Goal: Task Accomplishment & Management: Complete application form

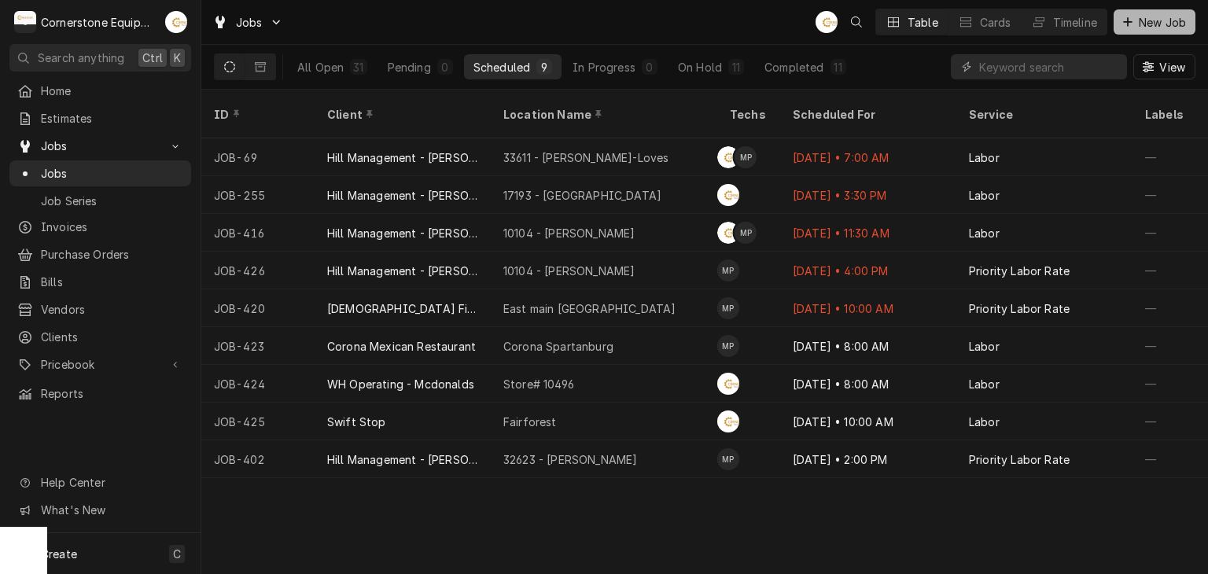
click at [1170, 12] on button "New Job" at bounding box center [1155, 21] width 82 height 25
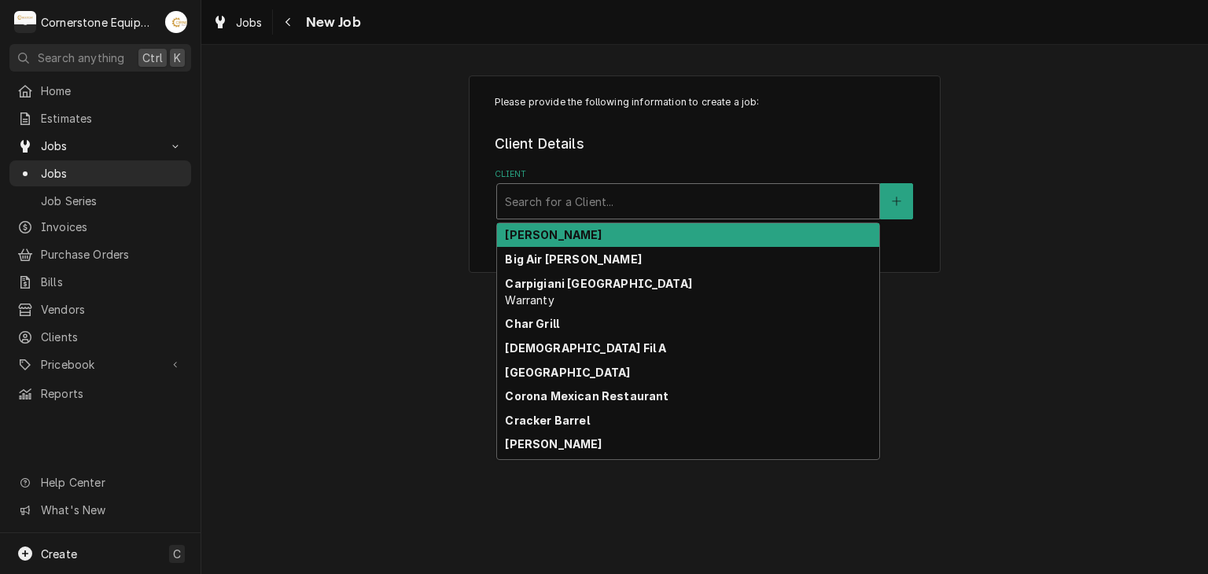
click at [651, 194] on div "Client" at bounding box center [688, 201] width 367 height 28
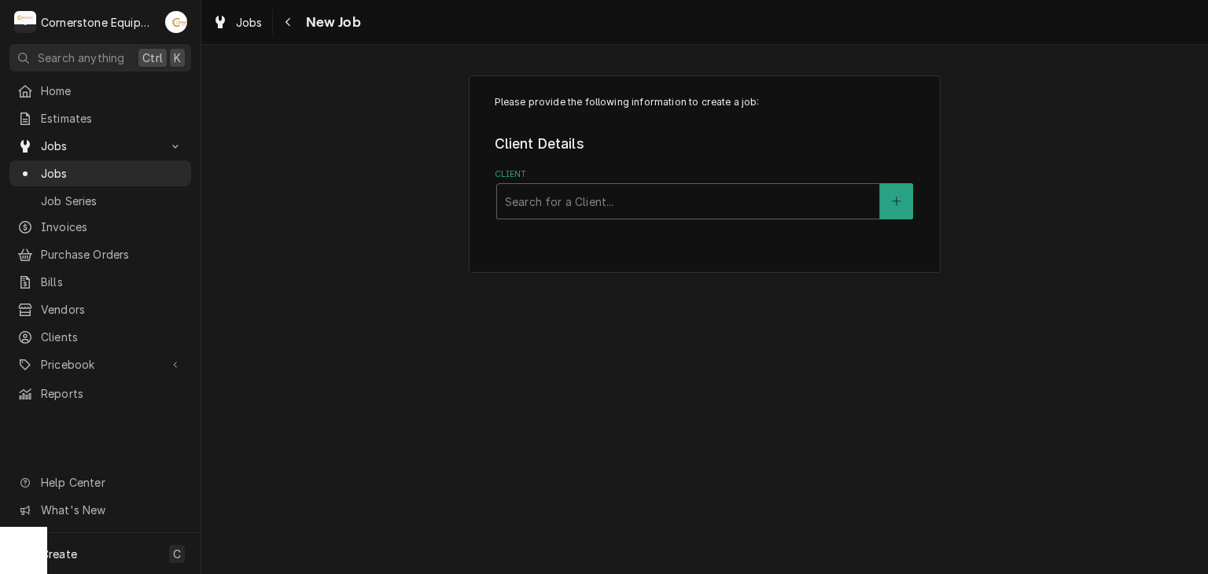
drag, startPoint x: 623, startPoint y: 313, endPoint x: 527, endPoint y: 255, distance: 112.2
click at [519, 283] on div "Please provide the following information to create a job: Client Details Client…" at bounding box center [704, 173] width 1007 height 225
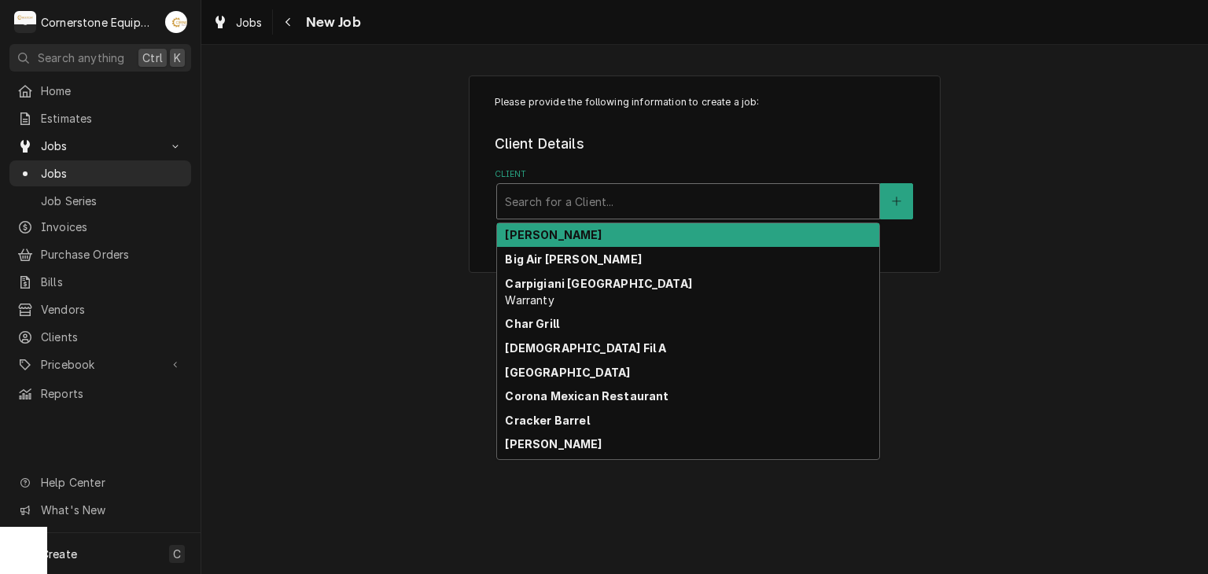
click at [545, 215] on div "Search for a Client..." at bounding box center [688, 201] width 382 height 35
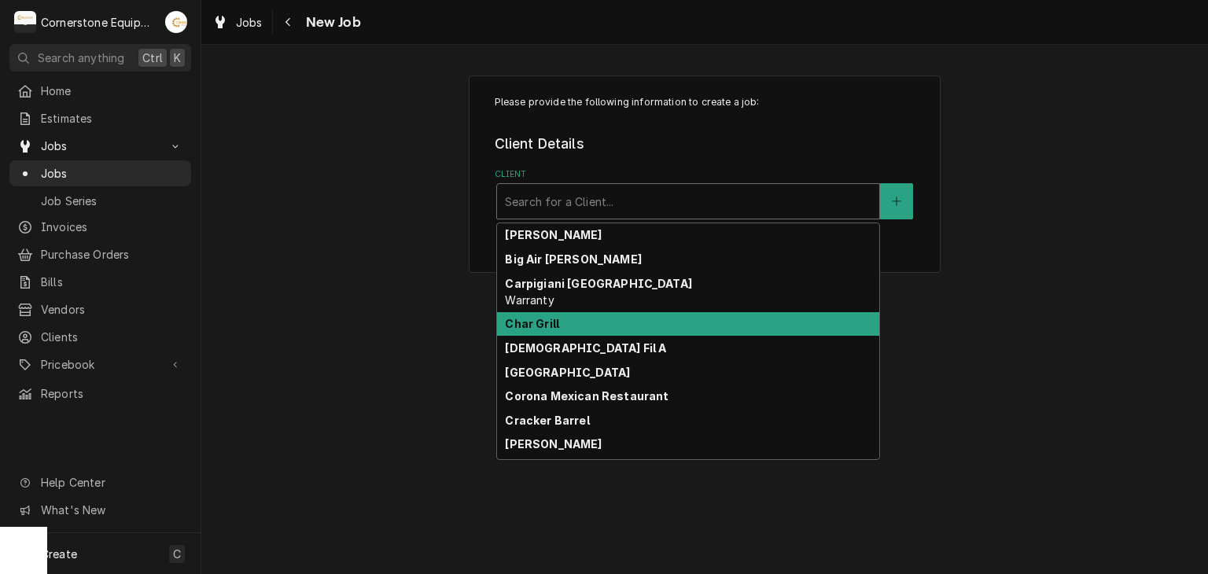
click at [576, 328] on div "Char Grill" at bounding box center [688, 324] width 382 height 24
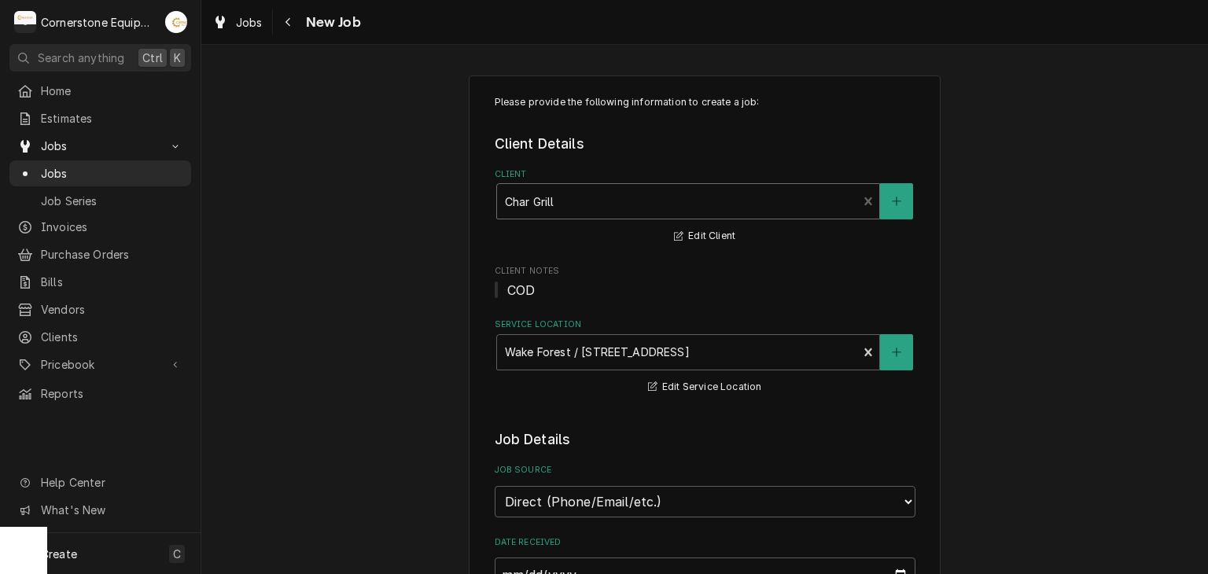
scroll to position [315, 0]
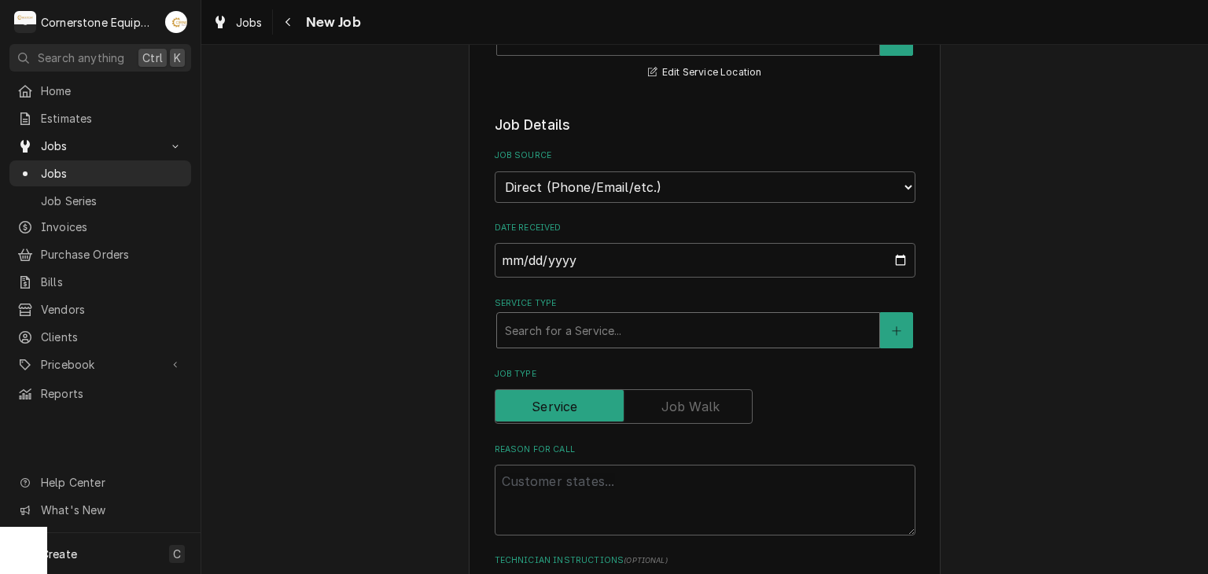
click at [584, 337] on div "Service Type" at bounding box center [688, 330] width 367 height 28
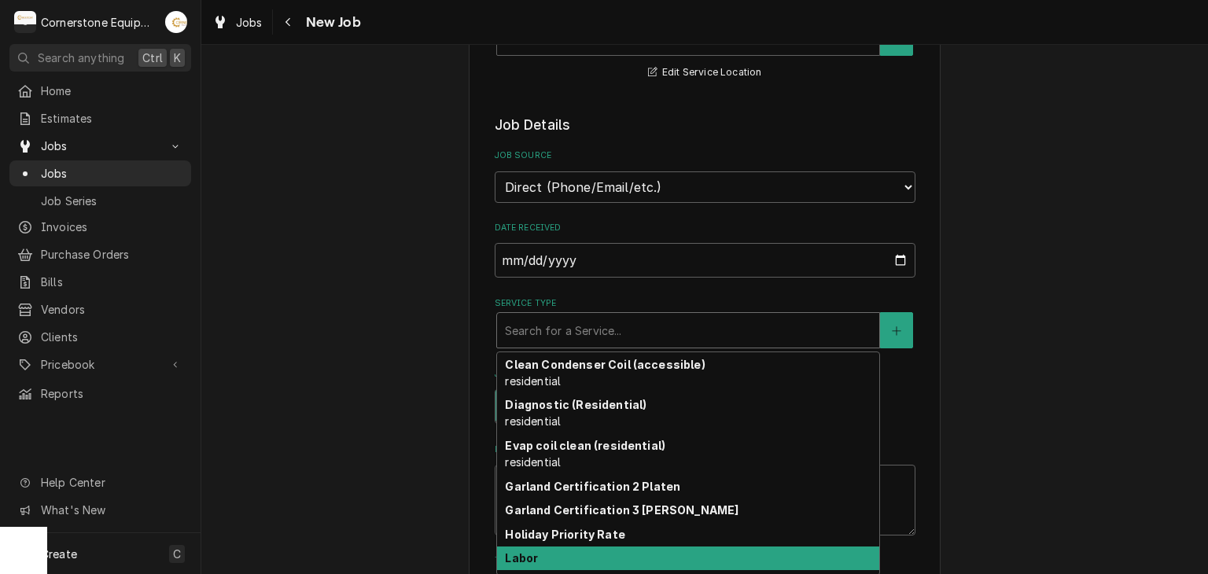
click at [604, 541] on div "Holiday Priority Rate" at bounding box center [688, 534] width 382 height 24
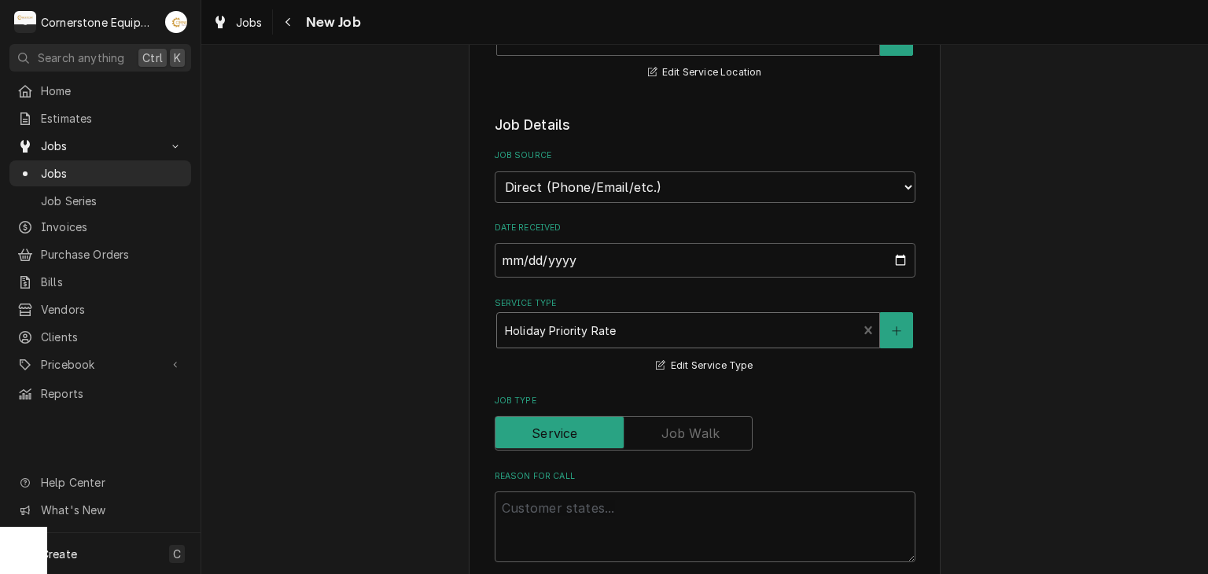
click at [539, 328] on div "Service Type" at bounding box center [677, 330] width 345 height 28
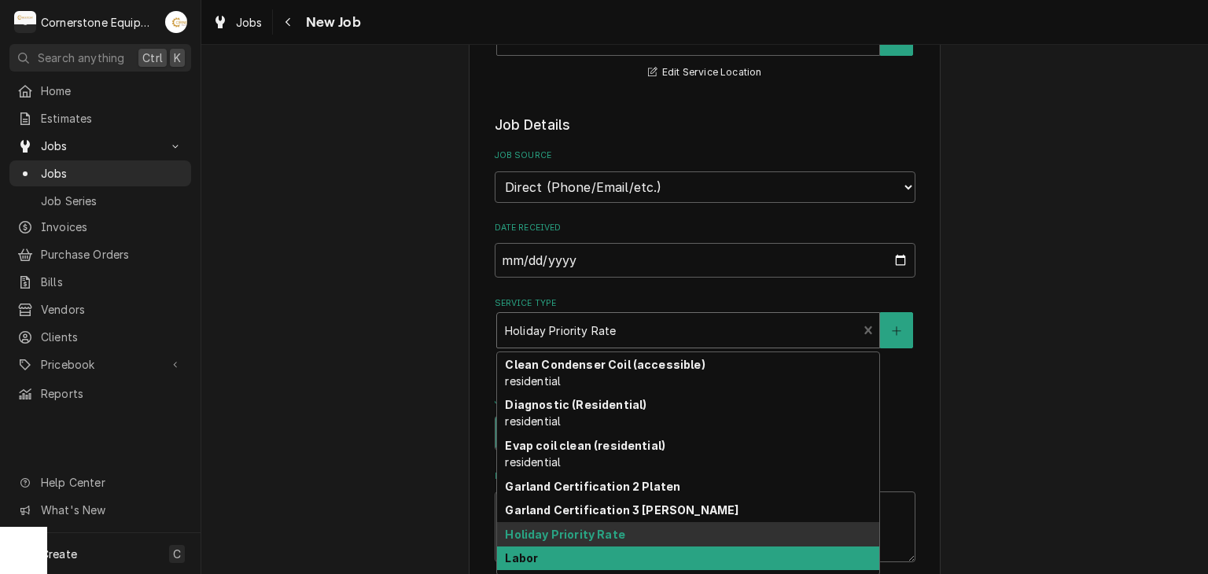
click at [613, 551] on div "Labor" at bounding box center [688, 559] width 382 height 24
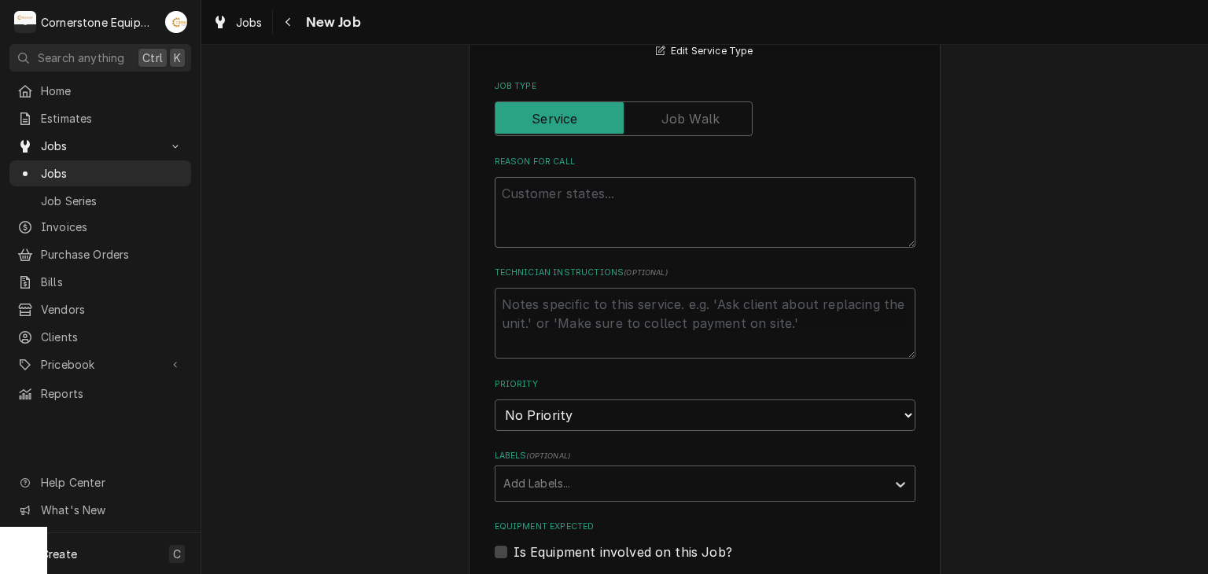
click at [536, 196] on textarea "Reason For Call" at bounding box center [705, 212] width 421 height 71
type textarea "x"
type textarea "m"
type textarea "x"
type textarea "mo"
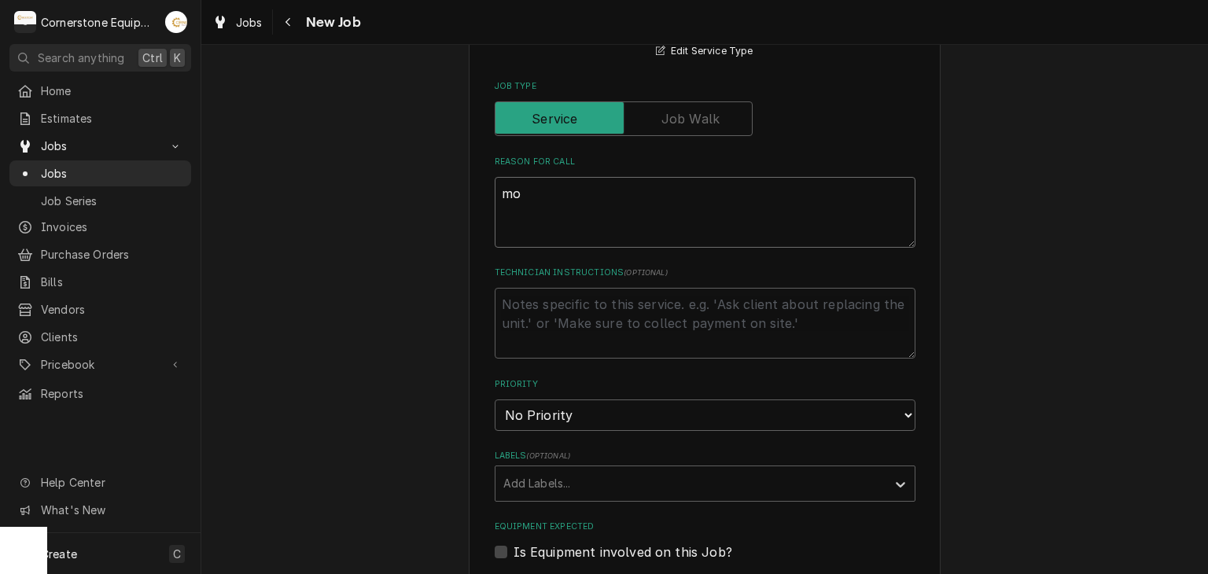
type textarea "x"
type textarea "mot"
type textarea "x"
type textarea "mot"
type textarea "x"
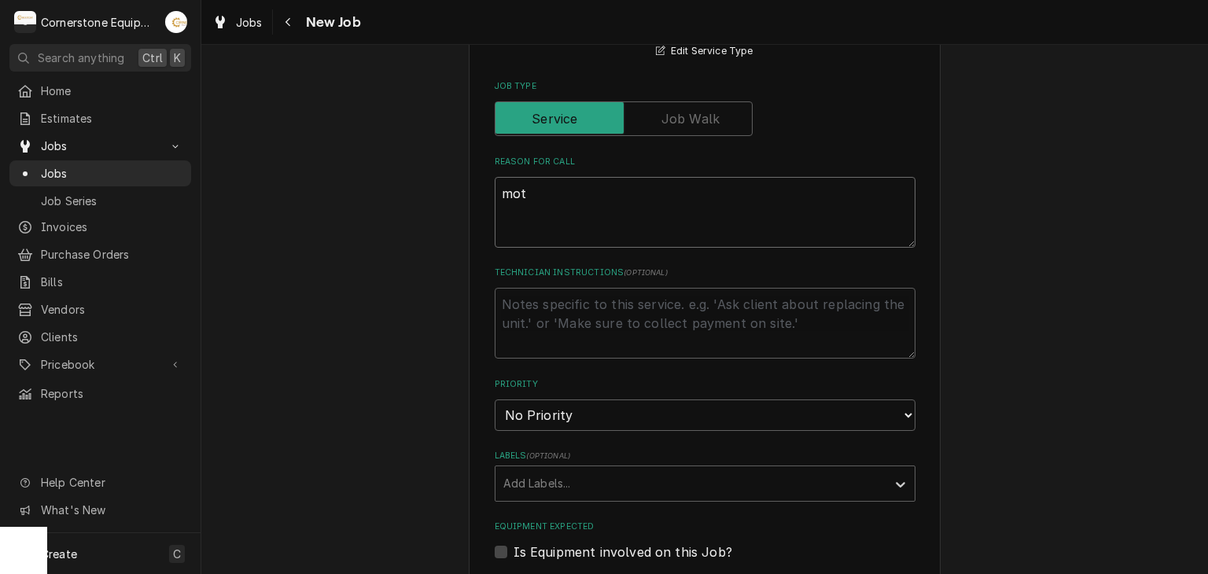
type textarea "mot h"
type textarea "x"
type textarea "mot he"
type textarea "x"
type textarea "mot hea"
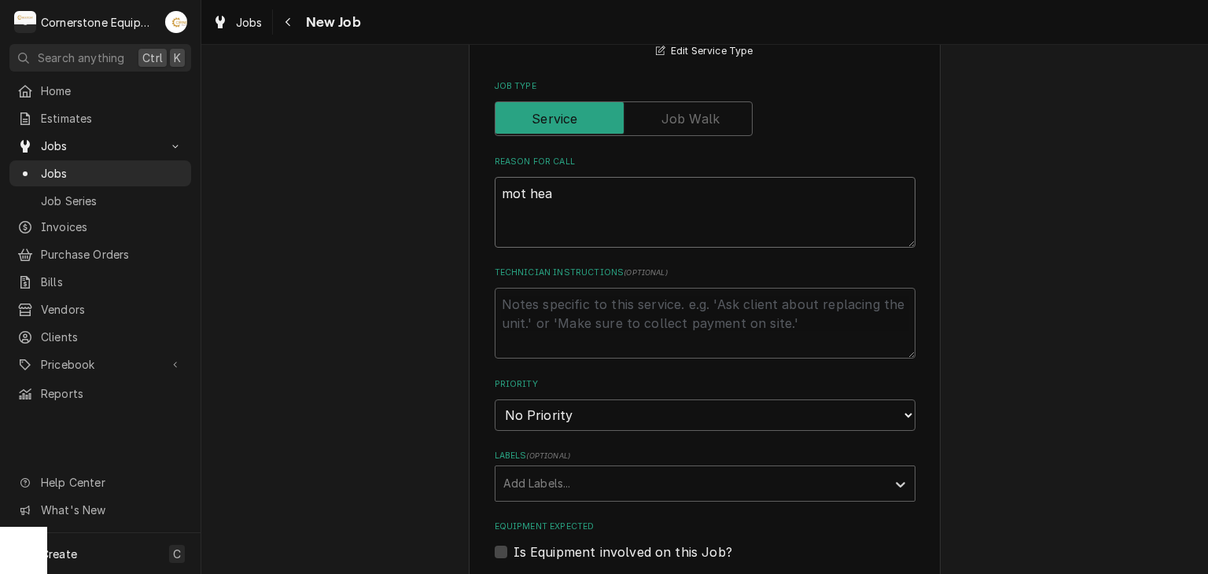
type textarea "x"
type textarea "mot heat"
type textarea "x"
type textarea "mot heati"
type textarea "x"
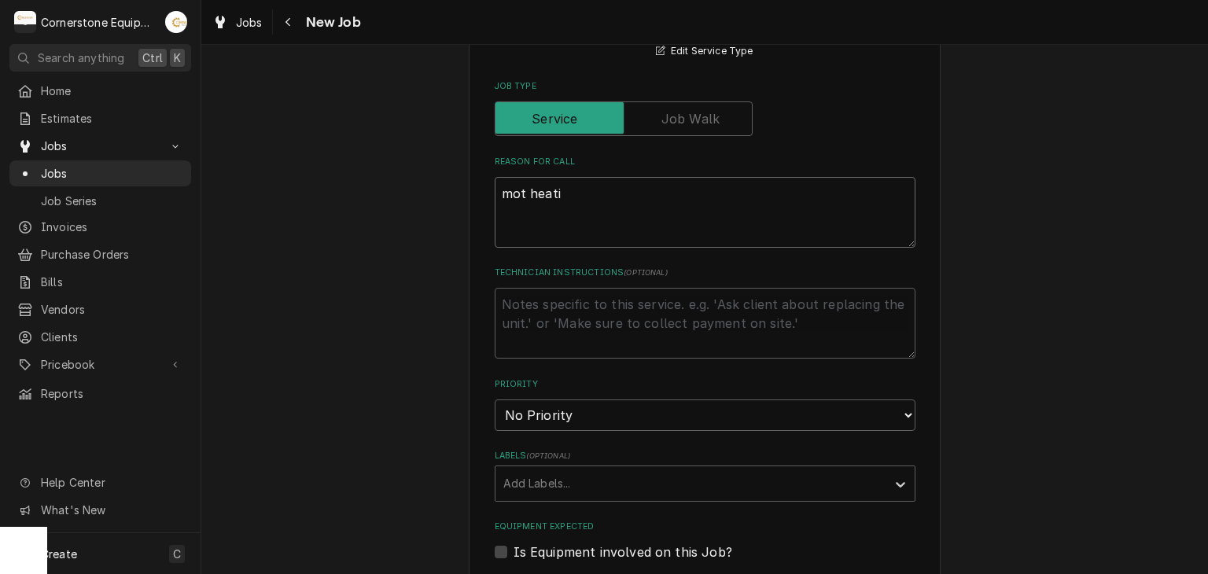
type textarea "mot heatii"
type textarea "x"
type textarea "mot heatiin"
type textarea "x"
type textarea "mot heatiing"
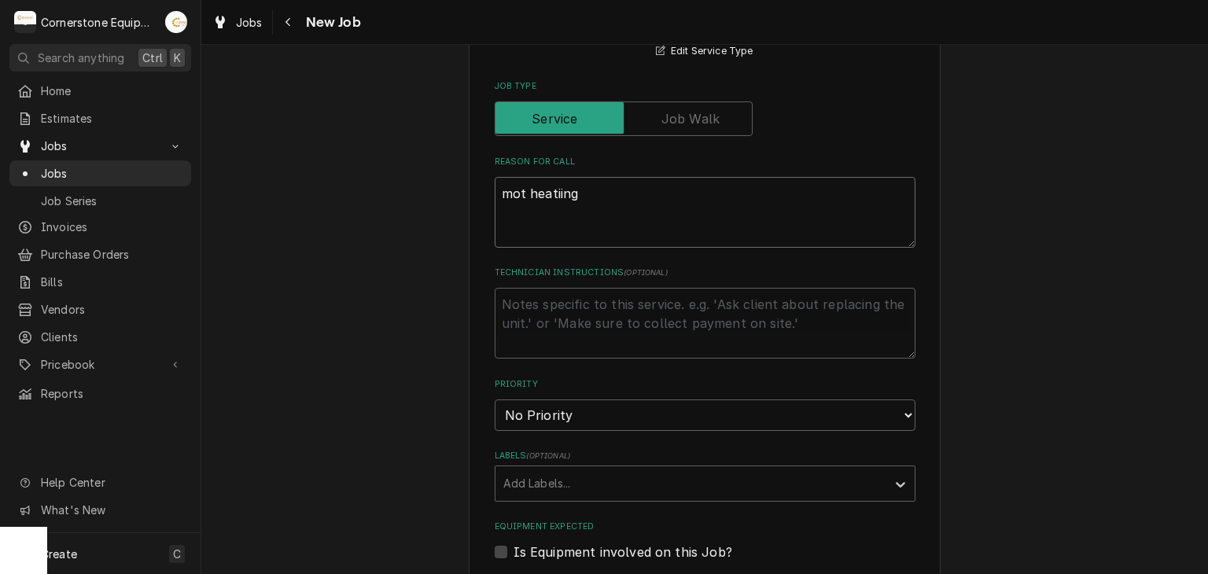
type textarea "x"
type textarea "mot heatiing"
click at [350, 243] on div "Please provide the following information to create a job: Client Details Client…" at bounding box center [704, 282] width 1007 height 1700
click at [661, 396] on div "Priority No Priority Urgent High Medium Low" at bounding box center [705, 404] width 421 height 53
click at [657, 414] on select "No Priority Urgent High Medium Low" at bounding box center [705, 415] width 421 height 31
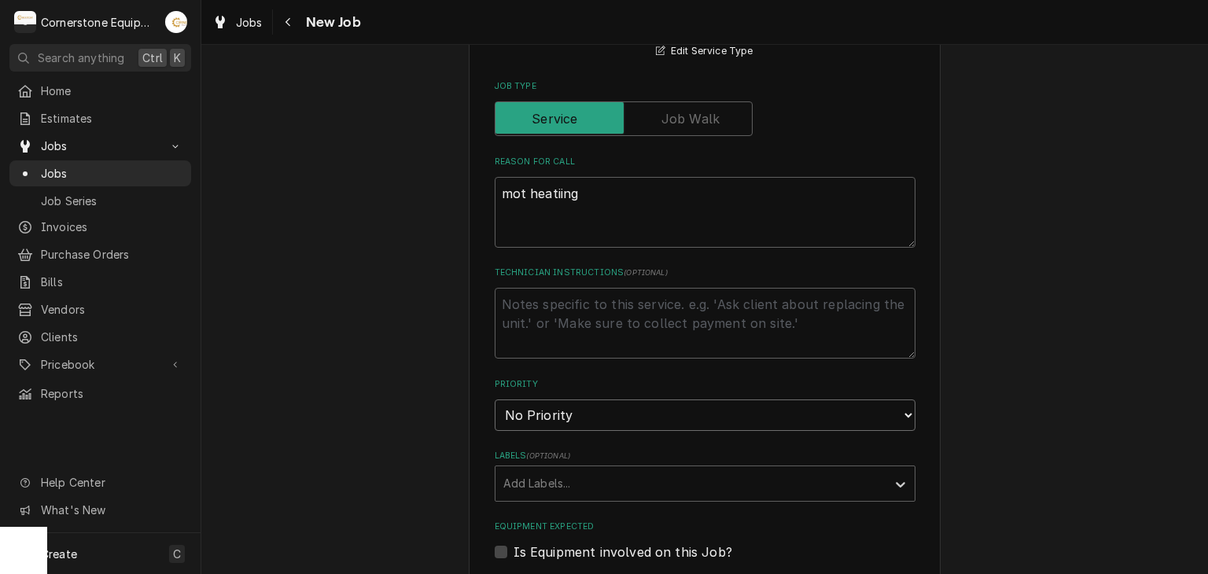
select select "2"
click at [495, 400] on select "No Priority Urgent High Medium Low" at bounding box center [705, 415] width 421 height 31
click at [415, 350] on div "Please provide the following information to create a job: Client Details Client…" at bounding box center [704, 282] width 1007 height 1700
click at [504, 190] on textarea "mot heatiing" at bounding box center [705, 212] width 421 height 71
type textarea "x"
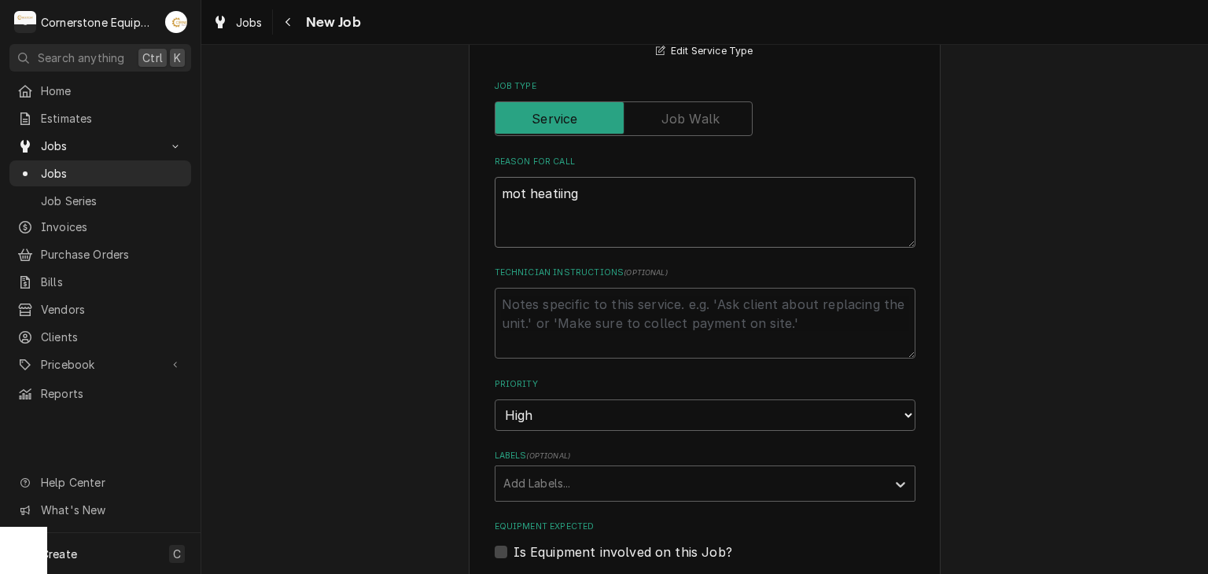
type textarea "ot heatiing"
type textarea "x"
type textarea "not heatiing"
type textarea "x"
type textarea "nnot heatiing"
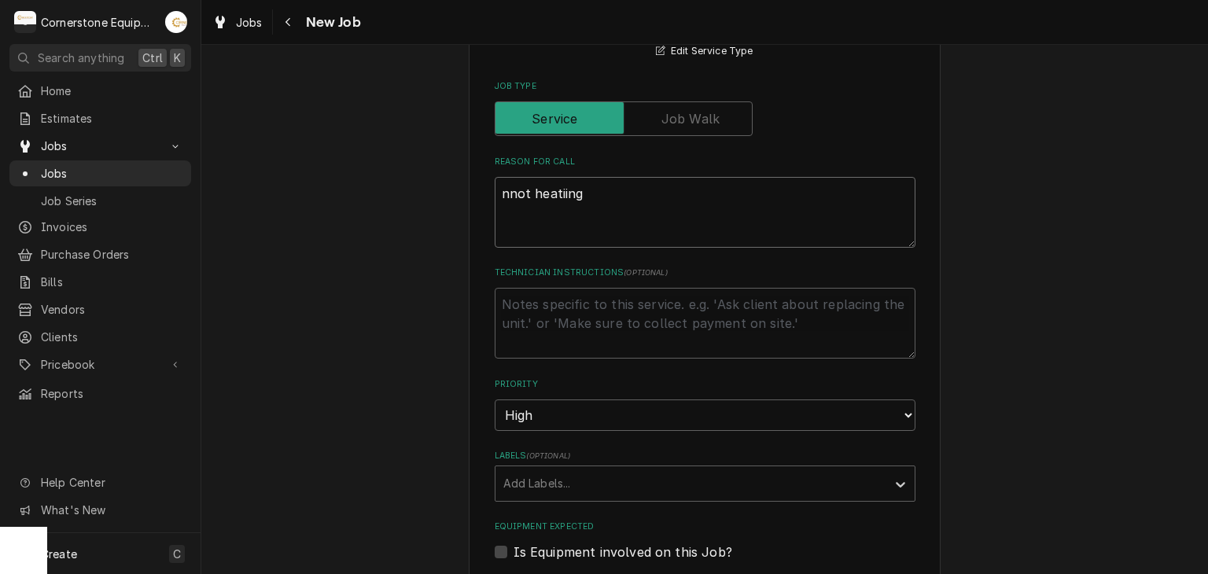
type textarea "x"
type textarea "not heatiing"
type textarea "x"
type textarea "not heatiing"
click at [480, 481] on div "Please provide the following information to create a job: Client Details Client…" at bounding box center [705, 282] width 472 height 1672
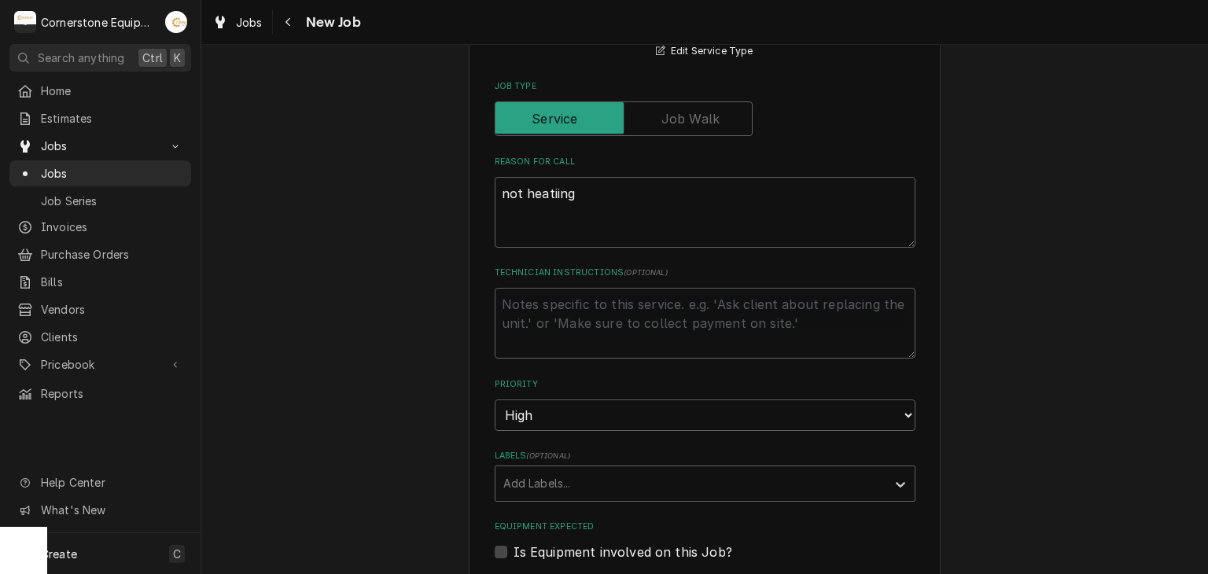
scroll to position [944, 0]
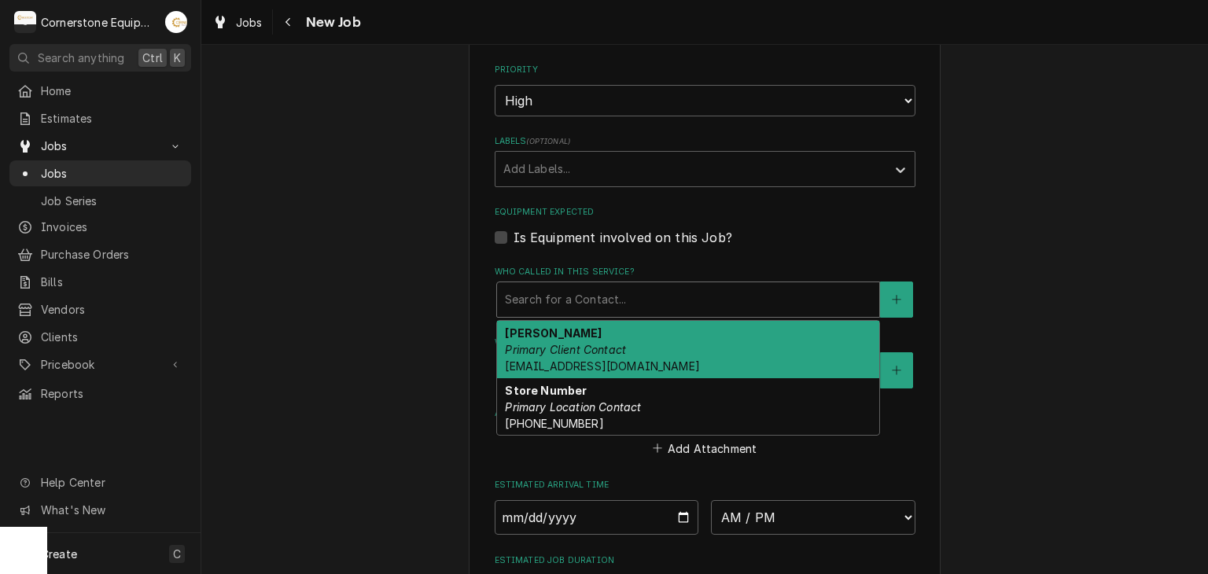
click at [528, 286] on div "Who called in this service?" at bounding box center [688, 300] width 367 height 28
click at [554, 359] on span "gm@chargrillusa.com" at bounding box center [602, 365] width 194 height 13
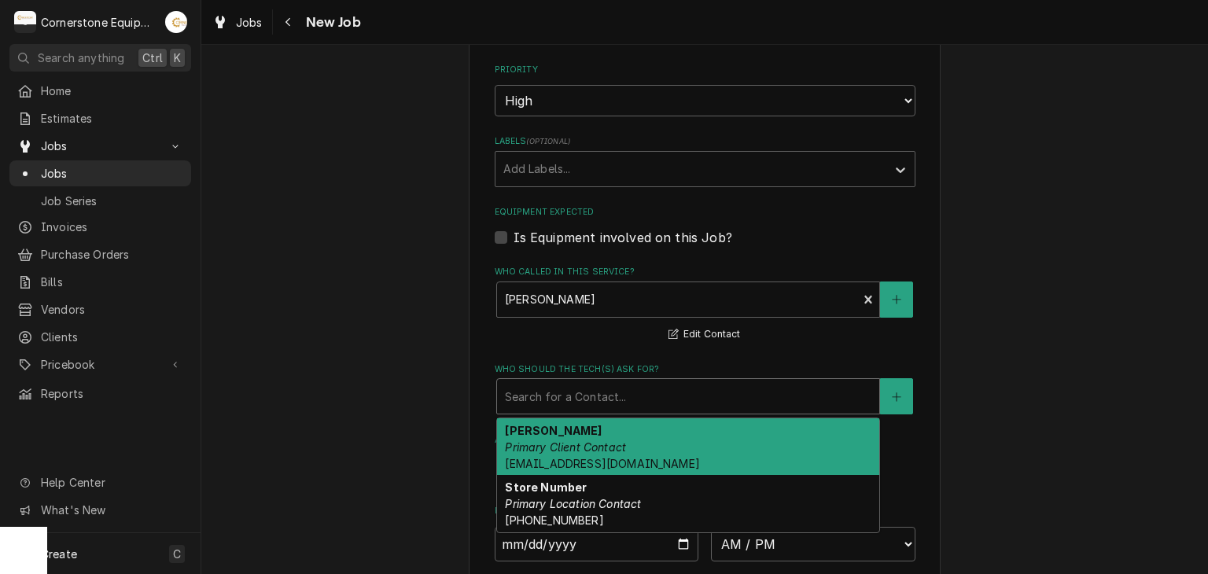
click at [573, 400] on div "Who should the tech(s) ask for?" at bounding box center [688, 396] width 367 height 28
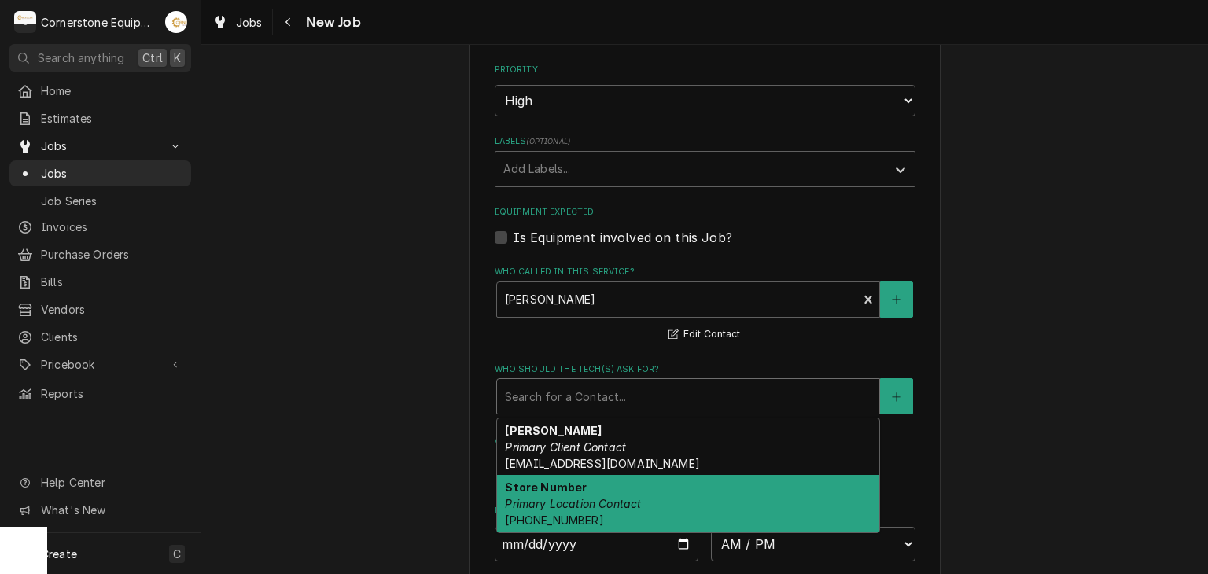
click at [595, 519] on div "Store Number Primary Location Contact (919) 544-2000" at bounding box center [688, 503] width 382 height 57
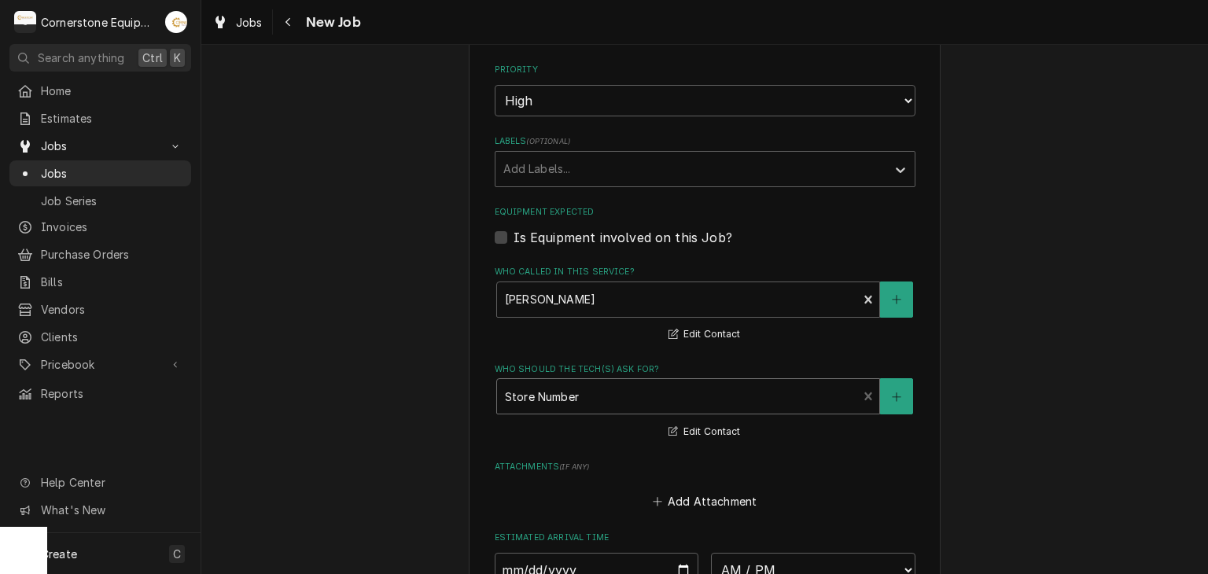
drag, startPoint x: 350, startPoint y: 404, endPoint x: 421, endPoint y: 413, distance: 71.3
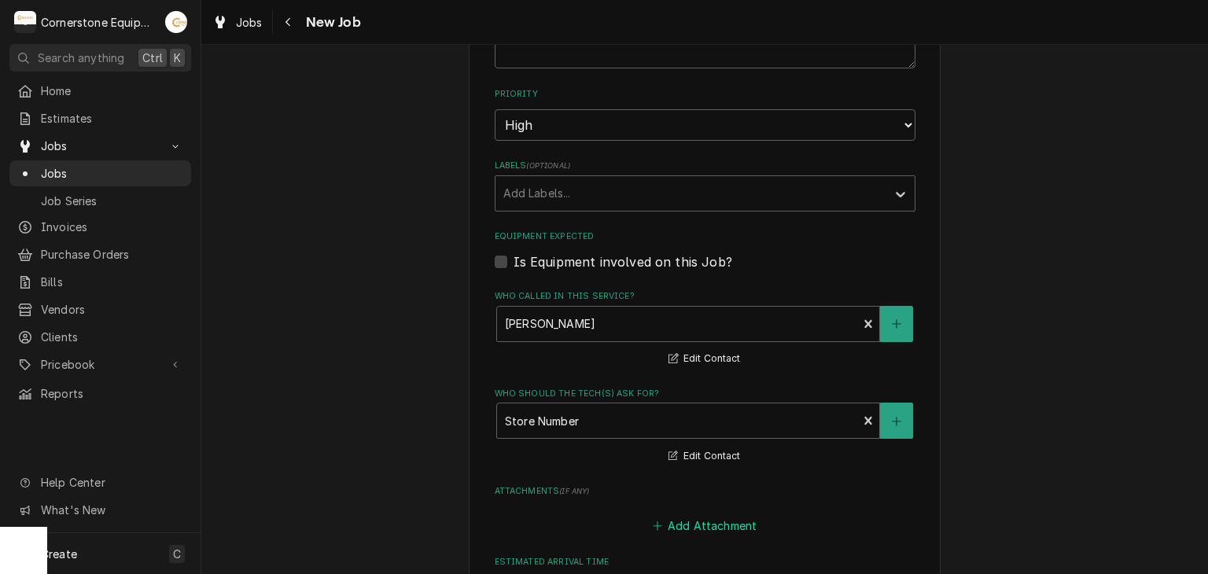
scroll to position [1234, 0]
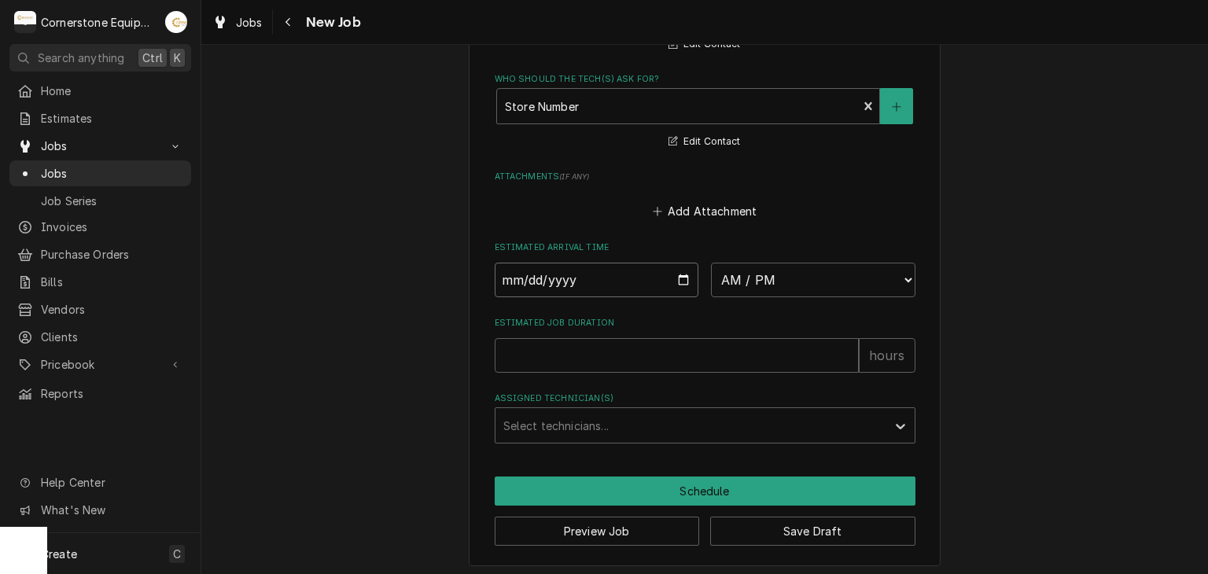
click at [685, 267] on input "Date" at bounding box center [597, 280] width 205 height 35
type textarea "x"
type input "2025-09-22"
type textarea "x"
click at [846, 290] on select "AM / PM 6:00 AM 6:15 AM 6:30 AM 6:45 AM 7:00 AM 7:15 AM 7:30 AM 7:45 AM 8:00 AM…" at bounding box center [813, 280] width 205 height 35
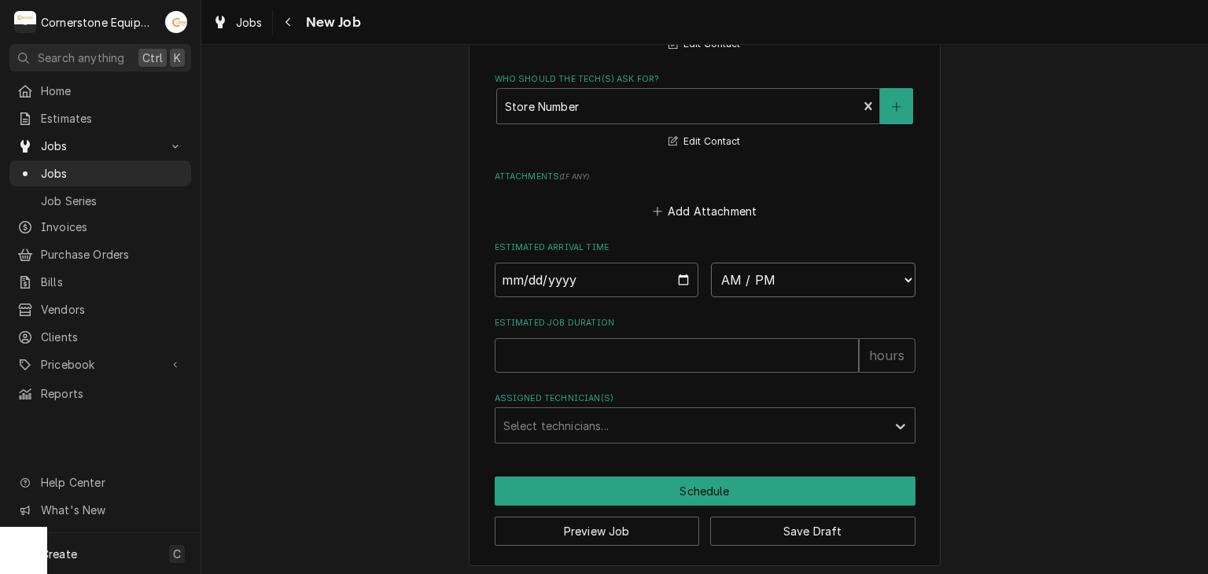
select select "08:00:00"
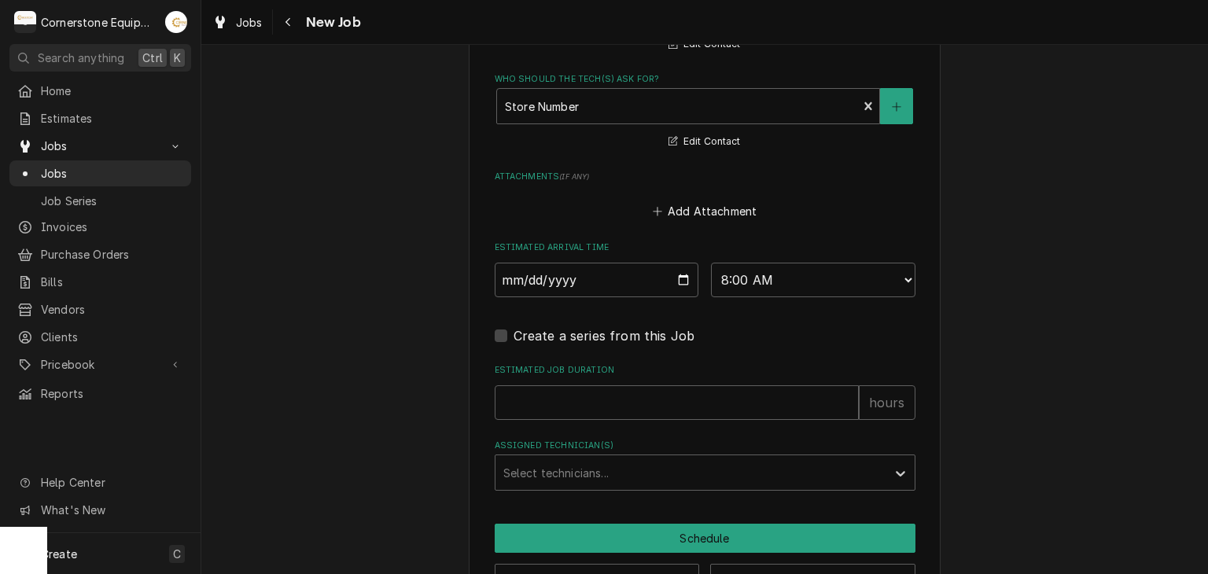
drag, startPoint x: 682, startPoint y: 431, endPoint x: 670, endPoint y: 407, distance: 27.1
click at [670, 407] on input "Estimated Job Duration" at bounding box center [677, 402] width 364 height 35
type textarea "x"
type input "2"
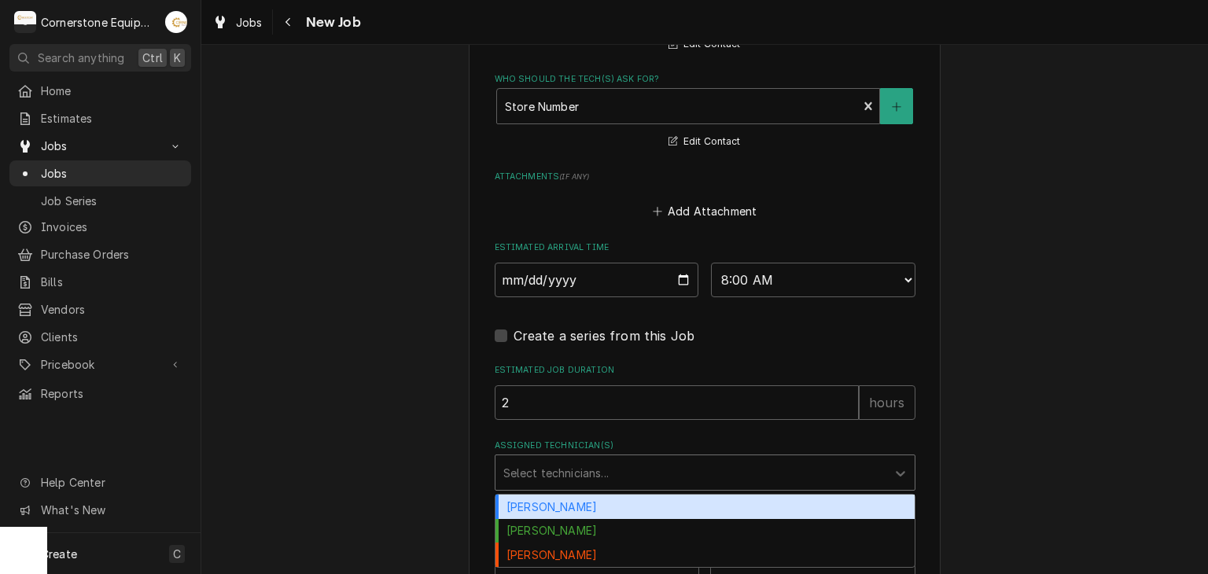
click at [625, 466] on div "Assigned Technician(s)" at bounding box center [690, 473] width 375 height 28
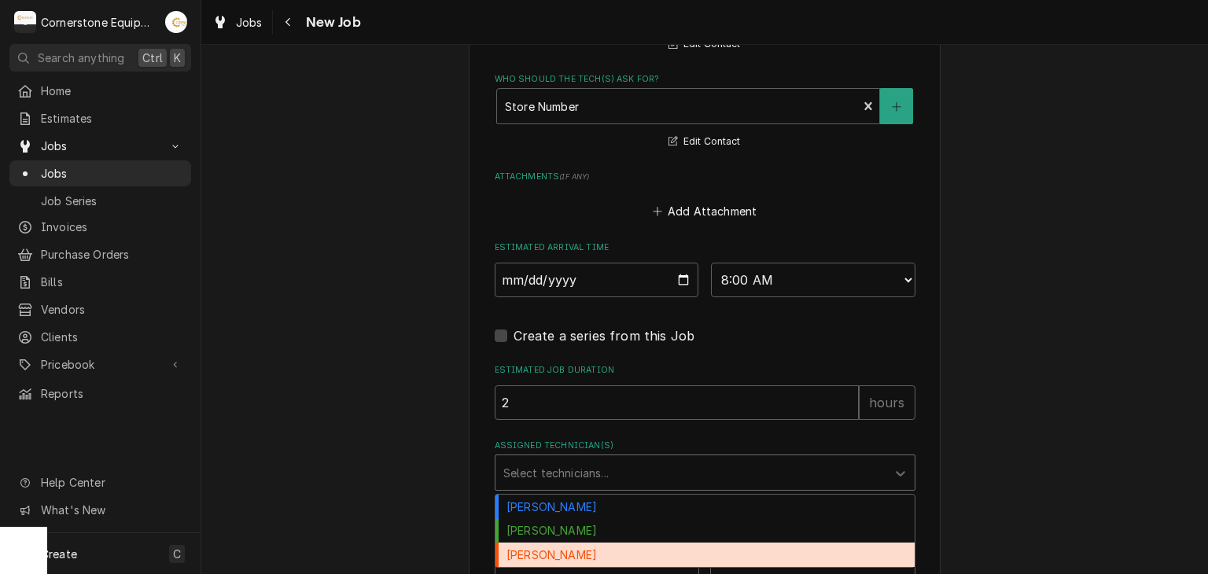
click at [579, 543] on div "Roberto Martinez" at bounding box center [705, 555] width 419 height 24
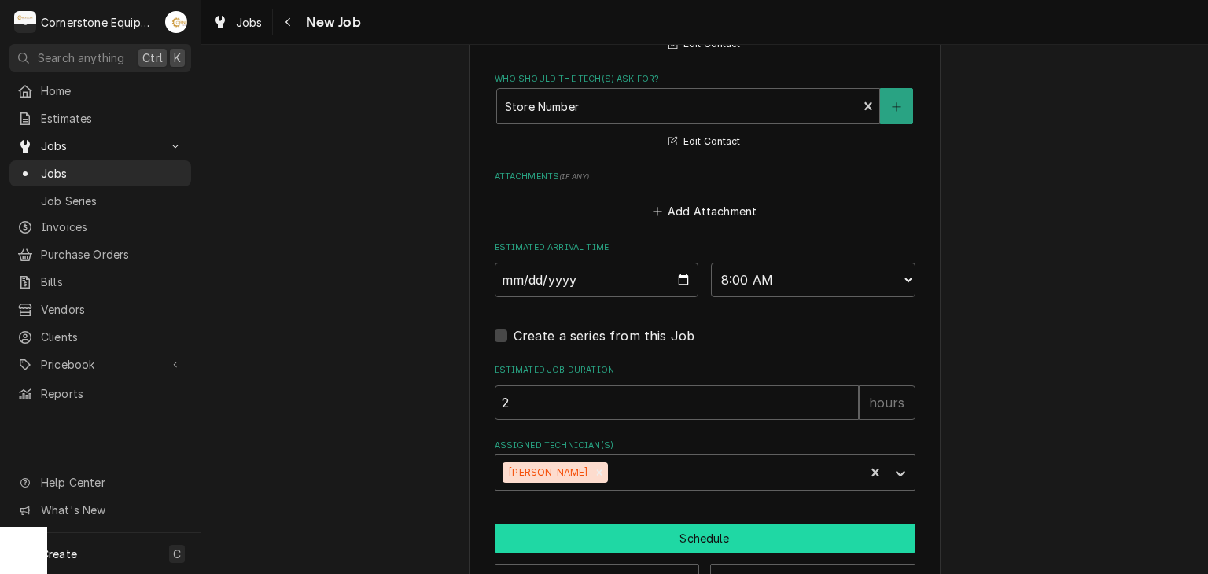
click at [514, 531] on button "Schedule" at bounding box center [705, 538] width 421 height 29
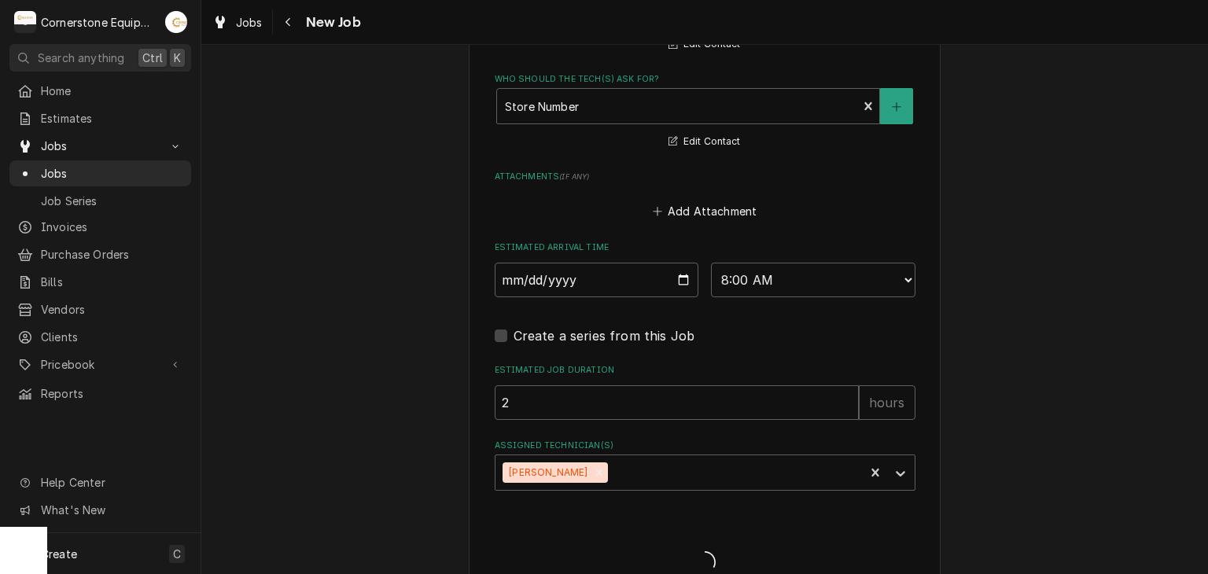
type textarea "x"
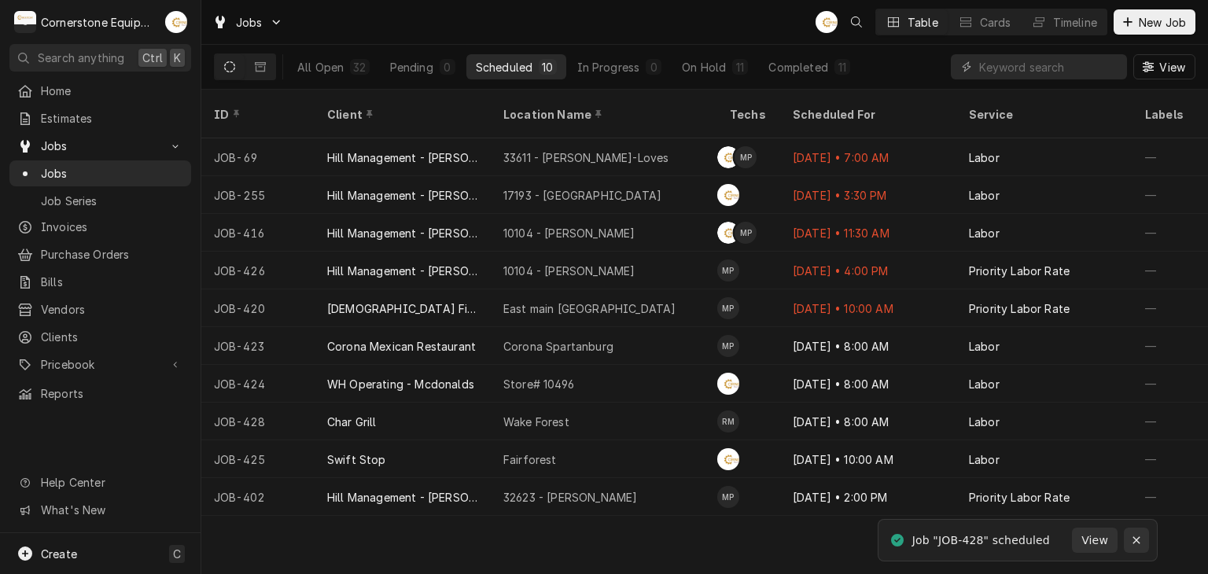
click at [1142, 544] on div "Notifications alt+T" at bounding box center [1137, 541] width 16 height 16
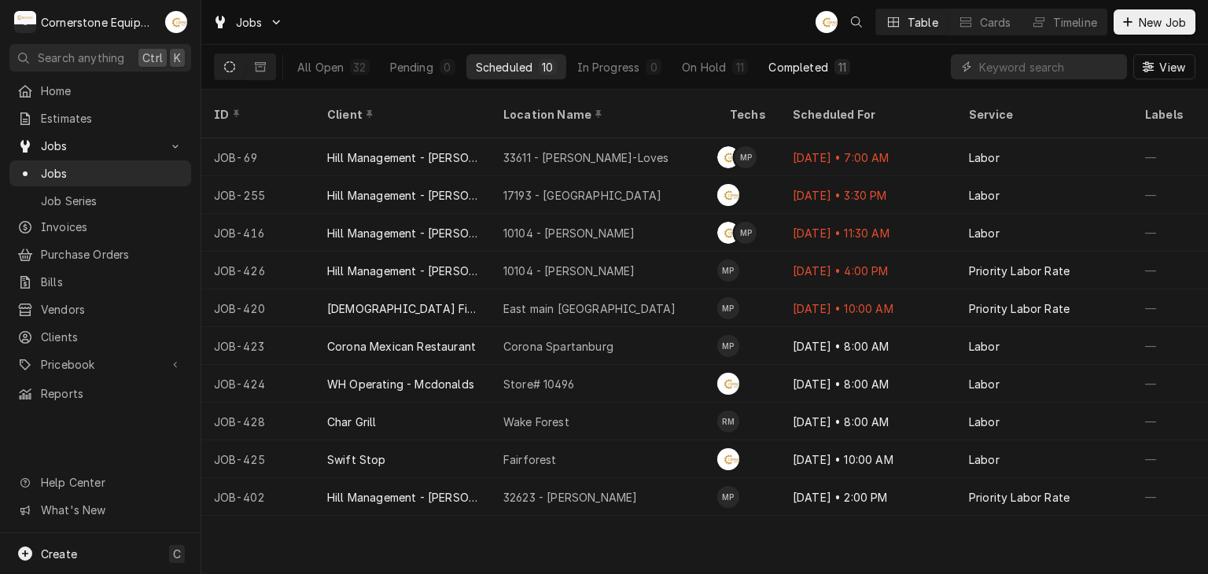
click at [813, 75] on button "Completed 11" at bounding box center [809, 66] width 100 height 25
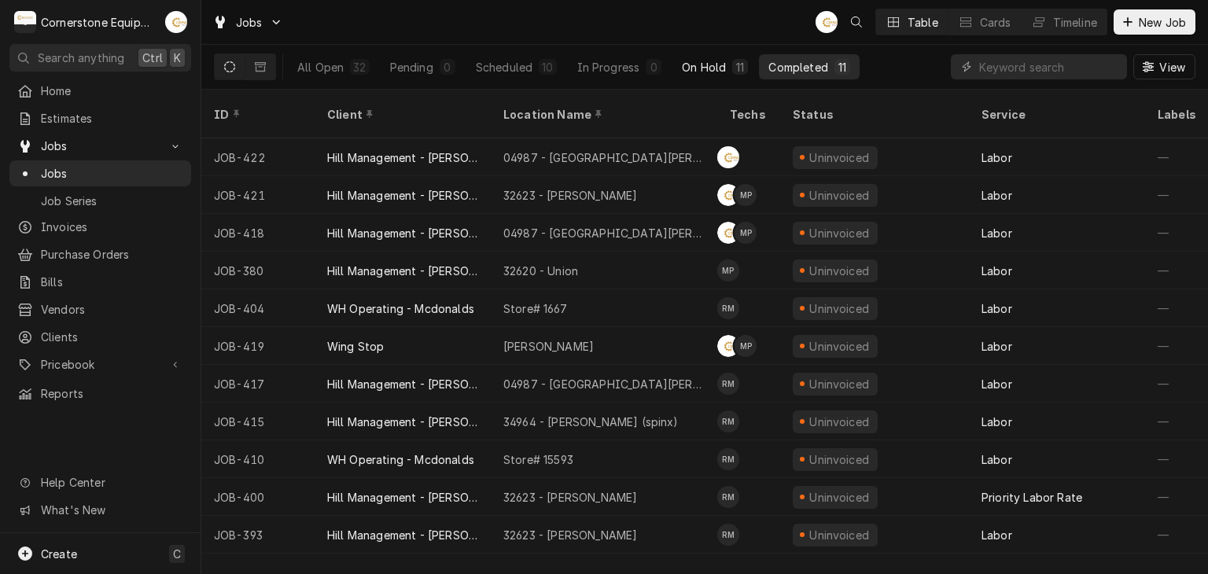
click at [740, 61] on div "11" at bounding box center [739, 67] width 9 height 17
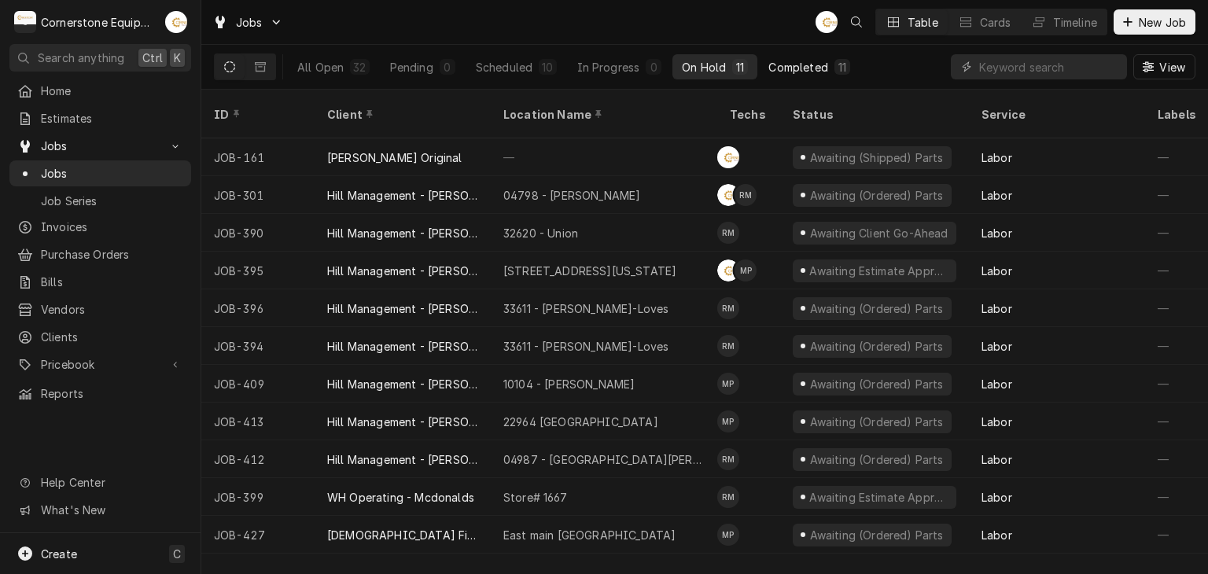
click at [809, 75] on button "Completed 11" at bounding box center [809, 66] width 100 height 25
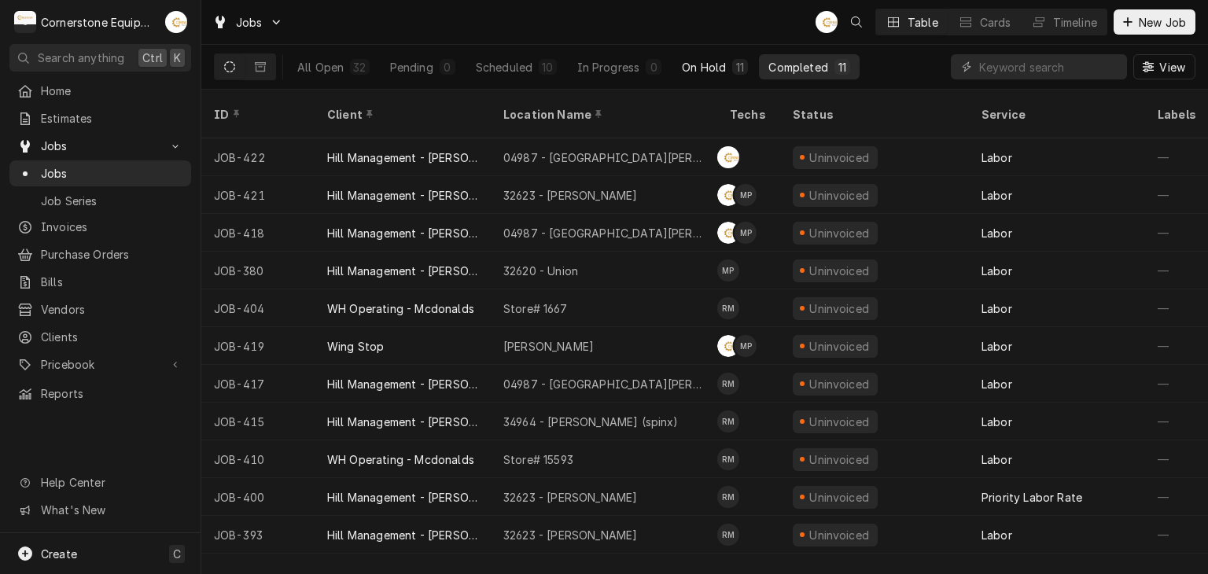
click at [677, 64] on button "On Hold 11" at bounding box center [715, 66] width 85 height 25
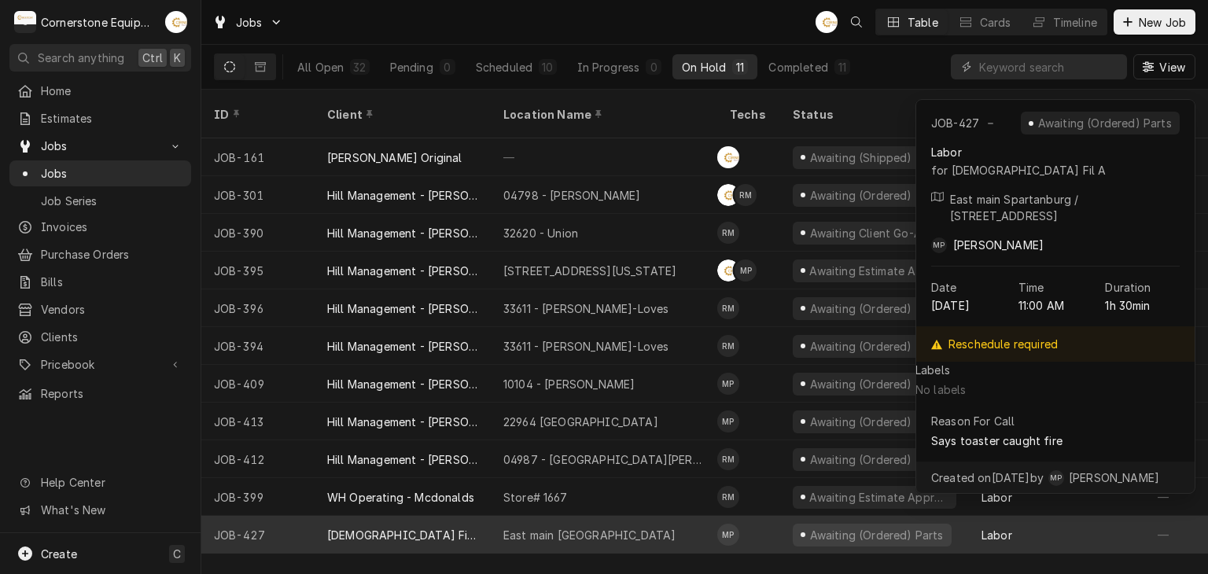
click at [522, 524] on div "East main [GEOGRAPHIC_DATA]" at bounding box center [604, 535] width 227 height 38
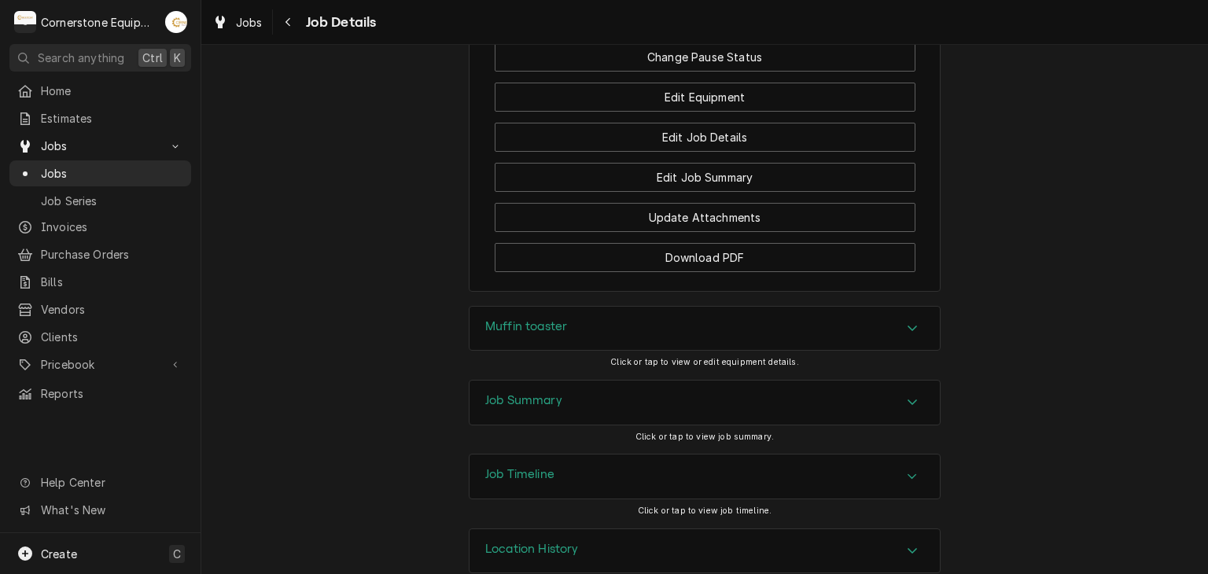
click at [547, 384] on div "Job Summary" at bounding box center [705, 403] width 470 height 44
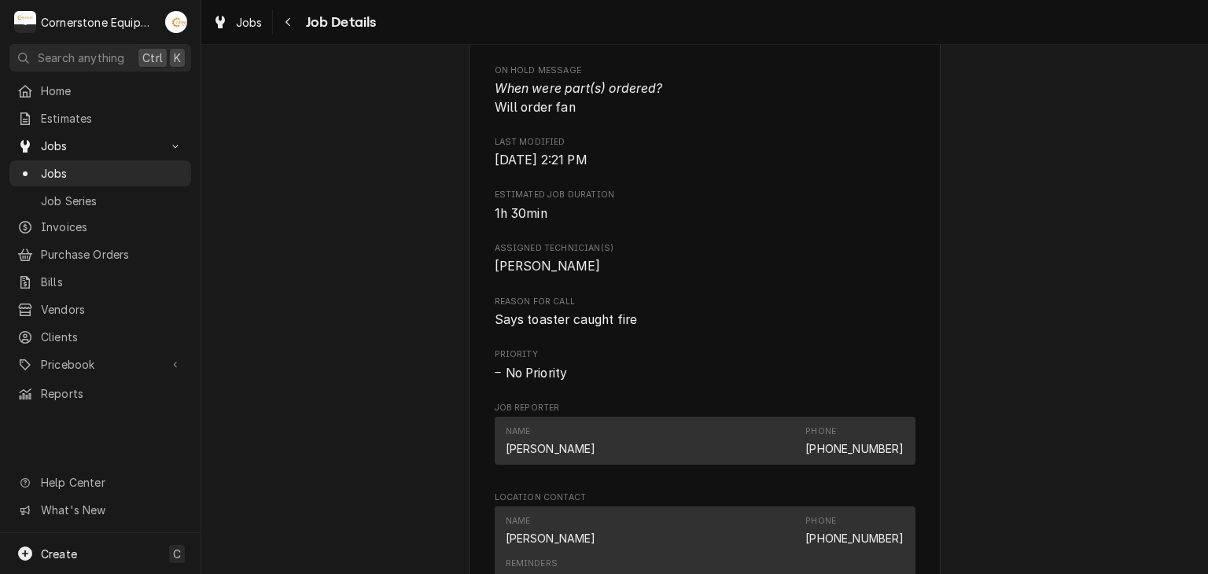
scroll to position [736, 0]
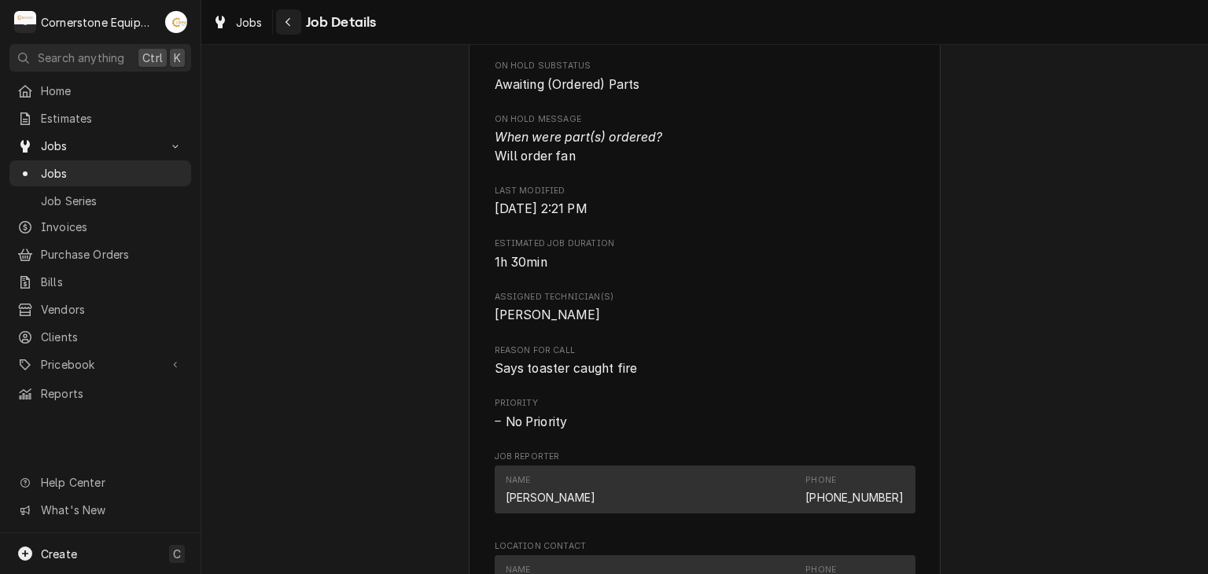
click at [293, 19] on div "Navigate back" at bounding box center [289, 22] width 16 height 16
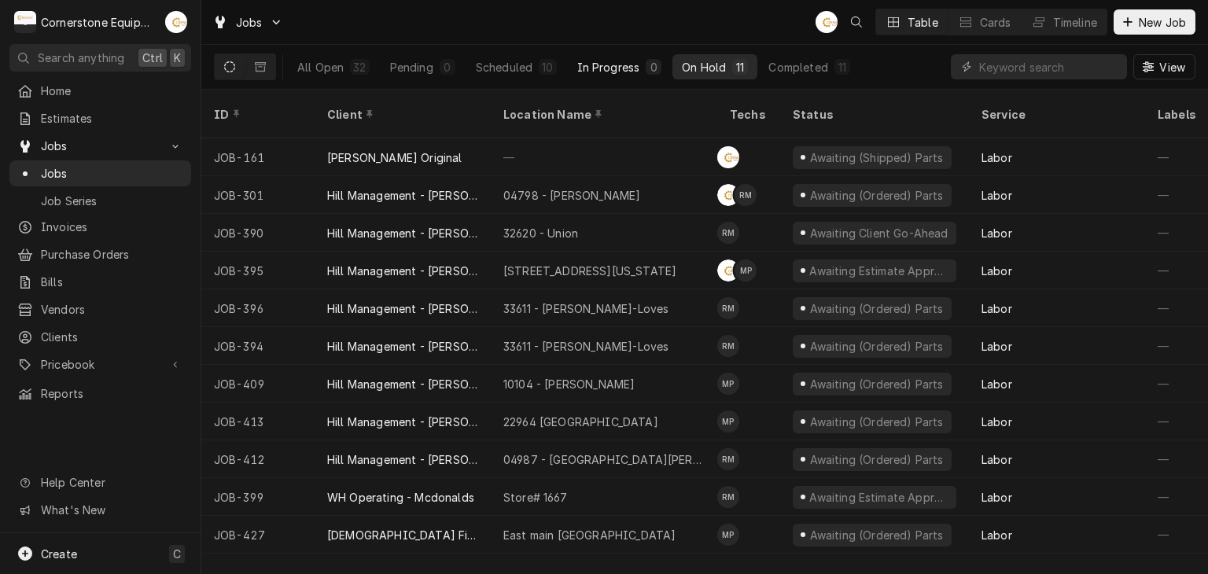
click at [642, 74] on button "In Progress 0" at bounding box center [620, 66] width 104 height 25
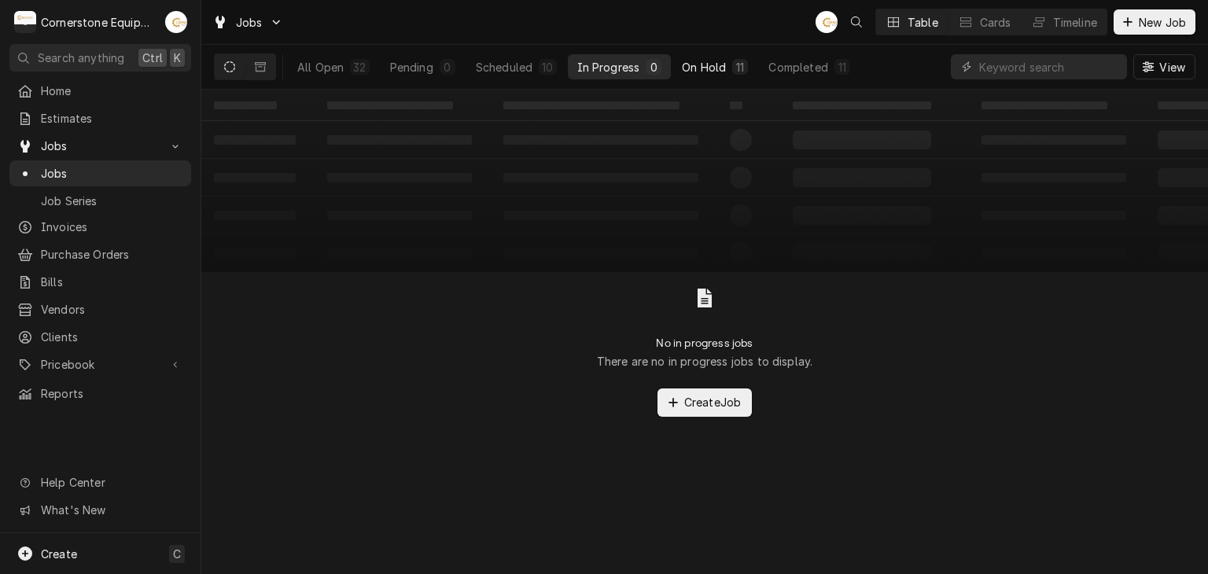
click at [724, 60] on div "On Hold" at bounding box center [704, 67] width 44 height 17
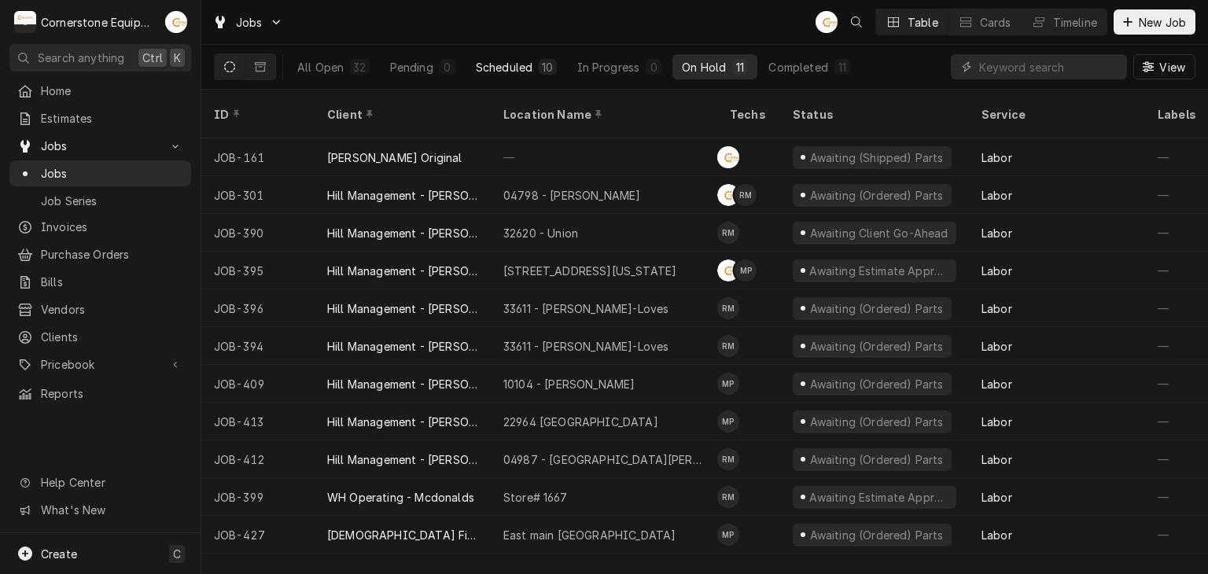
click at [503, 64] on div "Scheduled" at bounding box center [504, 67] width 57 height 17
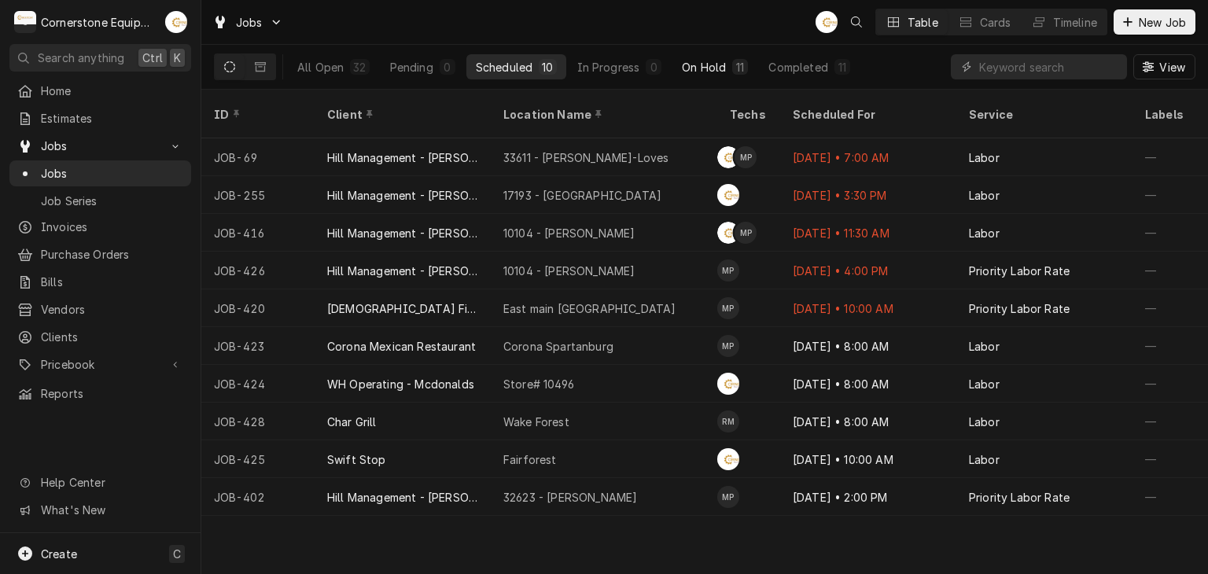
click at [702, 74] on div "On Hold" at bounding box center [704, 67] width 44 height 17
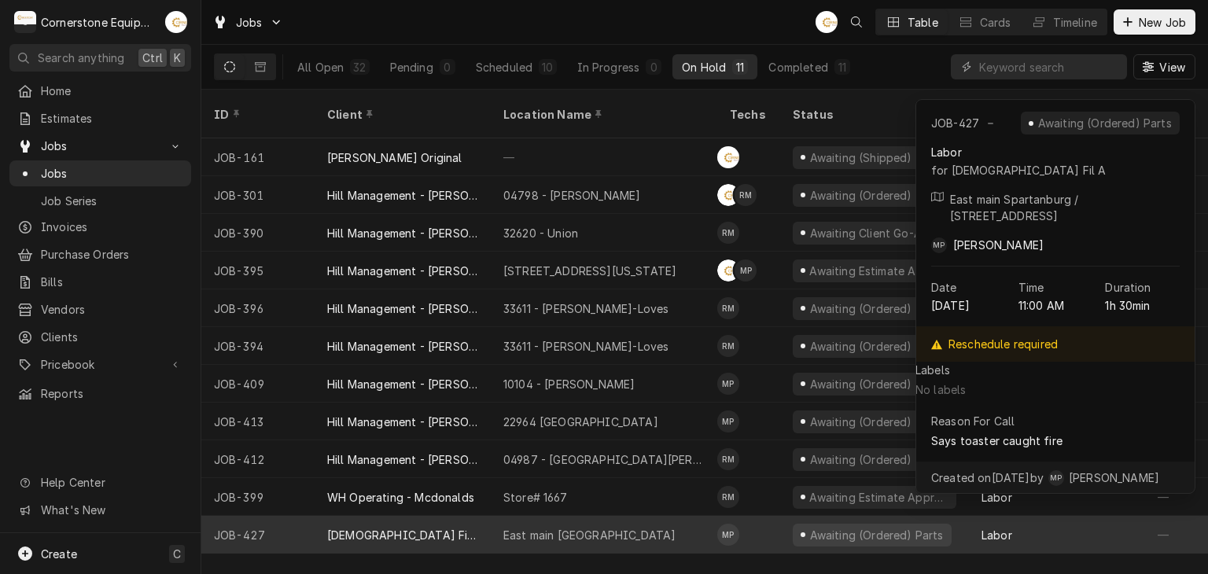
click at [609, 527] on div "East main Spartanburg" at bounding box center [589, 535] width 172 height 17
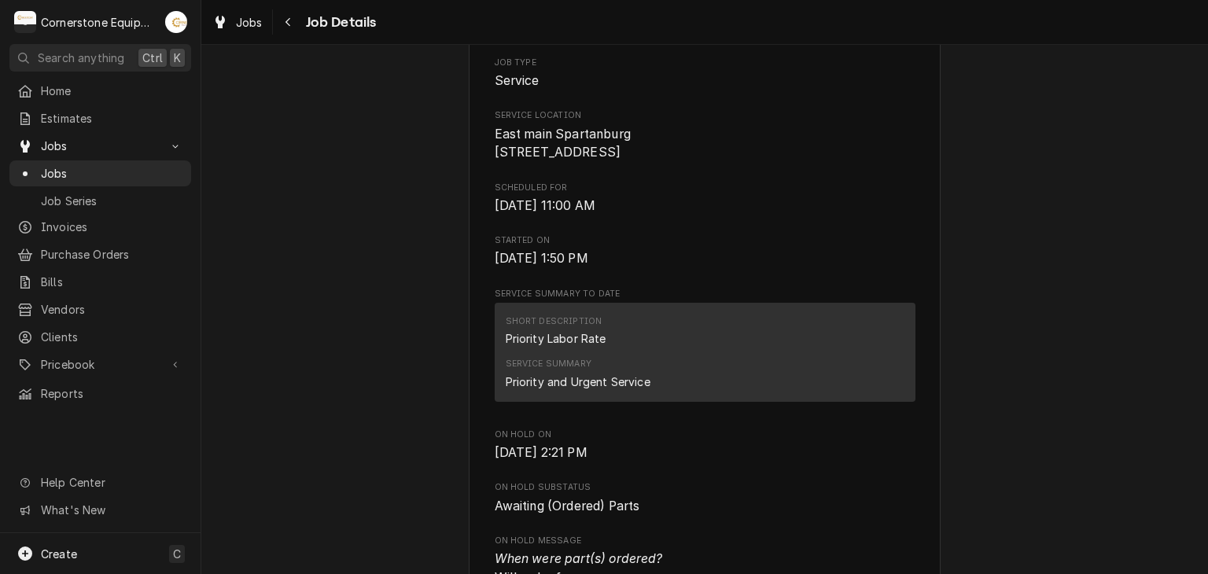
scroll to position [629, 0]
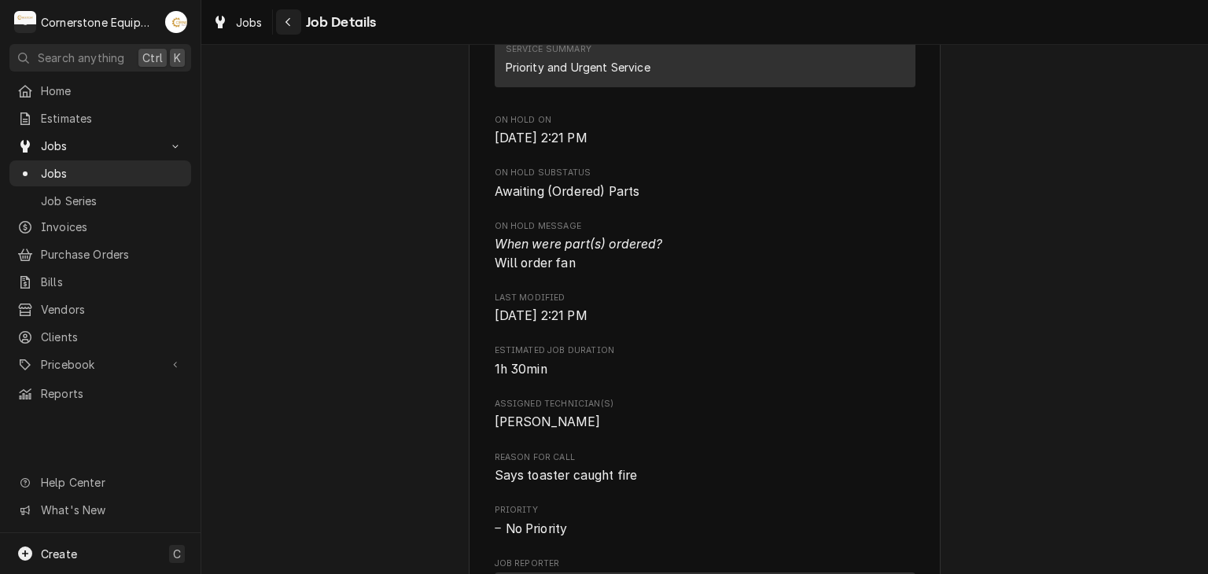
click at [285, 19] on icon "Navigate back" at bounding box center [288, 22] width 7 height 11
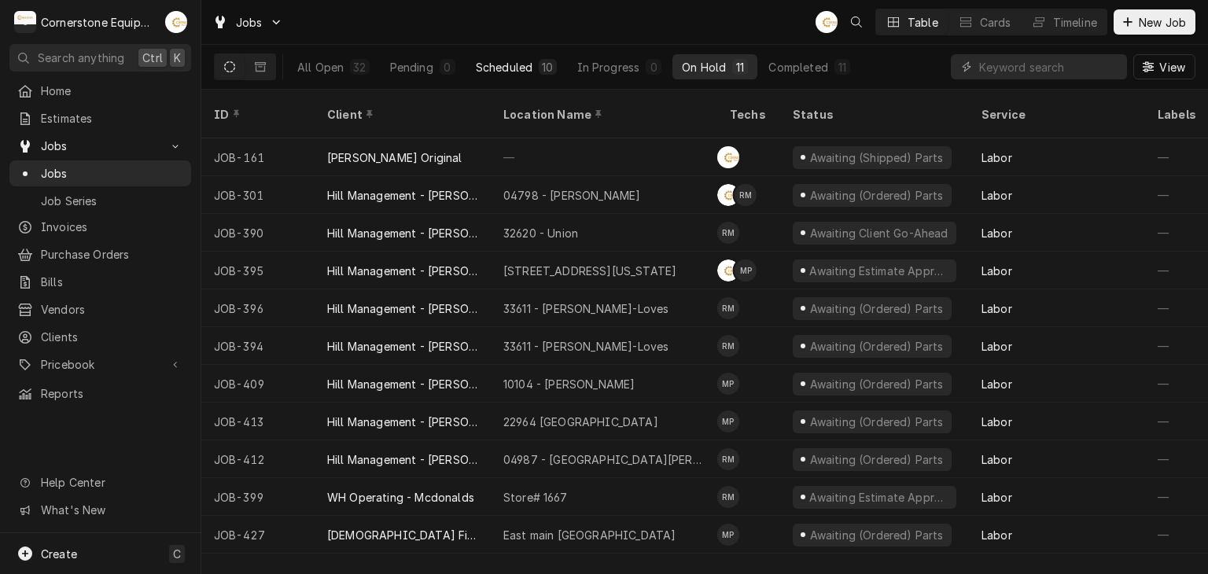
click at [497, 61] on div "Scheduled" at bounding box center [504, 67] width 57 height 17
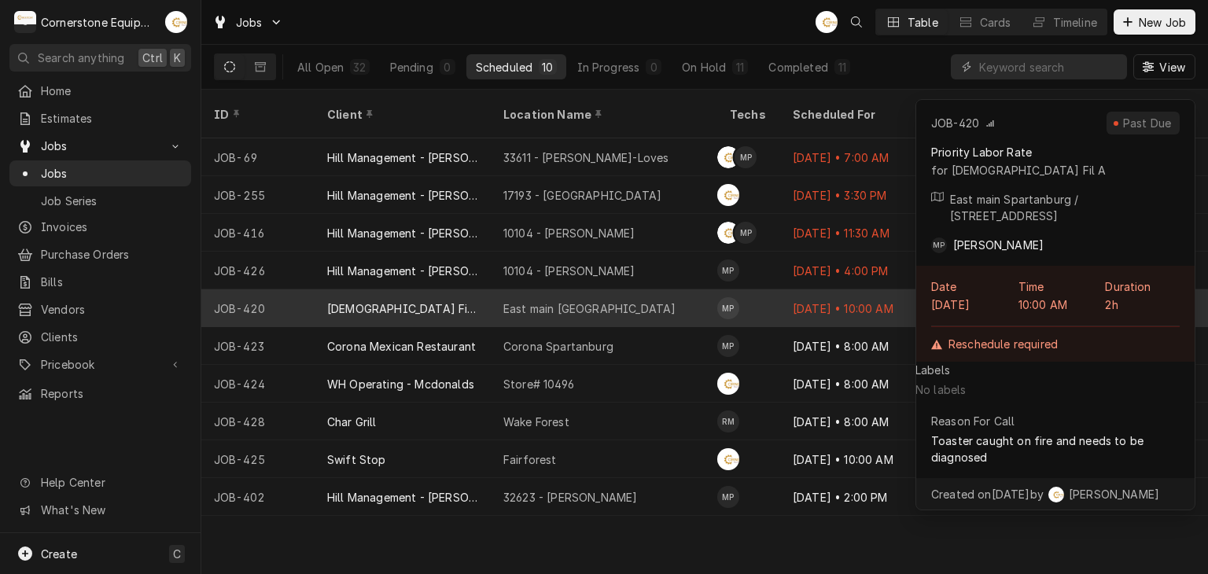
click at [515, 300] on div "East main Spartanburg" at bounding box center [589, 308] width 172 height 17
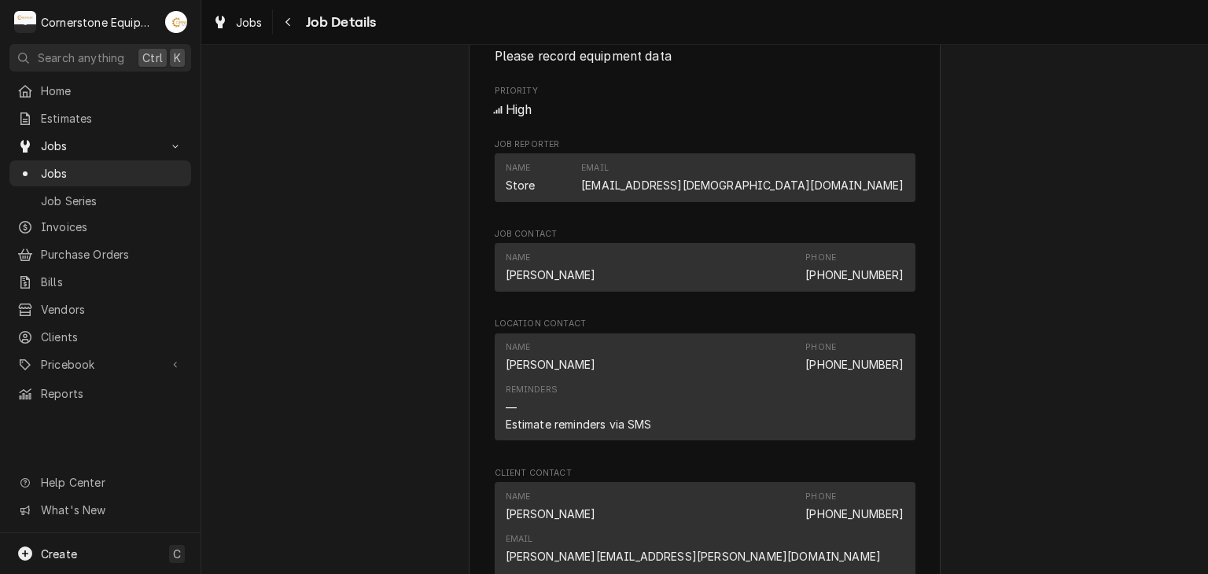
scroll to position [1225, 0]
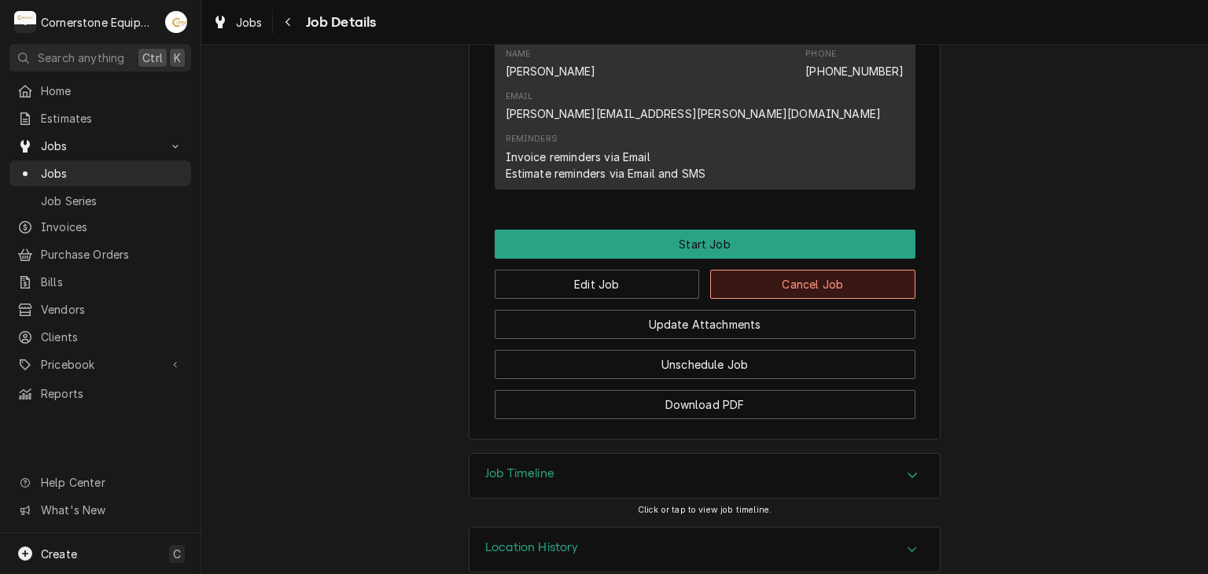
click at [724, 270] on button "Cancel Job" at bounding box center [812, 284] width 205 height 29
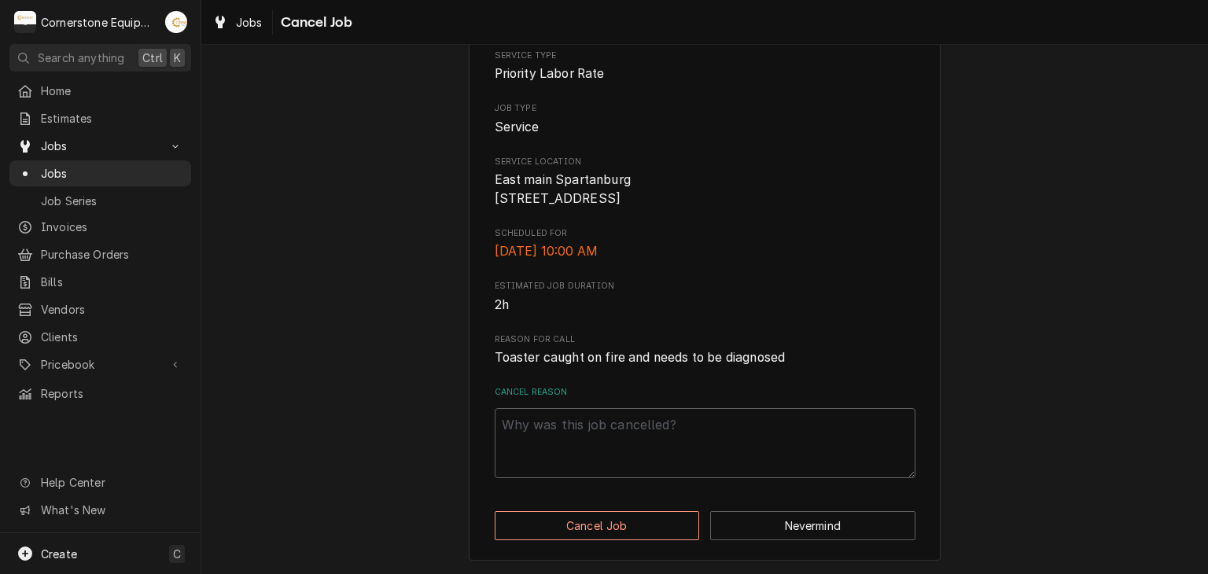
scroll to position [156, 0]
click at [588, 524] on button "Cancel Job" at bounding box center [597, 525] width 205 height 29
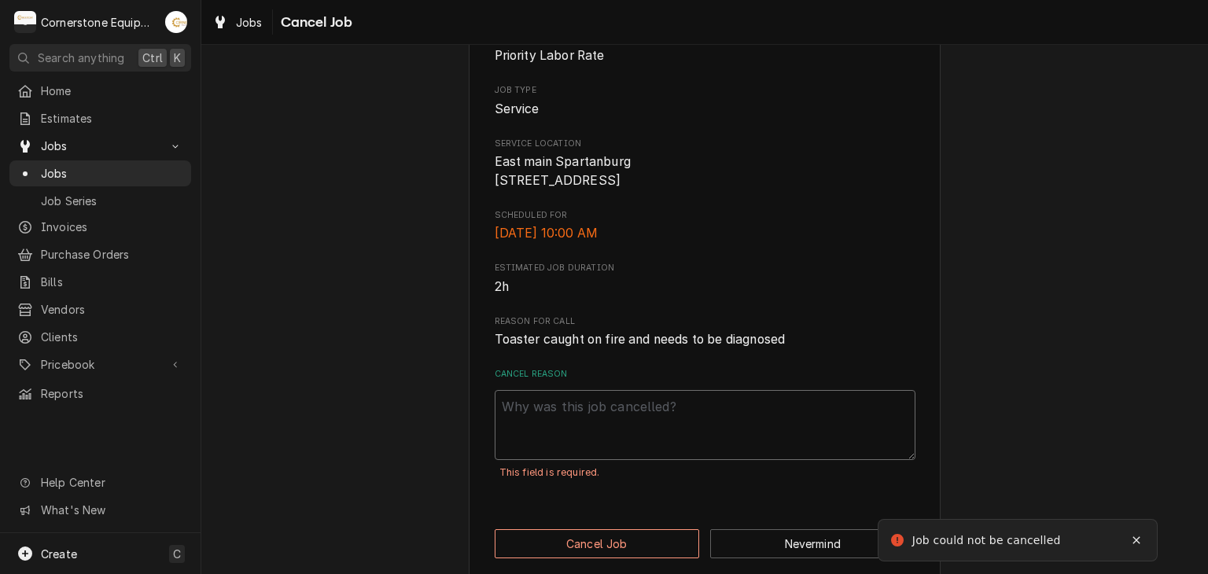
click at [596, 443] on textarea "Cancel Reason" at bounding box center [705, 425] width 421 height 71
type textarea "x"
type textarea "d"
type textarea "x"
type textarea "du"
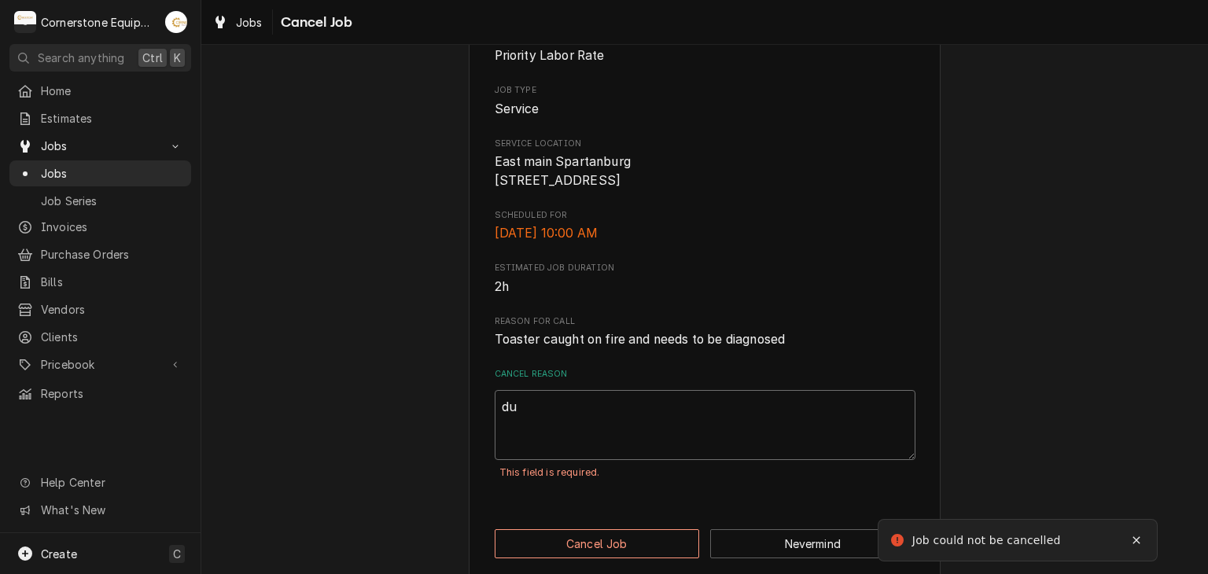
type textarea "x"
type textarea "dupl"
type textarea "x"
type textarea "duplp"
type textarea "x"
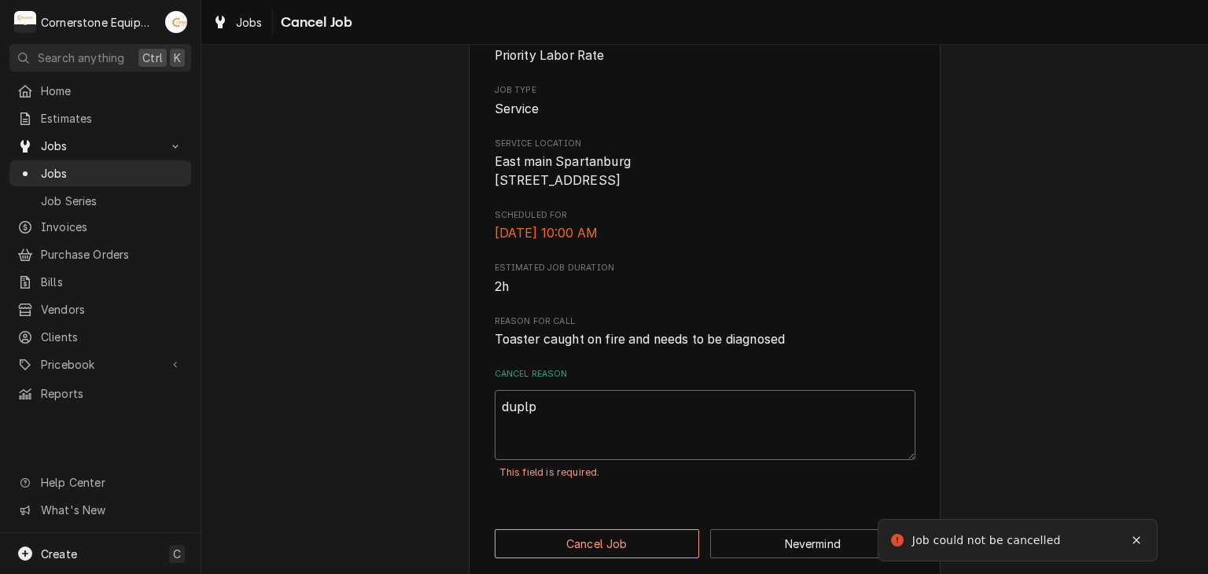
type textarea "duplpi"
type textarea "x"
type textarea "duplpic"
type textarea "x"
type textarea "duplpica"
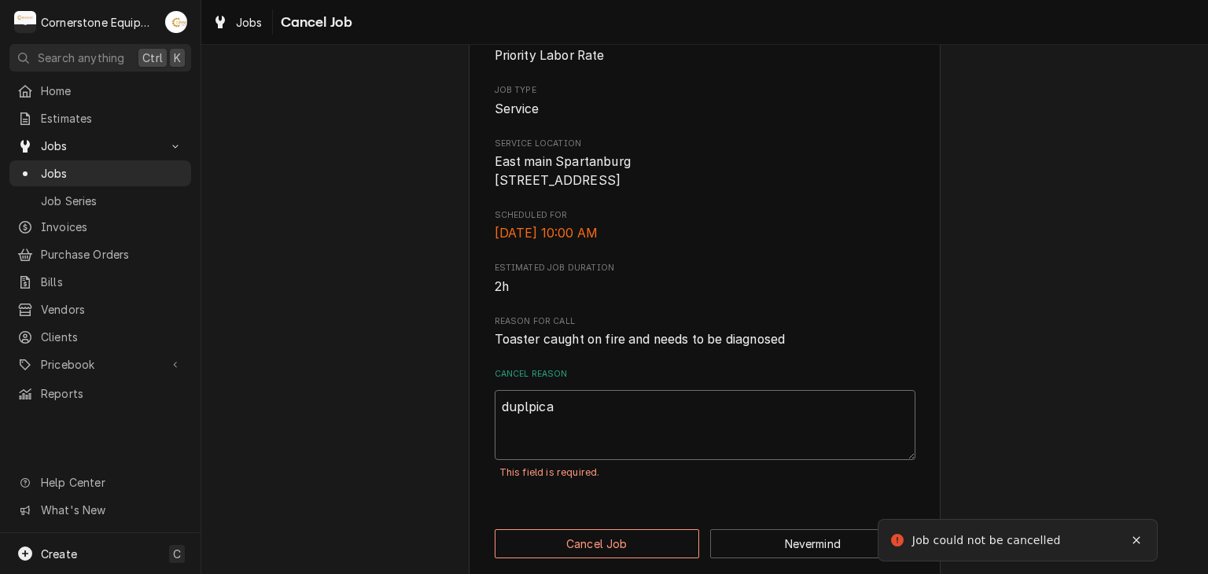
type textarea "x"
type textarea "duplpicat"
type textarea "x"
type textarea "duplpicate"
type textarea "x"
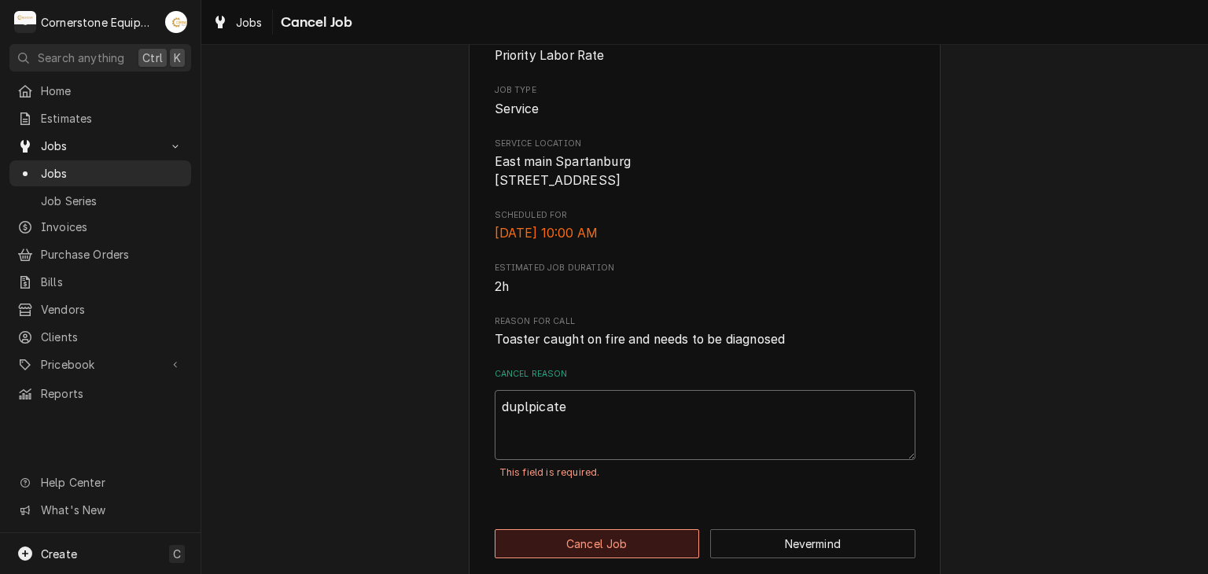
type textarea "duplpicate"
click at [592, 550] on button "Cancel Job" at bounding box center [597, 543] width 205 height 29
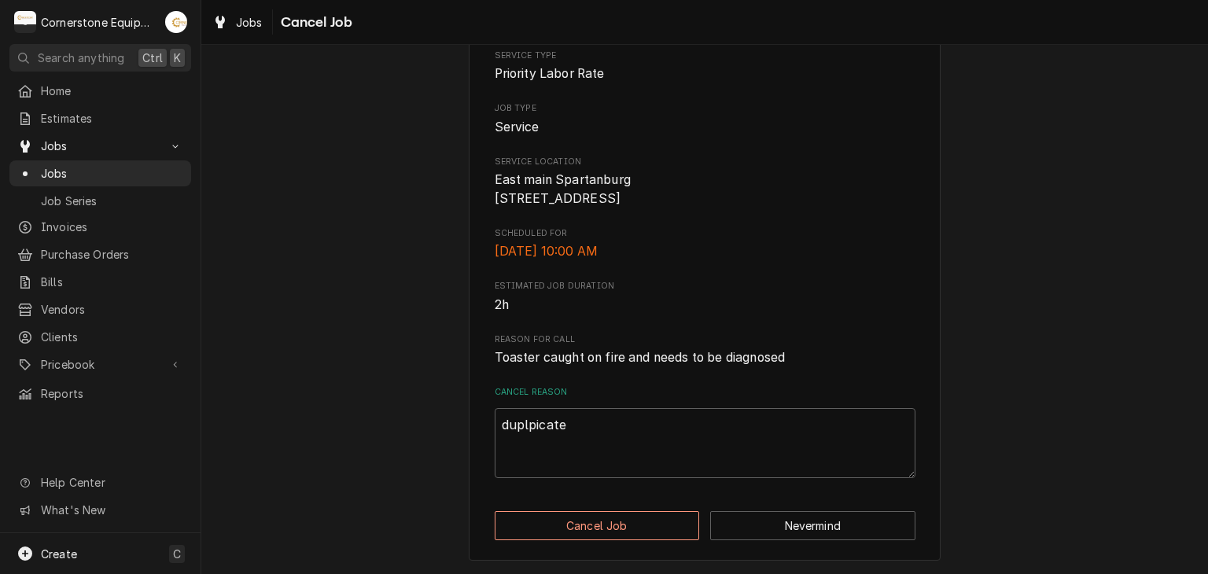
type textarea "x"
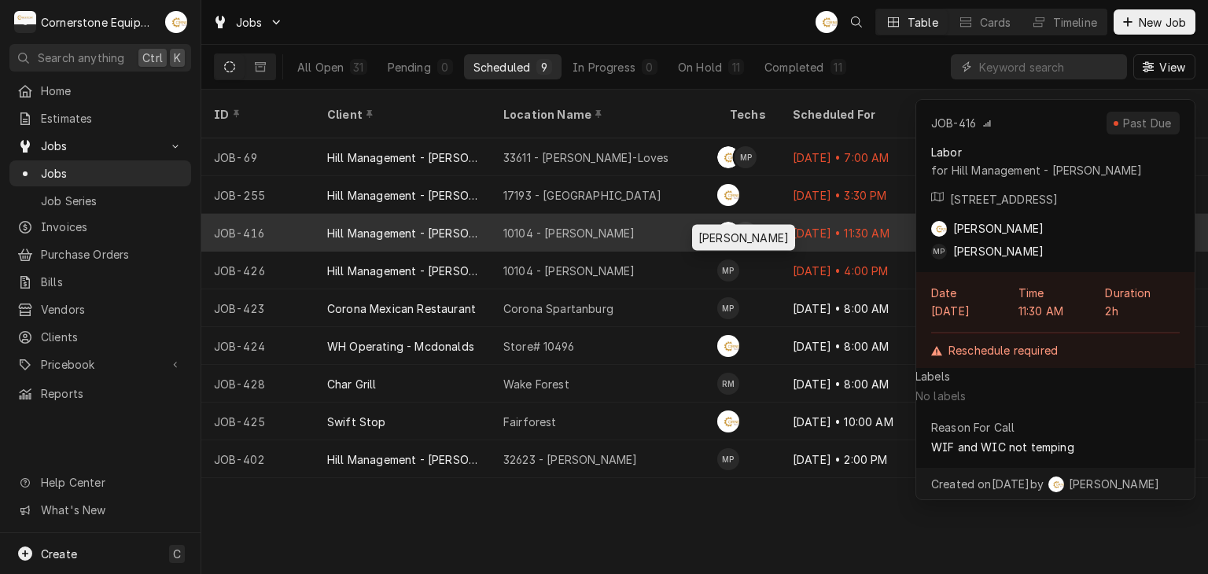
click at [740, 222] on div "Matthew Pennington's Avatar" at bounding box center [746, 233] width 22 height 22
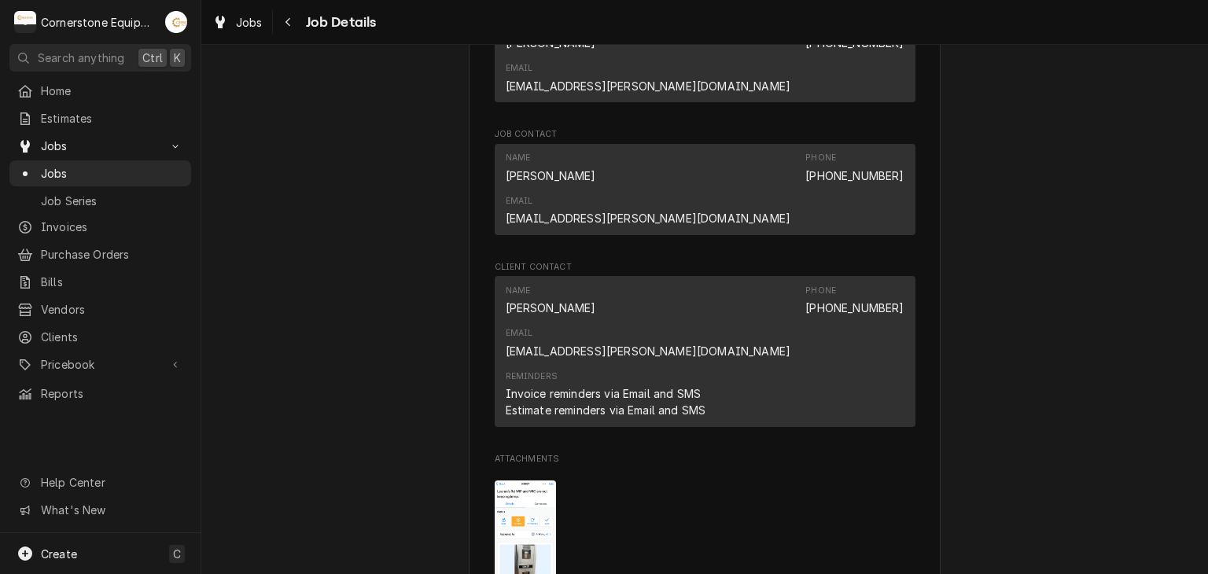
scroll to position [629, 0]
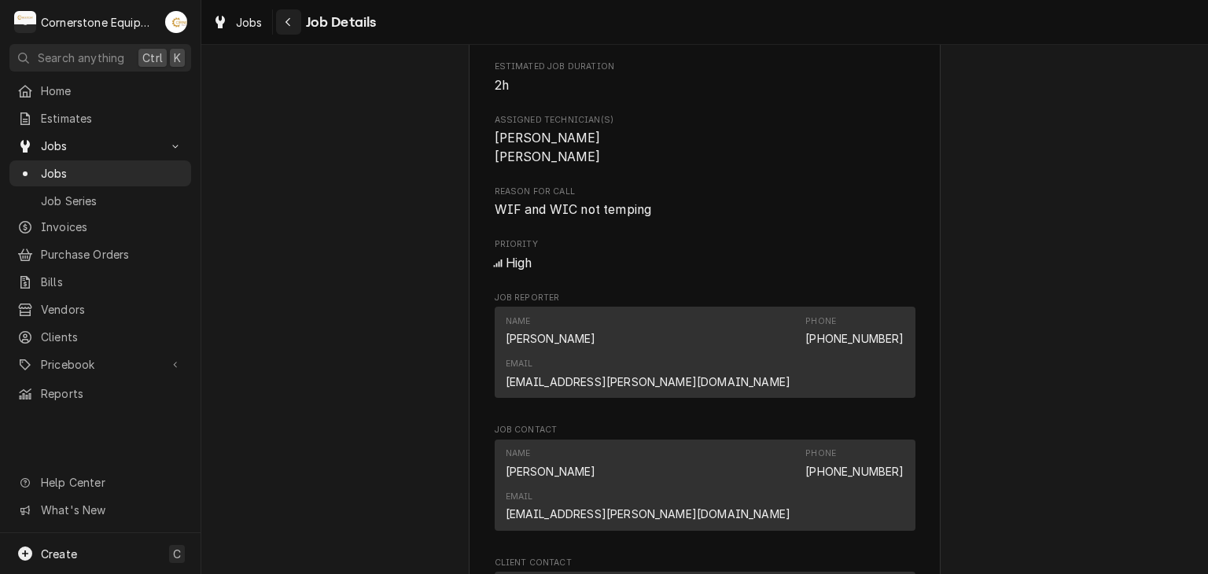
click at [286, 23] on icon "Navigate back" at bounding box center [288, 22] width 7 height 11
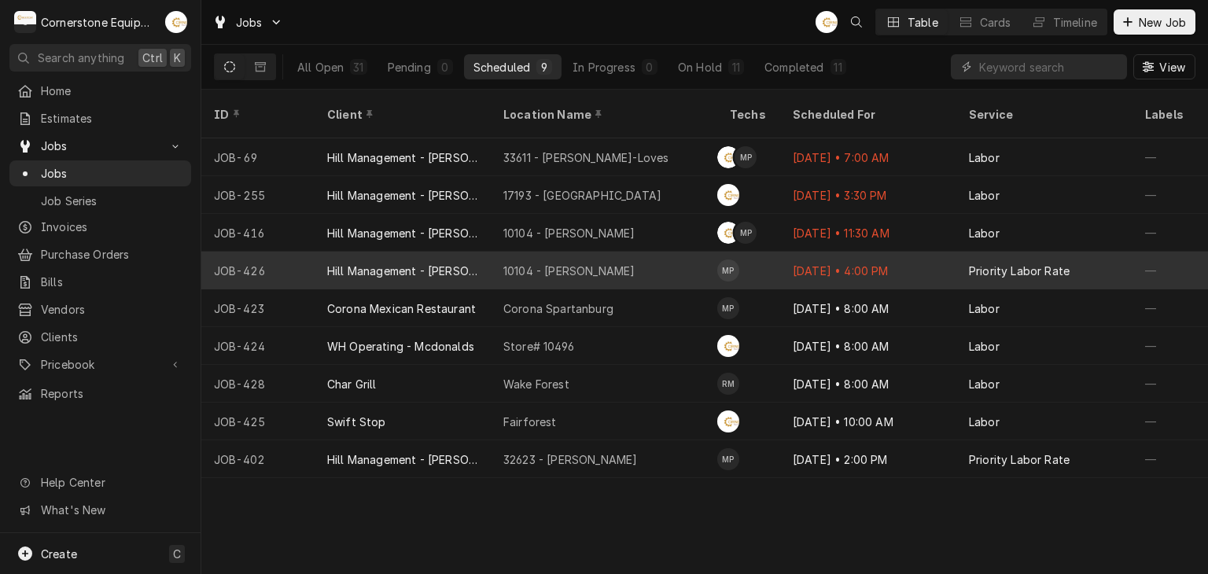
click at [540, 263] on div "10104 - [PERSON_NAME]" at bounding box center [568, 271] width 131 height 17
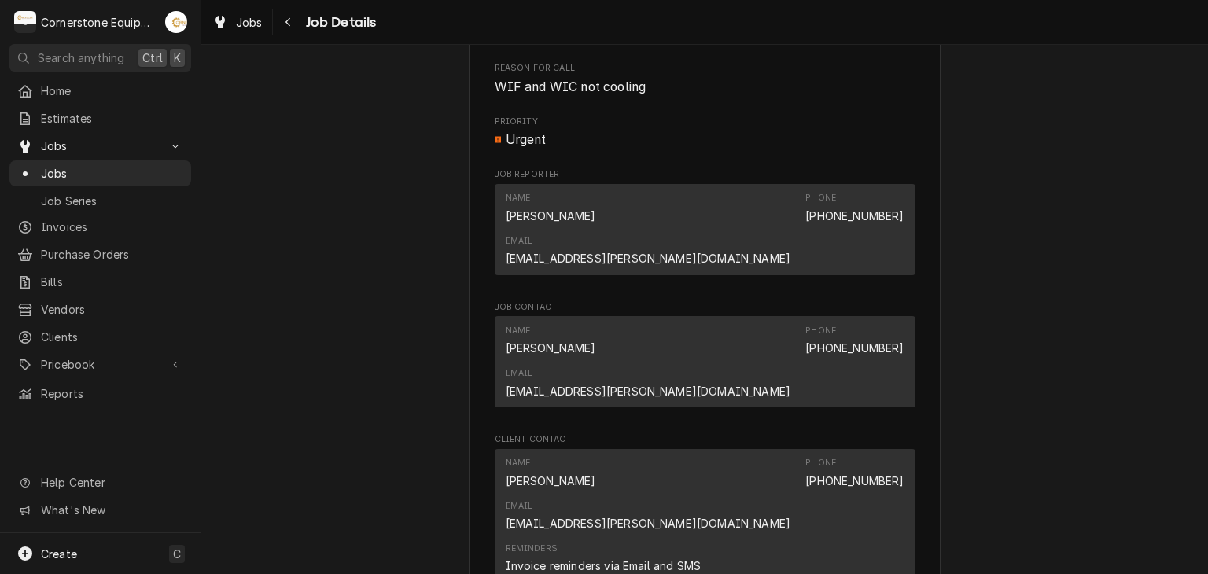
scroll to position [629, 0]
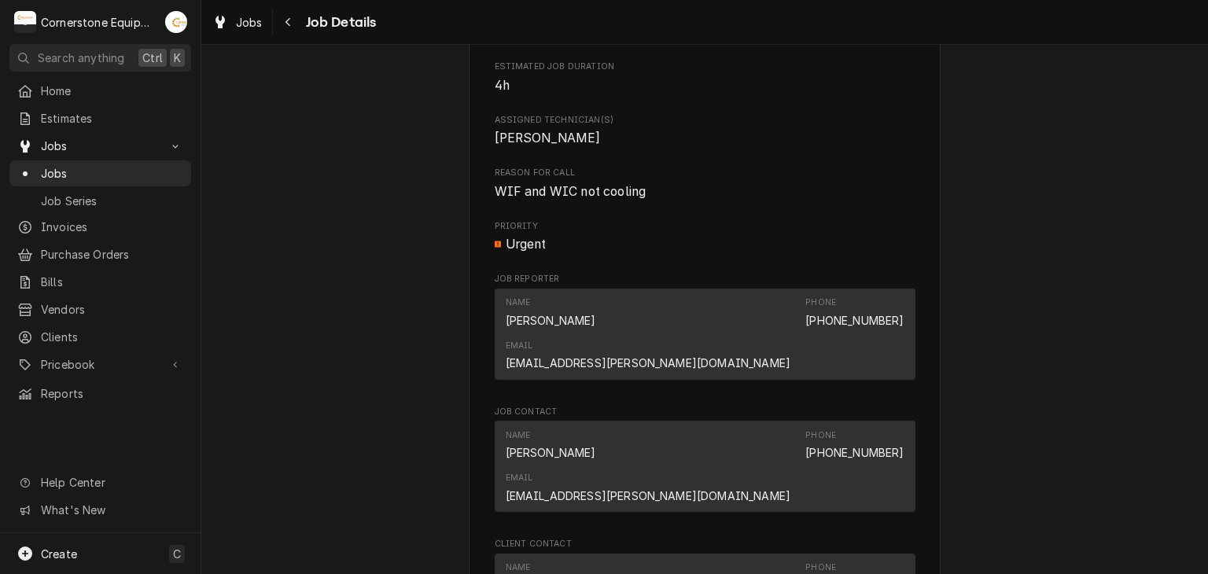
click at [301, 17] on span "Job Details" at bounding box center [339, 22] width 76 height 21
click at [293, 29] on div "Navigate back" at bounding box center [289, 22] width 16 height 16
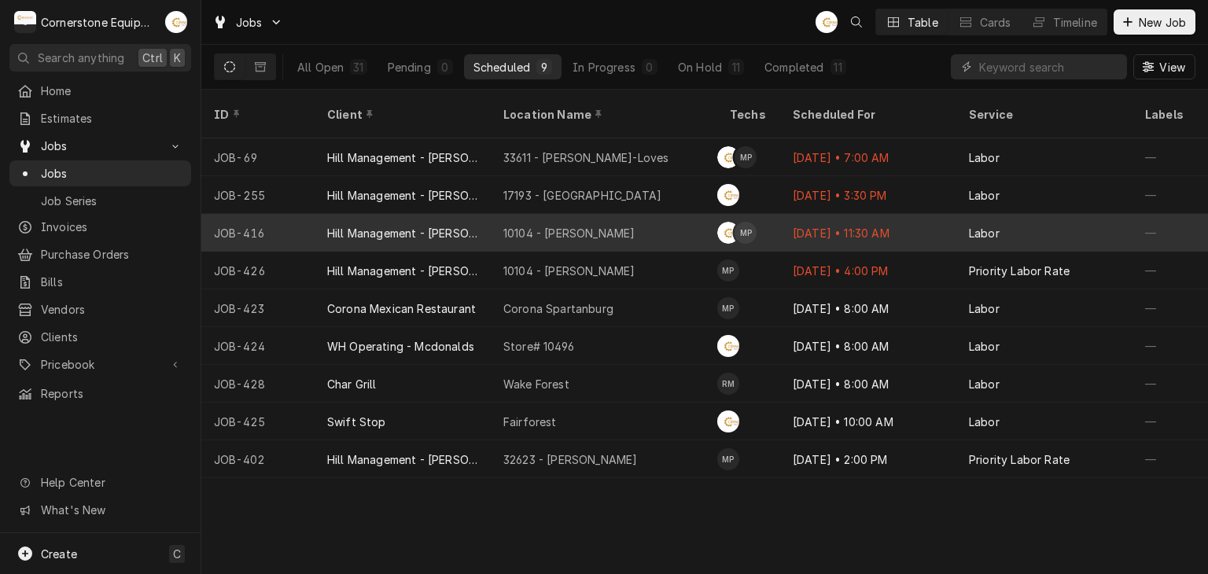
click at [656, 218] on div "10104 - Laurens Rd" at bounding box center [604, 233] width 227 height 38
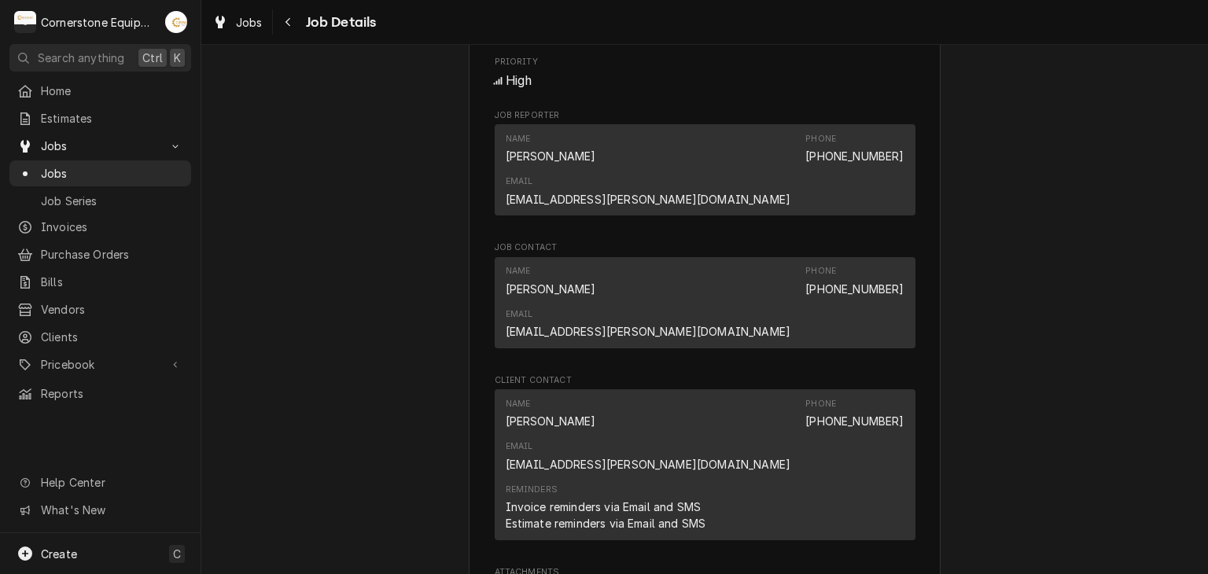
scroll to position [1259, 0]
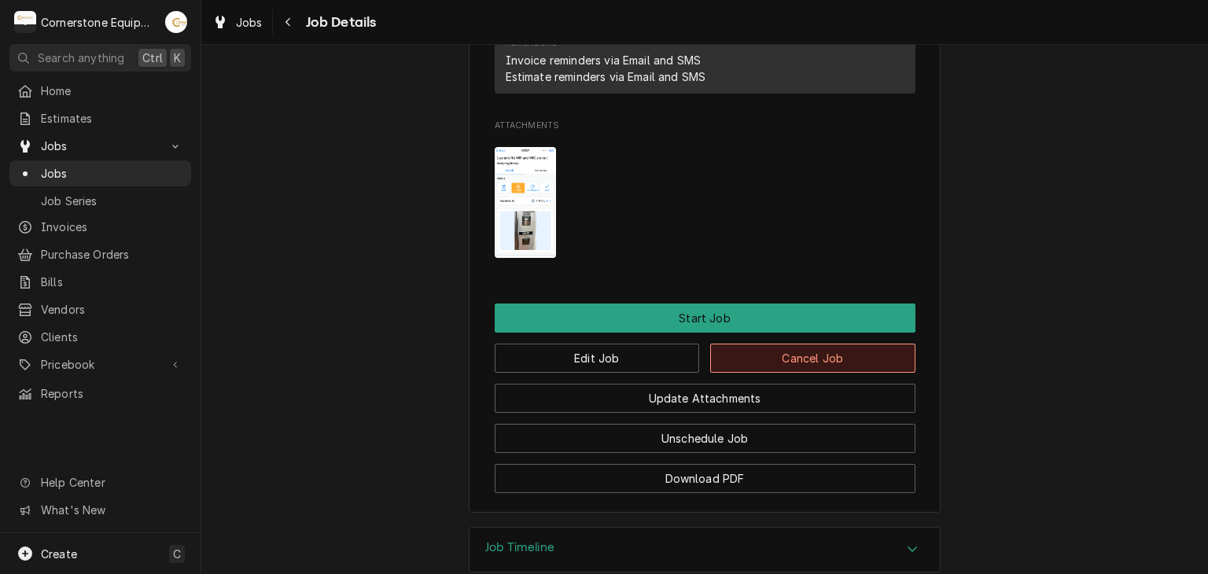
click at [820, 344] on button "Cancel Job" at bounding box center [812, 358] width 205 height 29
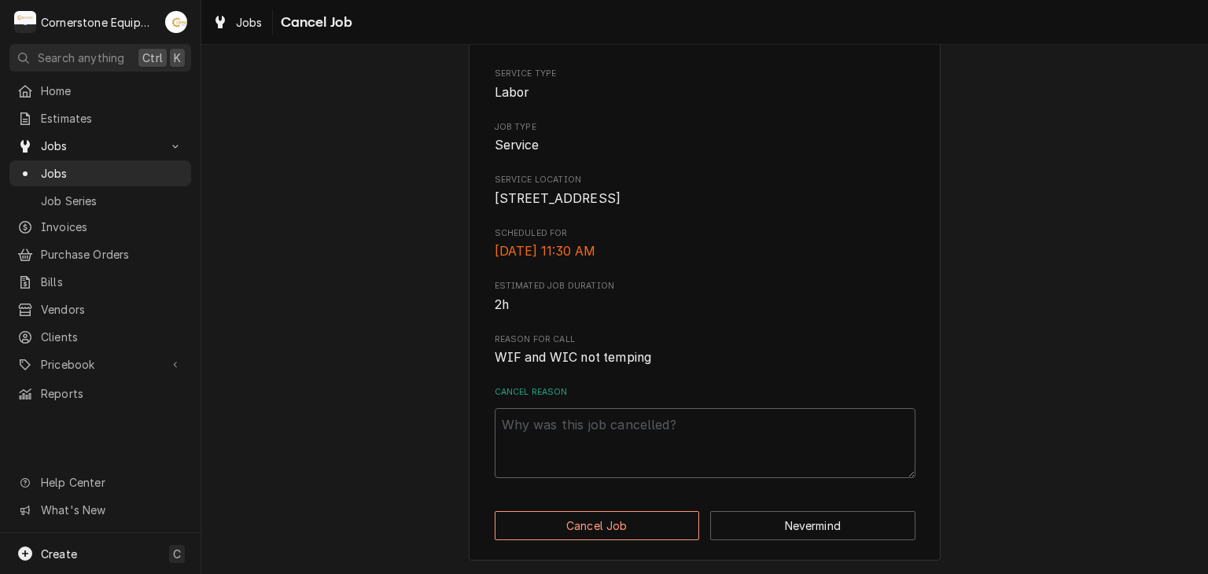
scroll to position [209, 0]
click at [573, 457] on textarea "Cancel Reason" at bounding box center [705, 443] width 421 height 71
type textarea "x"
type textarea "d"
type textarea "x"
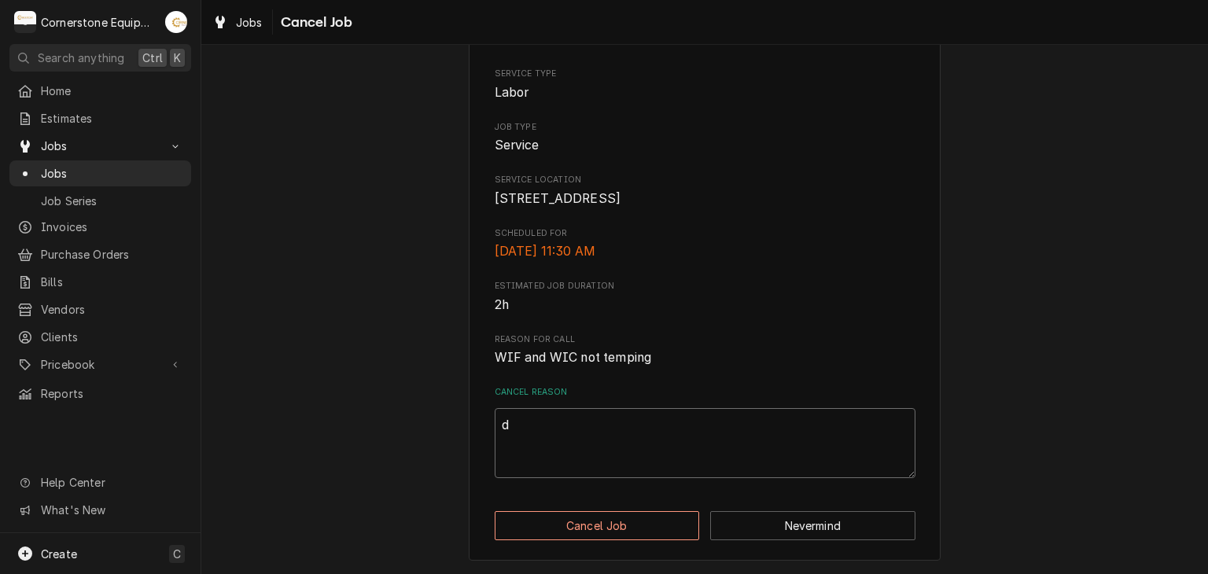
type textarea "du"
type textarea "x"
type textarea "dup"
type textarea "x"
type textarea "dupl"
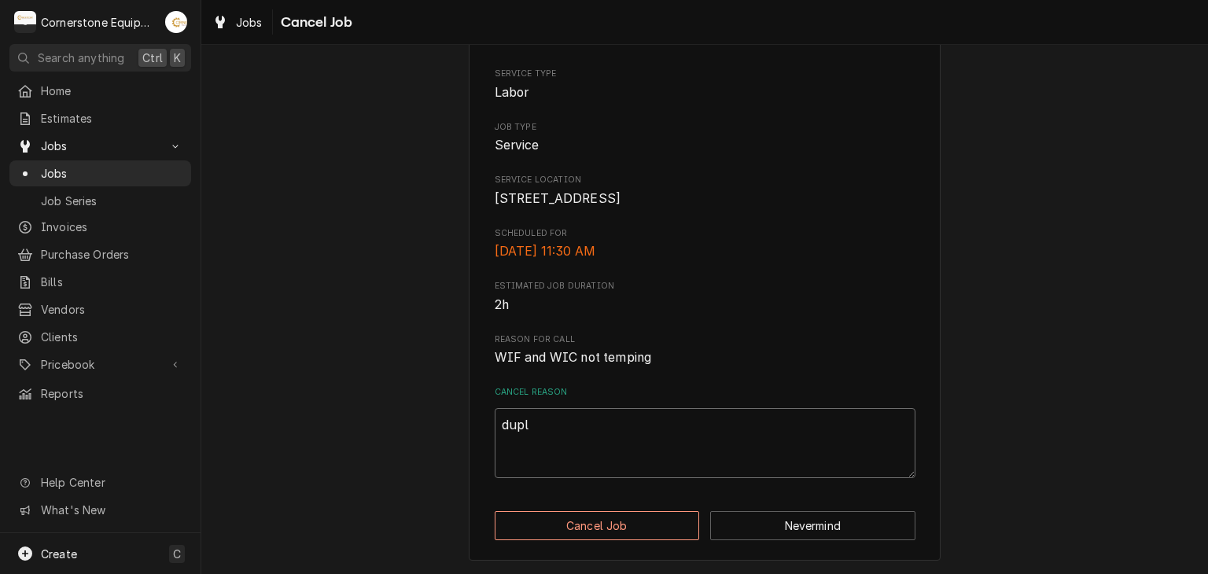
type textarea "x"
type textarea "dupli"
type textarea "x"
type textarea "duplic"
type textarea "x"
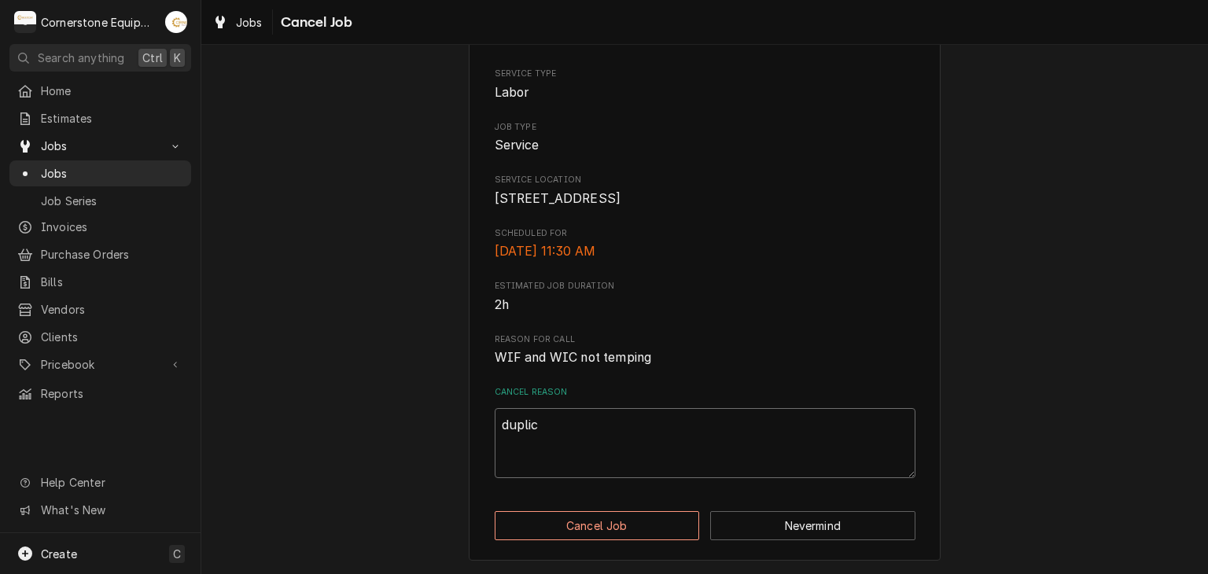
type textarea "duplica"
type textarea "x"
type textarea "duplicat"
type textarea "x"
type textarea "duplicate"
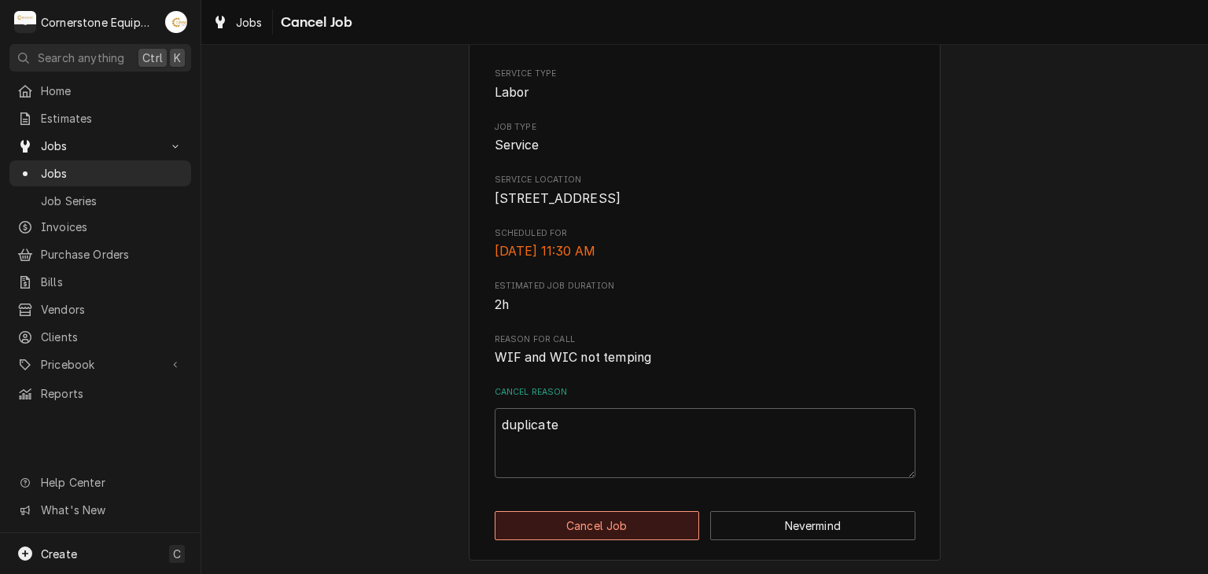
click at [605, 529] on button "Cancel Job" at bounding box center [597, 525] width 205 height 29
type textarea "x"
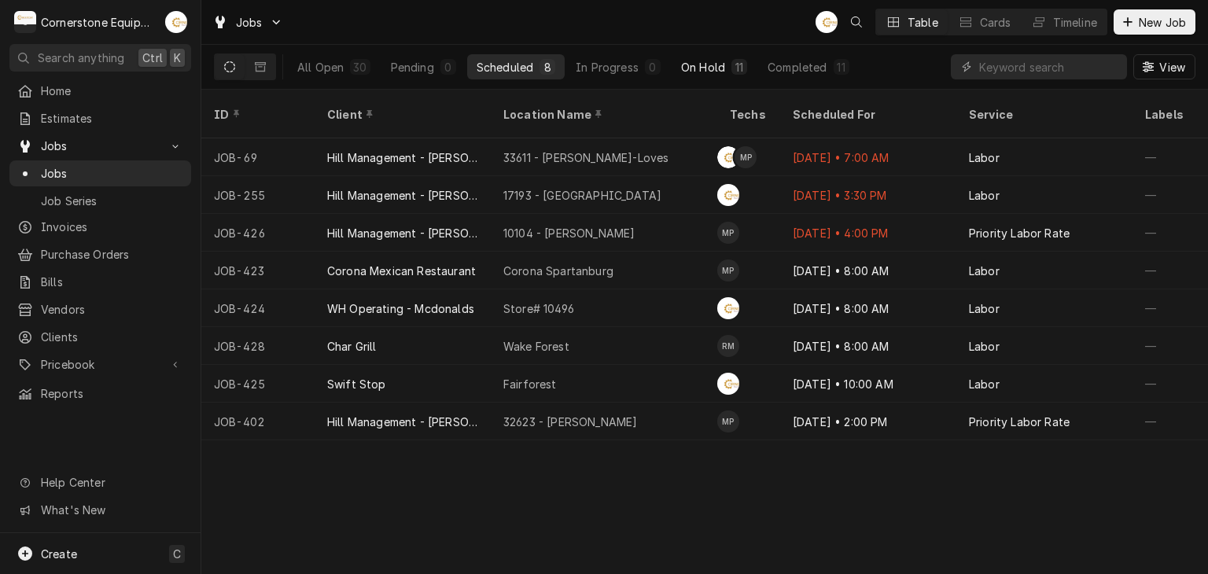
click at [720, 70] on div "On Hold" at bounding box center [703, 67] width 44 height 17
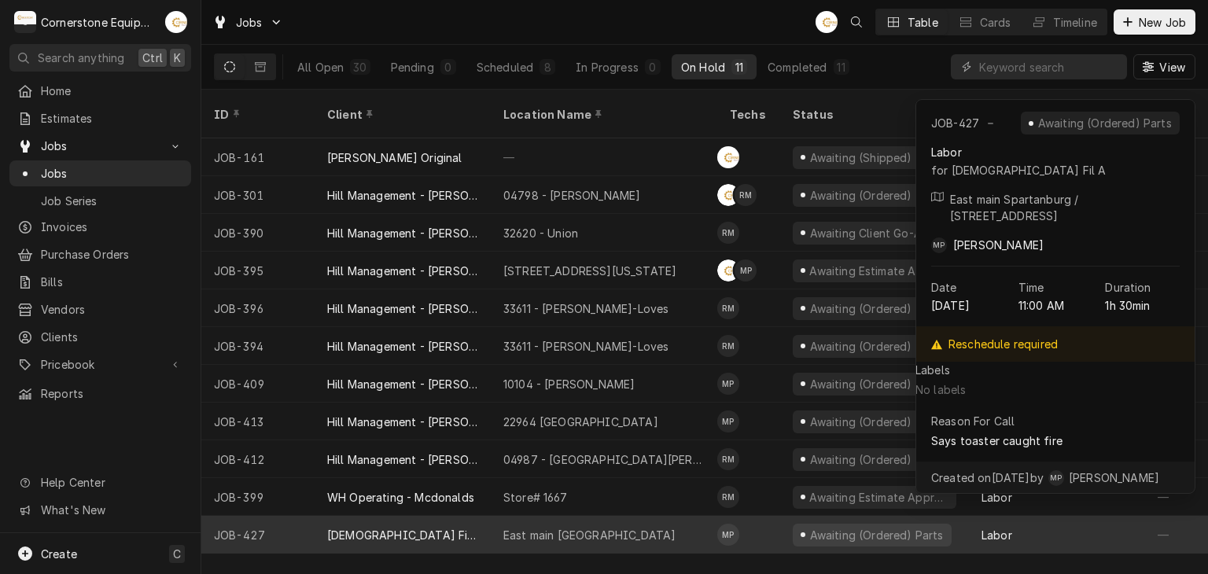
click at [367, 523] on div "[DEMOGRAPHIC_DATA] Fil A" at bounding box center [403, 535] width 176 height 38
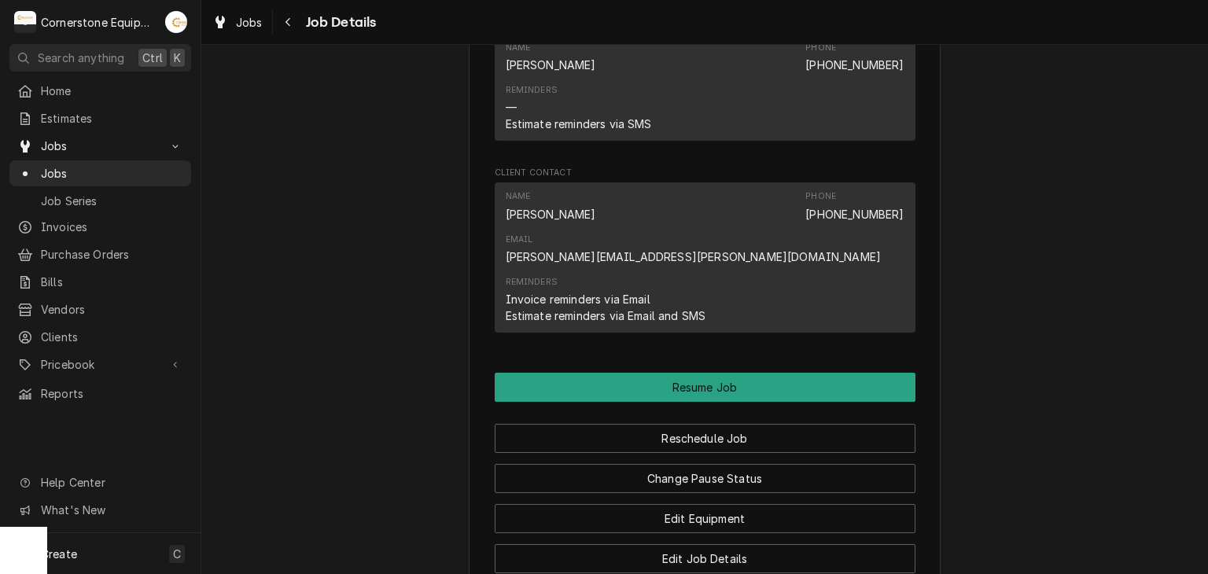
scroll to position [1573, 0]
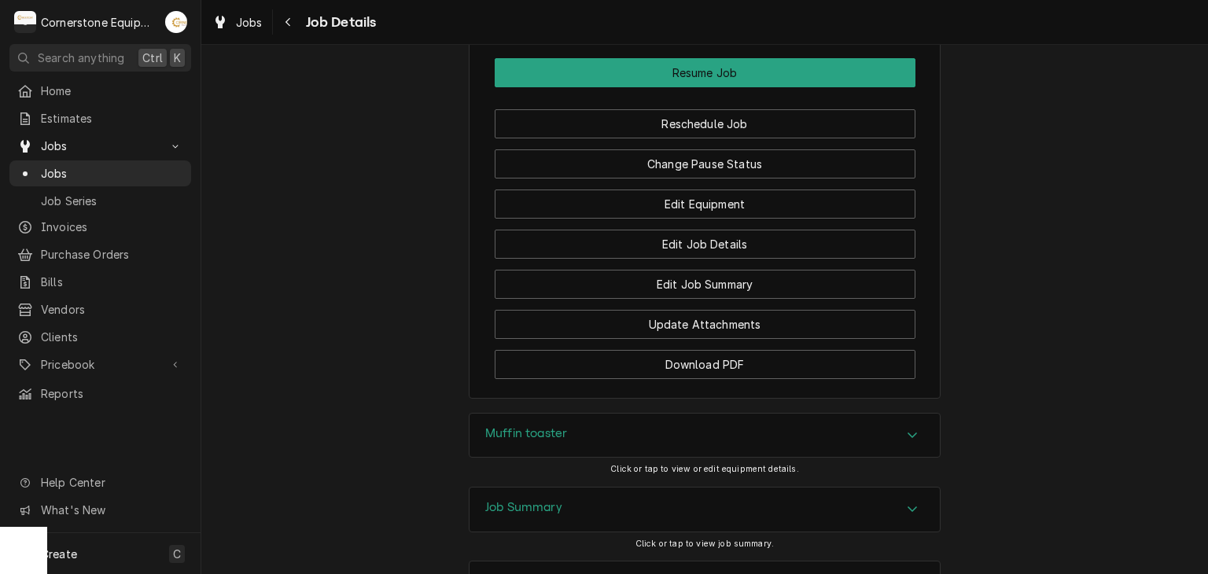
click at [572, 488] on div "Job Summary" at bounding box center [705, 510] width 470 height 44
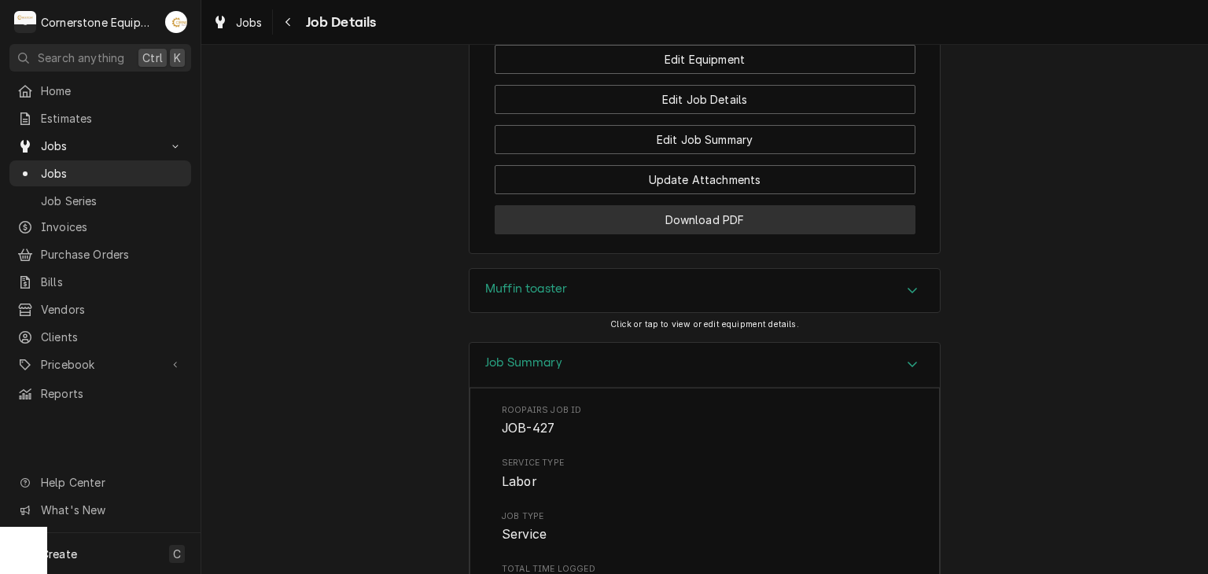
scroll to position [1403, 0]
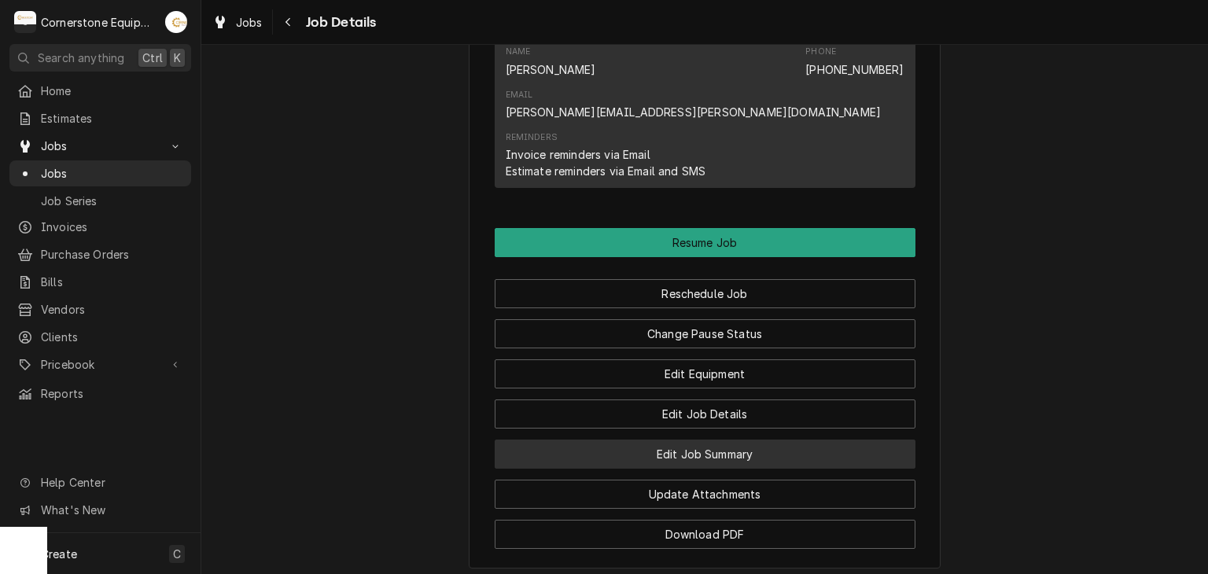
click at [678, 429] on div "Edit Job Summary" at bounding box center [705, 449] width 421 height 40
click at [676, 440] on button "Edit Job Summary" at bounding box center [705, 454] width 421 height 29
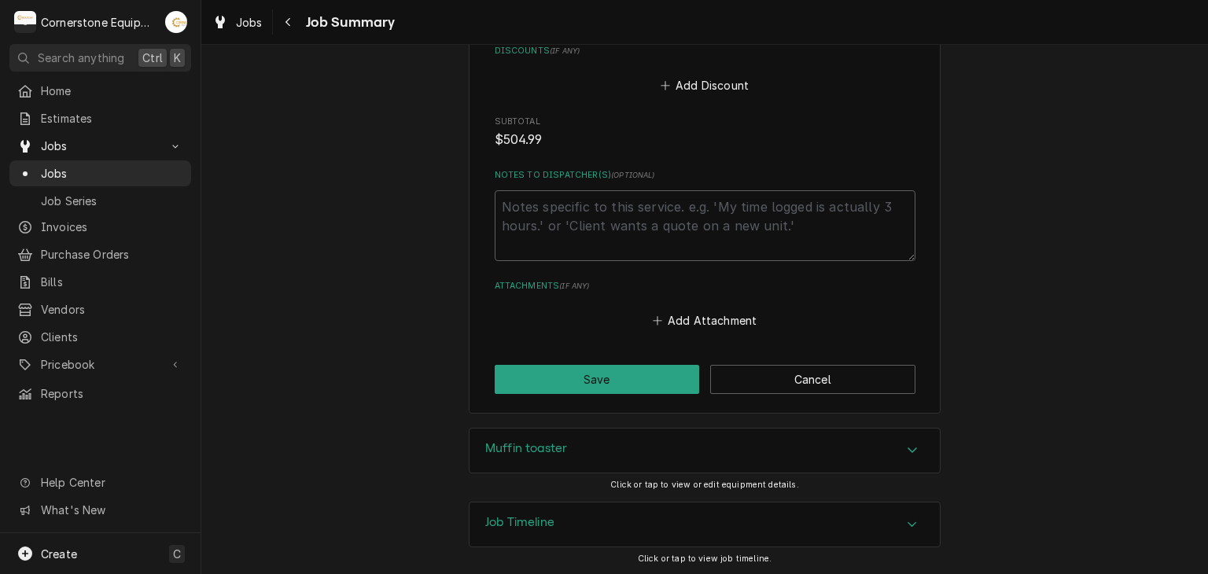
scroll to position [847, 0]
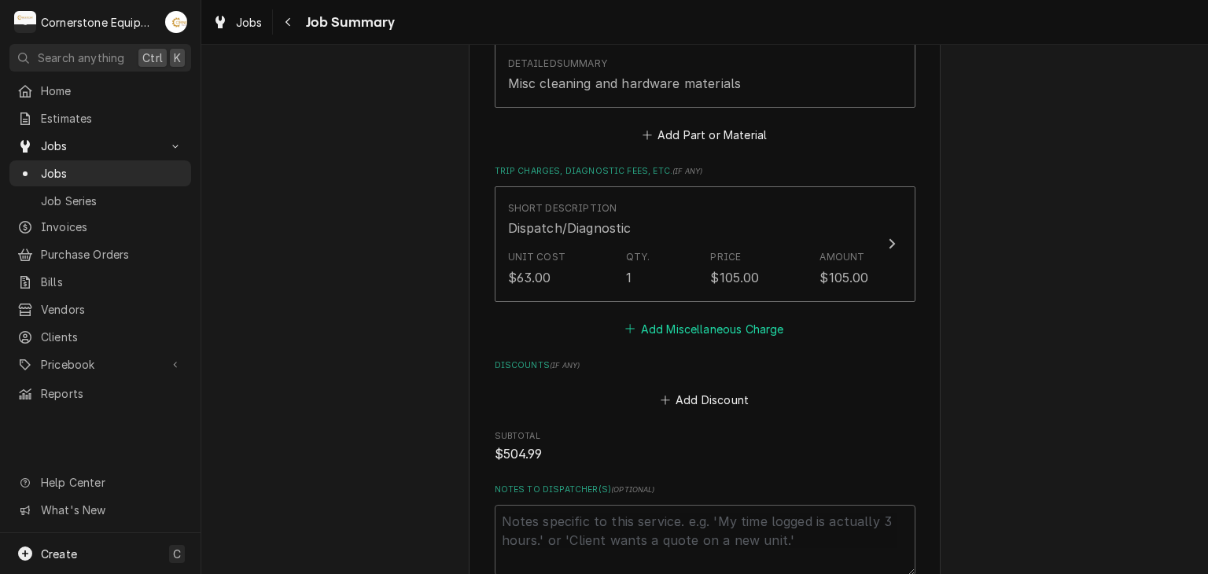
click at [665, 330] on button "Add Miscellaneous Charge" at bounding box center [705, 329] width 164 height 22
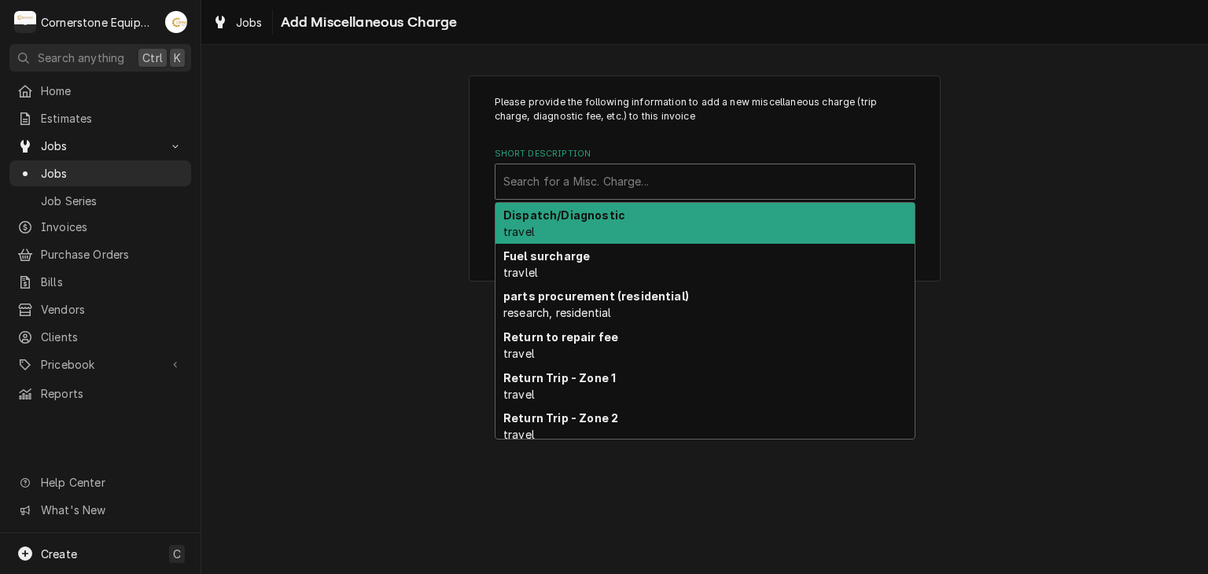
click at [607, 186] on div "Short Description" at bounding box center [705, 182] width 404 height 28
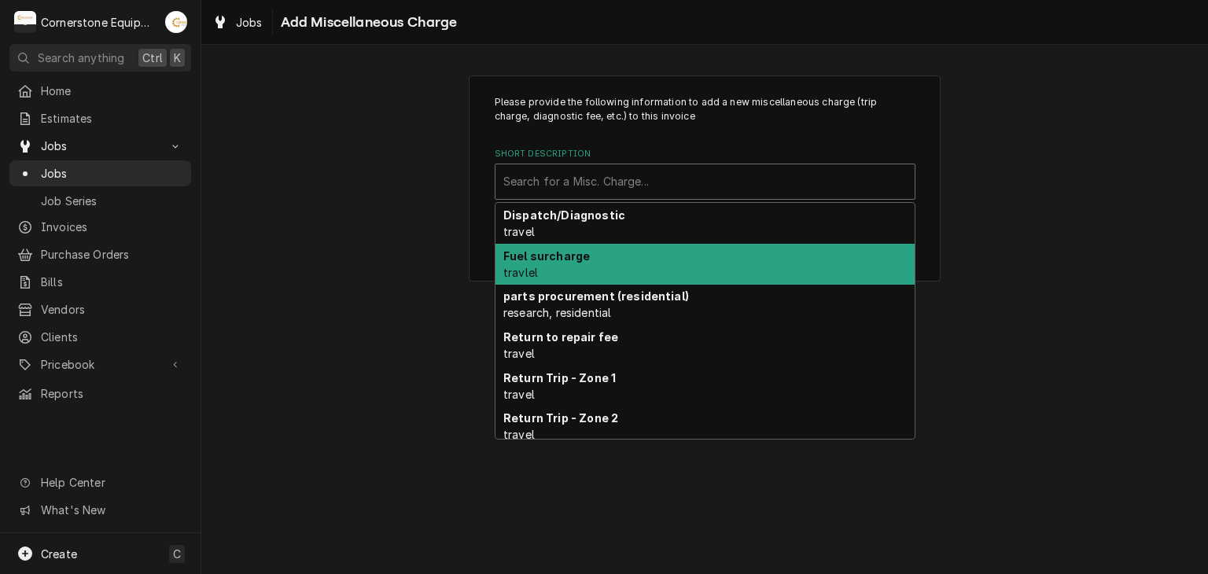
click at [586, 268] on div "Fuel surcharge travlel" at bounding box center [705, 264] width 419 height 41
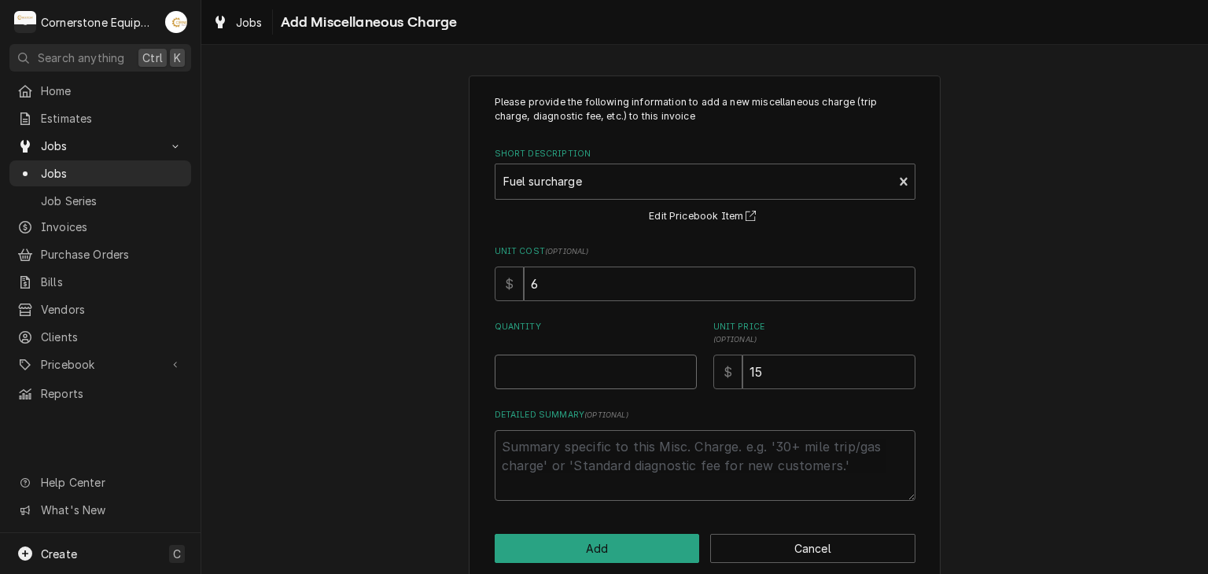
click at [564, 363] on input "Quantity" at bounding box center [596, 372] width 202 height 35
type textarea "x"
type input "1"
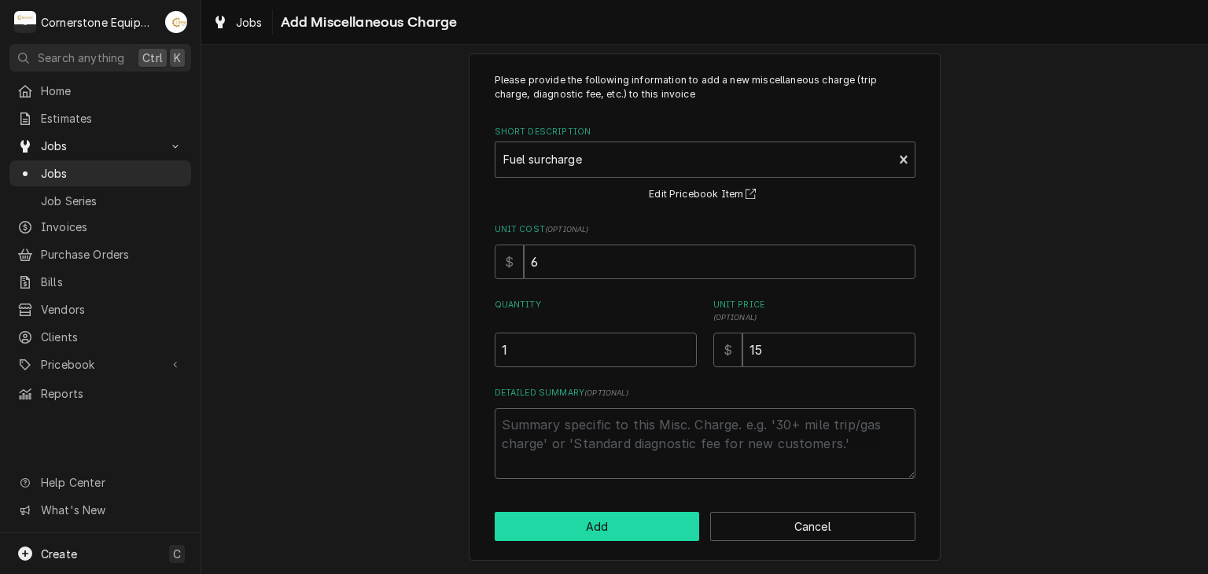
click at [558, 514] on button "Add" at bounding box center [597, 526] width 205 height 29
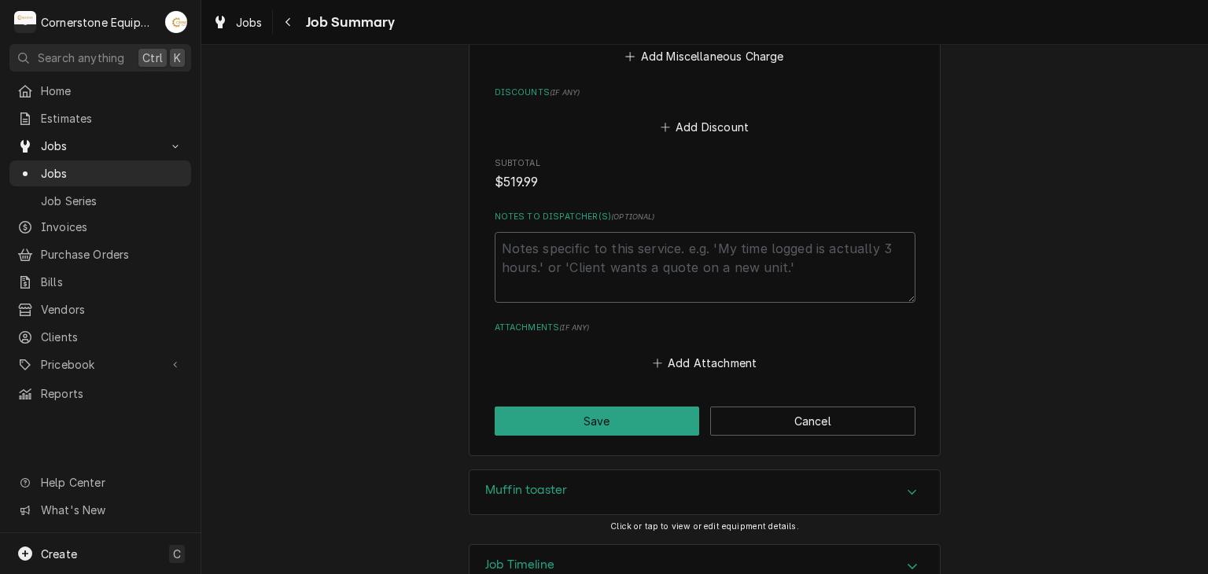
scroll to position [1284, 0]
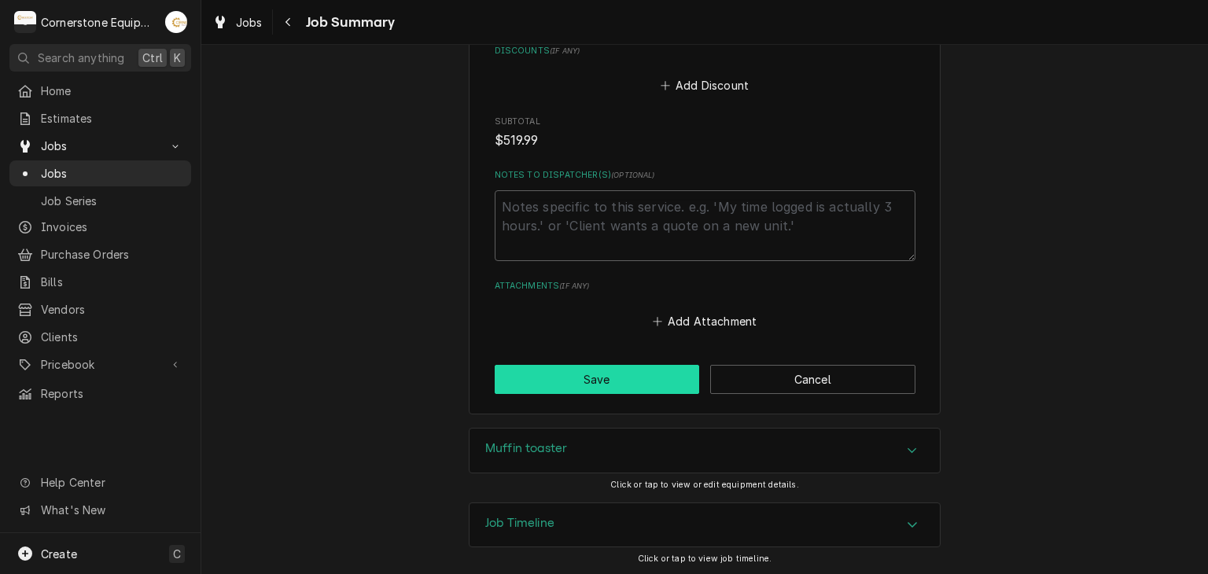
click at [604, 385] on button "Save" at bounding box center [597, 379] width 205 height 29
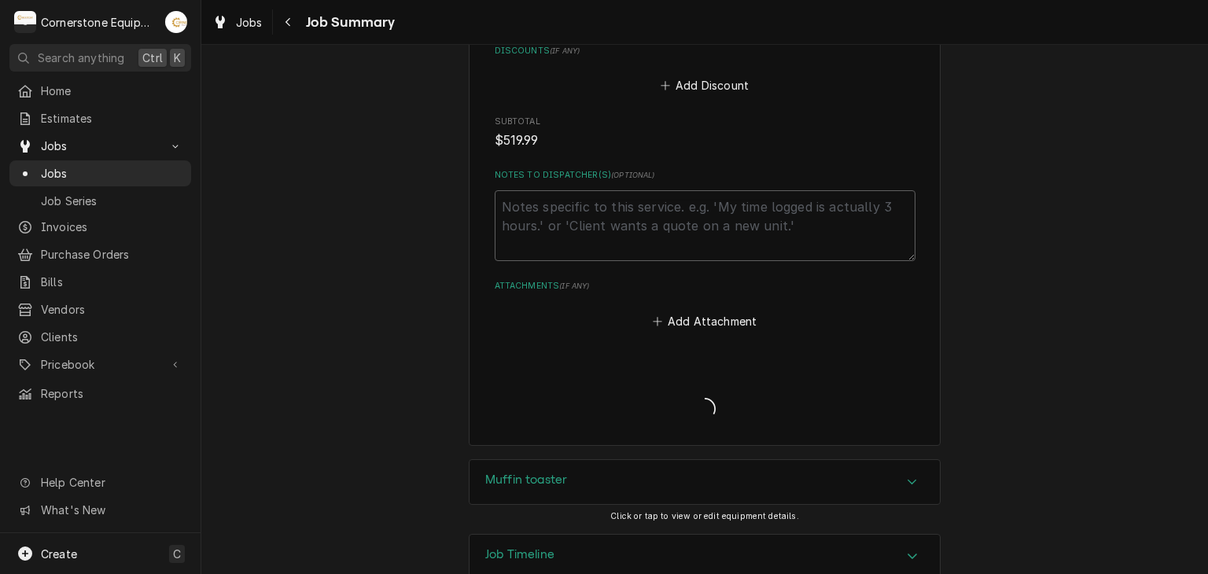
type textarea "x"
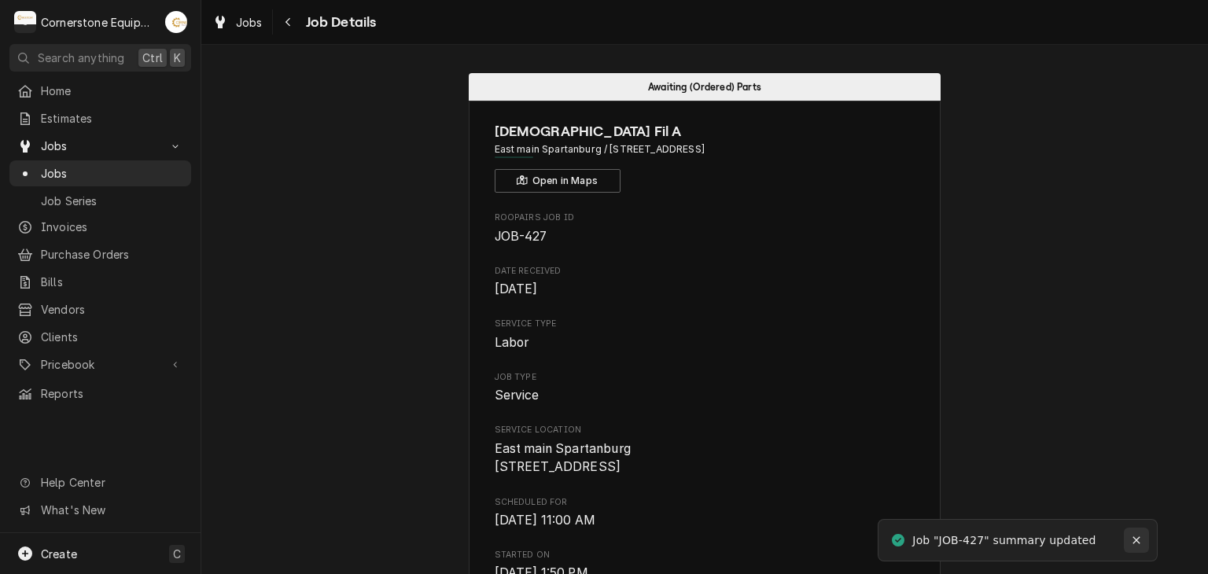
click at [1140, 536] on icon "Notifications alt+T" at bounding box center [1136, 540] width 11 height 11
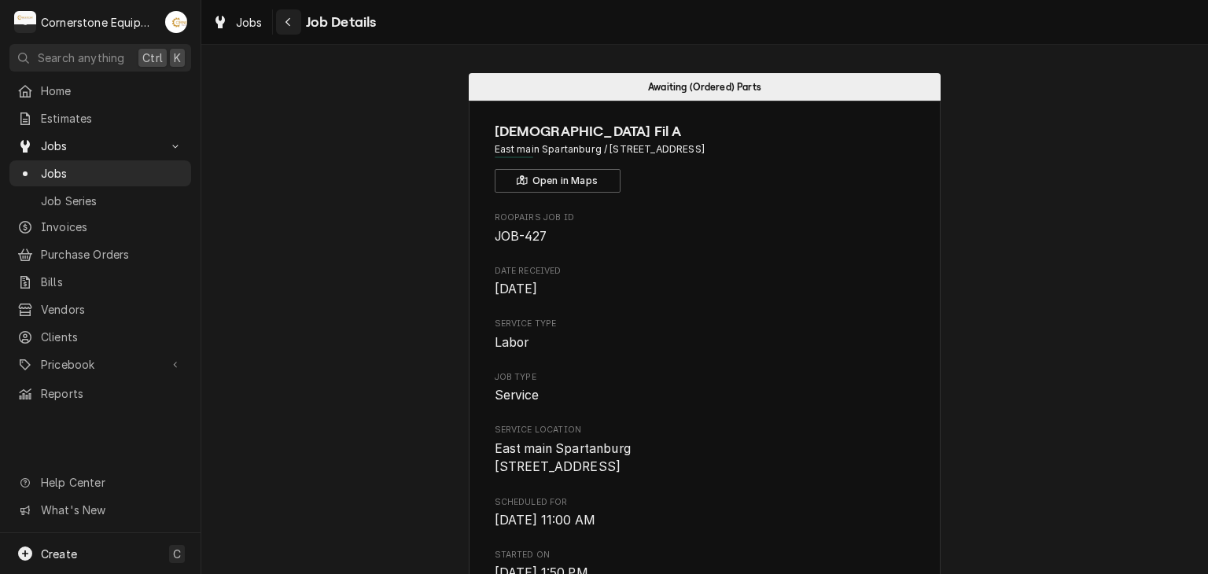
click at [288, 25] on icon "Navigate back" at bounding box center [288, 22] width 7 height 11
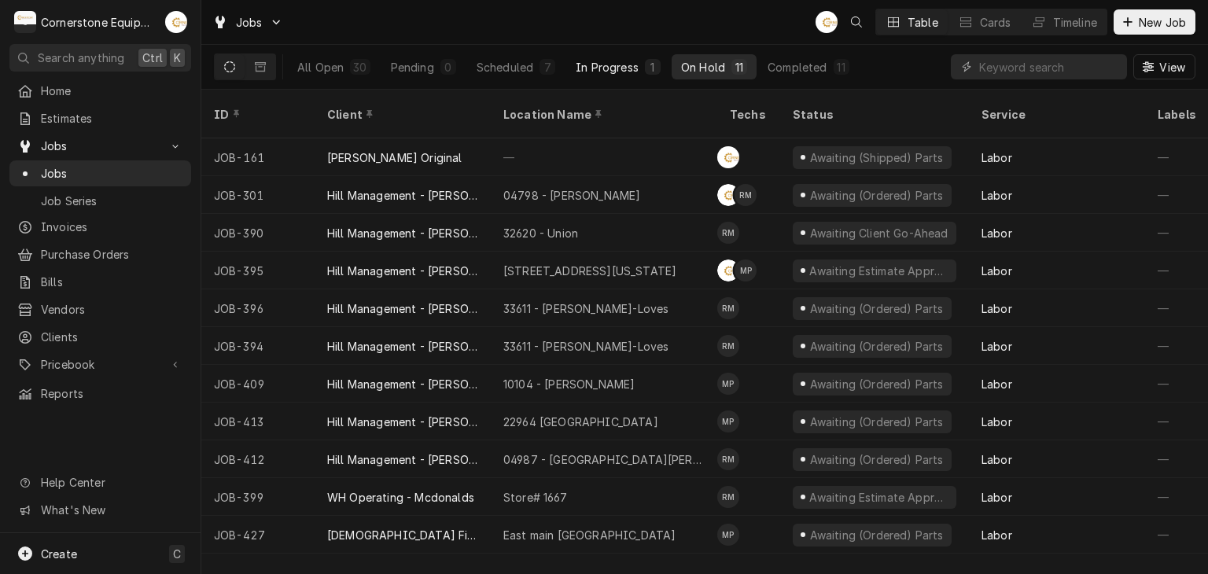
click at [635, 68] on div "In Progress" at bounding box center [607, 67] width 63 height 17
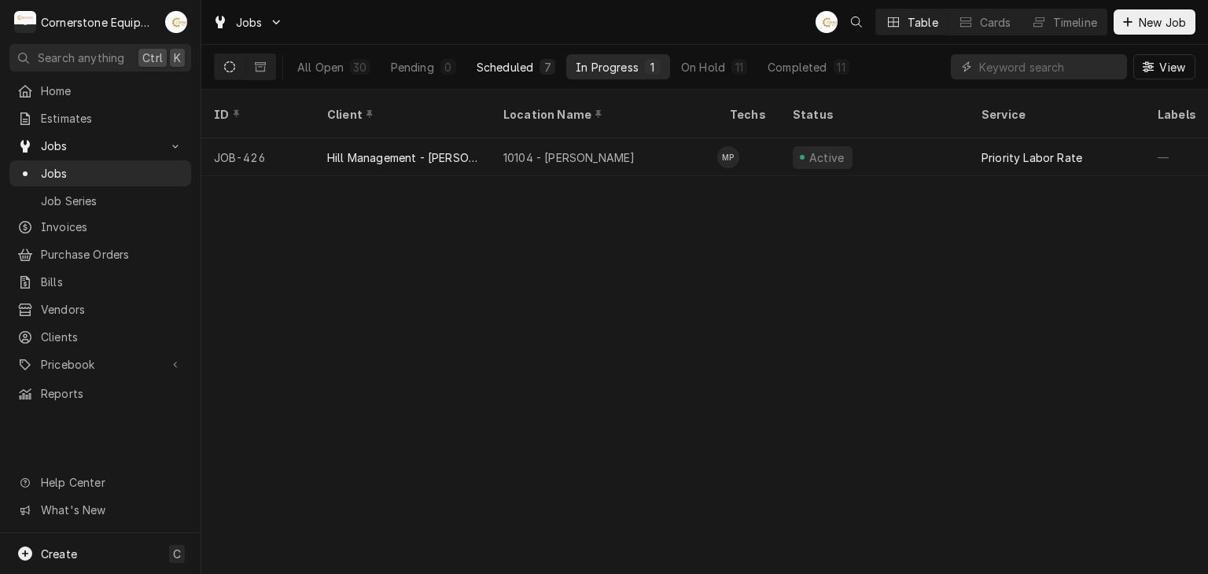
click at [510, 68] on div "Scheduled" at bounding box center [505, 67] width 57 height 17
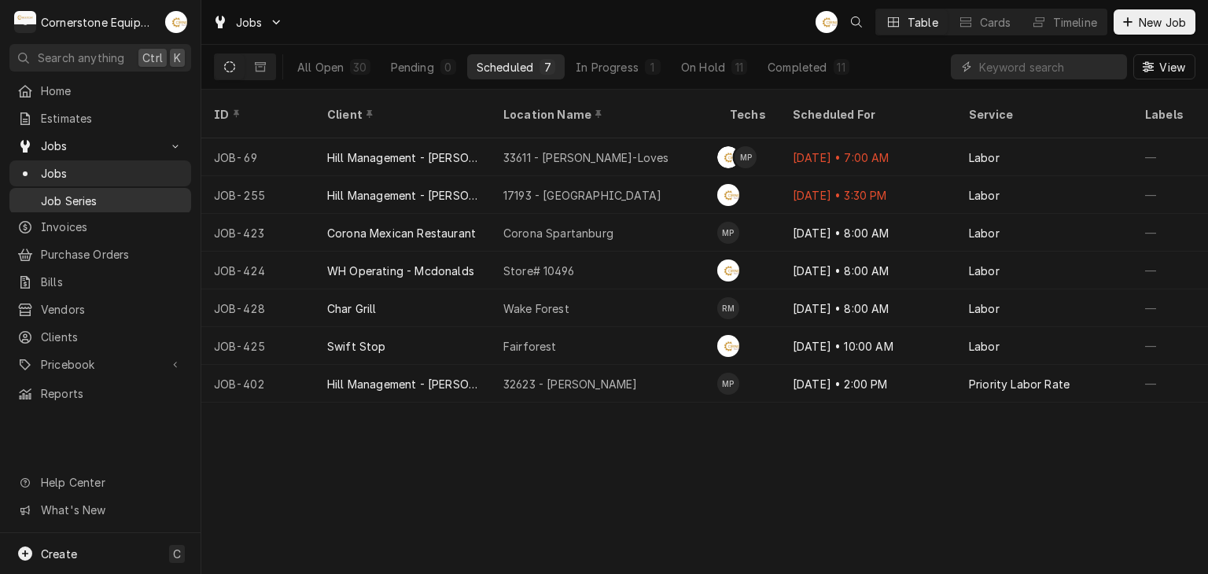
click at [172, 188] on link "Job Series" at bounding box center [100, 201] width 182 height 26
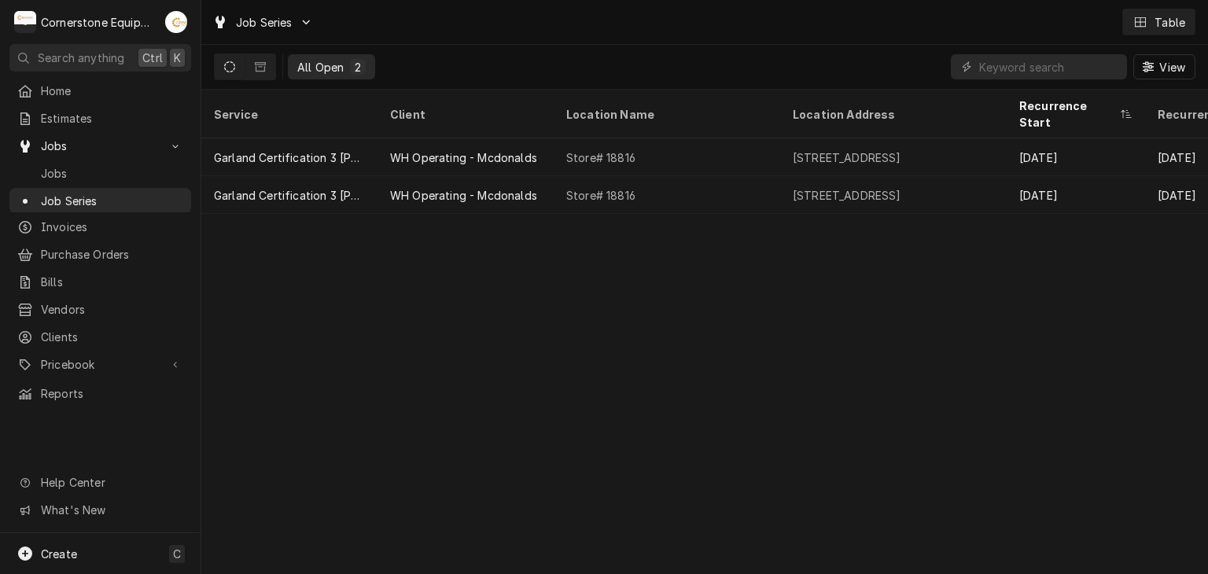
click at [169, 180] on link "Jobs" at bounding box center [100, 173] width 182 height 26
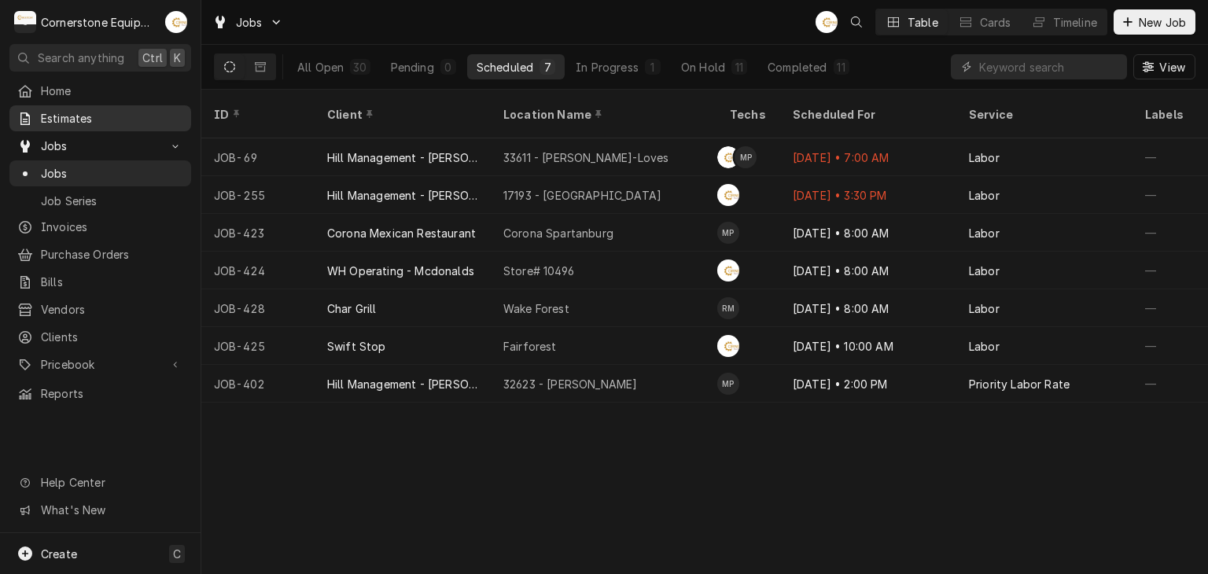
click at [87, 110] on span "Estimates" at bounding box center [112, 118] width 142 height 17
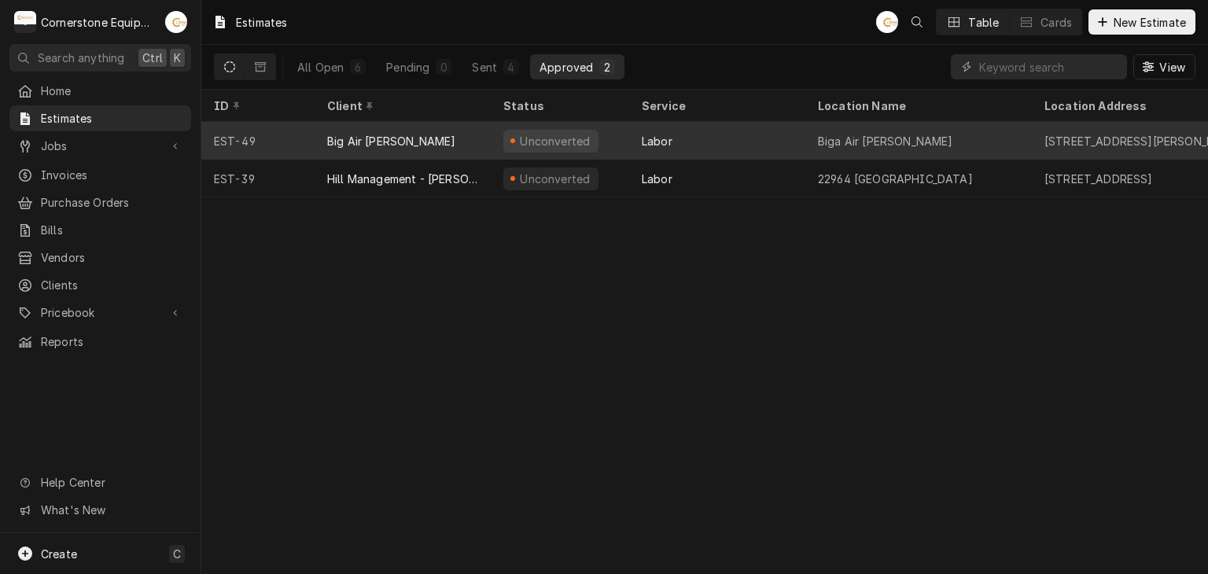
click at [367, 145] on div "Big Air [PERSON_NAME]" at bounding box center [391, 141] width 128 height 17
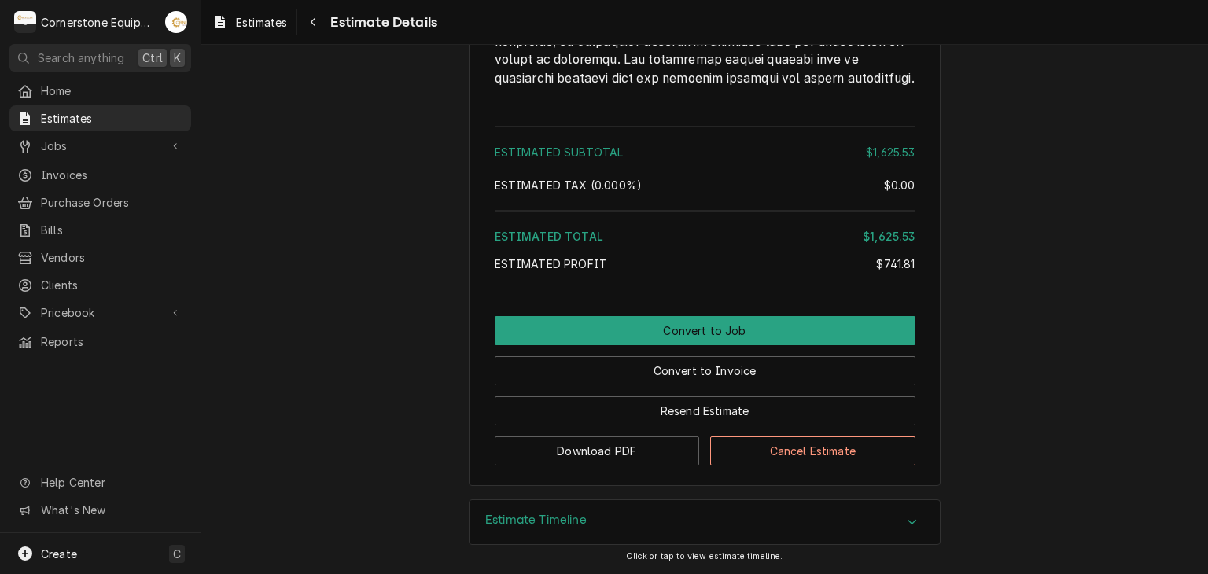
scroll to position [3659, 0]
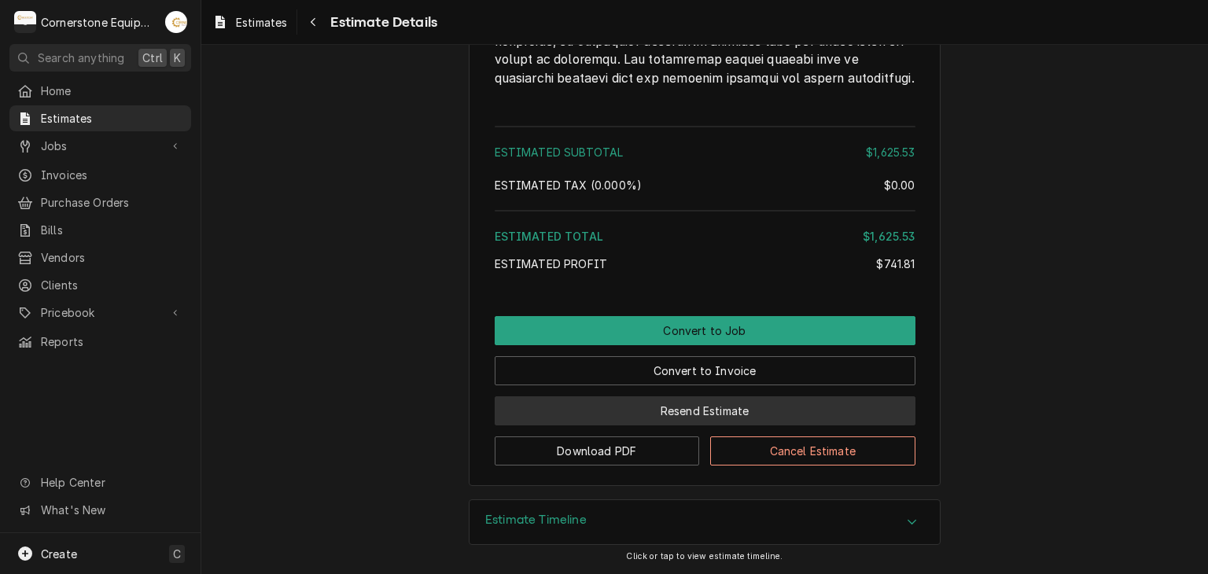
click at [668, 416] on button "Resend Estimate" at bounding box center [705, 410] width 421 height 29
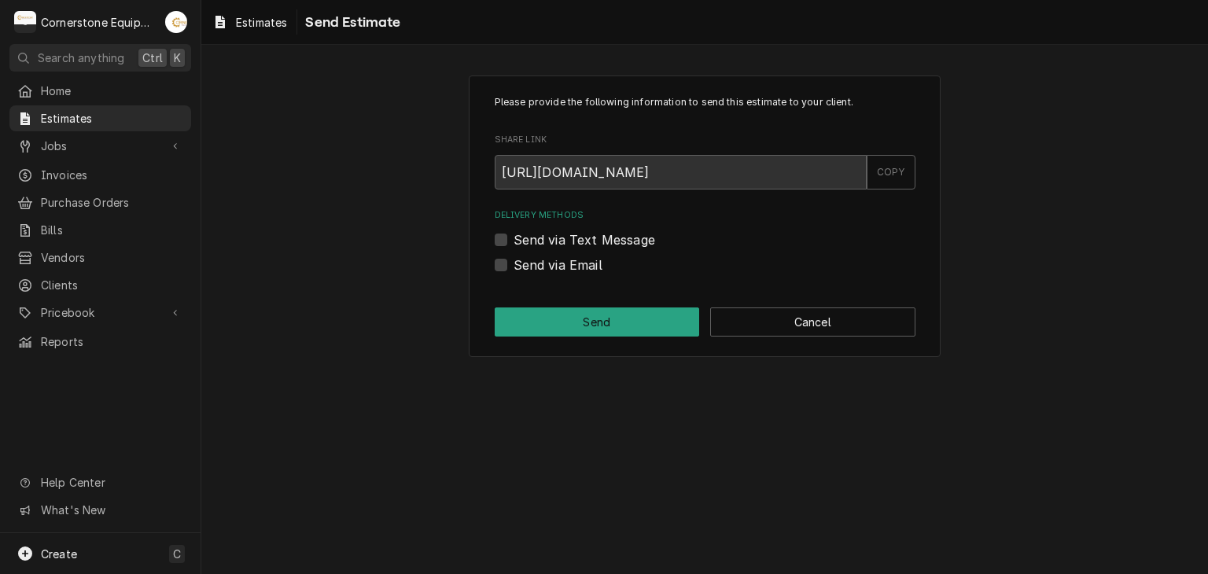
click at [596, 234] on label "Send via Text Message" at bounding box center [585, 239] width 142 height 19
click at [596, 234] on input "Send via Text Message" at bounding box center [724, 247] width 421 height 35
checkbox input "true"
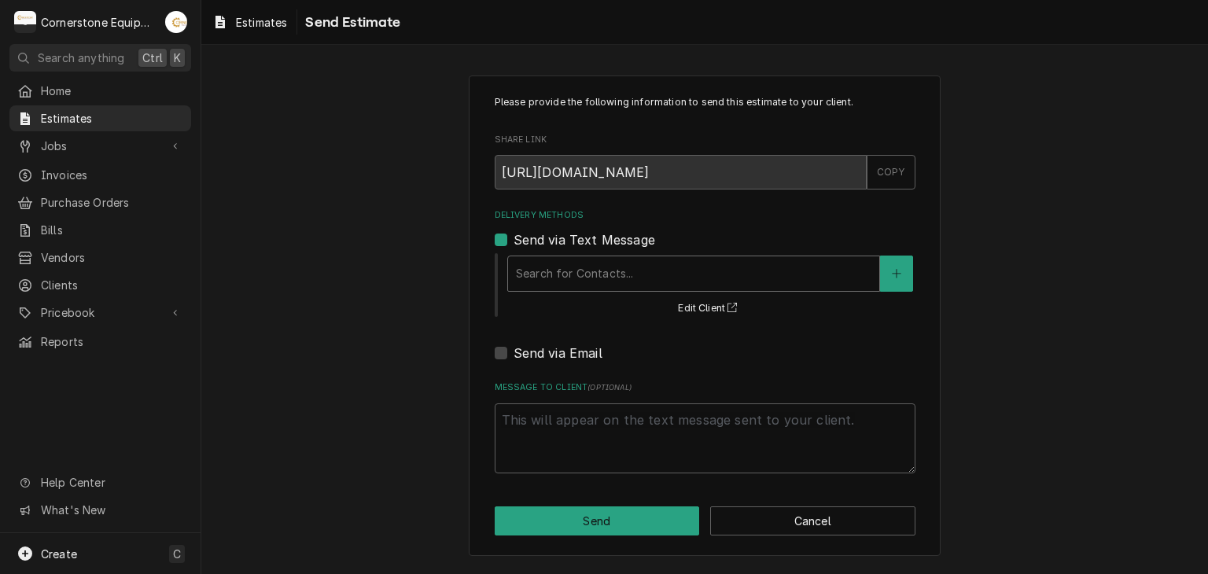
click at [612, 280] on div "Delivery Methods" at bounding box center [694, 274] width 356 height 28
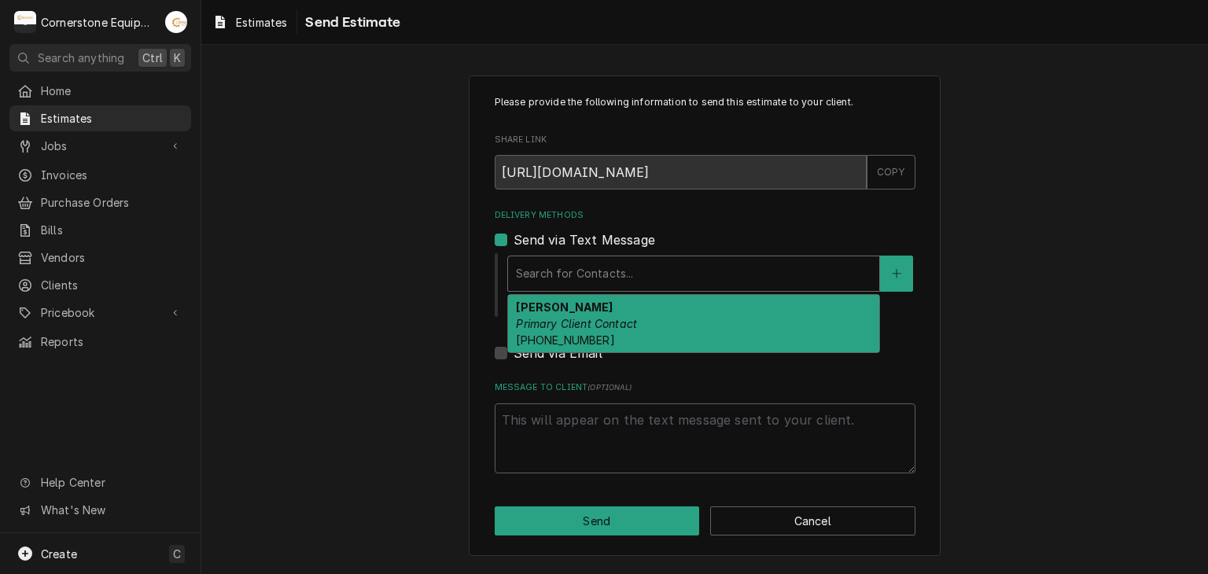
click at [606, 325] on em "Primary Client Contact" at bounding box center [576, 323] width 121 height 13
type textarea "x"
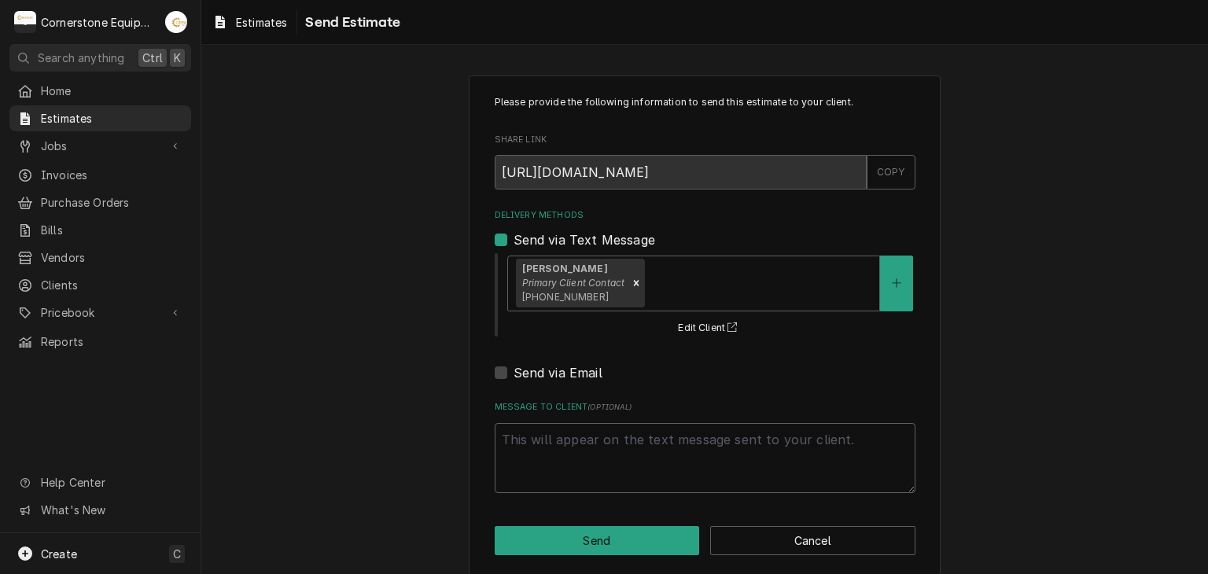
click at [592, 369] on label "Send via Email" at bounding box center [558, 372] width 89 height 19
click at [592, 369] on input "Send via Email" at bounding box center [724, 380] width 421 height 35
checkbox input "true"
type textarea "x"
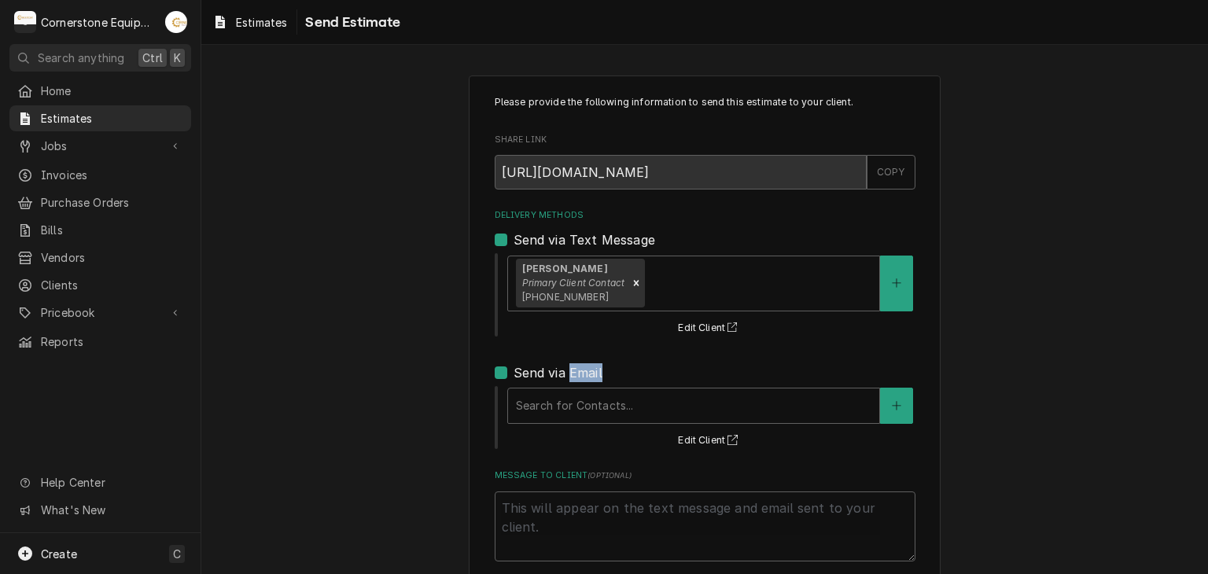
click at [592, 369] on label "Send via Email" at bounding box center [558, 372] width 89 height 19
click at [592, 369] on input "Send via Email" at bounding box center [724, 380] width 421 height 35
checkbox input "false"
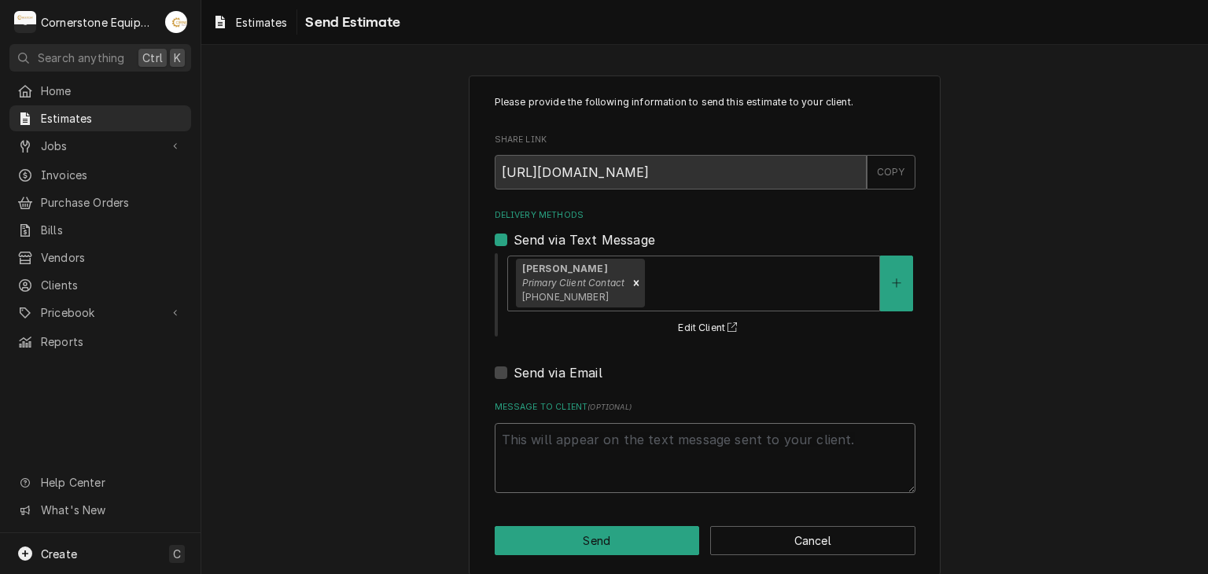
click at [614, 465] on textarea "Message to Client ( optional )" at bounding box center [705, 458] width 421 height 71
click at [608, 545] on button "Send" at bounding box center [597, 540] width 205 height 29
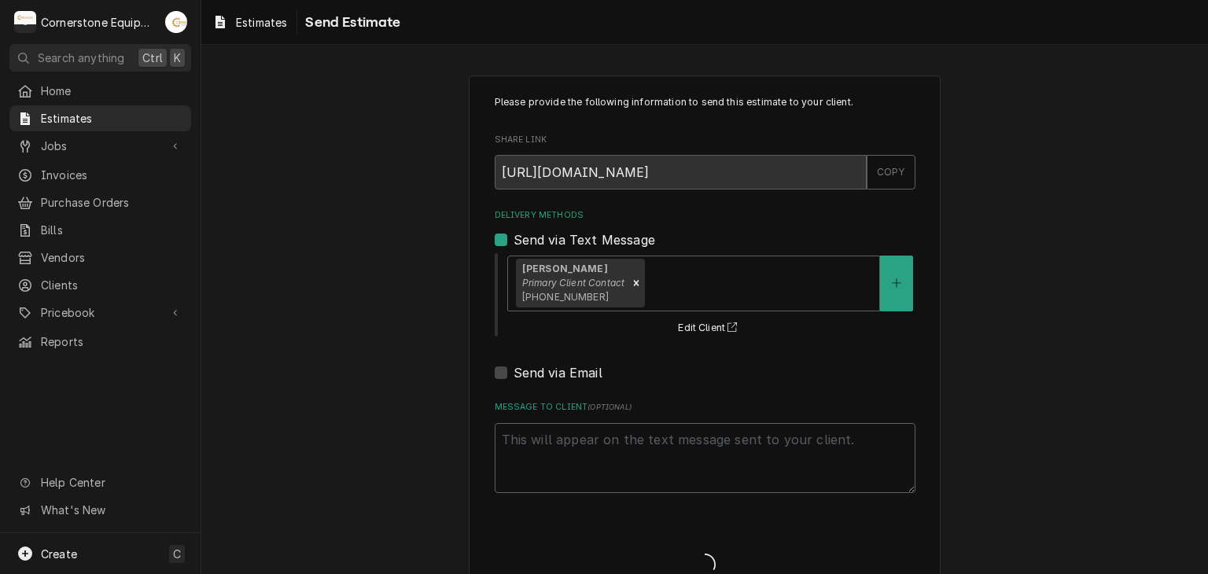
type textarea "x"
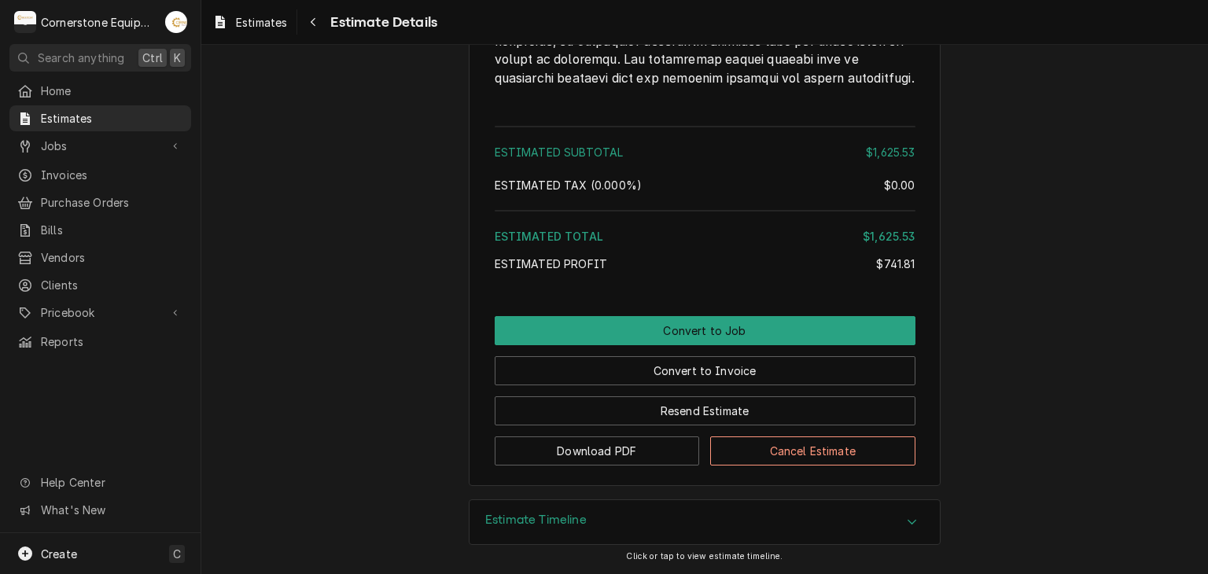
scroll to position [3345, 0]
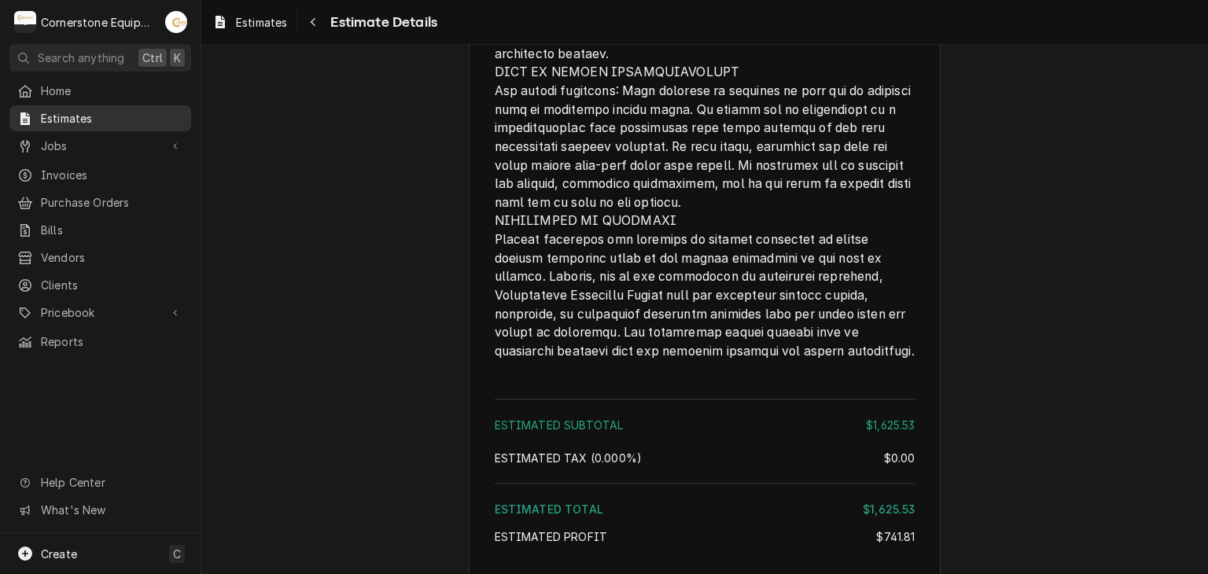
click at [104, 110] on span "Estimates" at bounding box center [112, 118] width 142 height 17
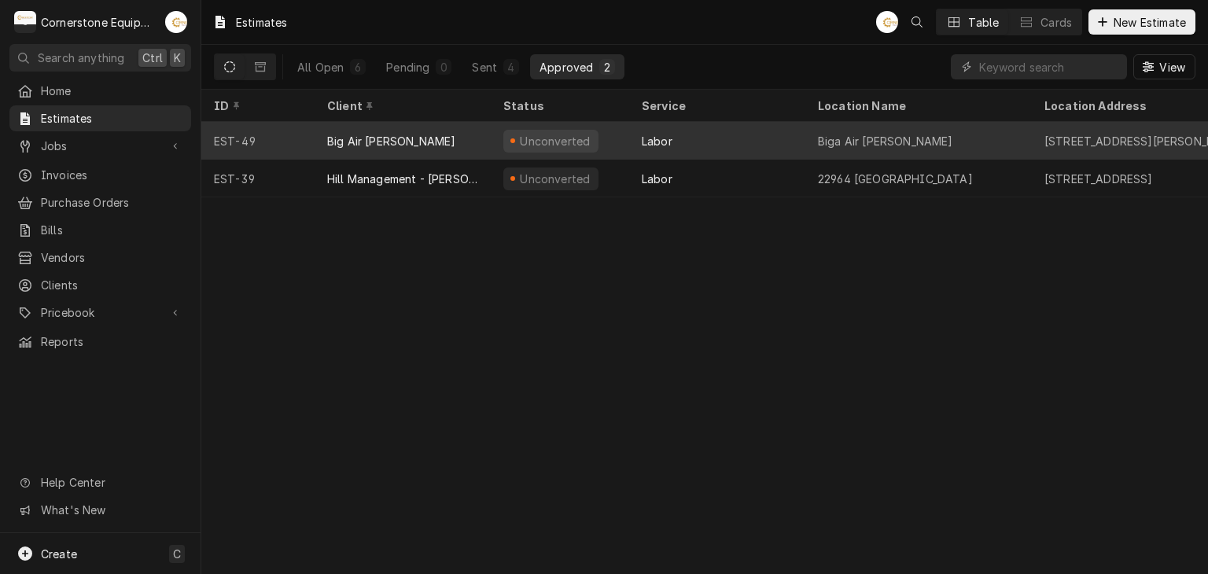
click at [351, 149] on div "Big Air [PERSON_NAME]" at bounding box center [403, 141] width 176 height 38
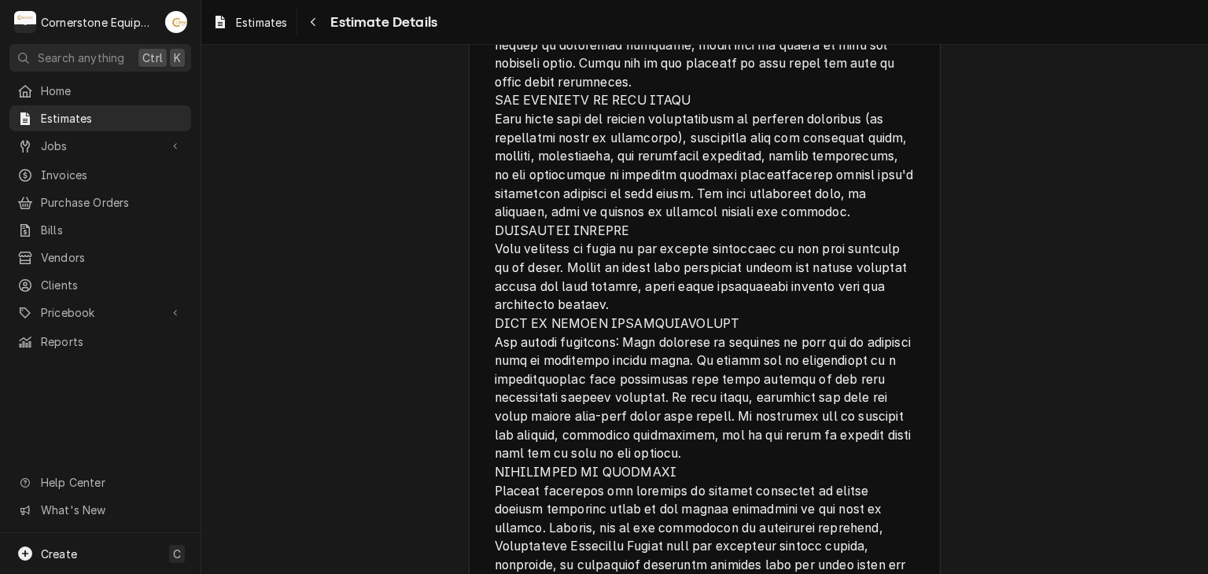
scroll to position [3713, 0]
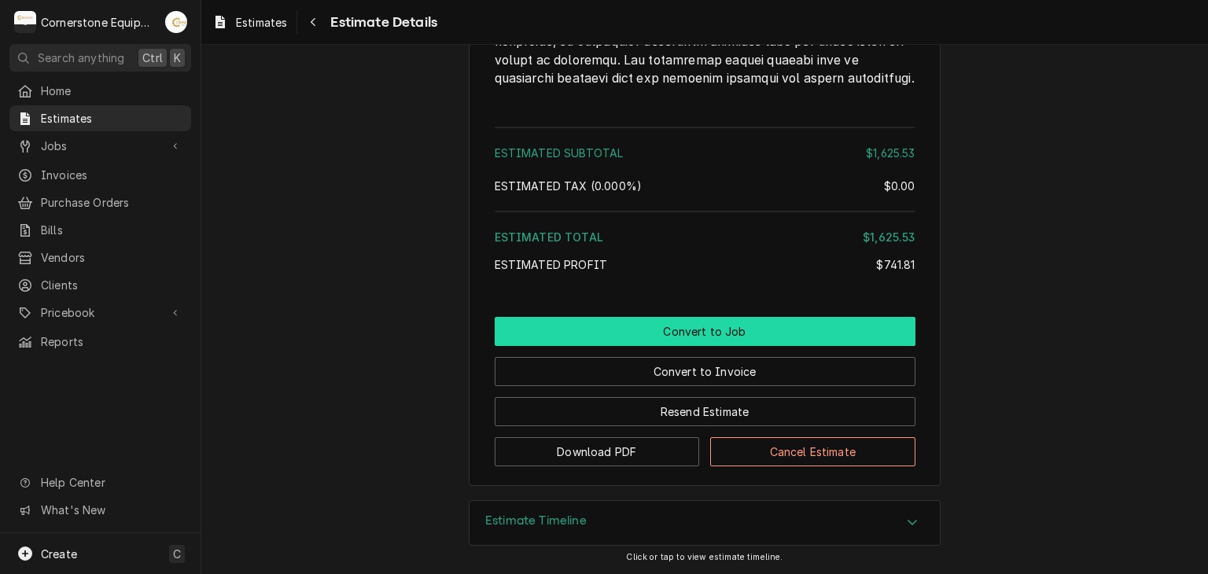
click at [703, 328] on button "Convert to Job" at bounding box center [705, 331] width 421 height 29
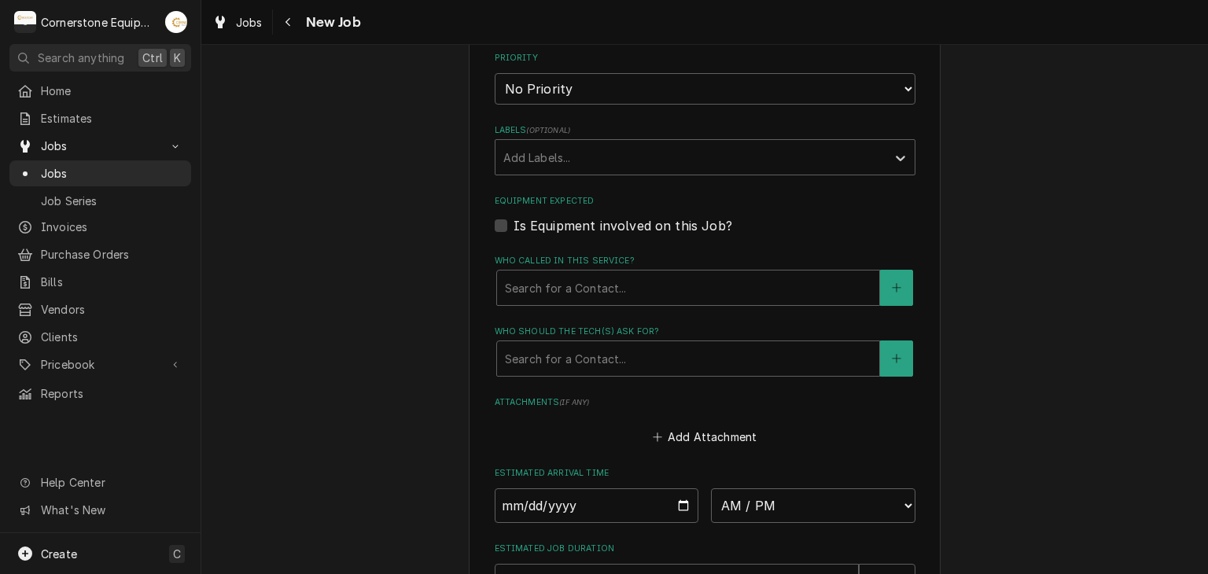
scroll to position [1170, 0]
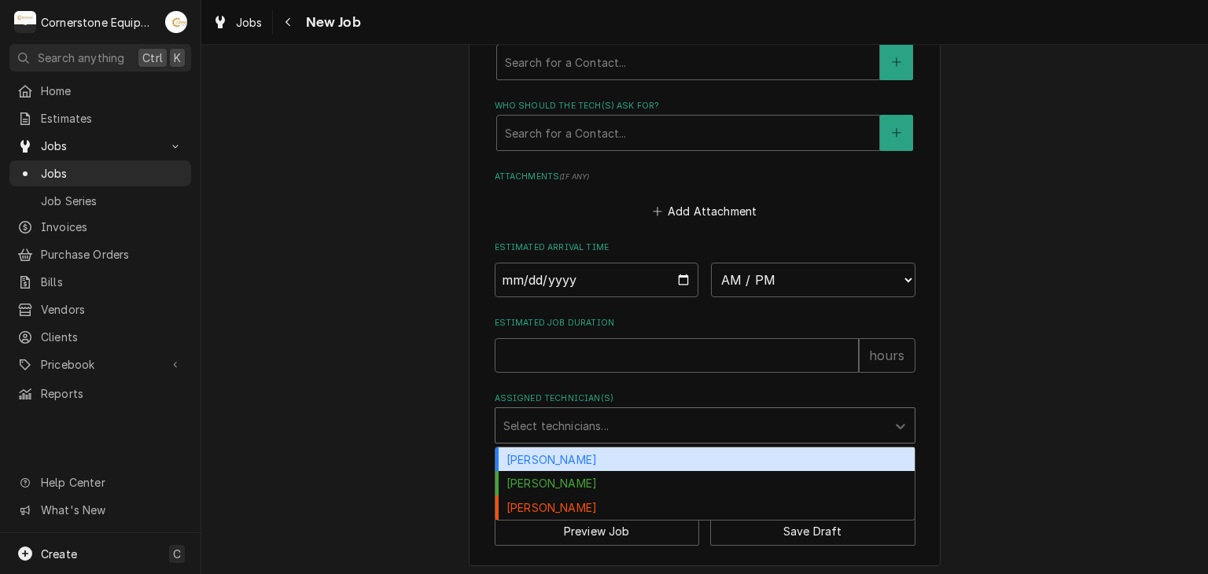
click at [629, 407] on div "Select technicians..." at bounding box center [705, 425] width 421 height 36
click at [614, 454] on div "[PERSON_NAME]" at bounding box center [705, 460] width 419 height 24
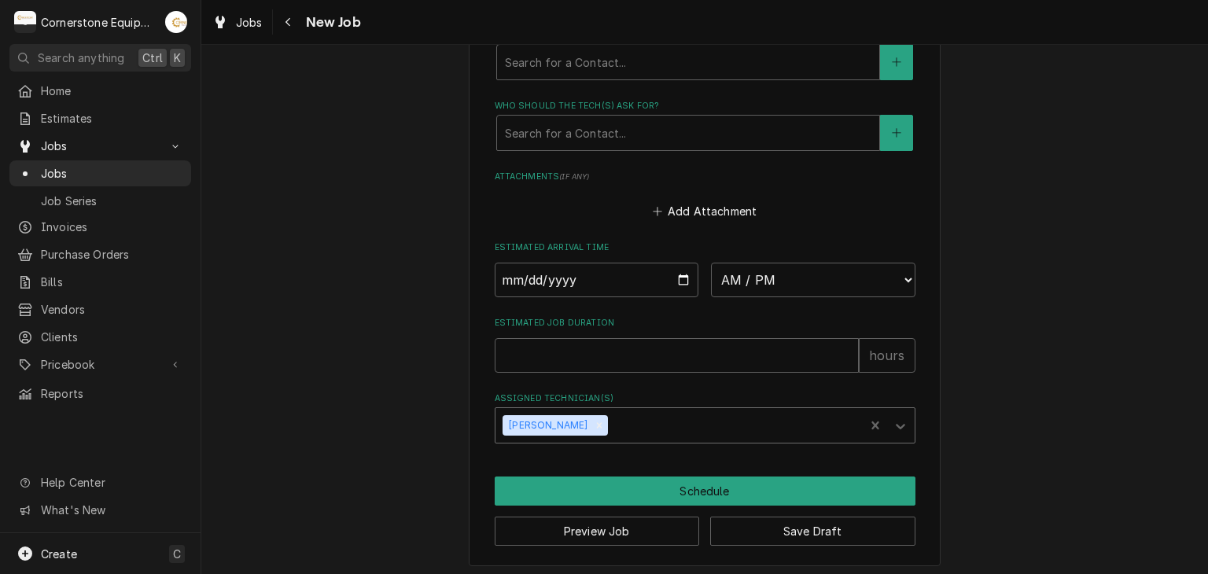
type textarea "x"
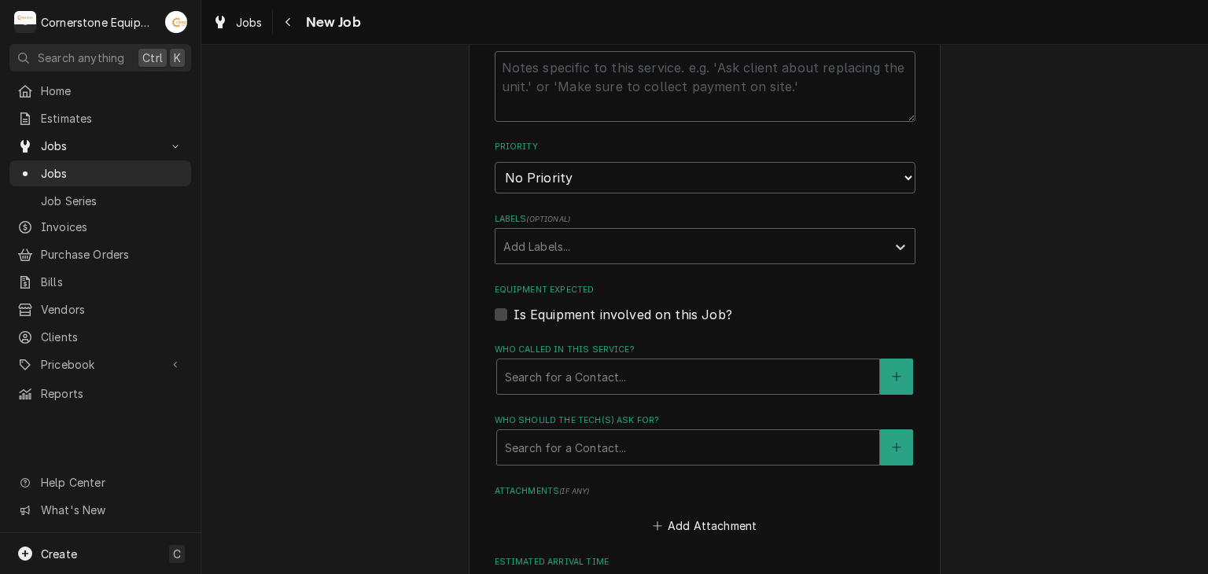
scroll to position [540, 0]
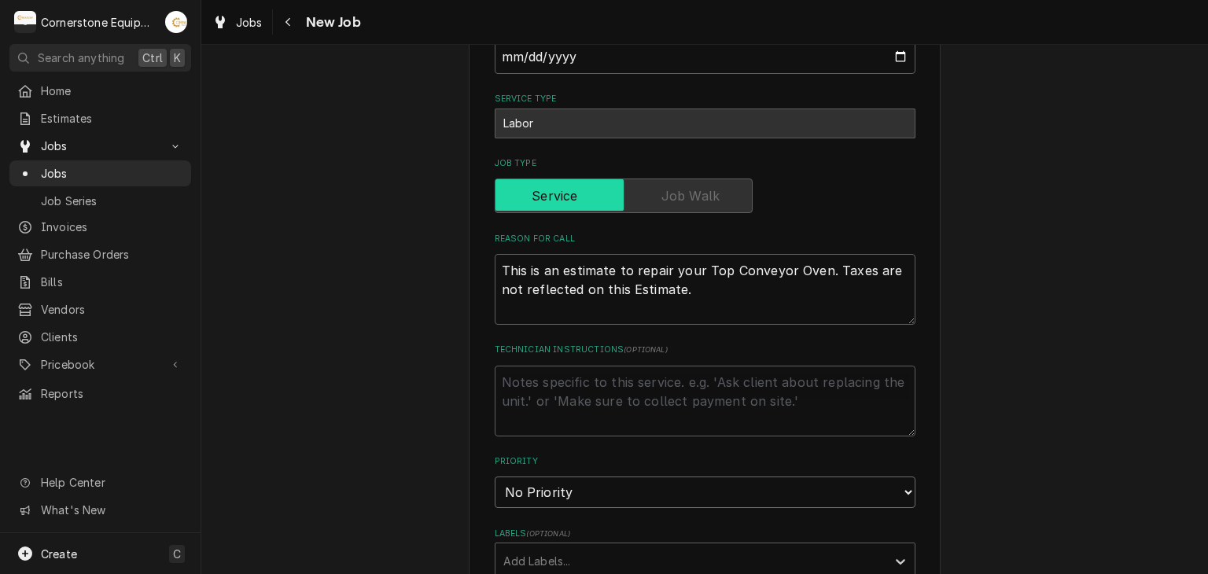
click at [625, 487] on select "No Priority Urgent High Medium Low" at bounding box center [705, 492] width 421 height 31
select select "2"
click at [495, 477] on select "No Priority Urgent High Medium Low" at bounding box center [705, 492] width 421 height 31
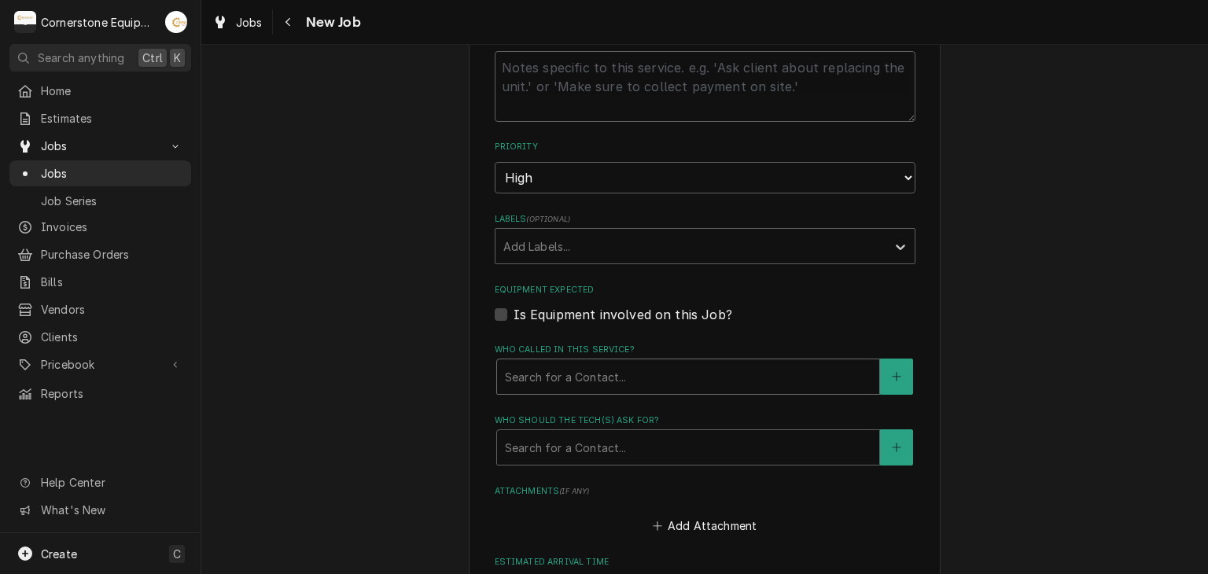
click at [497, 366] on div "Search for a Contact..." at bounding box center [688, 376] width 382 height 35
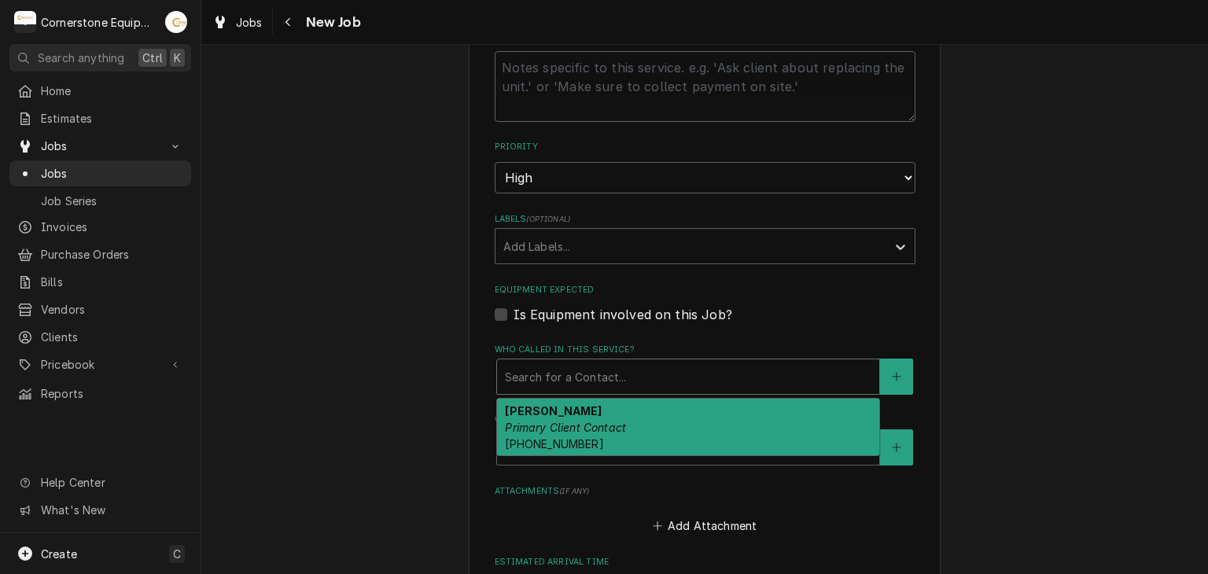
click at [508, 426] on em "Primary Client Contact" at bounding box center [565, 427] width 121 height 13
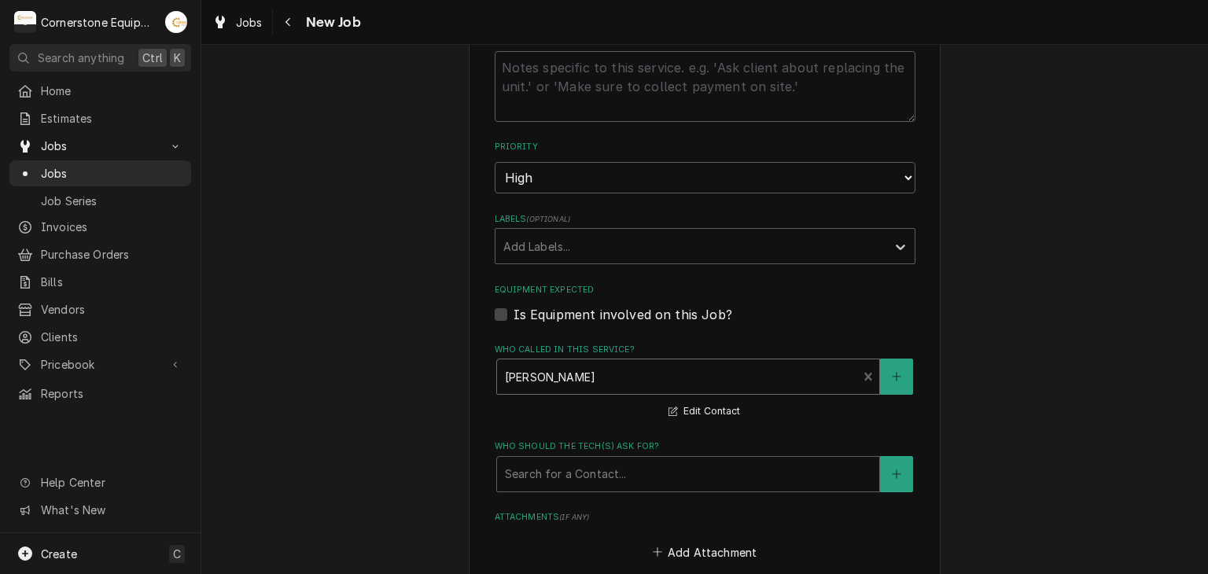
scroll to position [1170, 0]
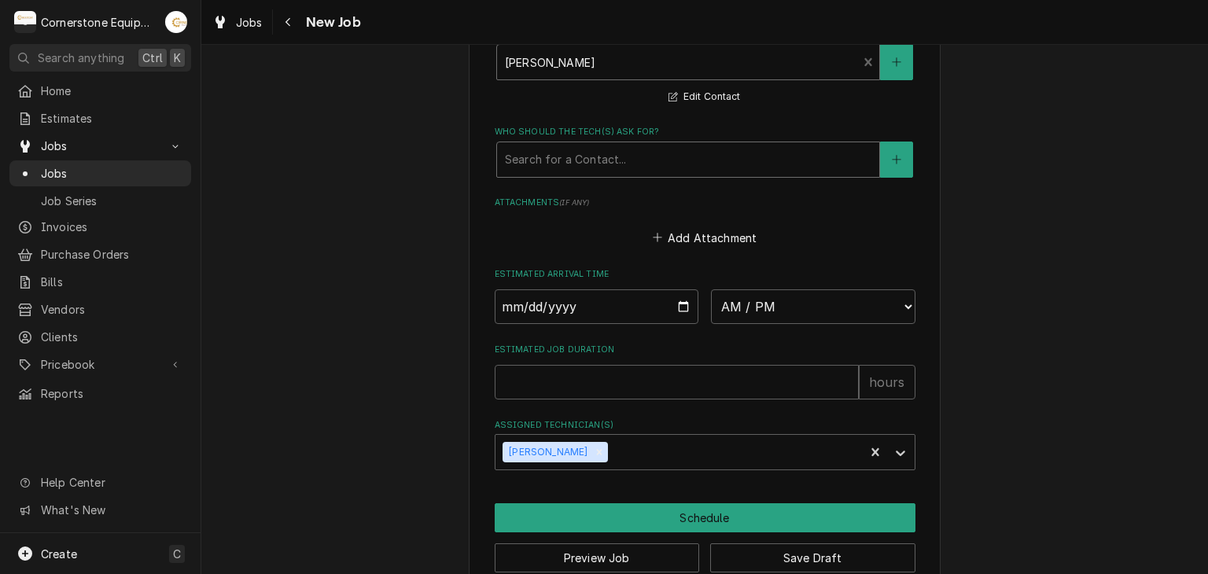
click at [546, 160] on div "Who should the tech(s) ask for?" at bounding box center [688, 160] width 367 height 28
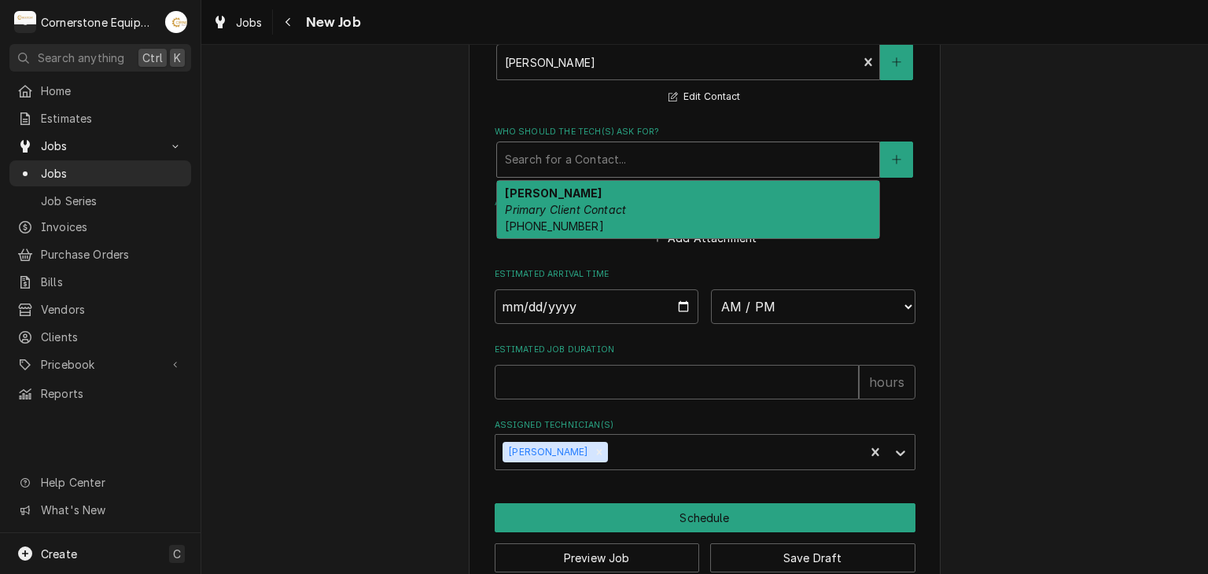
click at [547, 188] on strong "Mohammad Farhan" at bounding box center [553, 192] width 97 height 13
type textarea "x"
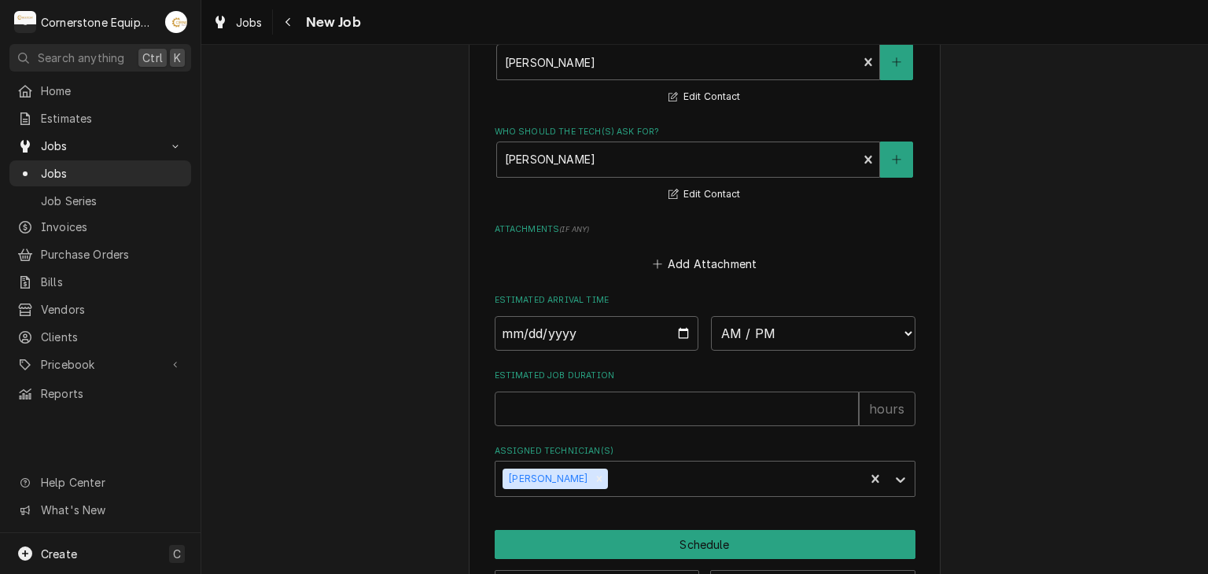
drag, startPoint x: 692, startPoint y: 339, endPoint x: 686, endPoint y: 322, distance: 18.4
click at [686, 326] on div "AM / PM 6:00 AM 6:15 AM 6:30 AM 6:45 AM 7:00 AM 7:15 AM 7:30 AM 7:45 AM 8:00 AM…" at bounding box center [705, 333] width 421 height 35
click at [686, 322] on input "Date" at bounding box center [597, 333] width 205 height 35
click at [673, 330] on input "Date" at bounding box center [597, 333] width 205 height 35
type input "2025-09-24"
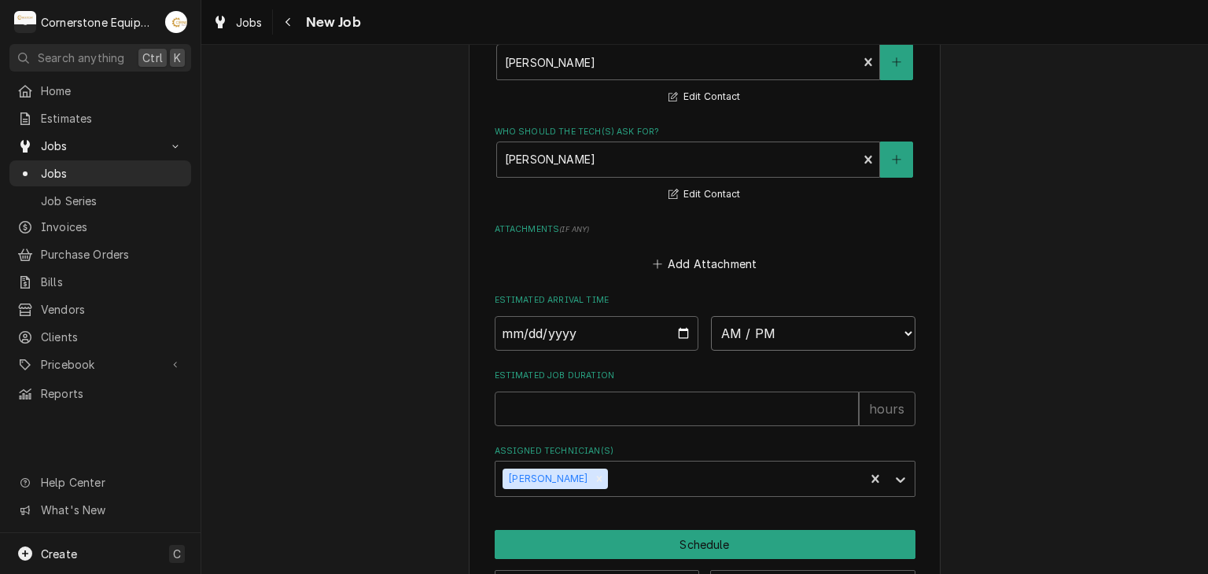
click at [764, 332] on select "AM / PM 6:00 AM 6:15 AM 6:30 AM 6:45 AM 7:00 AM 7:15 AM 7:30 AM 7:45 AM 8:00 AM…" at bounding box center [813, 333] width 205 height 35
type textarea "x"
select select "10:00:00"
click at [711, 316] on select "AM / PM 6:00 AM 6:15 AM 6:30 AM 6:45 AM 7:00 AM 7:15 AM 7:30 AM 7:45 AM 8:00 AM…" at bounding box center [813, 333] width 205 height 35
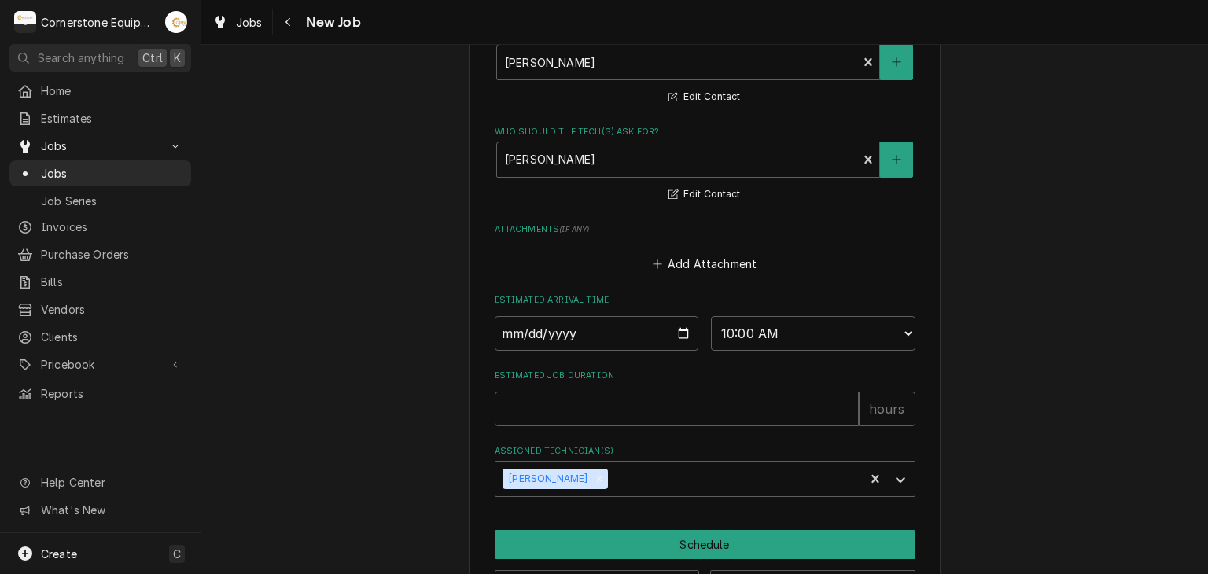
click at [780, 376] on label "Estimated Job Duration" at bounding box center [705, 376] width 421 height 13
click at [780, 392] on input "Estimated Job Duration" at bounding box center [677, 409] width 364 height 35
click at [776, 403] on input "Estimated Job Duration" at bounding box center [677, 409] width 364 height 35
type textarea "x"
type input "4"
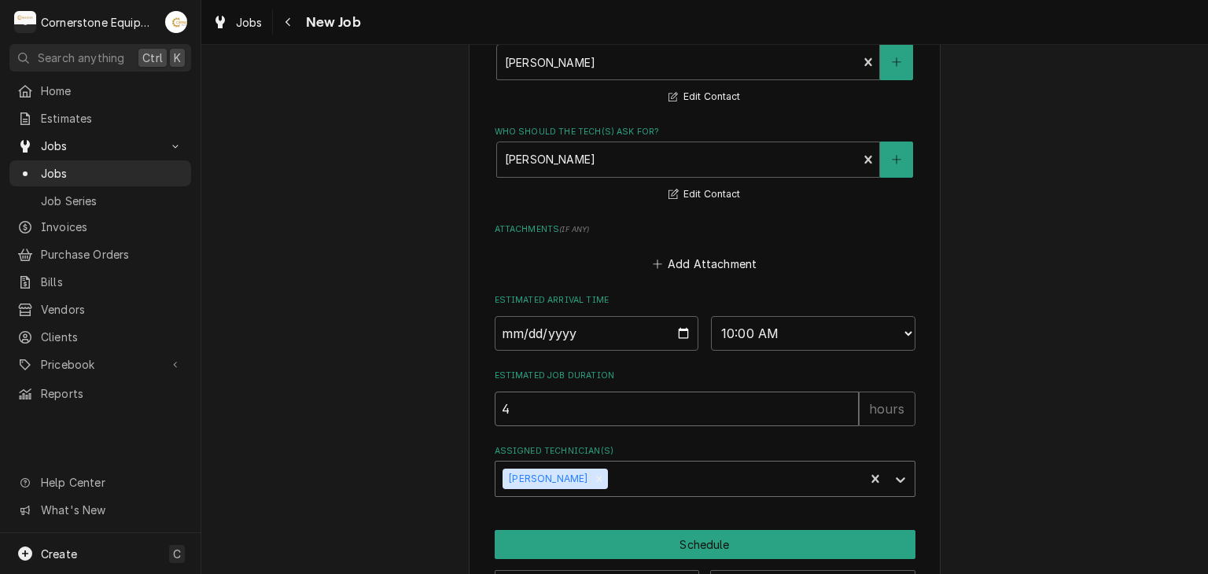
type textarea "x"
type input "4"
click at [643, 481] on div "Assigned Technician(s)" at bounding box center [733, 479] width 245 height 28
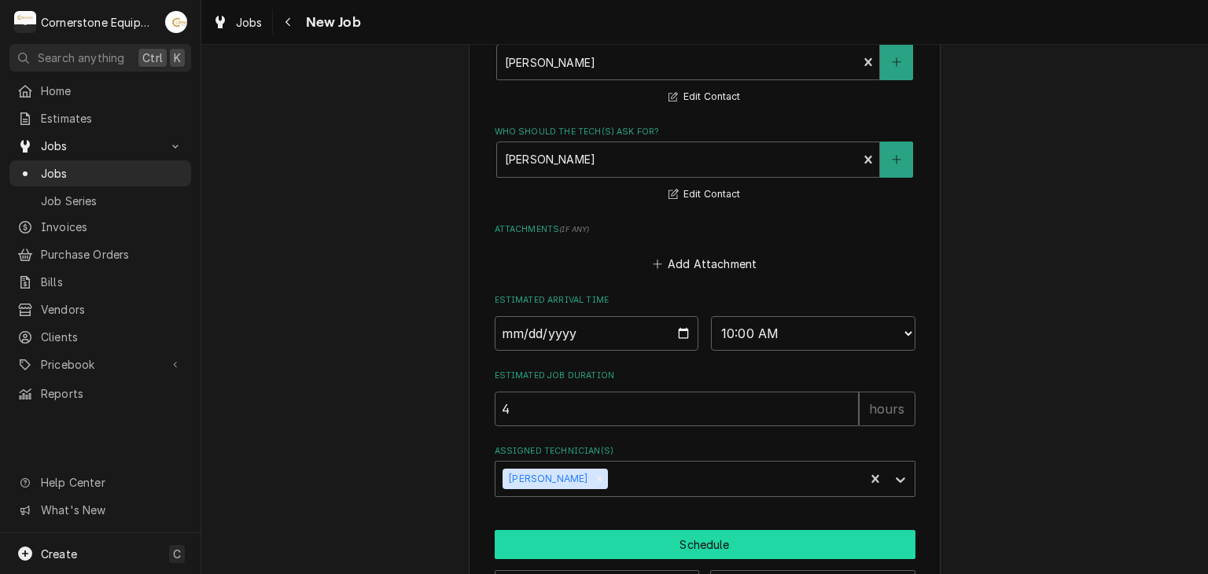
click at [525, 533] on button "Schedule" at bounding box center [705, 544] width 421 height 29
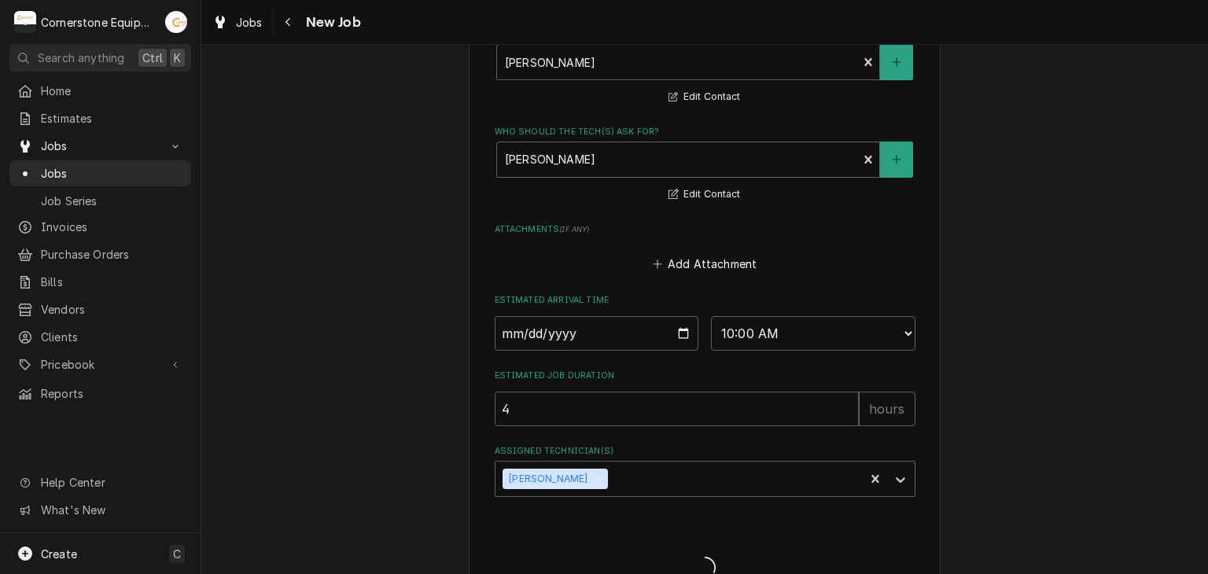
type textarea "x"
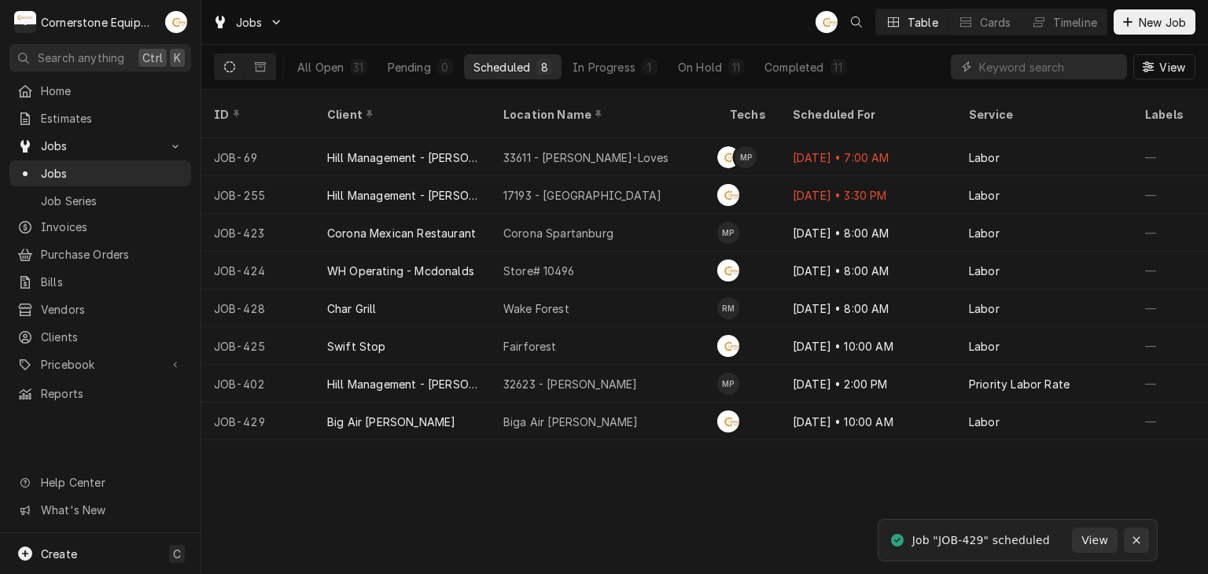
click at [1133, 541] on icon "Notifications alt+T" at bounding box center [1136, 540] width 11 height 11
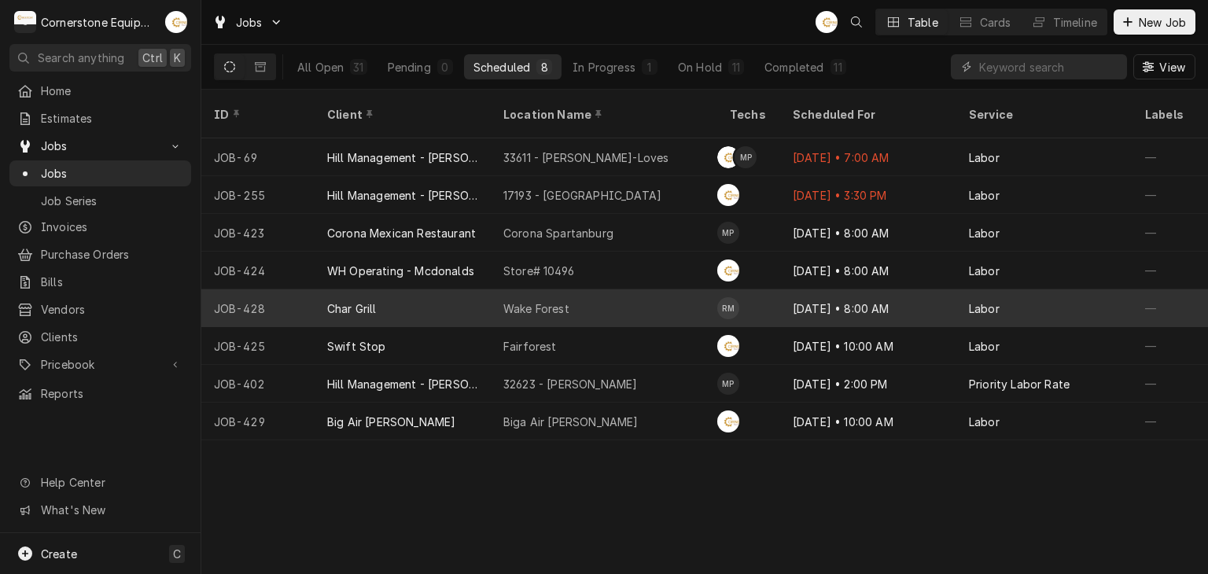
click at [387, 289] on div "Char Grill" at bounding box center [403, 308] width 176 height 38
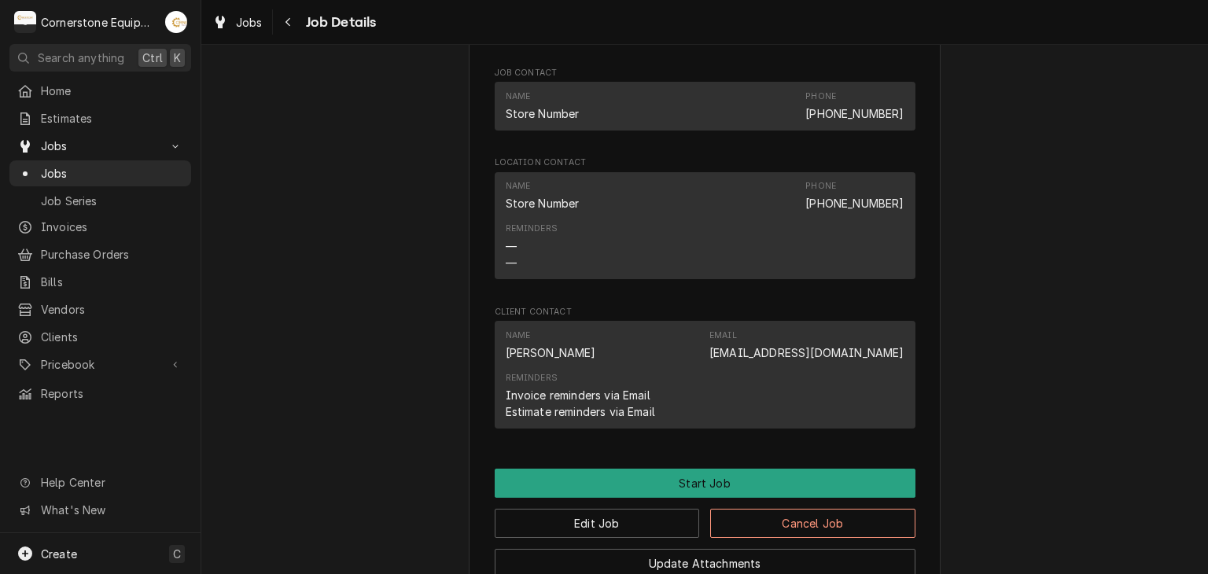
scroll to position [1225, 0]
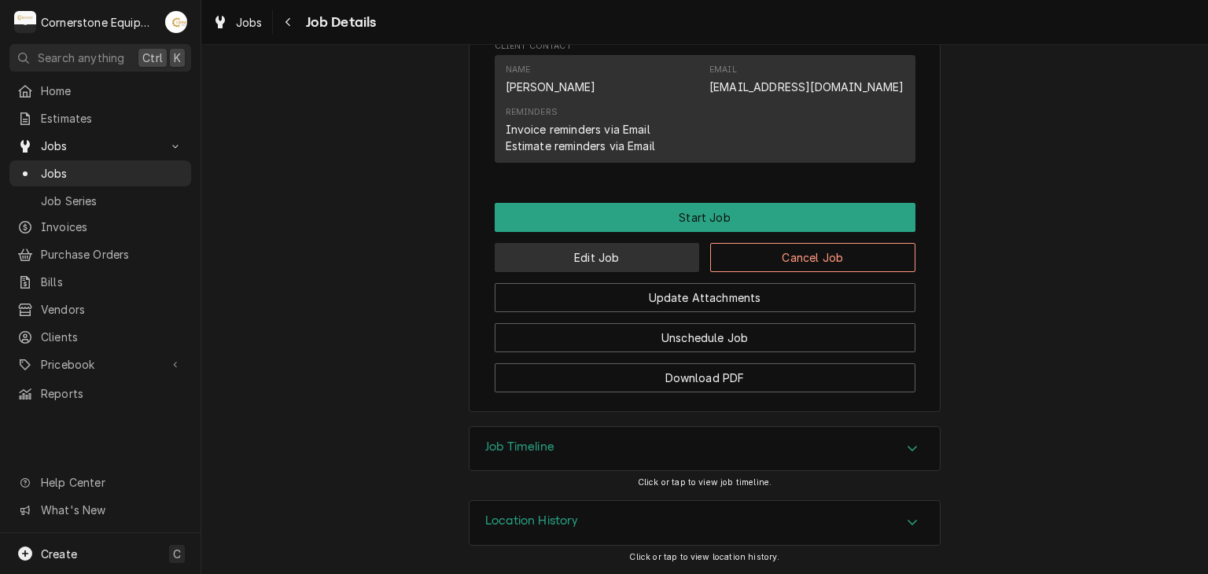
click at [650, 259] on button "Edit Job" at bounding box center [597, 257] width 205 height 29
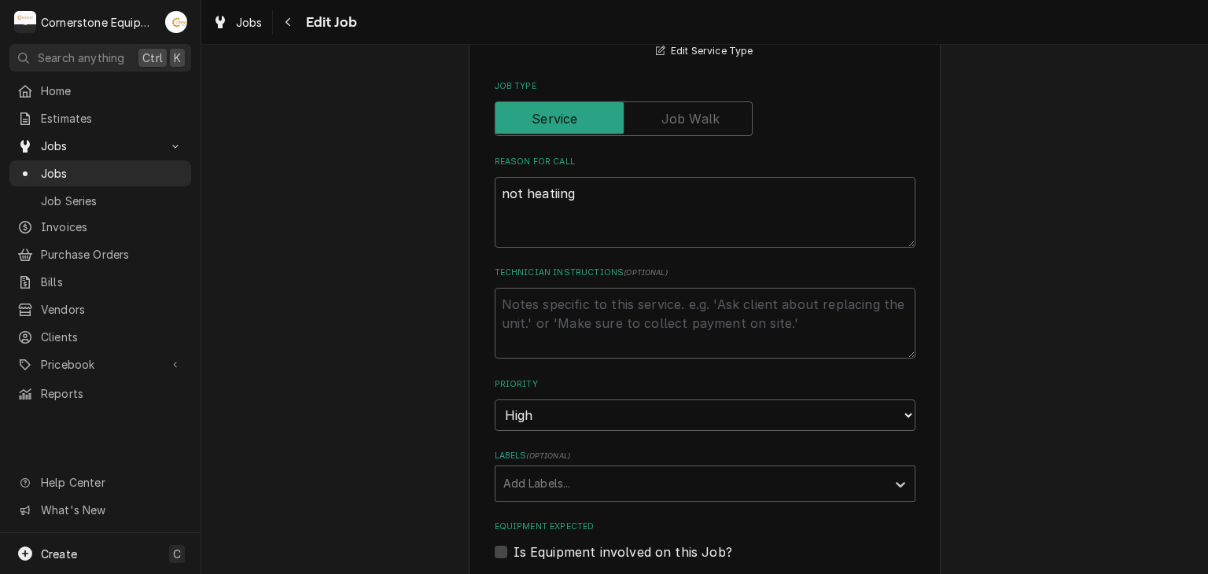
scroll to position [315, 0]
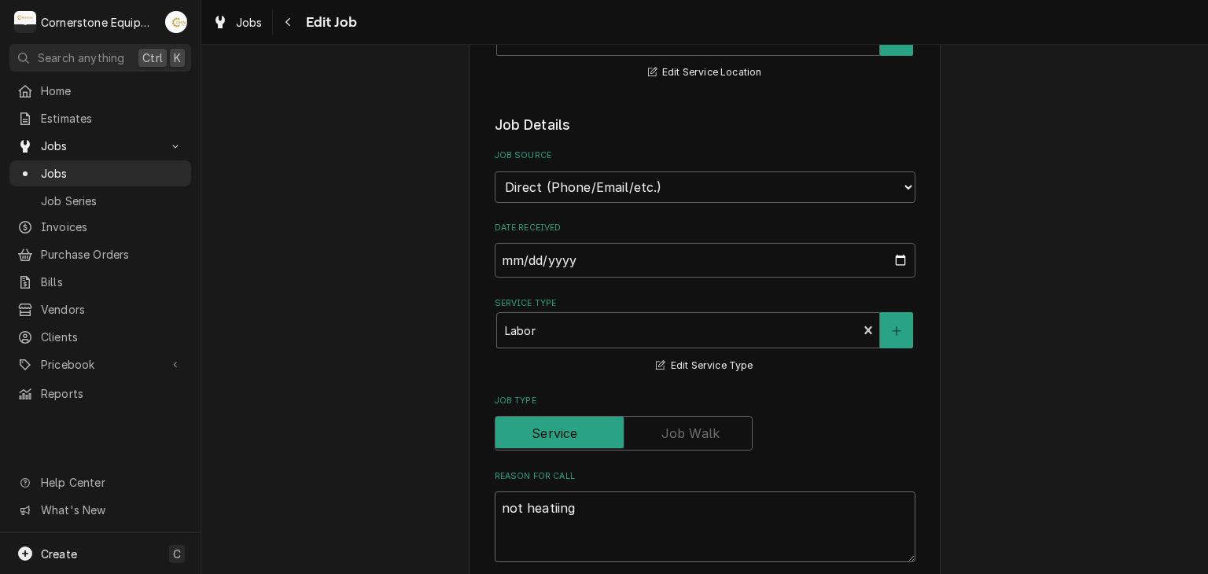
drag, startPoint x: 591, startPoint y: 512, endPoint x: 451, endPoint y: 482, distance: 142.4
click at [502, 495] on textarea "not heatiing" at bounding box center [705, 527] width 421 height 71
type textarea "x"
type textarea "n"
type textarea "x"
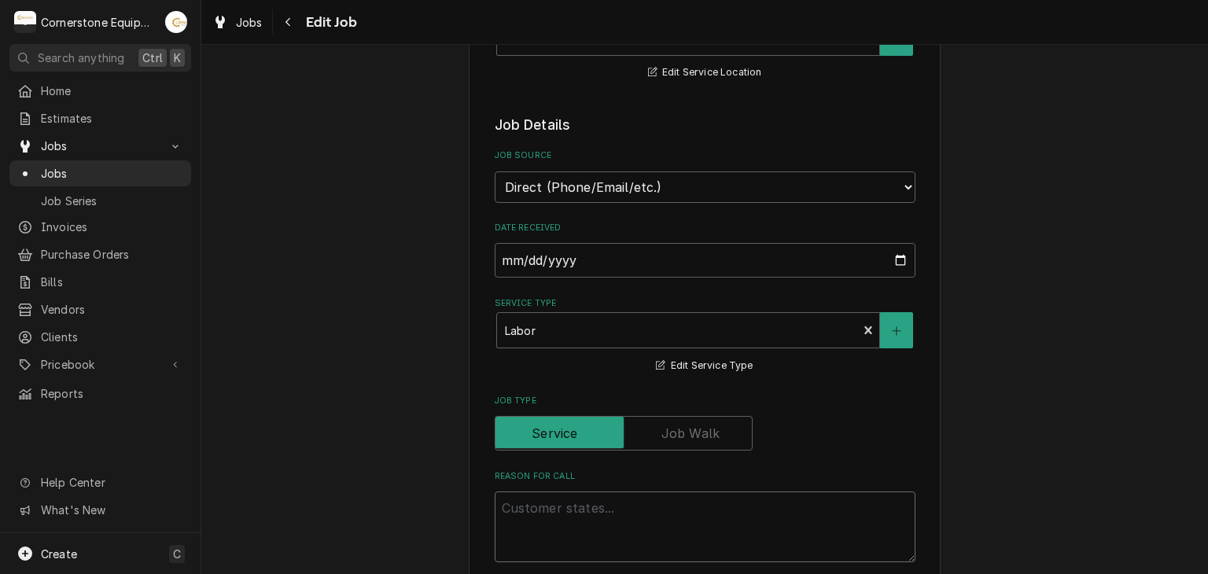
type textarea "x"
type textarea "m"
type textarea "x"
type textarea "mi"
type textarea "x"
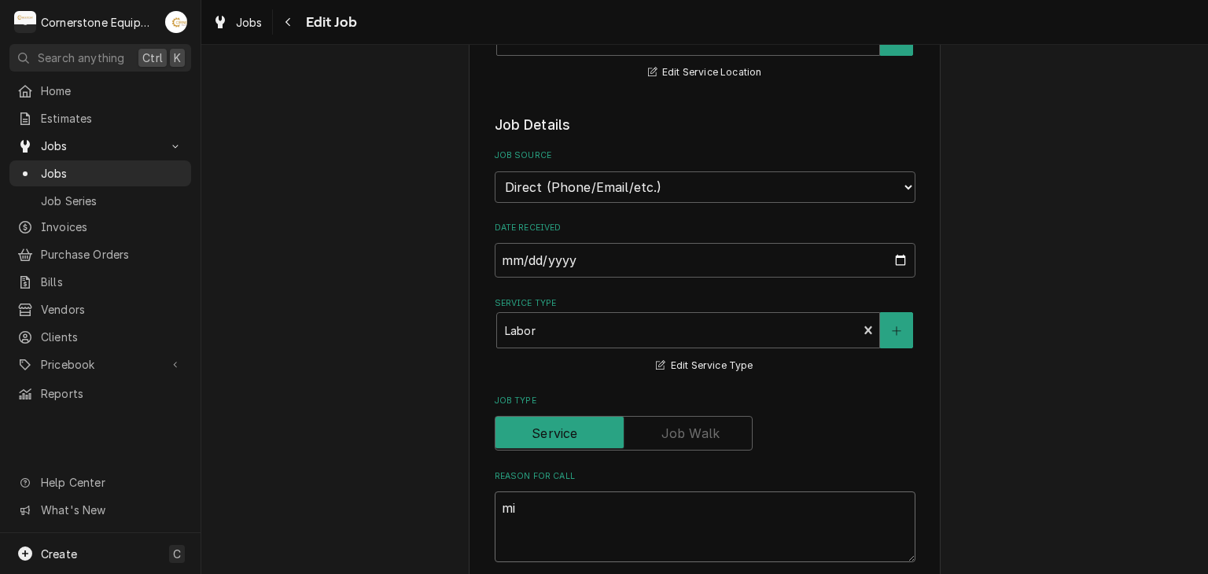
type textarea "mil"
type textarea "x"
type textarea "mili"
type textarea "x"
type textarea "miliv"
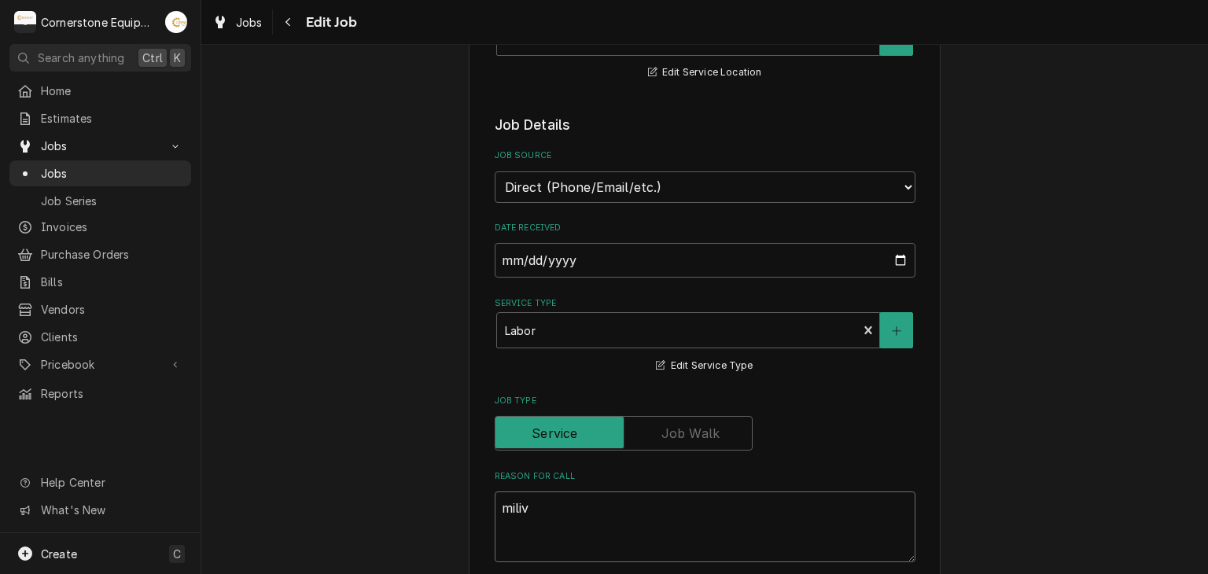
type textarea "x"
type textarea "milivl"
type textarea "x"
type textarea "milivlo"
type textarea "x"
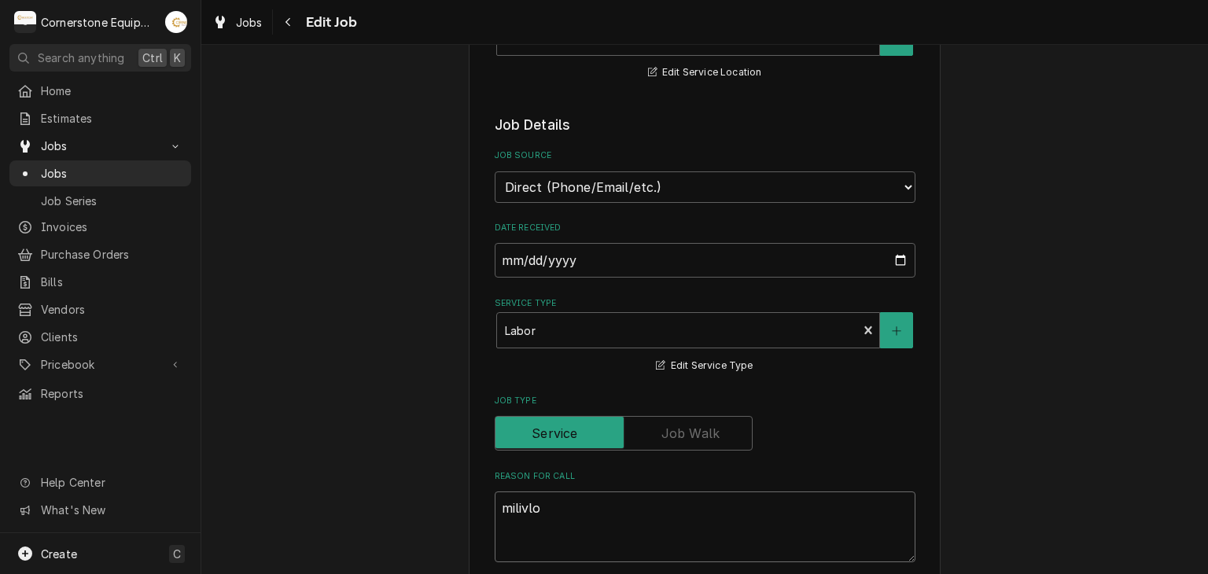
type textarea "milivl"
type textarea "x"
type textarea "miliv"
type textarea "x"
type textarea "milivo"
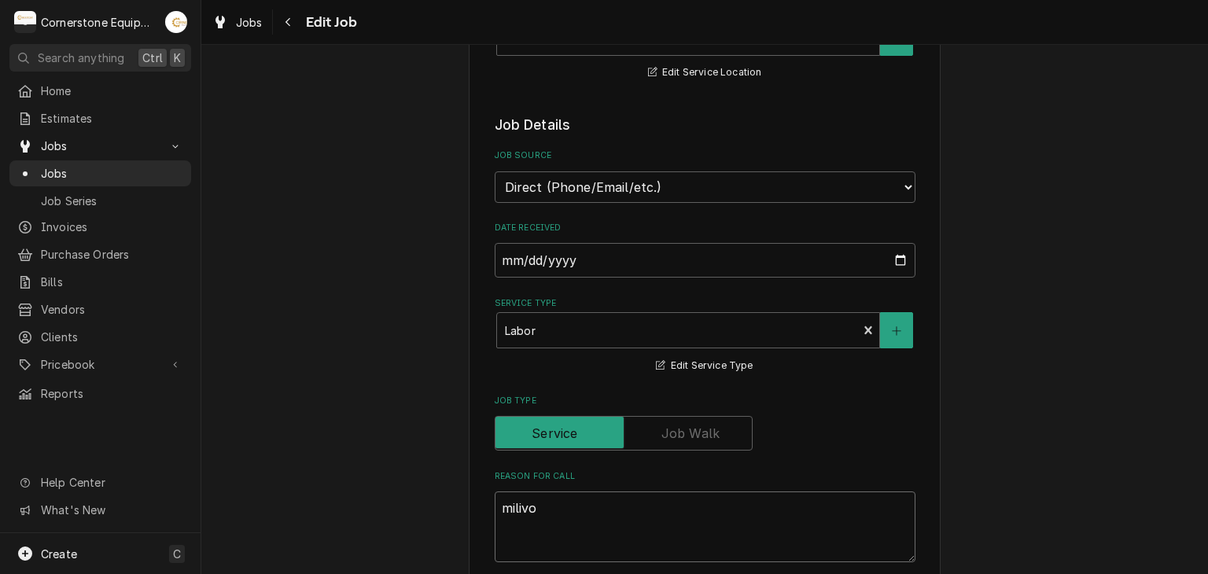
type textarea "x"
type textarea "milivol"
type textarea "x"
type textarea "milivolt"
type textarea "x"
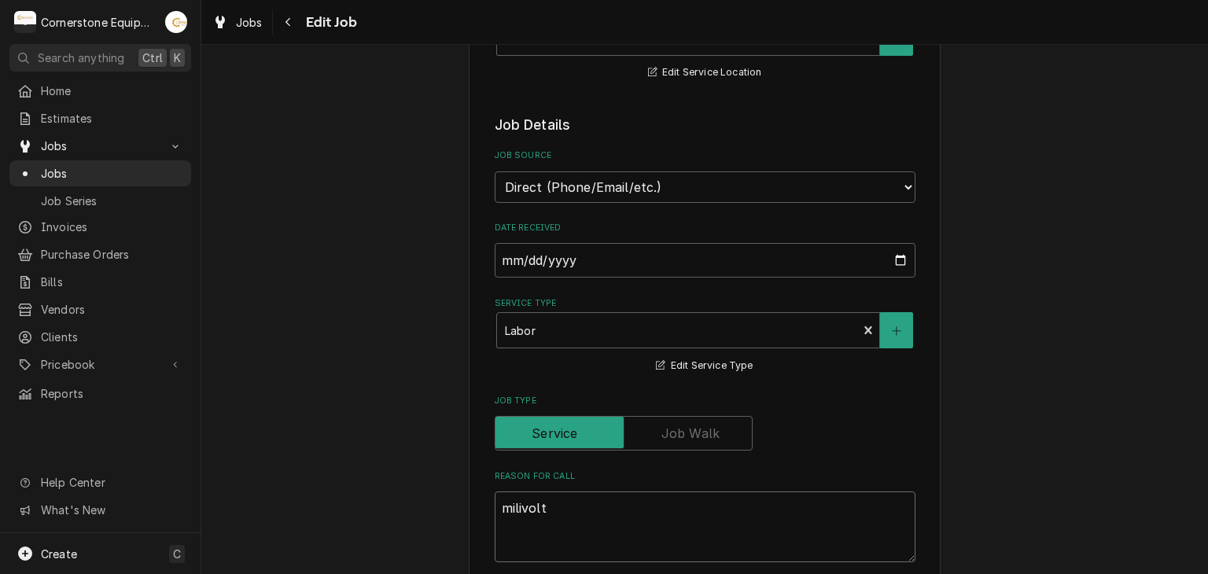
type textarea "milivolt"
type textarea "x"
type textarea "milivolt f"
type textarea "x"
type textarea "milivolt fr"
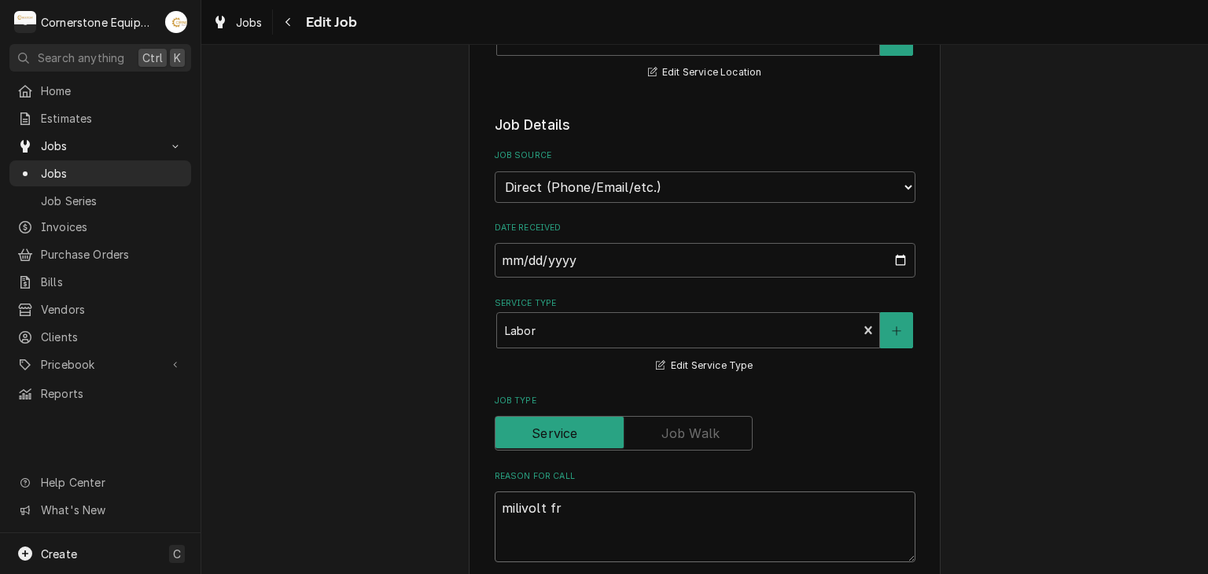
type textarea "x"
type textarea "milivolt fry"
type textarea "x"
type textarea "milivolt frye"
type textarea "x"
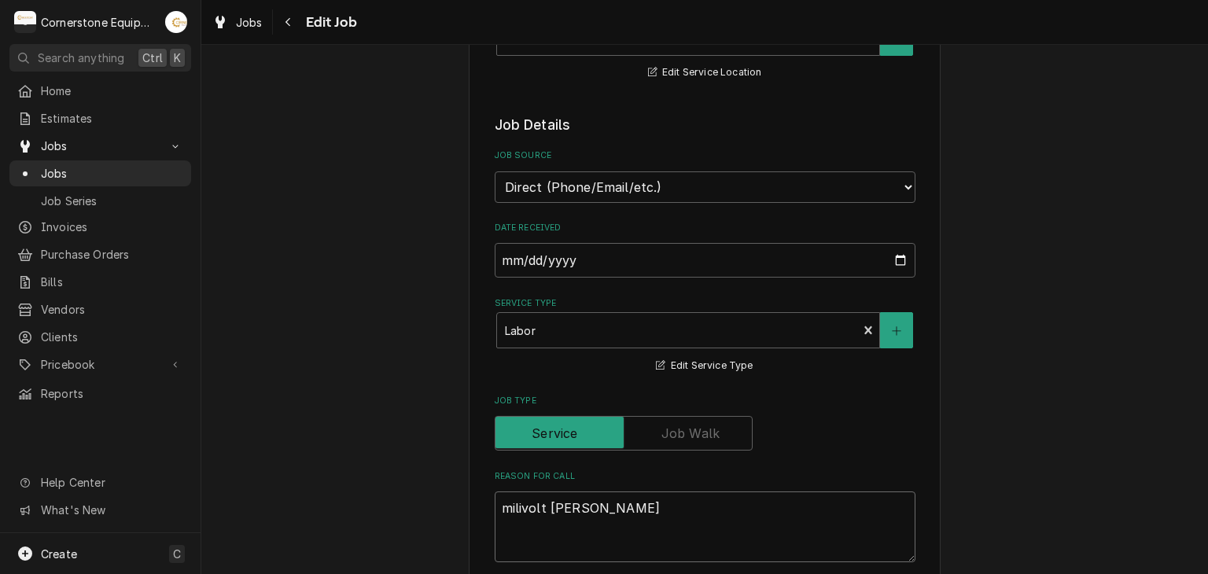
type textarea "milivolt fryer"
type textarea "x"
type textarea "milivolt fryer"
type textarea "x"
type textarea "milivolt fryer n"
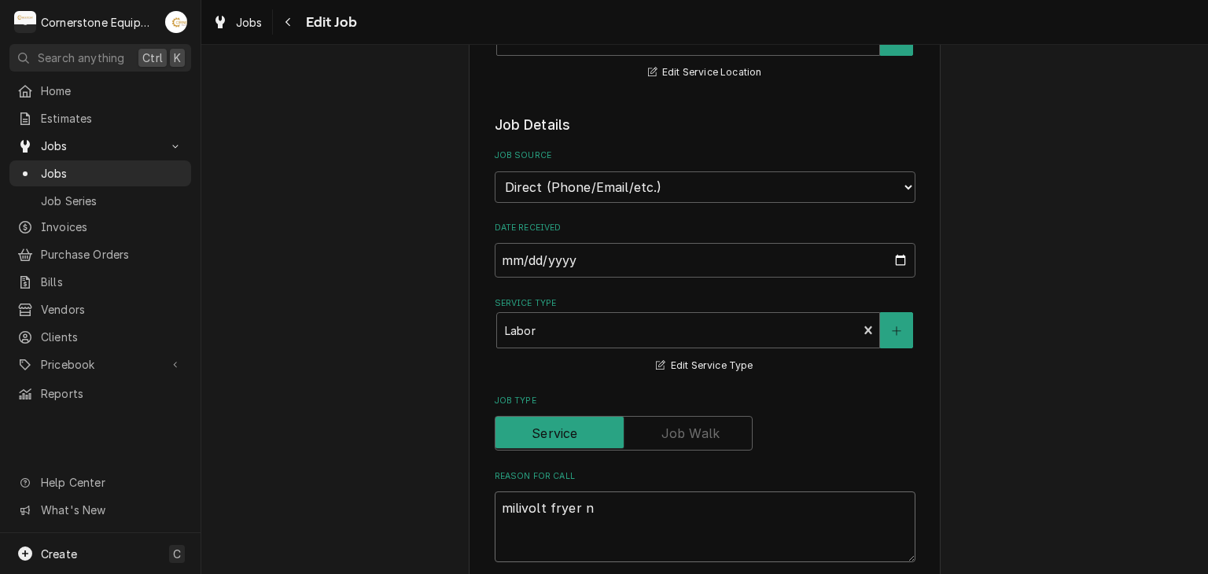
type textarea "x"
type textarea "milivolt fryer no"
type textarea "x"
type textarea "milivolt fryer not"
type textarea "x"
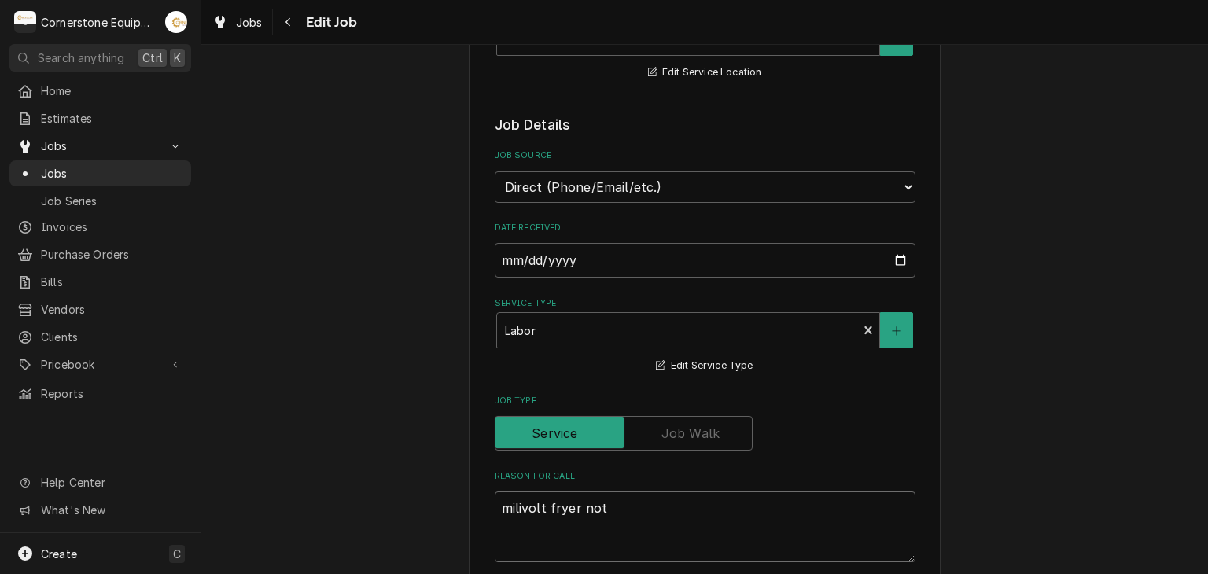
type textarea "milivolt fryer not"
type textarea "x"
type textarea "milivolt fryer not h"
type textarea "x"
type textarea "milivolt fryer not he"
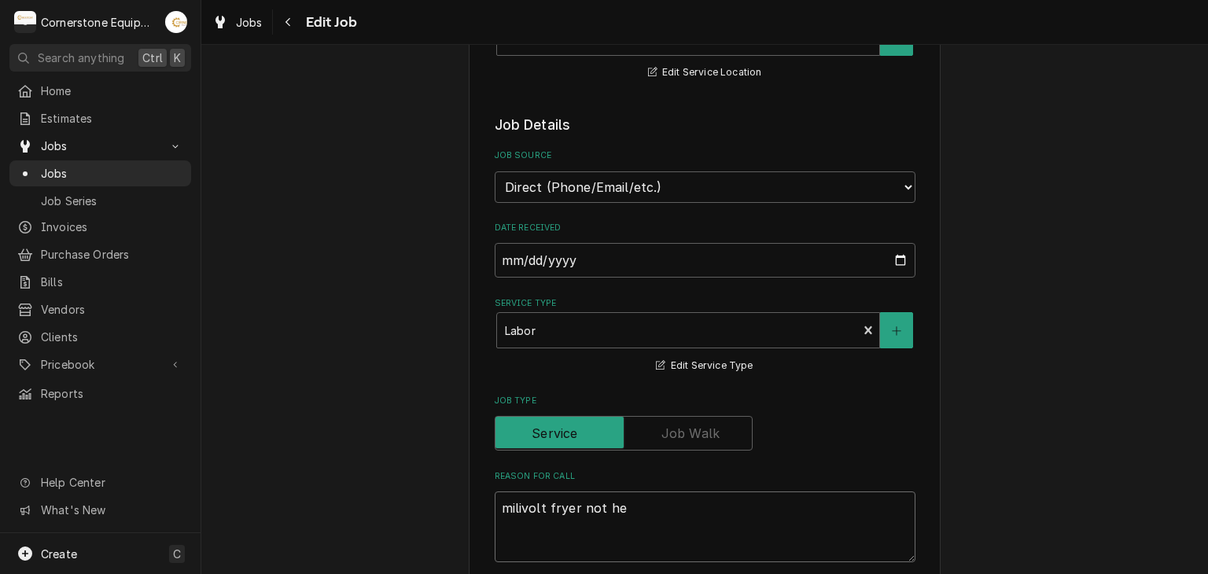
type textarea "x"
type textarea "milivolt fryer not hea"
type textarea "x"
type textarea "milivolt fryer not heat"
type textarea "x"
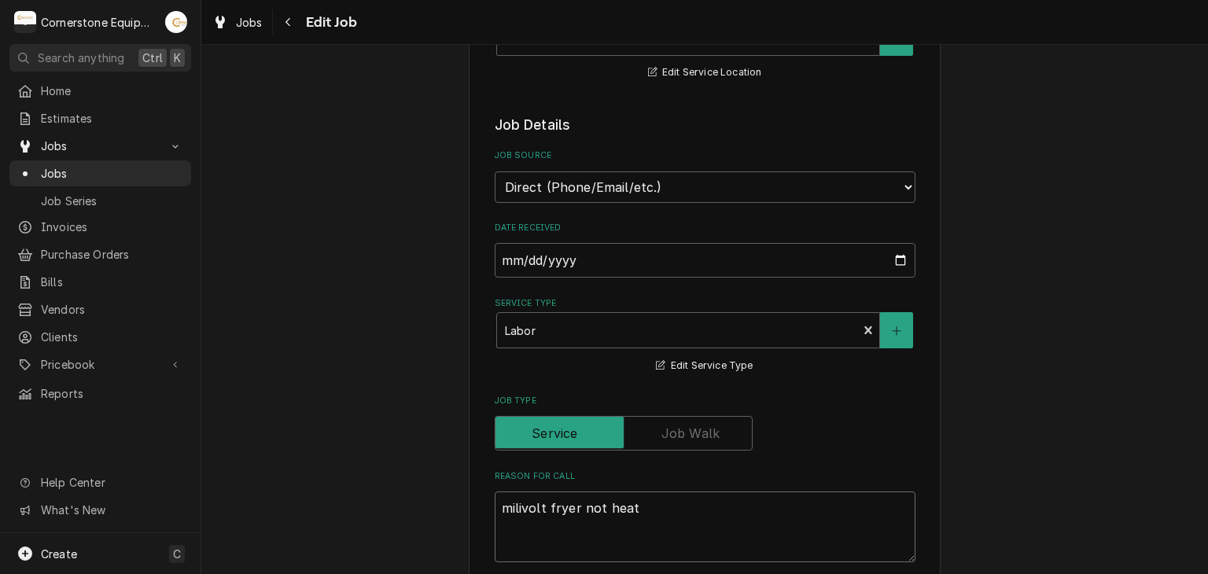
type textarea "milivolt fryer not heati"
type textarea "x"
type textarea "milivolt fryer not heatib"
type textarea "x"
type textarea "milivolt fryer not heati"
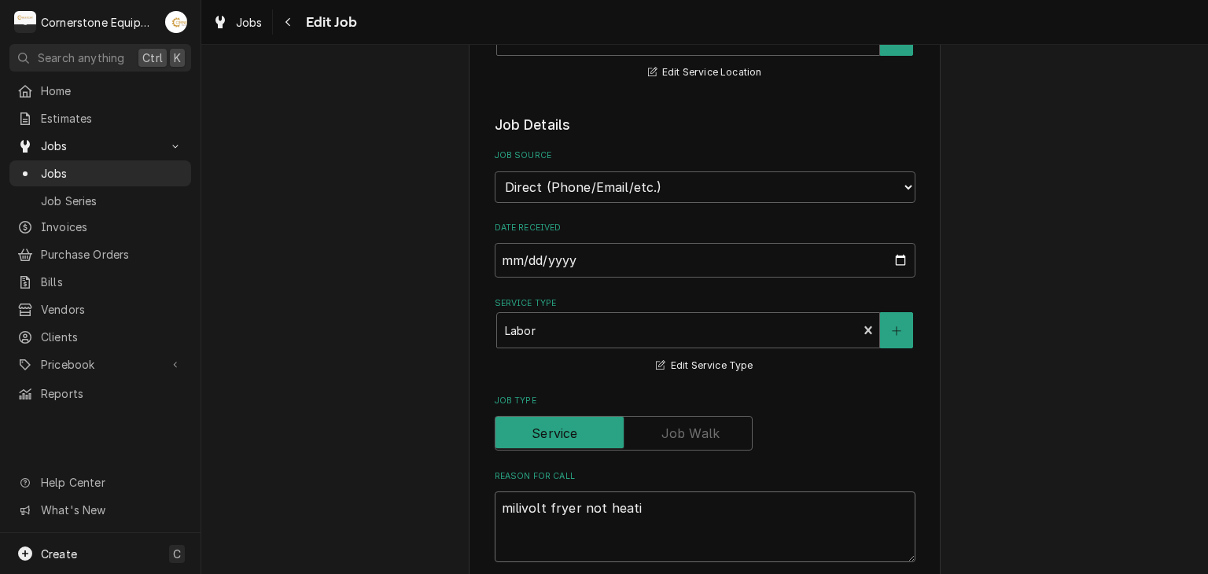
type textarea "x"
type textarea "milivolt fryer not heatib"
type textarea "x"
type textarea "milivolt fryer not heatibg"
type textarea "x"
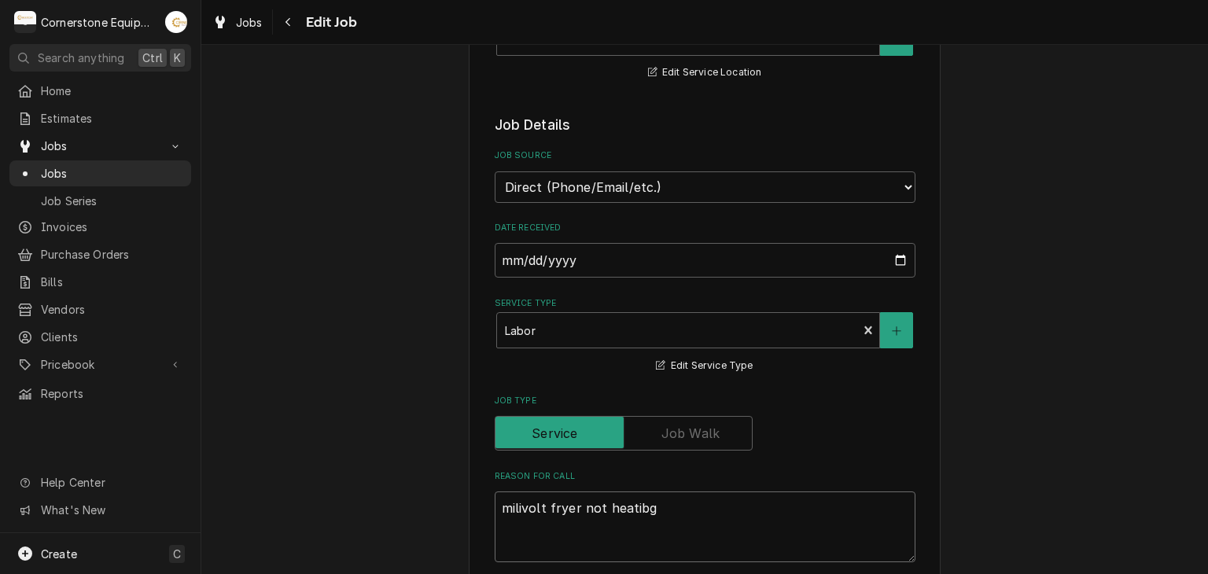
type textarea "milivolt fryer not heatib"
type textarea "x"
type textarea "milivolt fryer not heati"
type textarea "x"
type textarea "milivolt fryer not heatin"
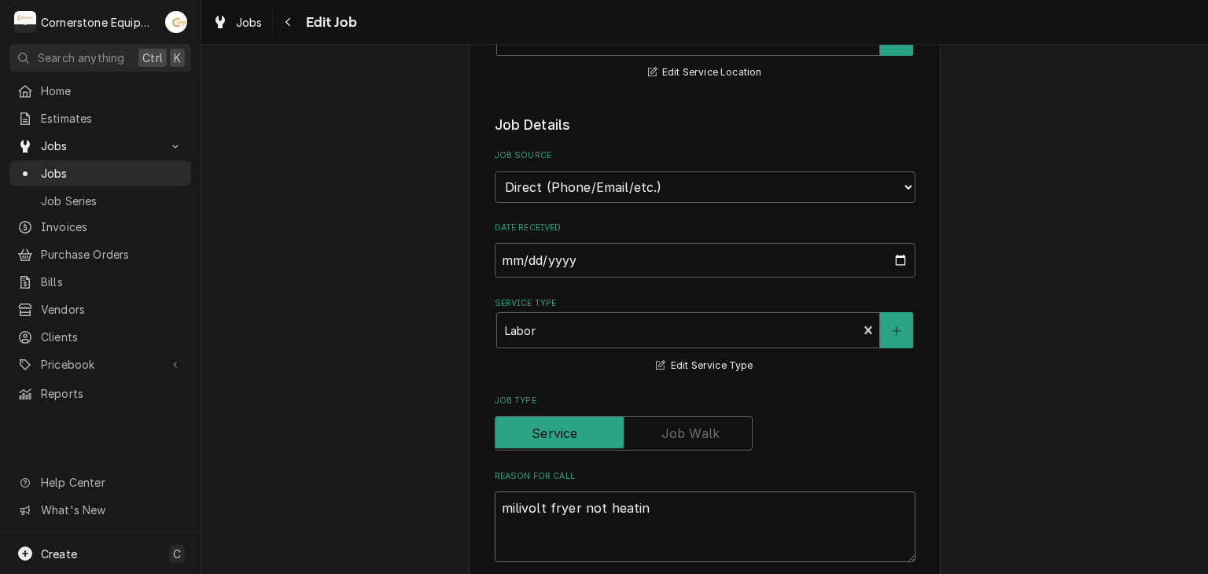
type textarea "x"
type textarea "milivolt fryer not heating"
type textarea "x"
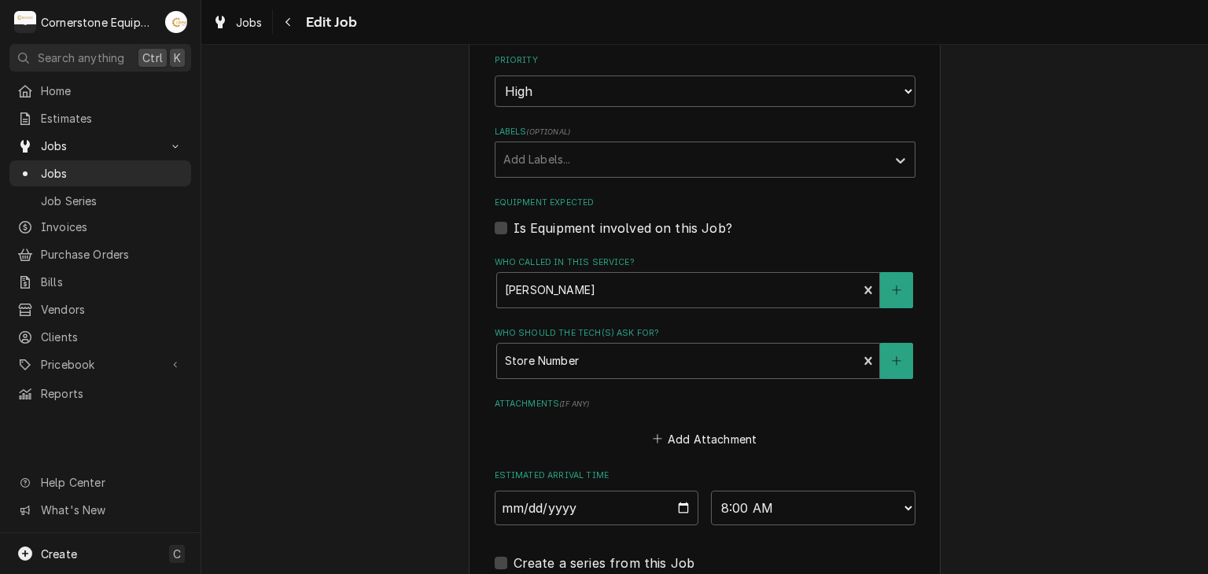
scroll to position [1189, 0]
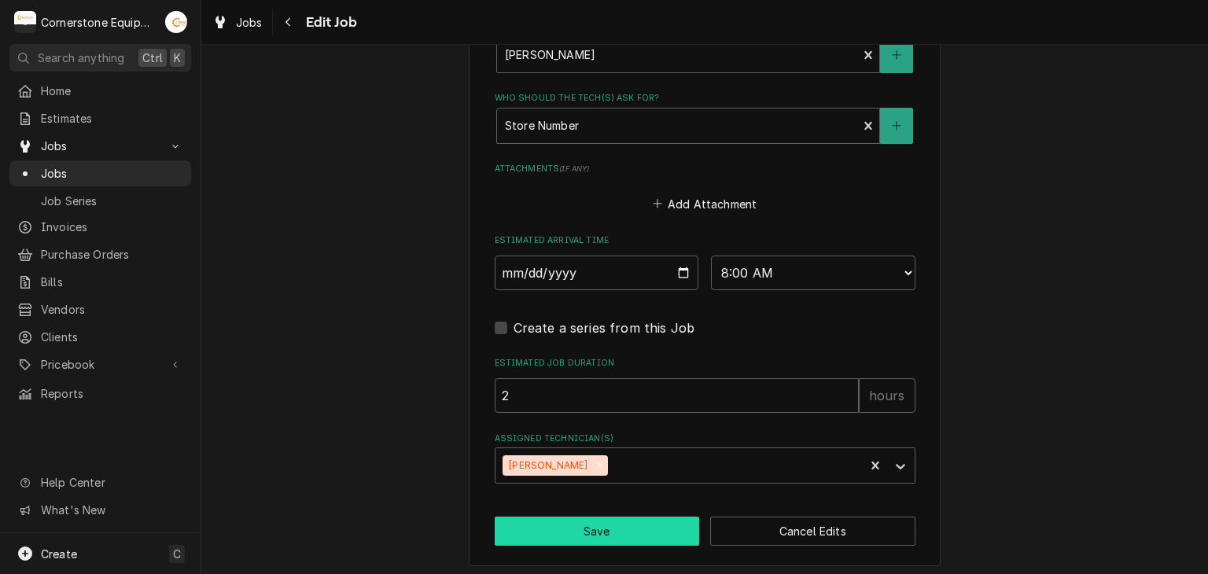
type textarea "milivolt fryer not heating"
click at [554, 517] on button "Save" at bounding box center [597, 531] width 205 height 29
type textarea "x"
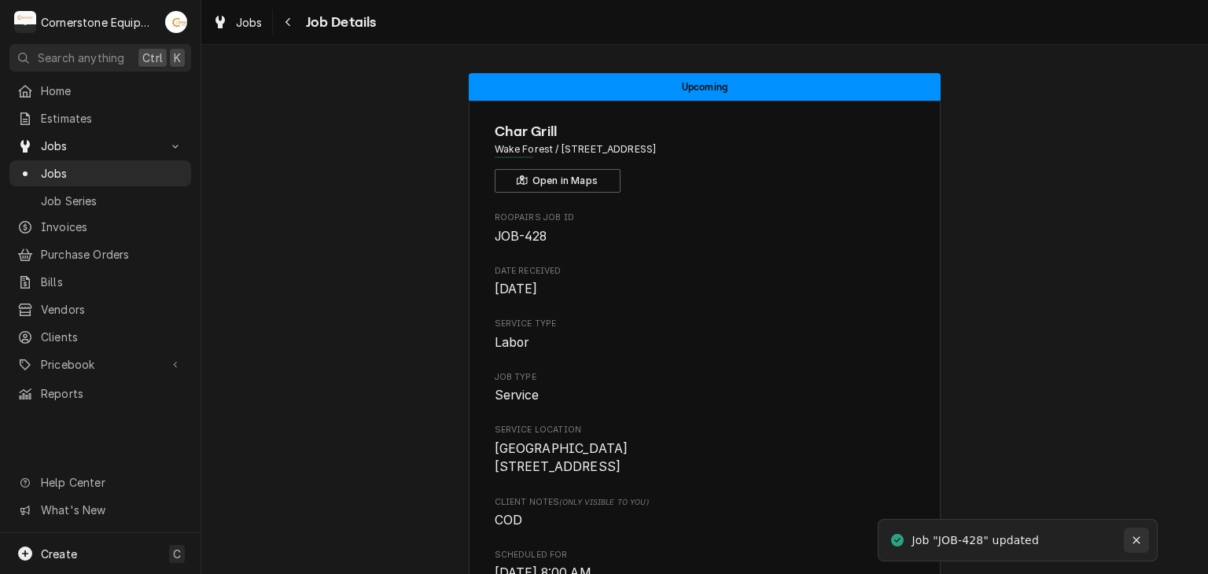
click at [1136, 545] on icon "Notifications alt+T" at bounding box center [1136, 540] width 11 height 11
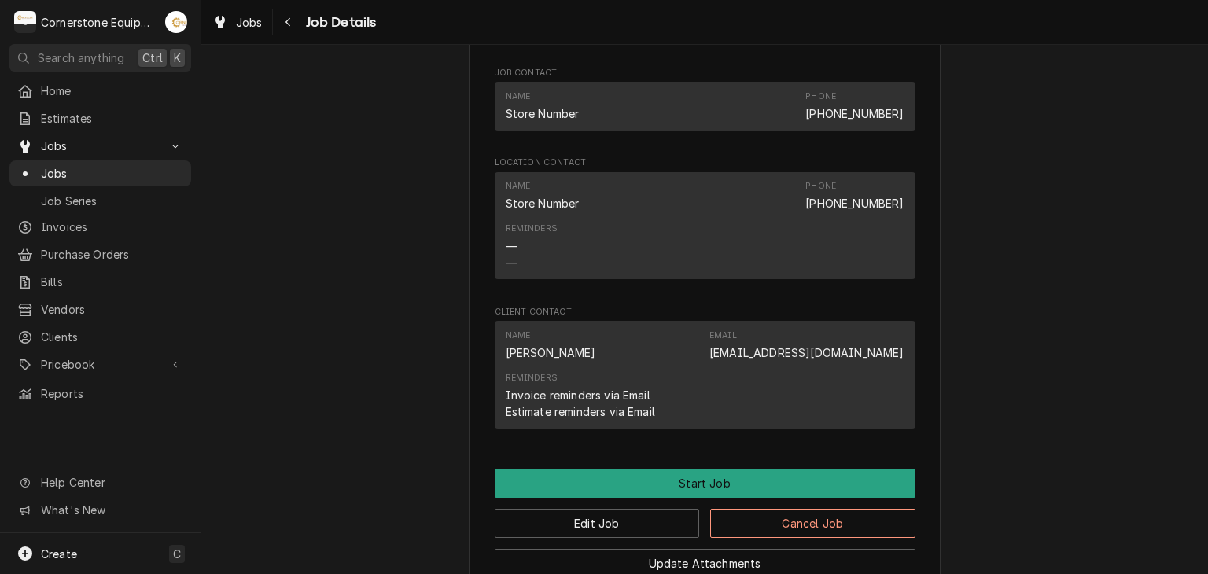
scroll to position [1225, 0]
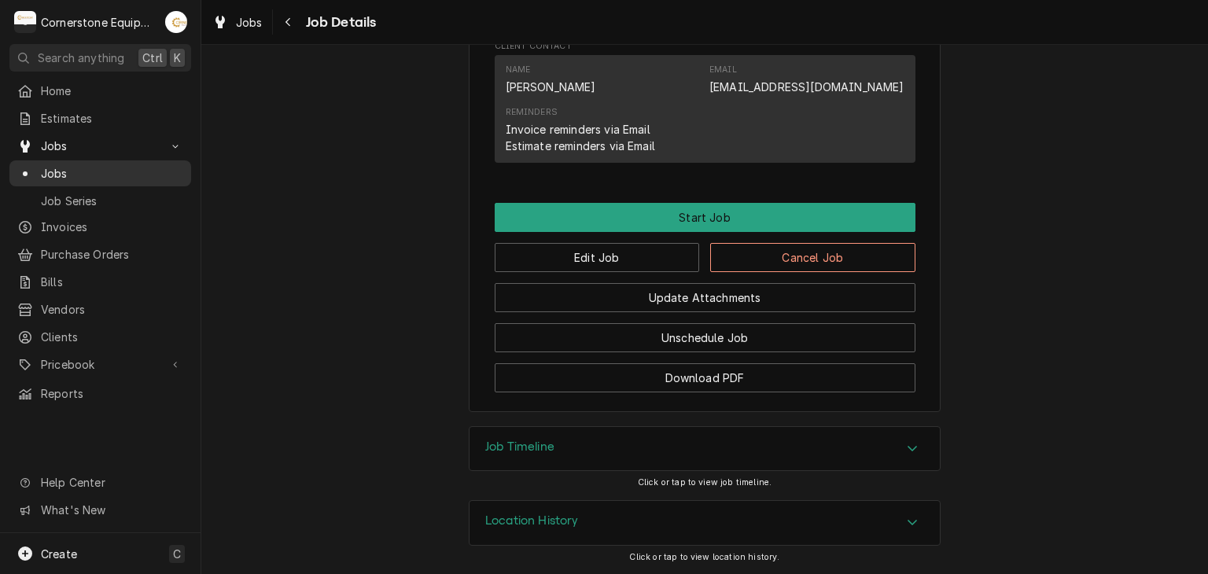
click at [85, 165] on span "Jobs" at bounding box center [112, 173] width 142 height 17
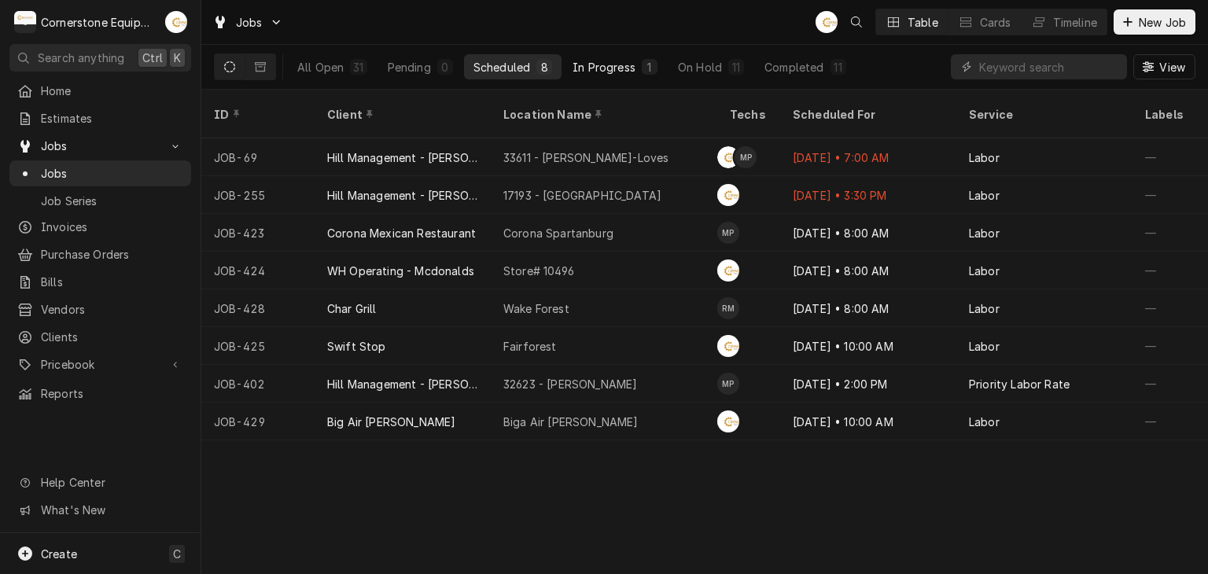
click at [643, 64] on div "1" at bounding box center [650, 67] width 16 height 16
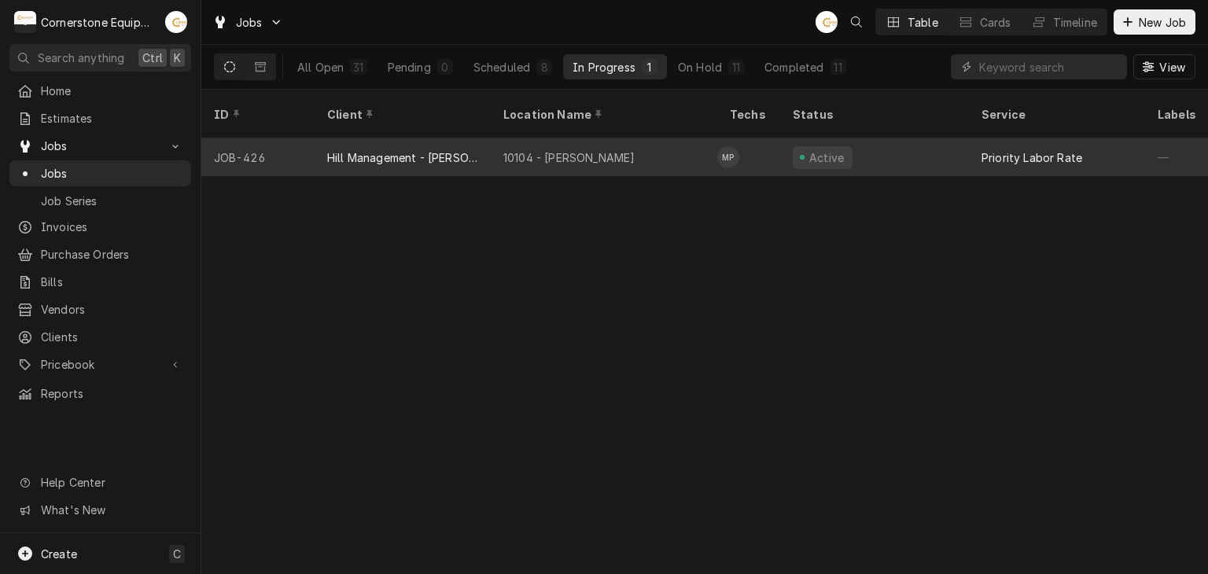
click at [608, 146] on div "10104 - Laurens Rd" at bounding box center [604, 157] width 227 height 38
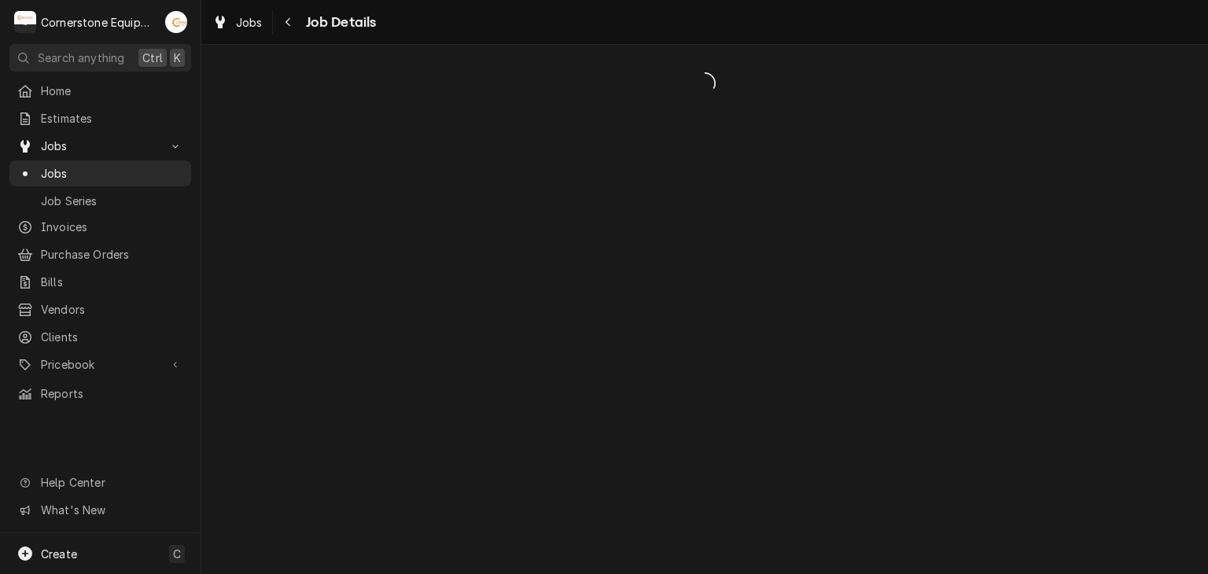
drag, startPoint x: 0, startPoint y: 0, endPoint x: 551, endPoint y: 142, distance: 569.5
click at [551, 142] on div "Dynamic Content Wrapper" at bounding box center [704, 309] width 1007 height 529
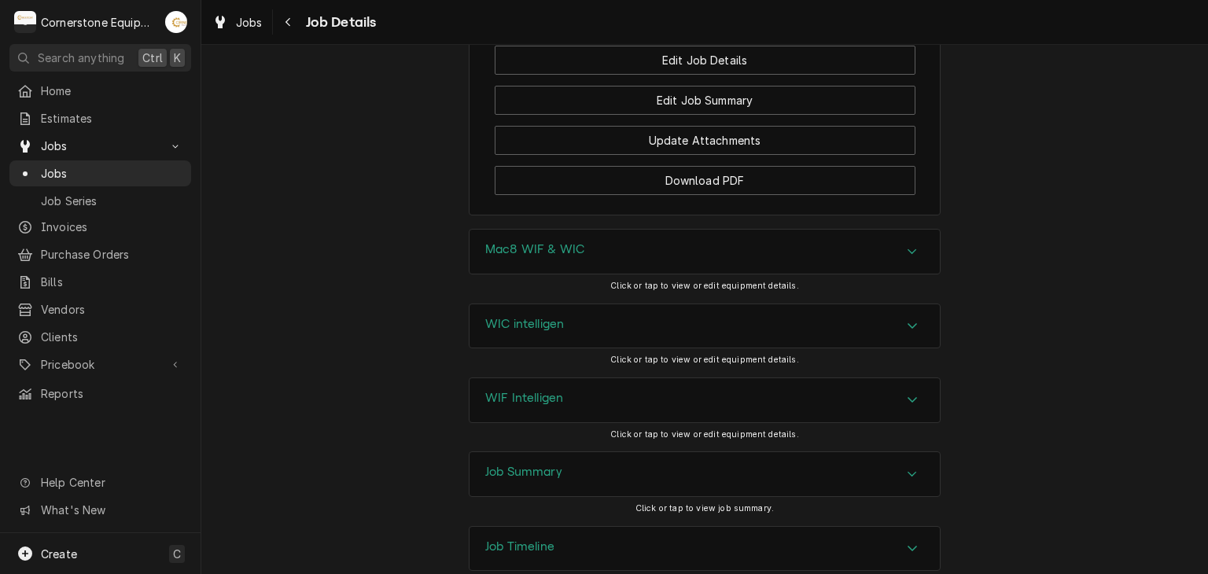
scroll to position [1517, 0]
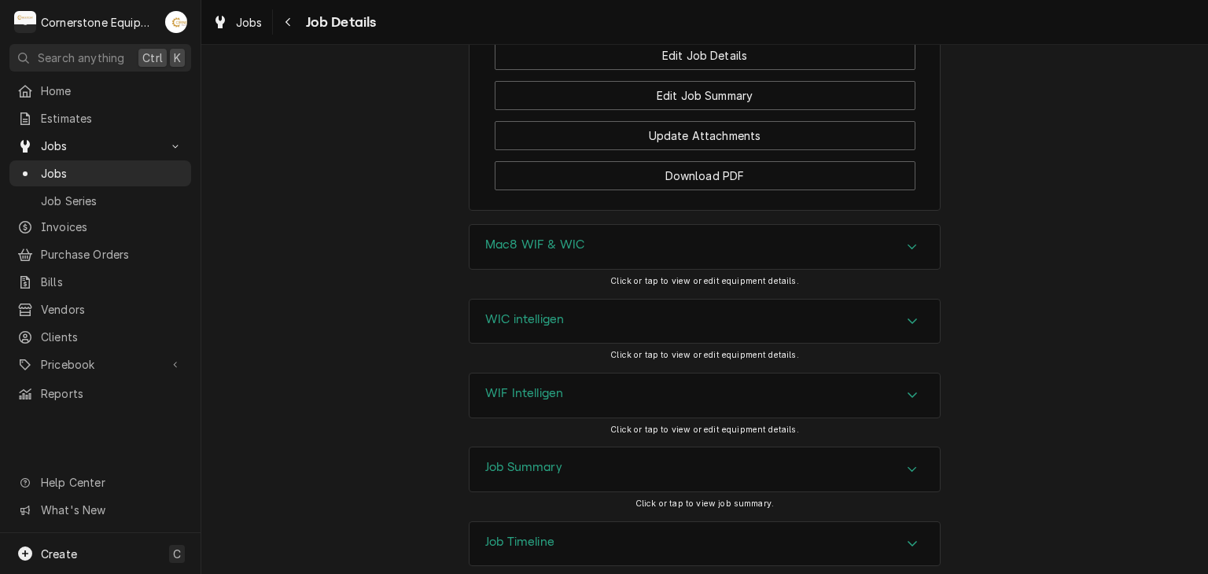
click at [522, 460] on div "Job Summary" at bounding box center [523, 469] width 77 height 19
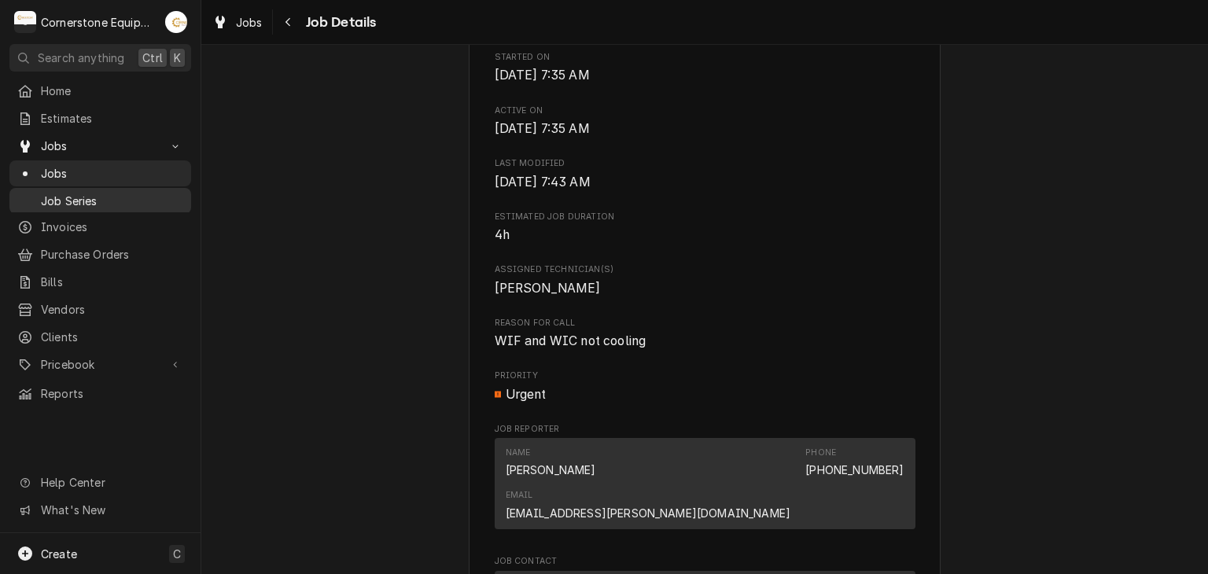
scroll to position [315, 0]
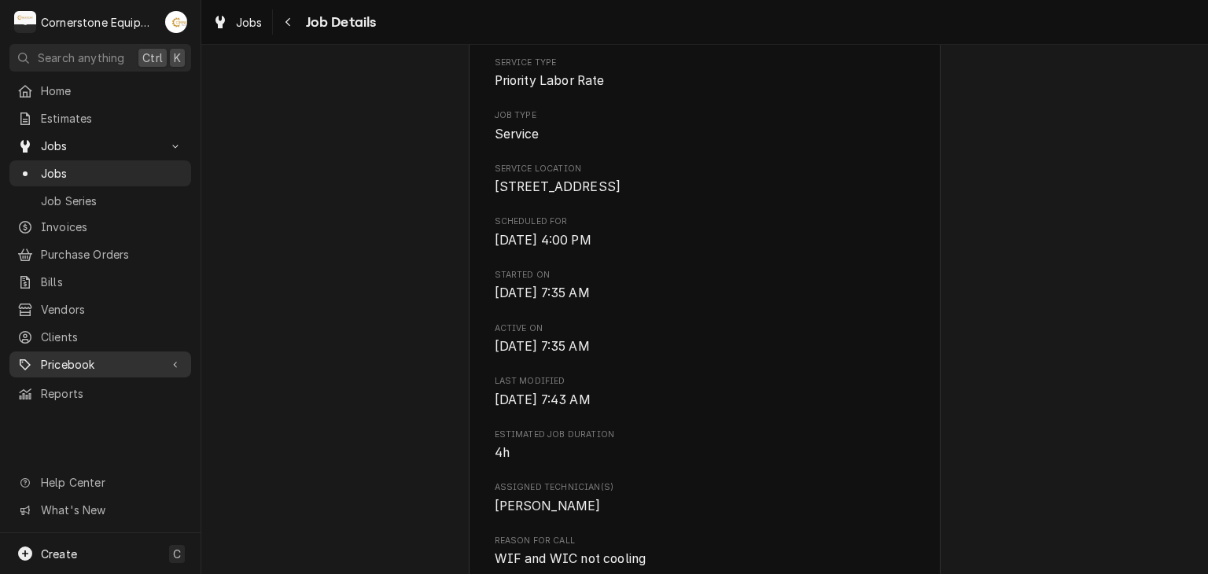
click at [90, 352] on link "Pricebook" at bounding box center [100, 365] width 182 height 26
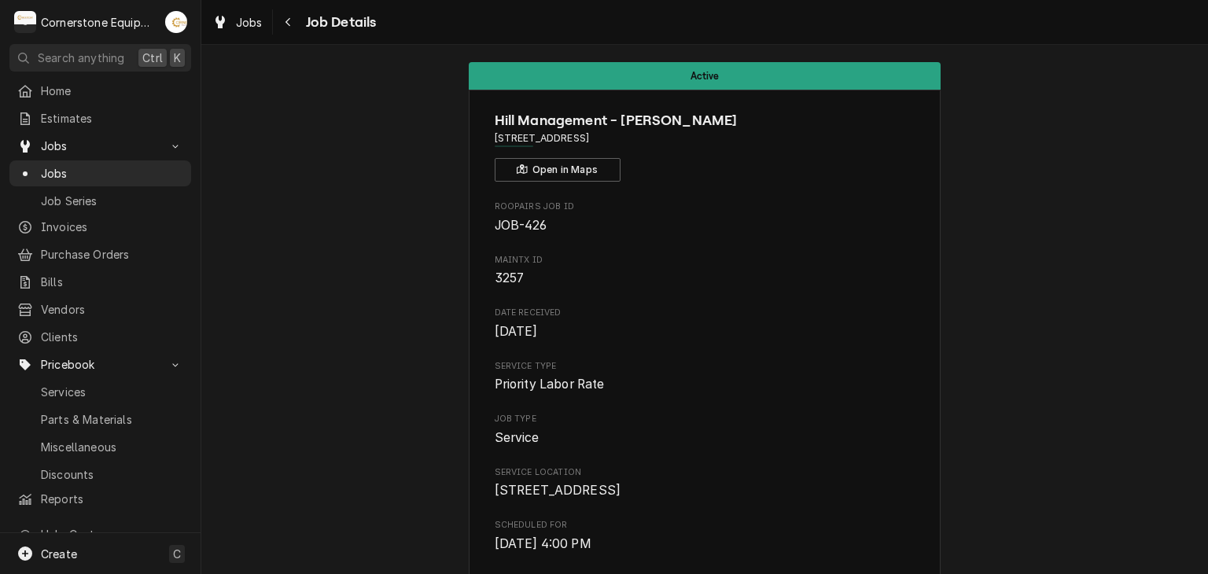
scroll to position [0, 0]
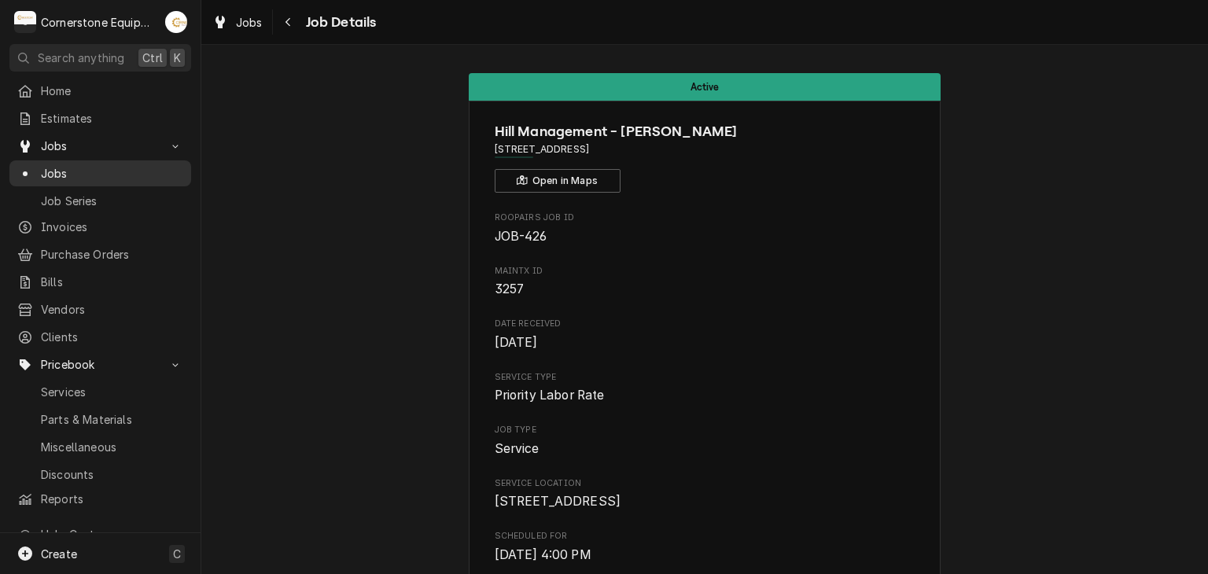
click at [40, 169] on div "Jobs" at bounding box center [100, 173] width 166 height 17
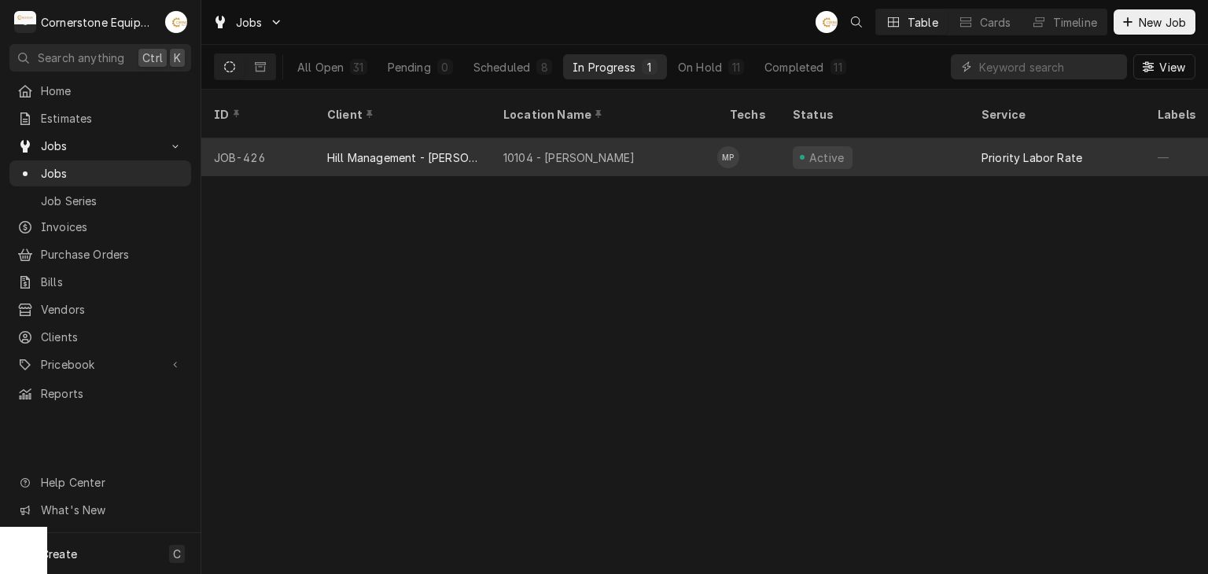
click at [352, 154] on div "Hill Management - [PERSON_NAME]" at bounding box center [403, 157] width 176 height 38
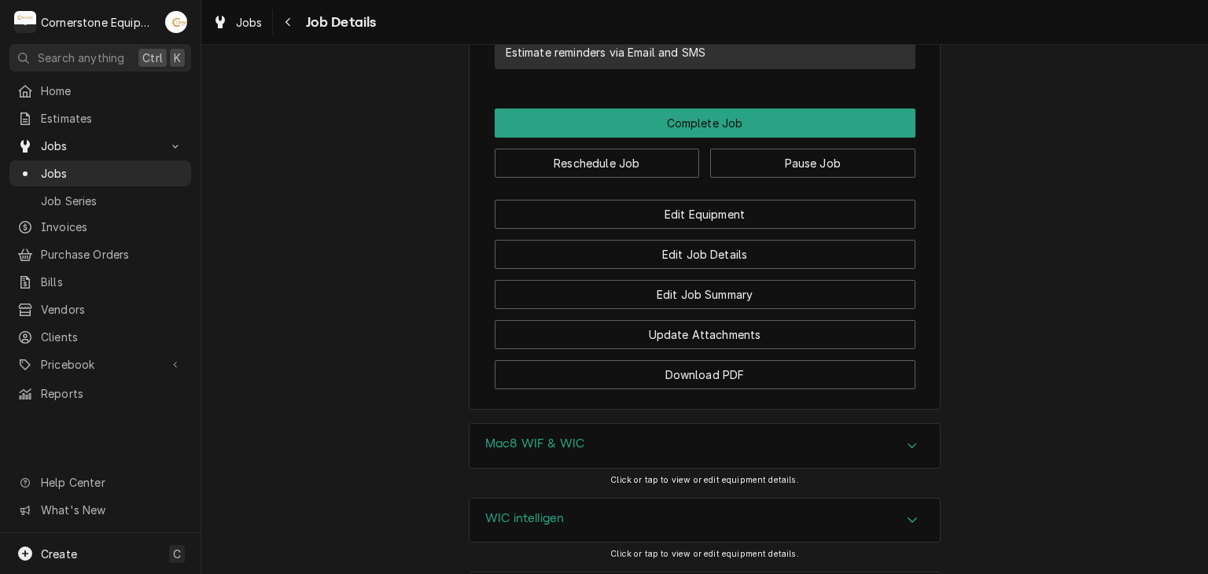
scroll to position [1517, 0]
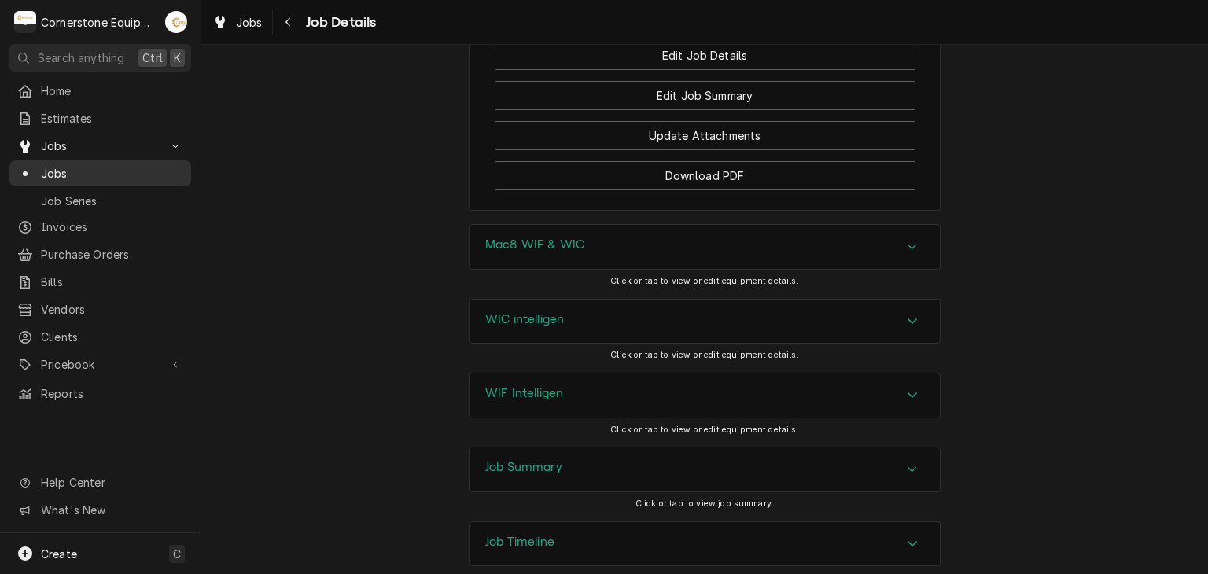
click at [69, 175] on span "Jobs" at bounding box center [112, 173] width 142 height 17
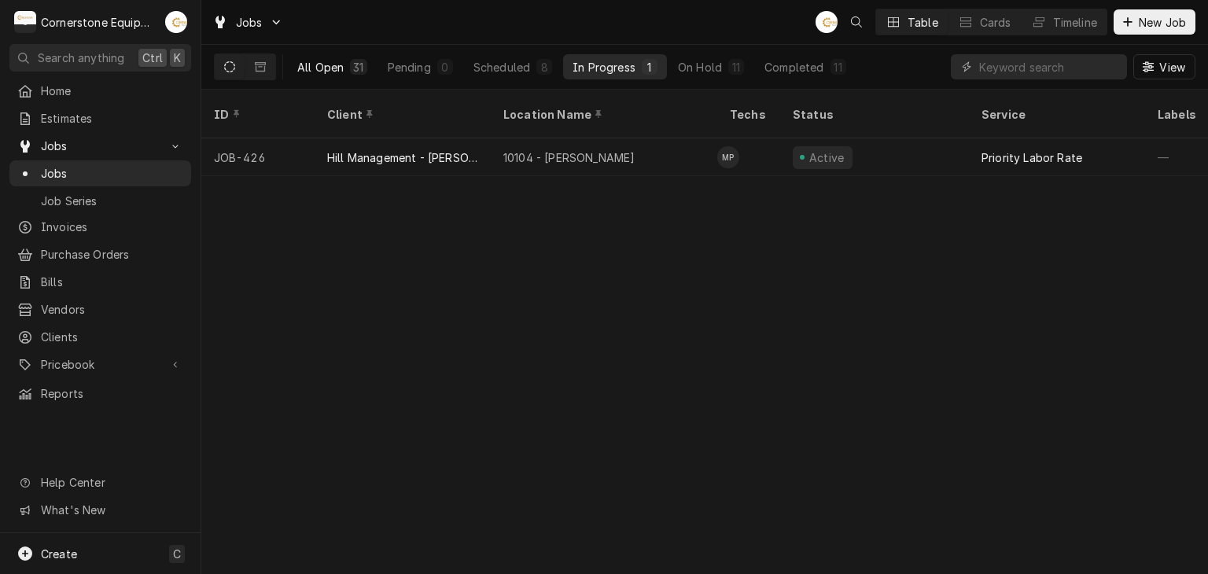
click at [337, 64] on div "All Open" at bounding box center [320, 67] width 46 height 17
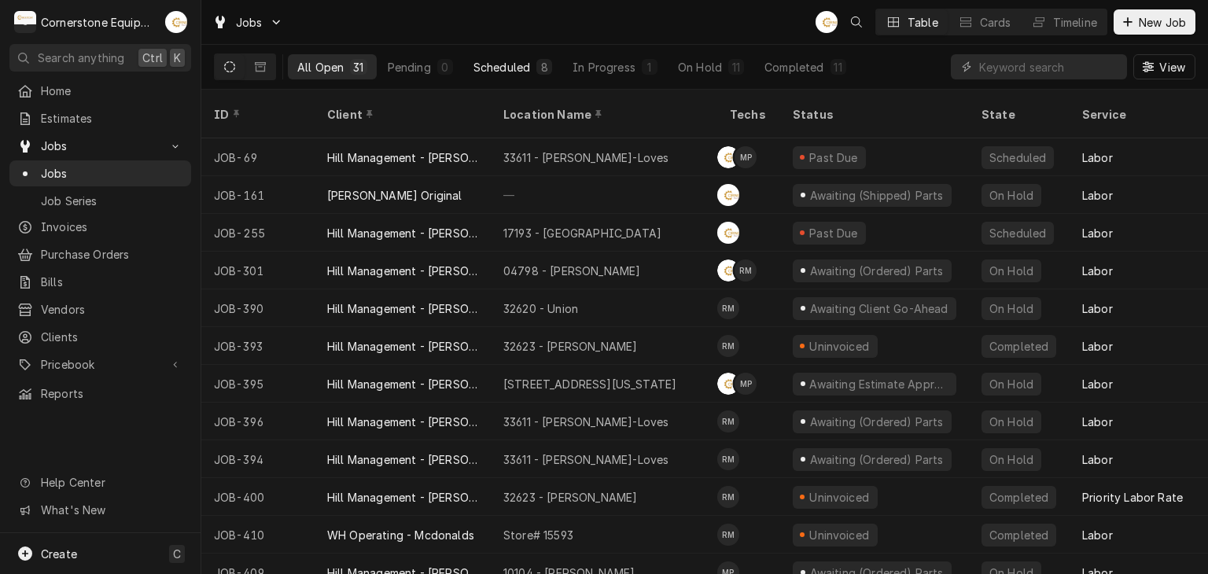
click at [533, 57] on button "Scheduled 8" at bounding box center [513, 66] width 98 height 25
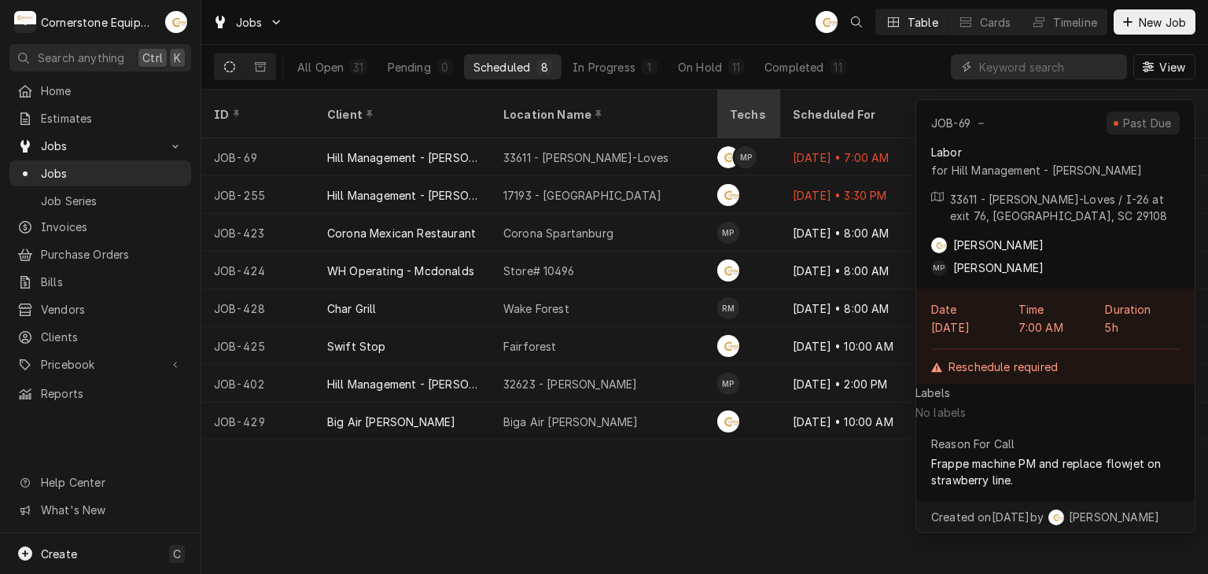
click at [754, 108] on div "Techs" at bounding box center [749, 114] width 38 height 17
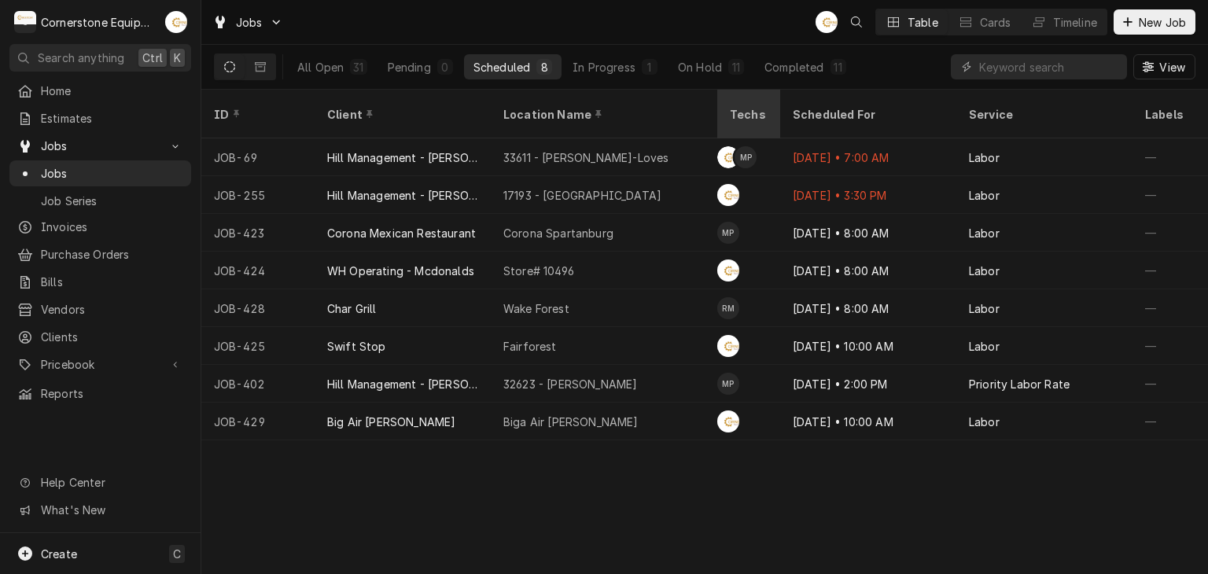
click at [734, 106] on div "Techs" at bounding box center [749, 114] width 38 height 17
click at [729, 107] on div "Techs" at bounding box center [749, 114] width 57 height 42
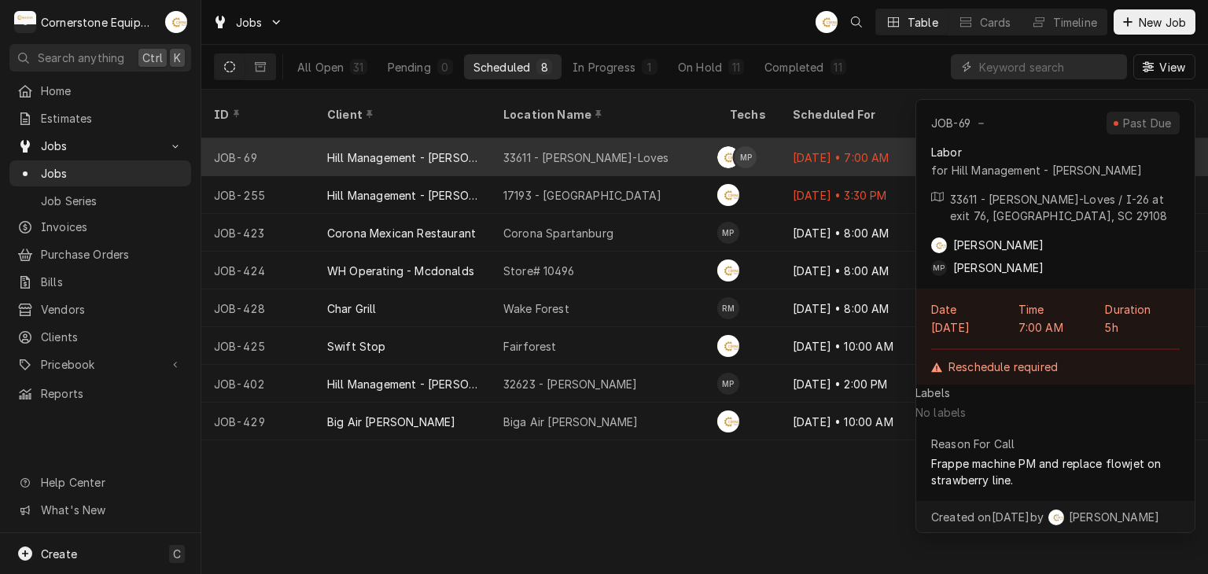
click at [671, 138] on div "33611 - [PERSON_NAME]-Loves" at bounding box center [604, 157] width 227 height 38
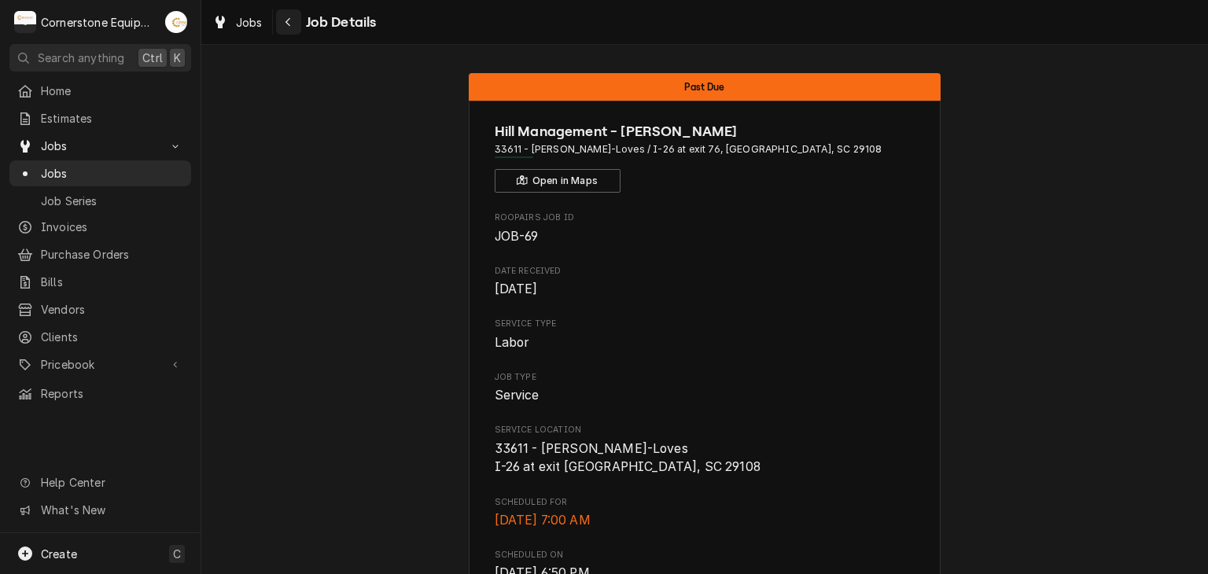
drag, startPoint x: 303, startPoint y: 25, endPoint x: 297, endPoint y: 20, distance: 8.4
click at [303, 24] on span "Job Details" at bounding box center [339, 22] width 76 height 21
click at [288, 16] on div "Navigate back" at bounding box center [289, 22] width 16 height 16
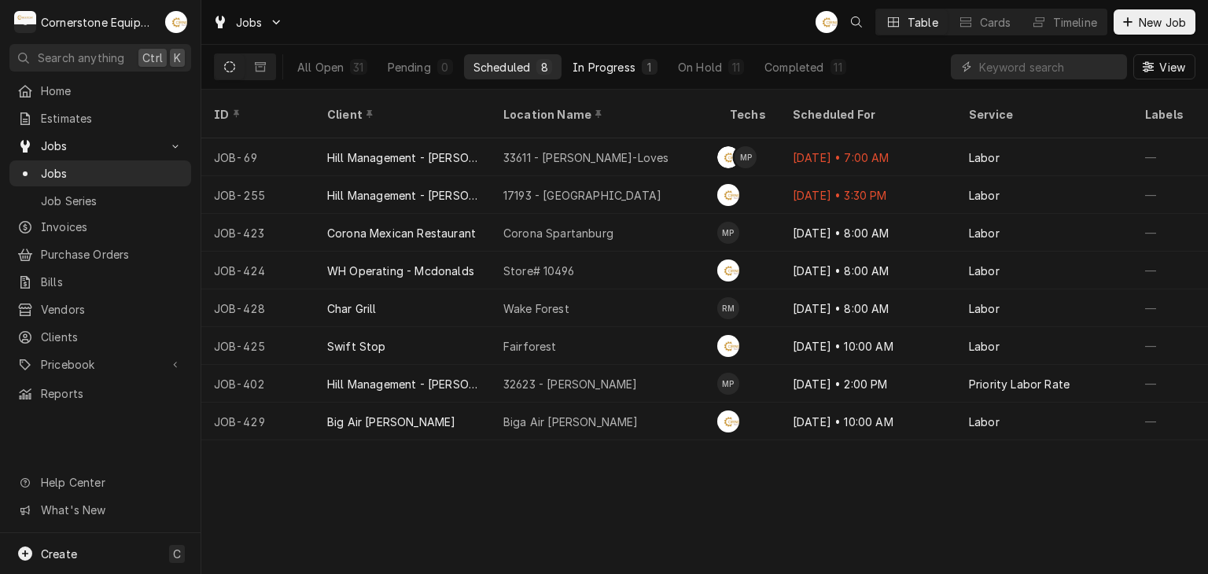
click at [640, 64] on button "In Progress 1" at bounding box center [615, 66] width 104 height 25
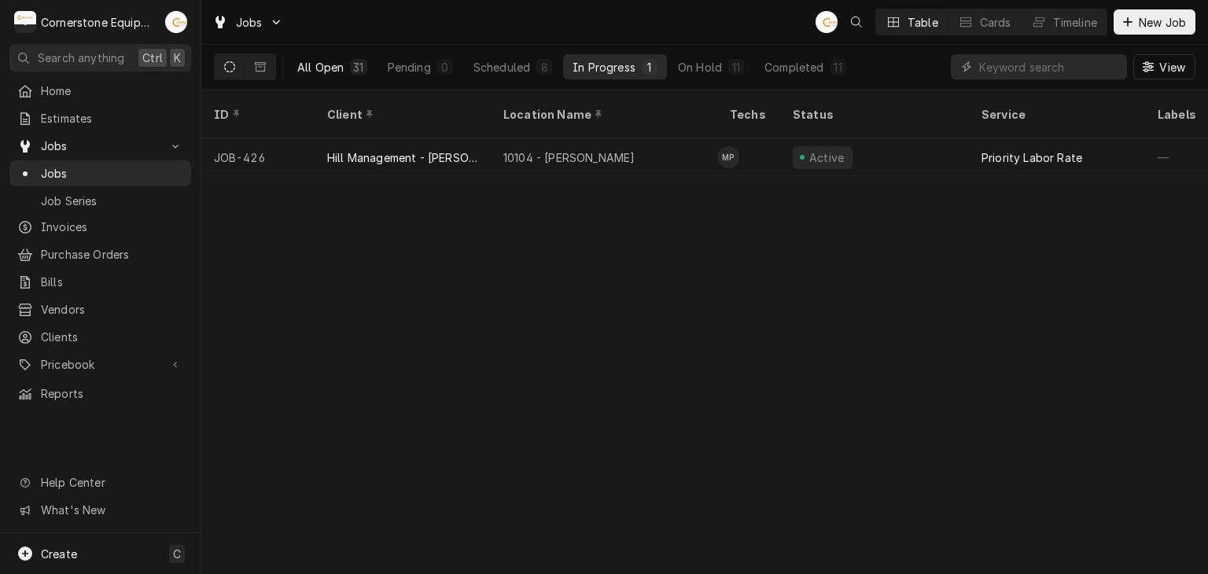
click at [326, 69] on div "All Open" at bounding box center [320, 67] width 46 height 17
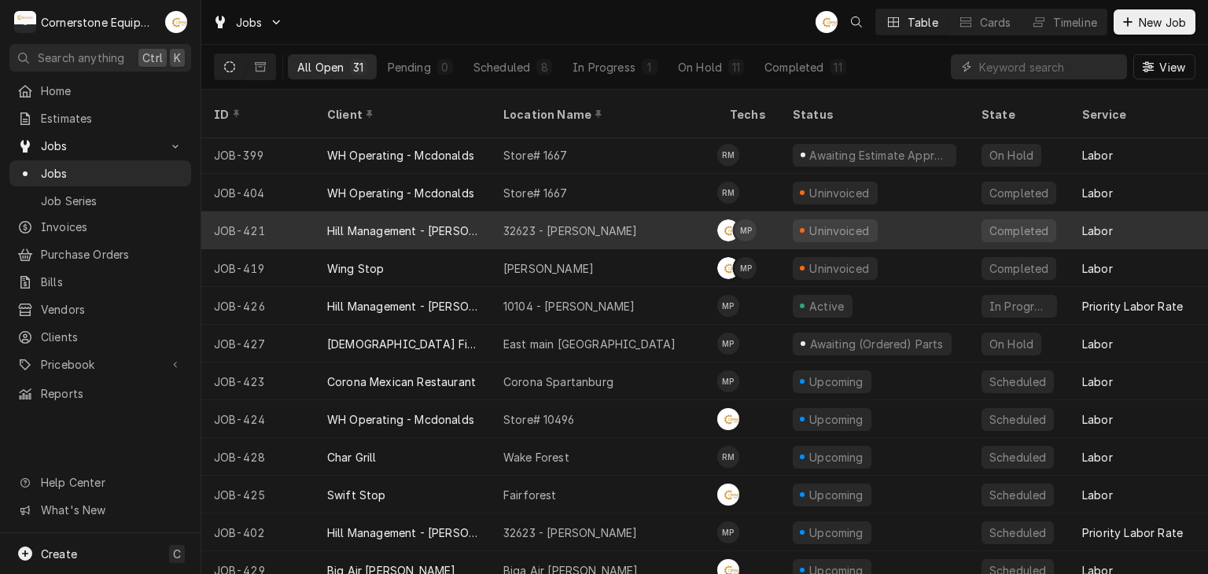
scroll to position [728, 0]
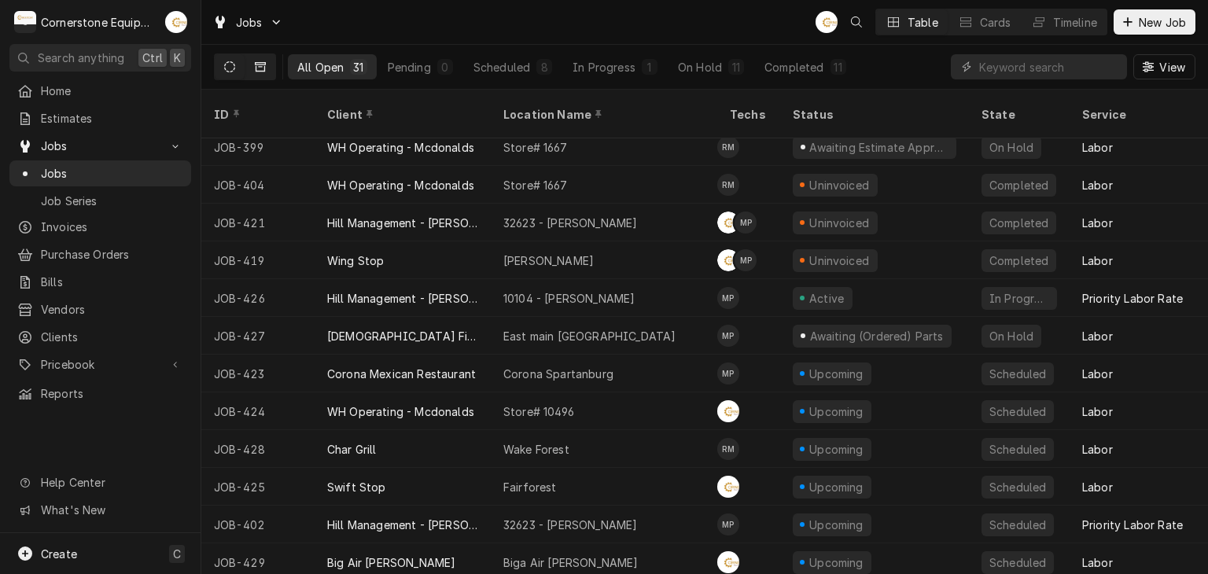
click at [261, 67] on icon "Dynamic Content Wrapper" at bounding box center [260, 66] width 11 height 9
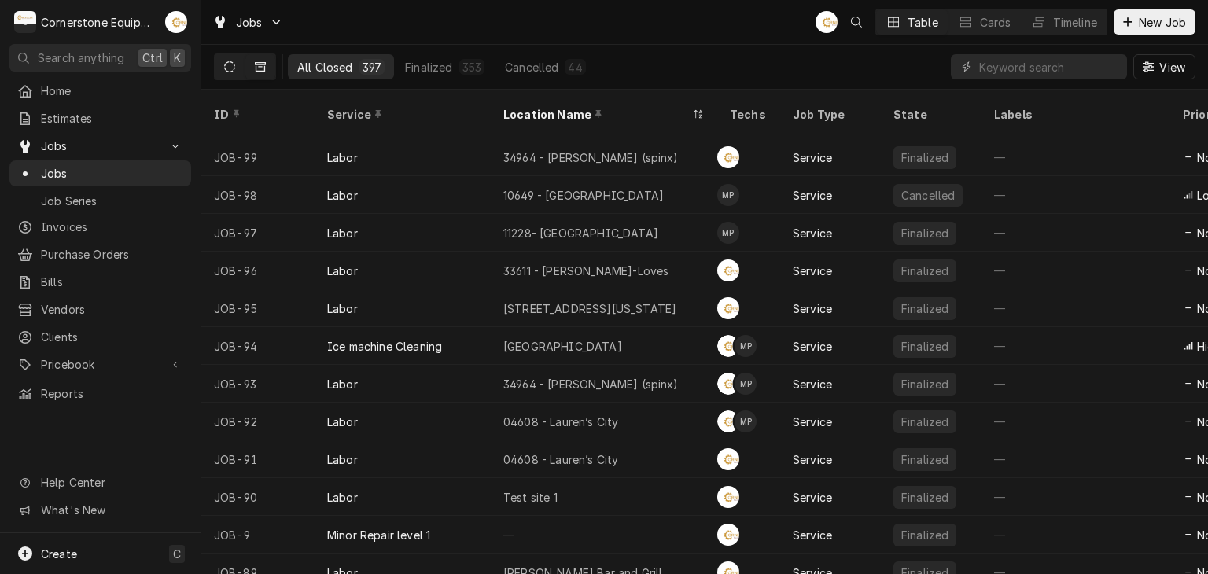
click at [230, 64] on icon "Dynamic Content Wrapper" at bounding box center [229, 66] width 11 height 11
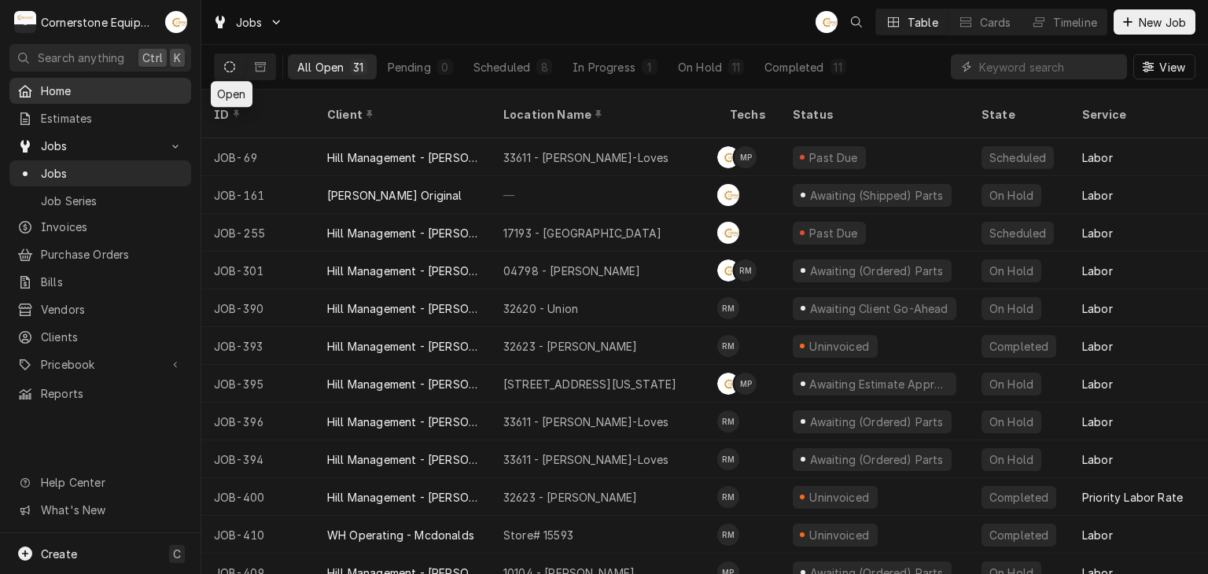
click at [147, 98] on link "Home" at bounding box center [100, 91] width 182 height 26
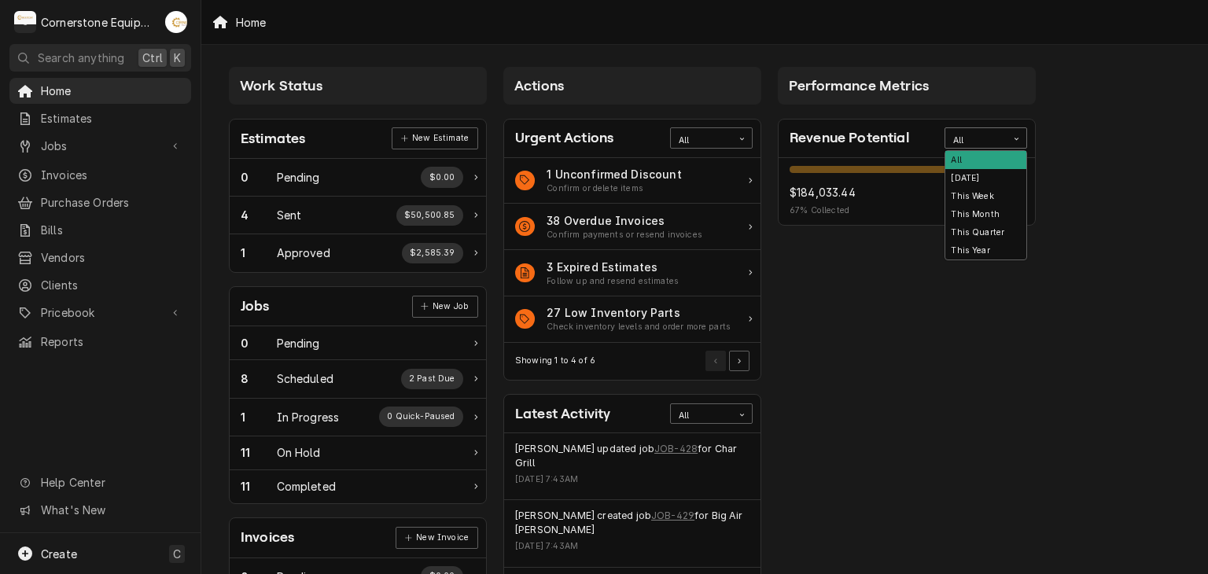
click at [963, 136] on div "All" at bounding box center [976, 141] width 46 height 13
click at [980, 303] on div "Performance Metrics Revenue Potential All 67% $184,033.44 67 % Collected $89,94…" at bounding box center [907, 569] width 275 height 1021
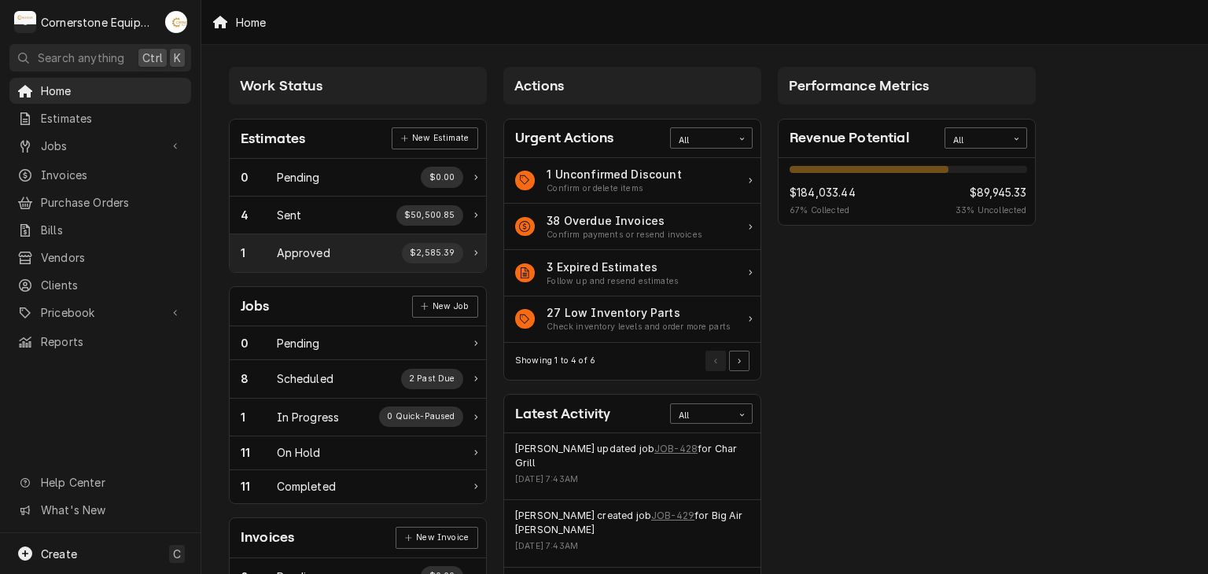
click at [315, 254] on div "Approved" at bounding box center [303, 253] width 53 height 17
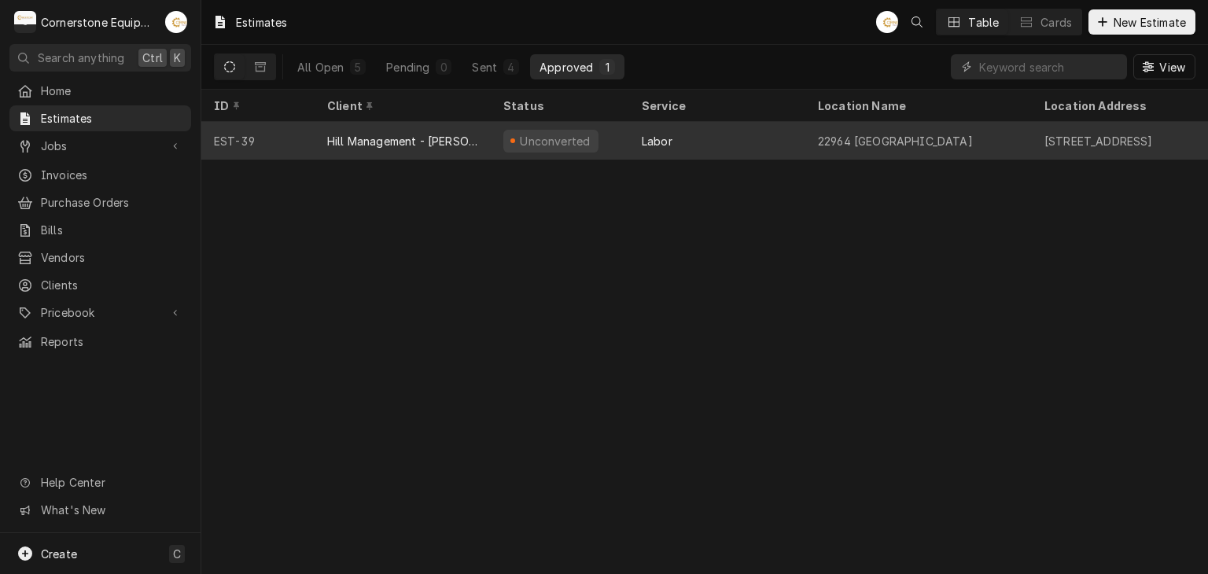
click at [372, 136] on div "Hill Management - [PERSON_NAME]" at bounding box center [402, 141] width 151 height 17
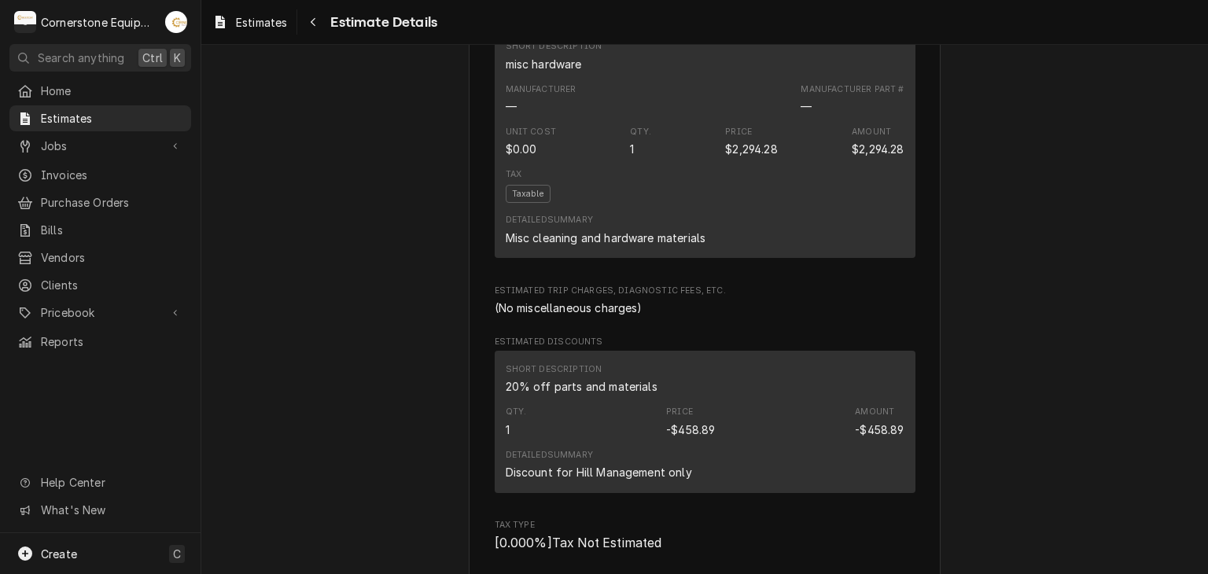
scroll to position [1259, 0]
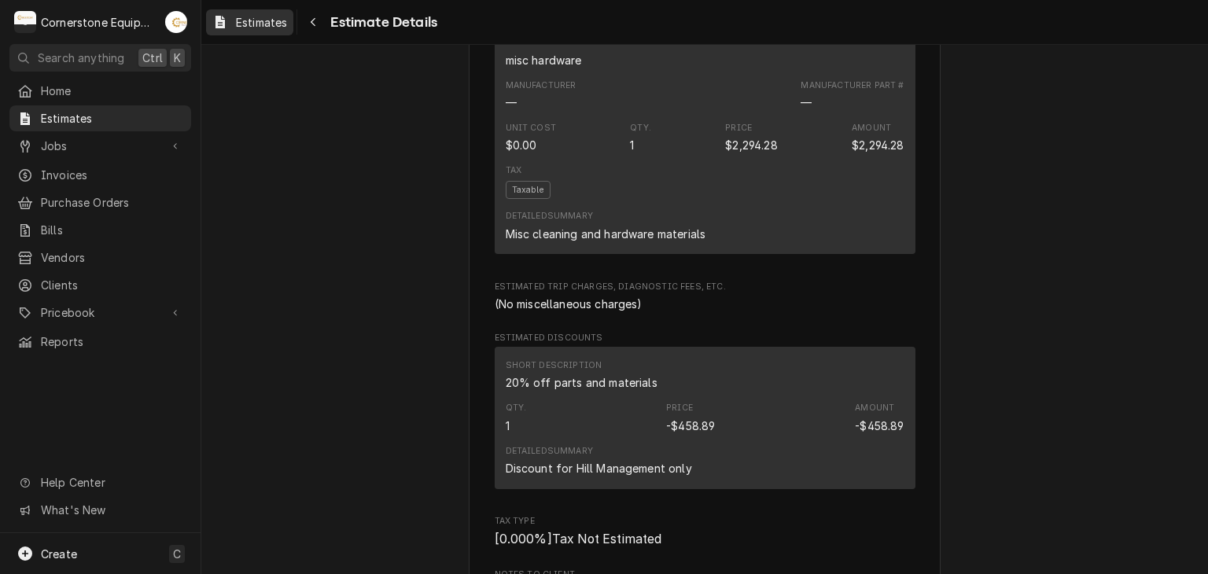
click at [279, 23] on span "Estimates" at bounding box center [261, 22] width 51 height 17
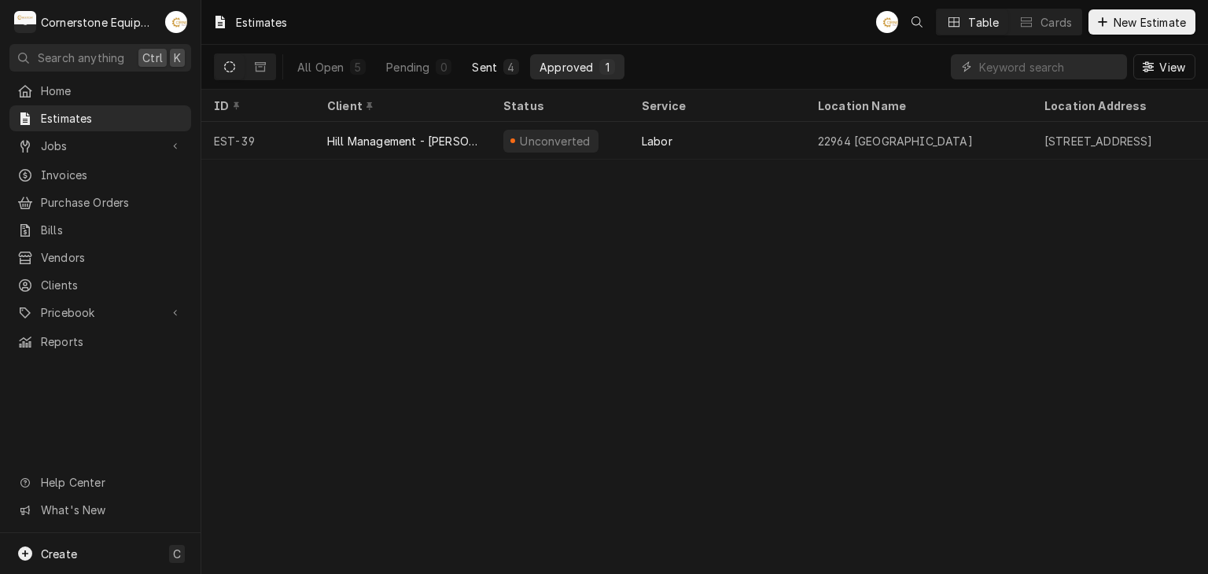
click at [497, 64] on button "Sent 4" at bounding box center [496, 66] width 66 height 25
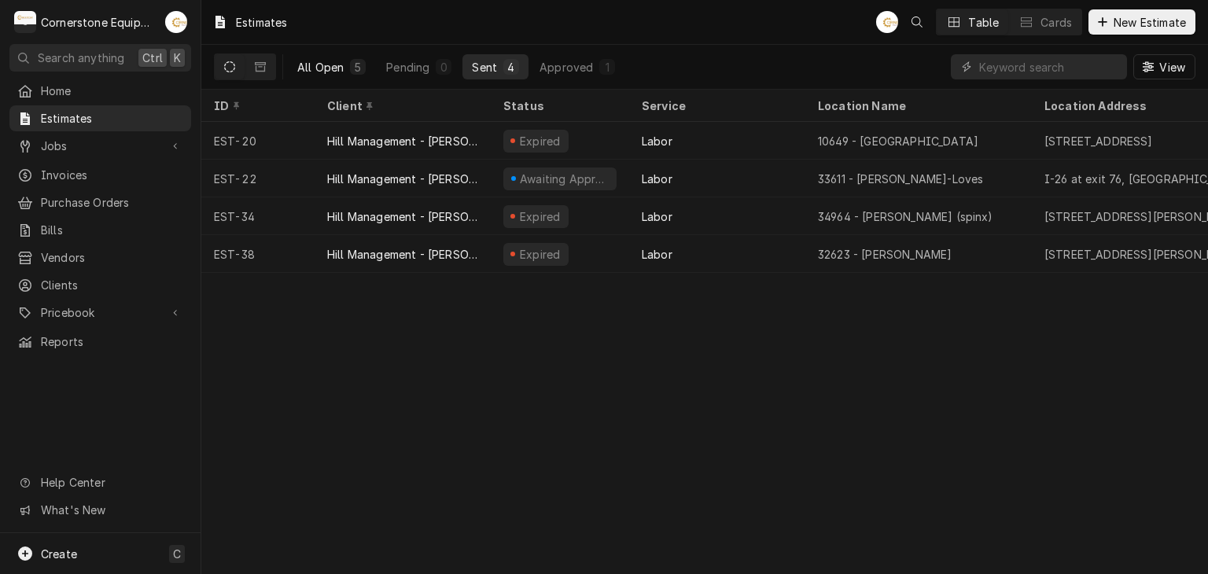
click at [315, 59] on div "All Open" at bounding box center [320, 67] width 46 height 17
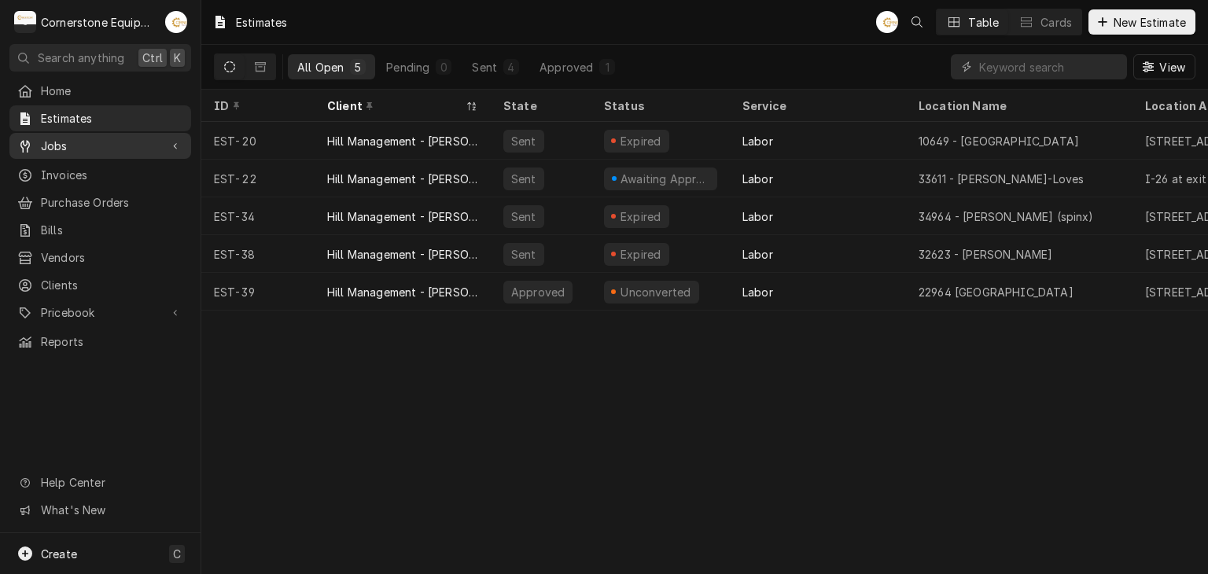
click at [138, 133] on link "Jobs" at bounding box center [100, 146] width 182 height 26
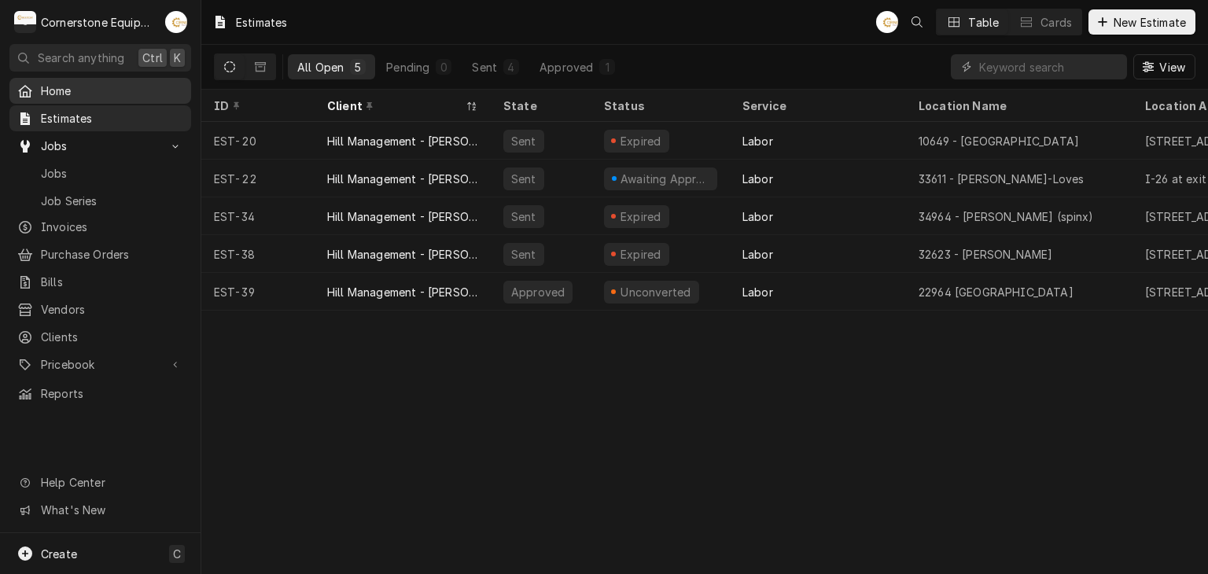
click at [139, 90] on span "Home" at bounding box center [112, 91] width 142 height 17
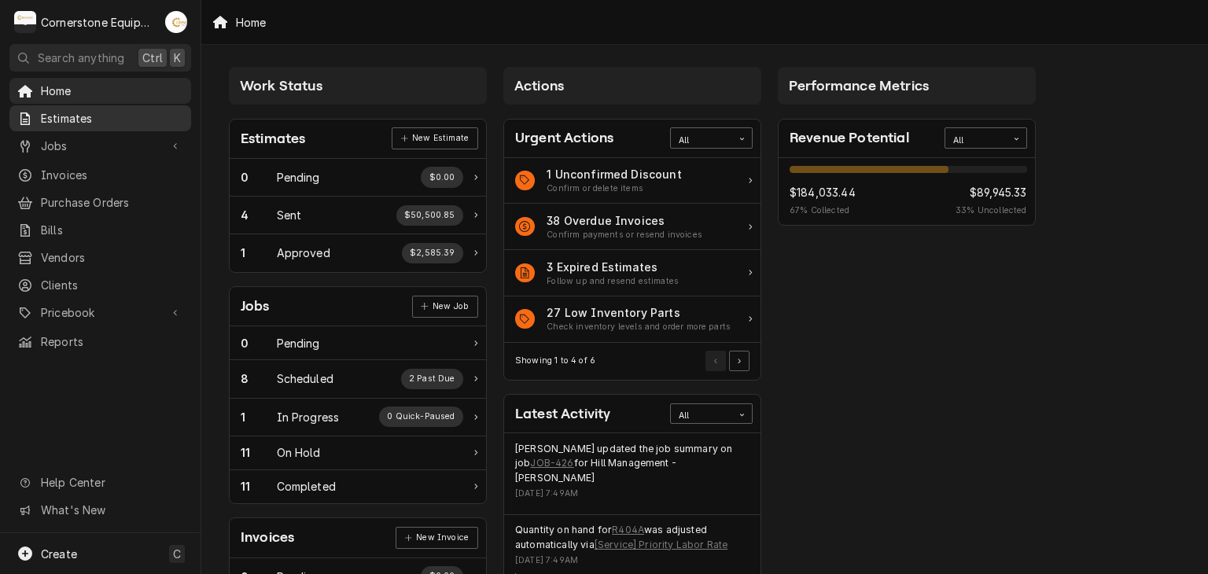
click at [127, 127] on link "Estimates" at bounding box center [100, 118] width 182 height 26
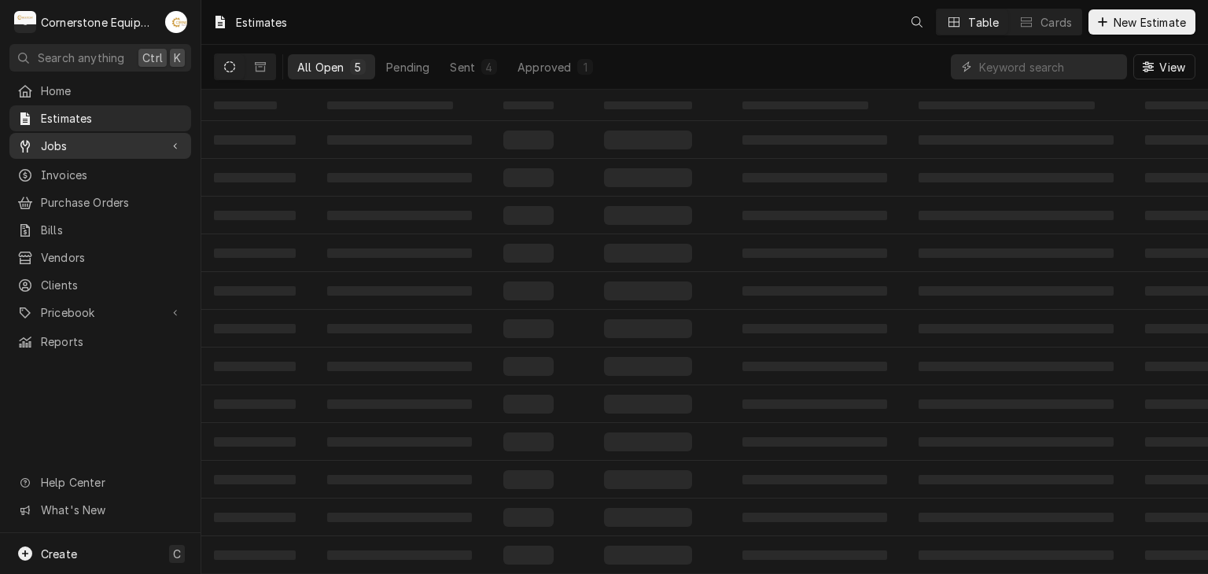
drag, startPoint x: 0, startPoint y: 0, endPoint x: 134, endPoint y: 146, distance: 197.6
click at [134, 146] on span "Jobs" at bounding box center [100, 146] width 119 height 17
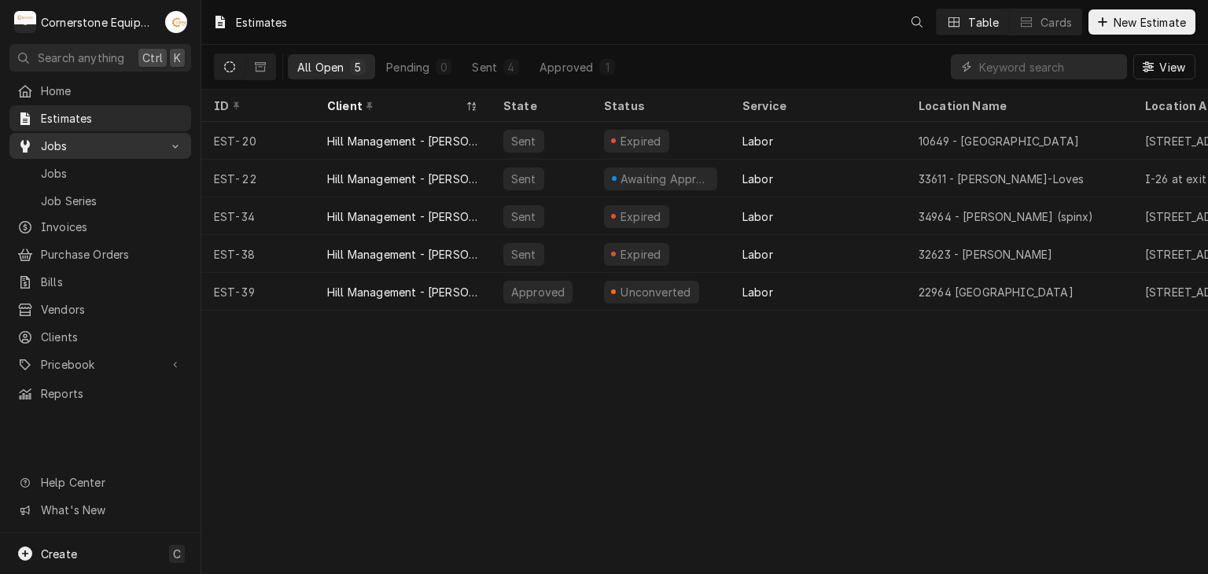
click at [134, 146] on span "Jobs" at bounding box center [100, 146] width 119 height 17
click at [103, 138] on span "Jobs" at bounding box center [100, 146] width 119 height 17
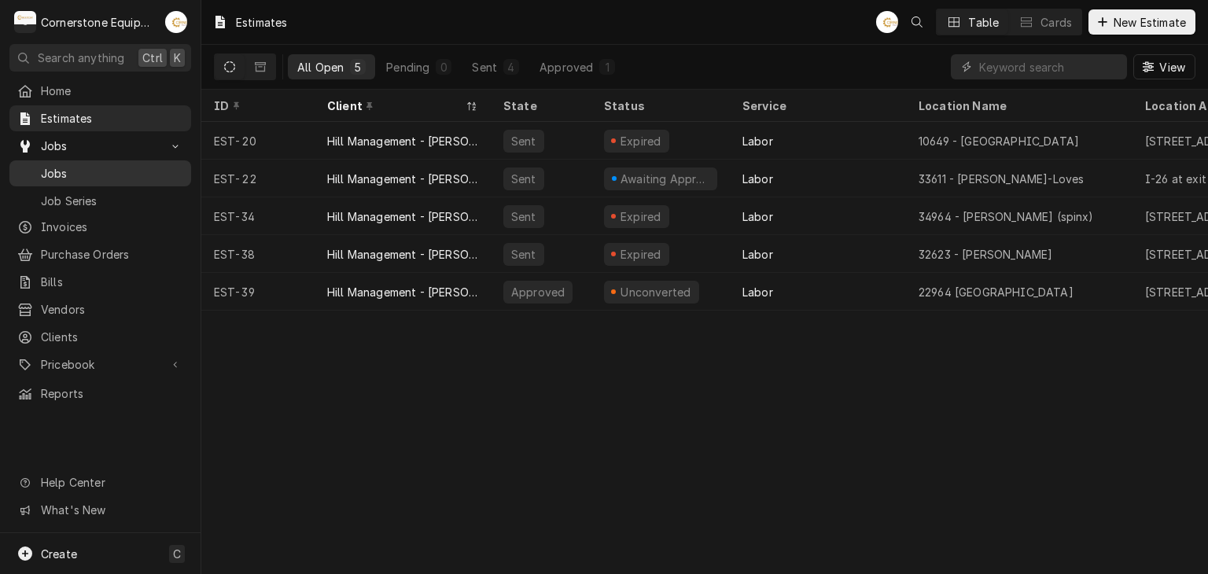
click at [153, 165] on span "Jobs" at bounding box center [112, 173] width 142 height 17
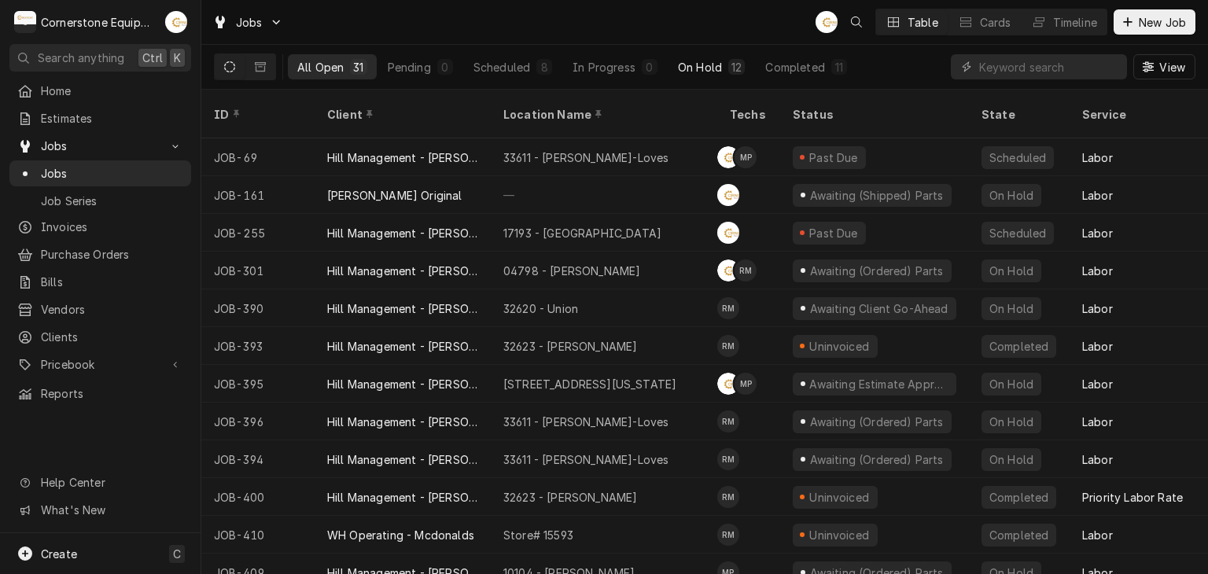
click at [685, 61] on div "On Hold" at bounding box center [700, 67] width 44 height 17
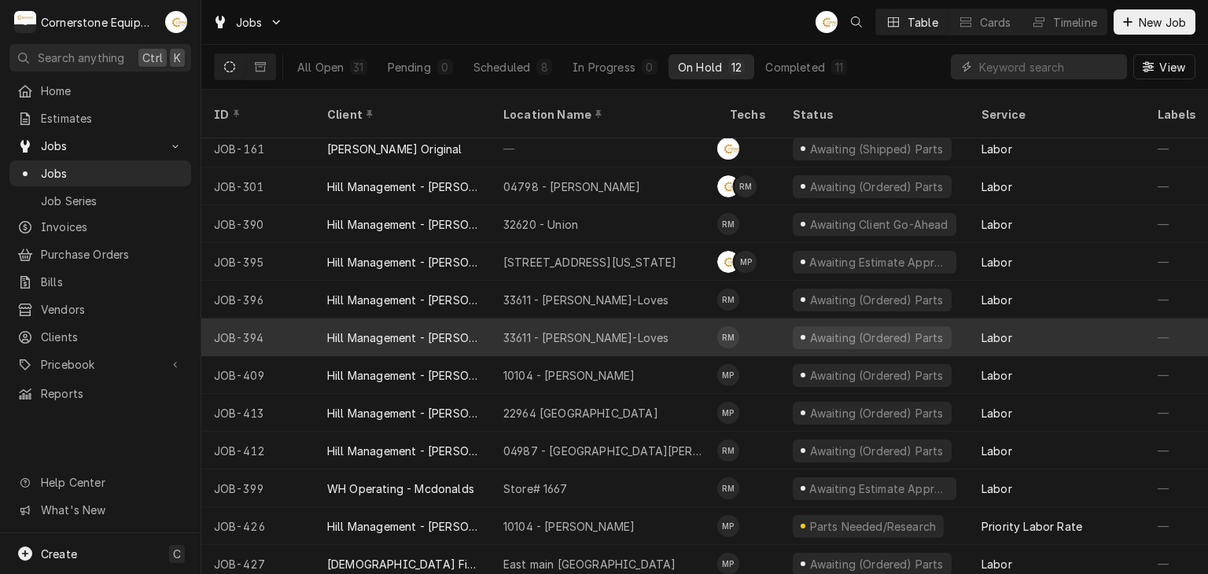
scroll to position [10, 0]
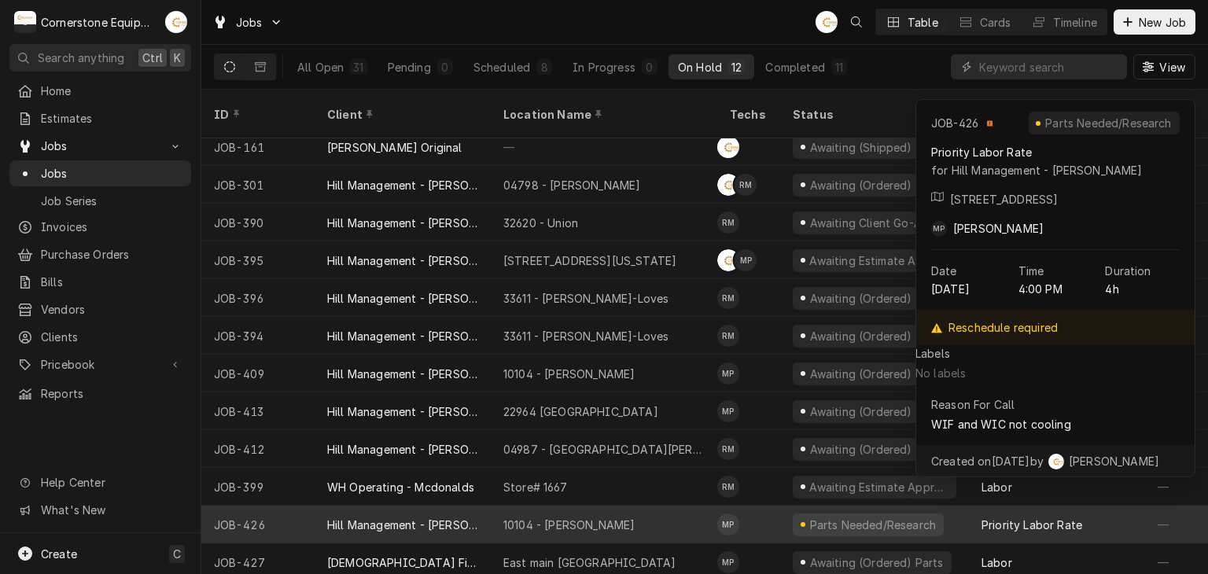
click at [586, 517] on div "10104 - [PERSON_NAME]" at bounding box center [568, 525] width 131 height 17
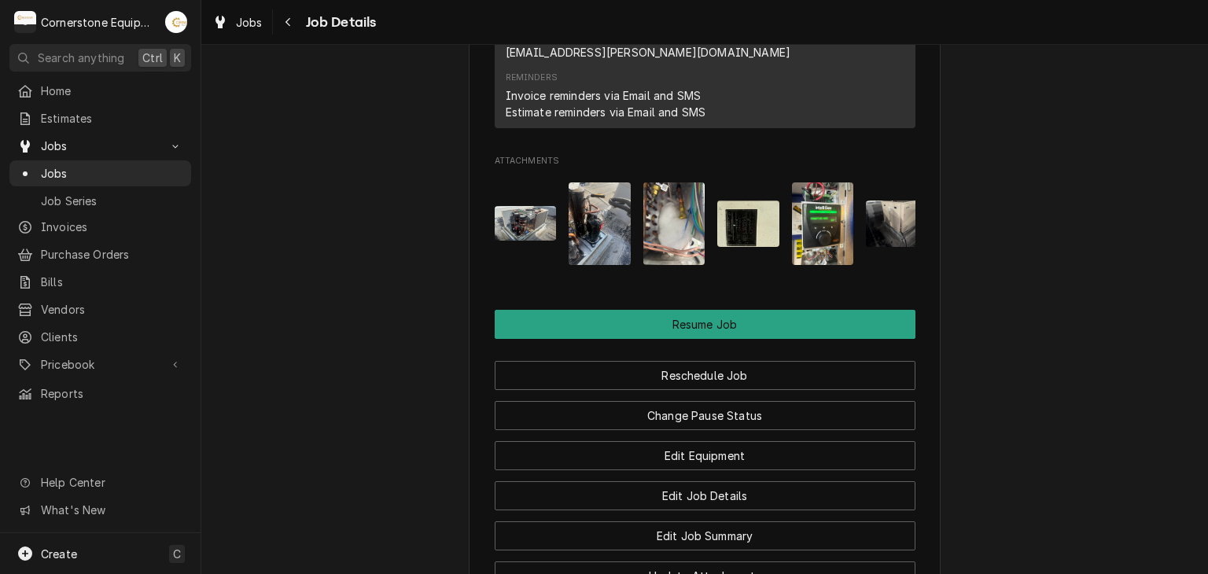
scroll to position [1259, 0]
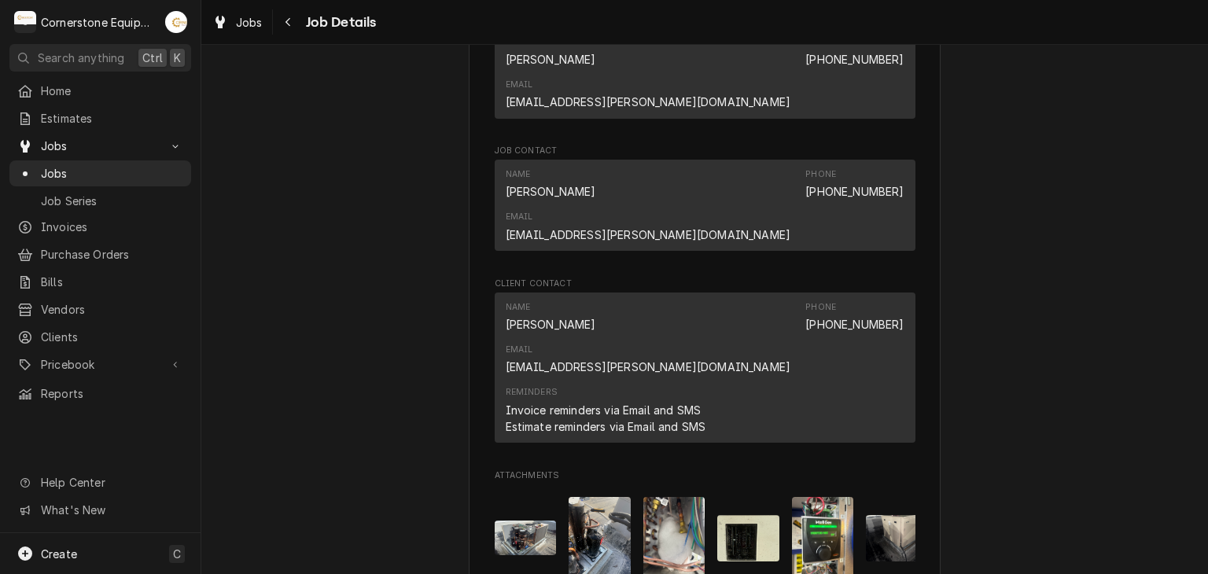
click at [792, 497] on img "Attachments" at bounding box center [823, 538] width 62 height 83
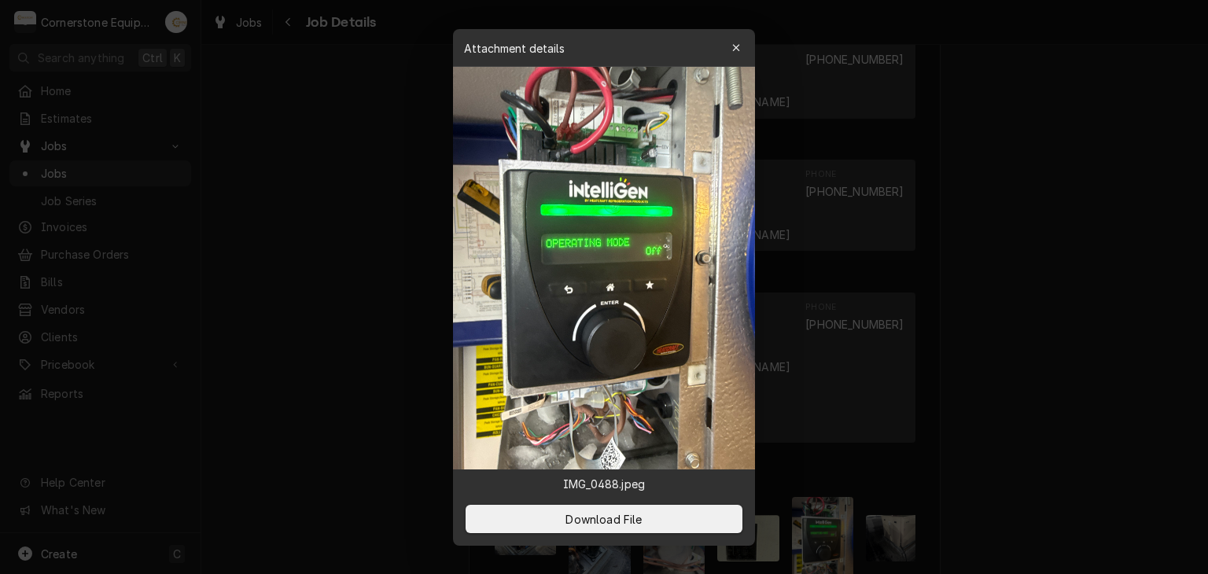
click at [855, 363] on div at bounding box center [604, 287] width 1208 height 574
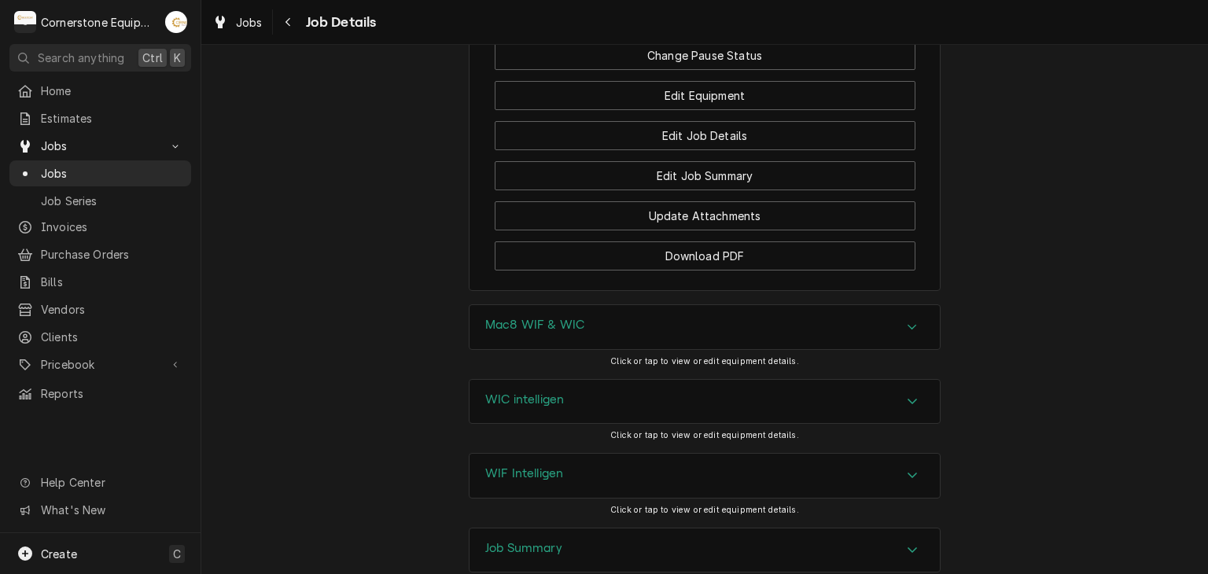
scroll to position [2025, 0]
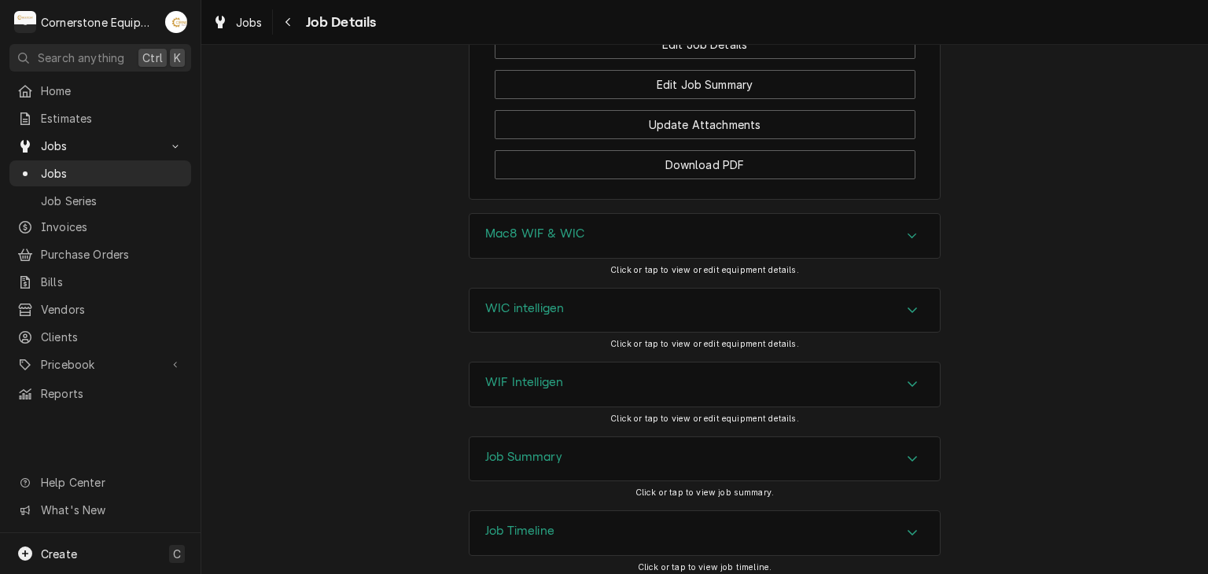
click at [595, 437] on div "Job Summary" at bounding box center [705, 459] width 470 height 44
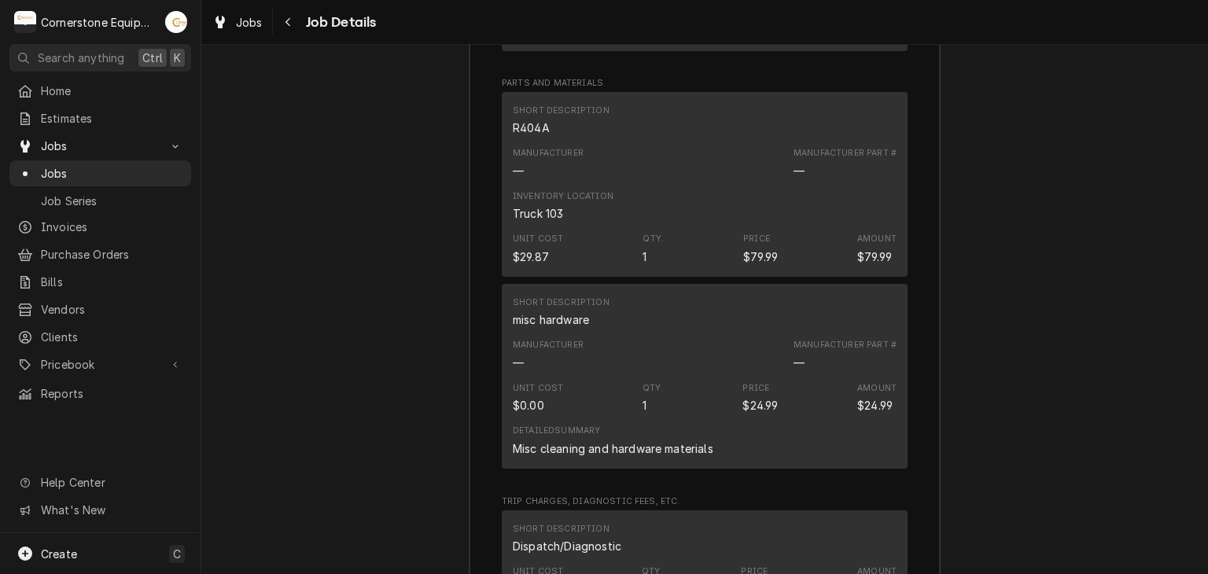
scroll to position [2904, 0]
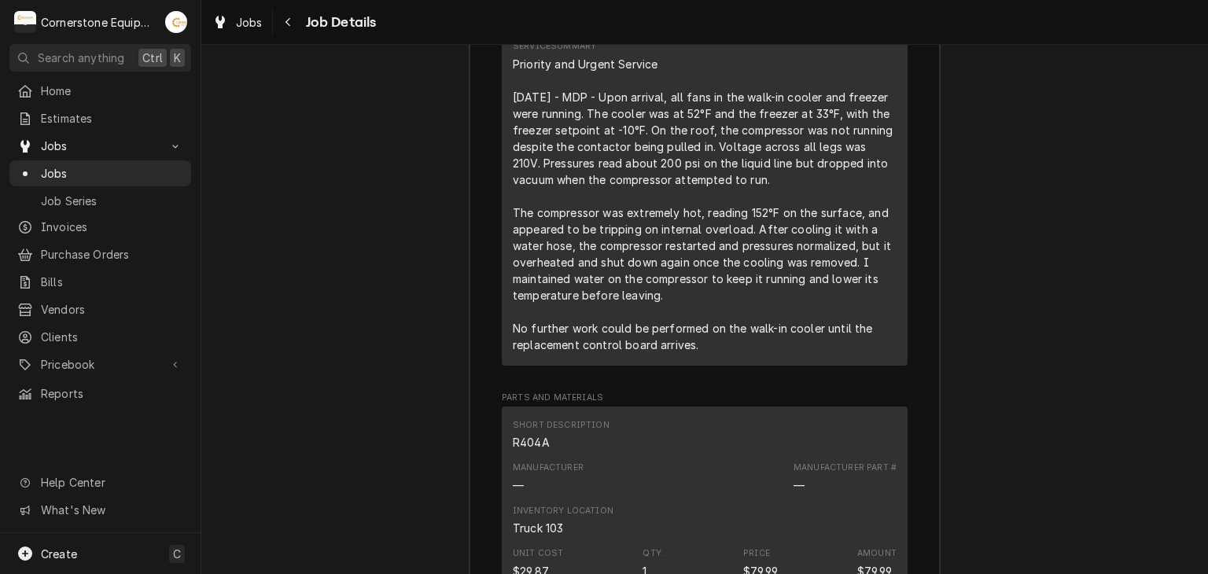
click at [988, 308] on div "Job Summary Roopairs Job ID JOB-426 MaintX ID 3257 Service Type Priority Labor …" at bounding box center [704, 348] width 1007 height 1583
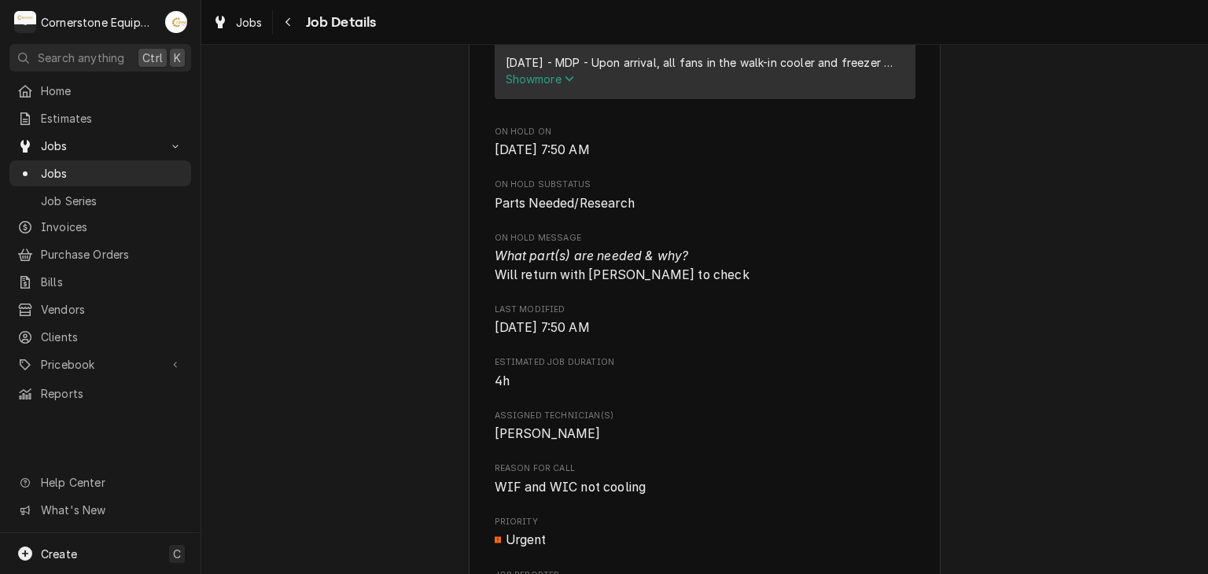
scroll to position [0, 0]
